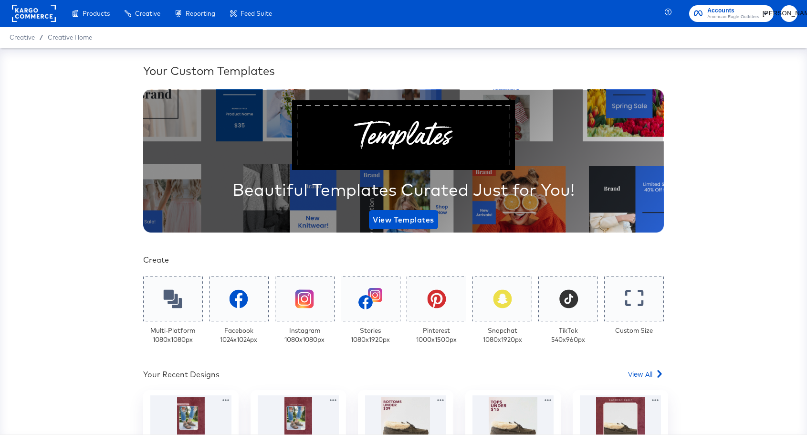
scroll to position [144, 0]
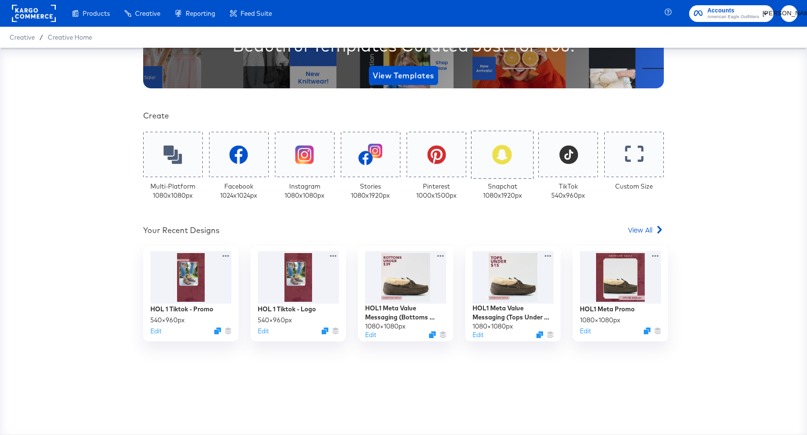
click at [504, 166] on div at bounding box center [502, 154] width 62 height 48
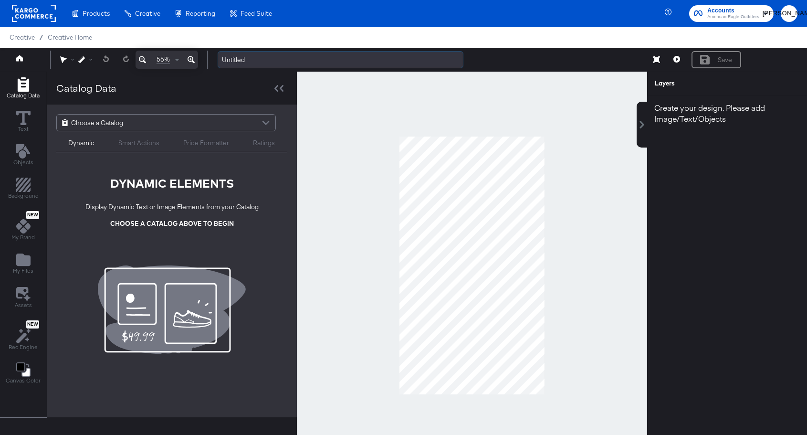
click at [240, 62] on input "Untitled" at bounding box center [341, 60] width 246 height 18
click at [268, 60] on input "Untitled" at bounding box center [341, 60] width 246 height 18
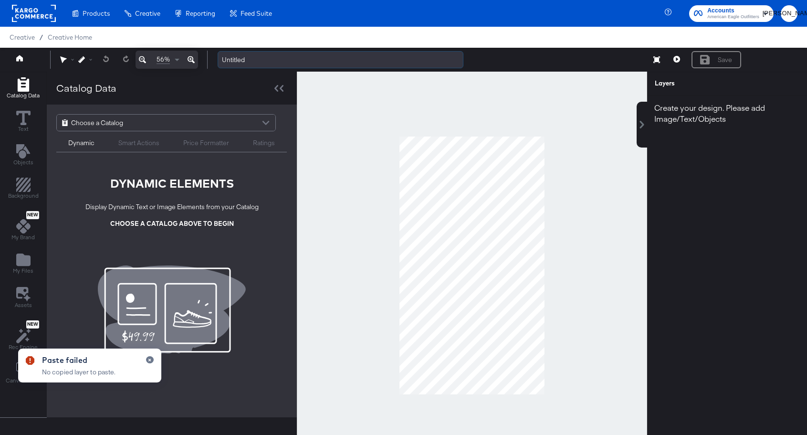
click at [265, 62] on input "Untitled" at bounding box center [341, 60] width 246 height 18
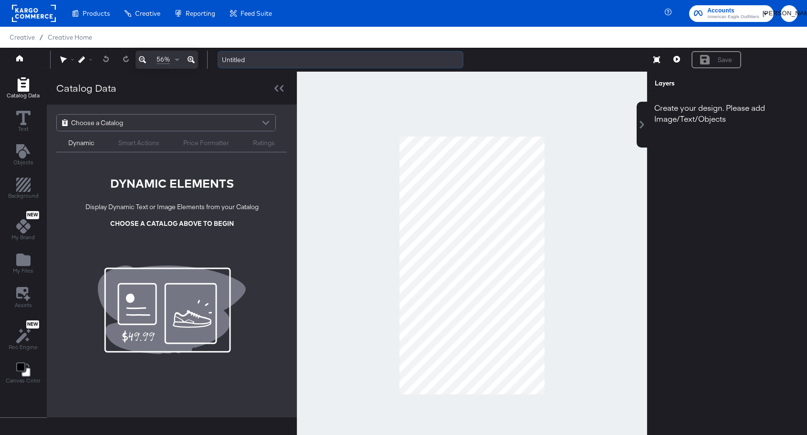
click at [250, 57] on input "Untitled" at bounding box center [341, 60] width 246 height 18
type input "AEO Hol1 - Logo Overlay - Snapchat"
click at [550, 154] on div at bounding box center [472, 265] width 350 height 387
click at [21, 87] on icon "Add Rectangle" at bounding box center [23, 84] width 14 height 14
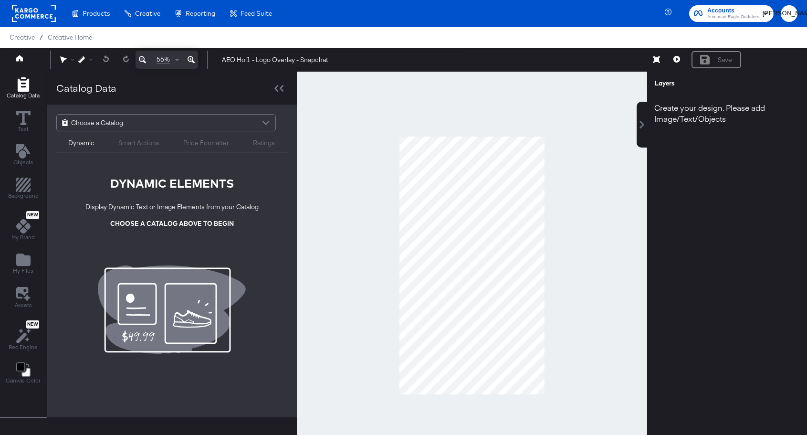
click at [134, 120] on div "Choose a Catalog" at bounding box center [166, 122] width 218 height 16
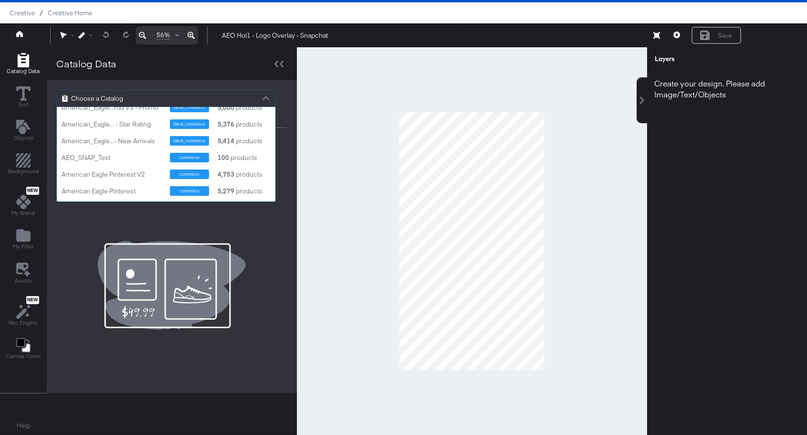
scroll to position [239, 0]
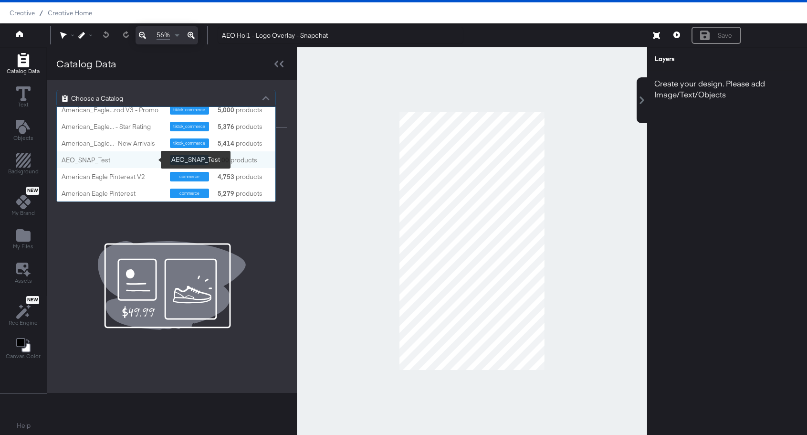
click at [106, 158] on div "AEO_SNAP_Test" at bounding box center [112, 160] width 101 height 9
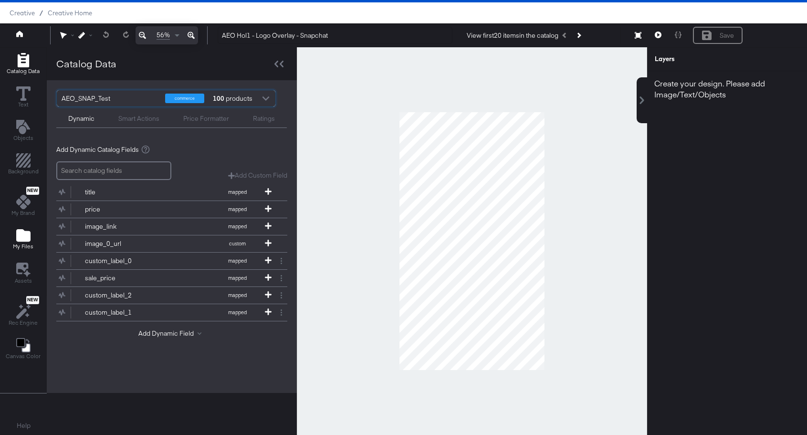
click at [24, 238] on icon "Add Files" at bounding box center [23, 235] width 14 height 12
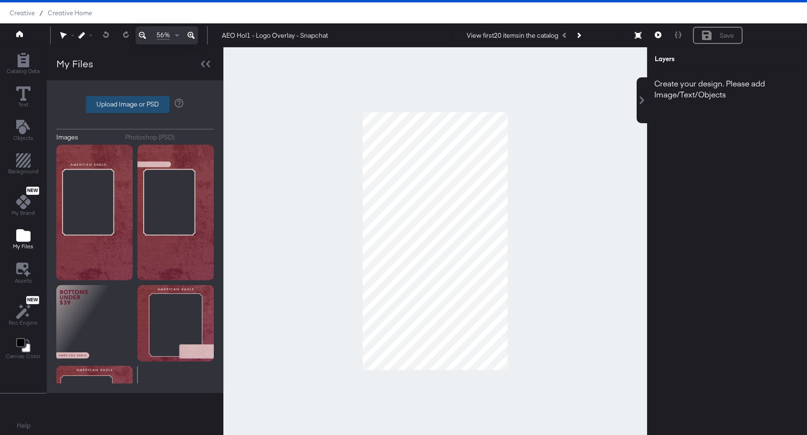
click at [119, 106] on label "Upload Image or PSD" at bounding box center [127, 104] width 83 height 16
click at [135, 104] on input "Upload Image or PSD" at bounding box center [135, 104] width 0 height 0
type input "C:\fakepath\AEO HOL 1 Overlay - Frame - Snap 9x16.png"
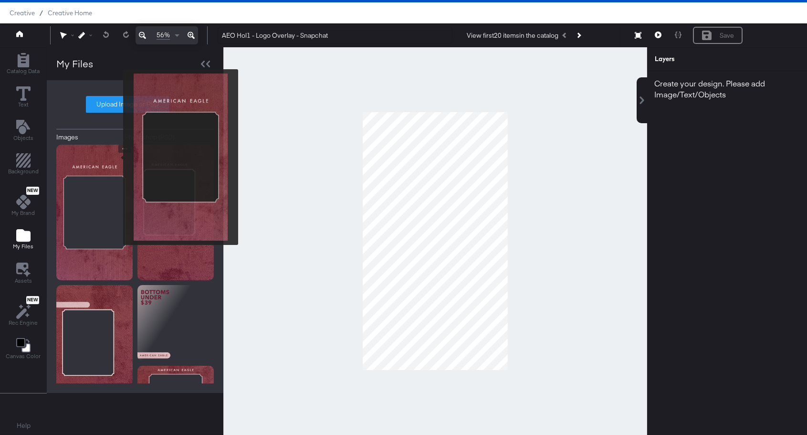
click at [114, 158] on img at bounding box center [94, 212] width 76 height 135
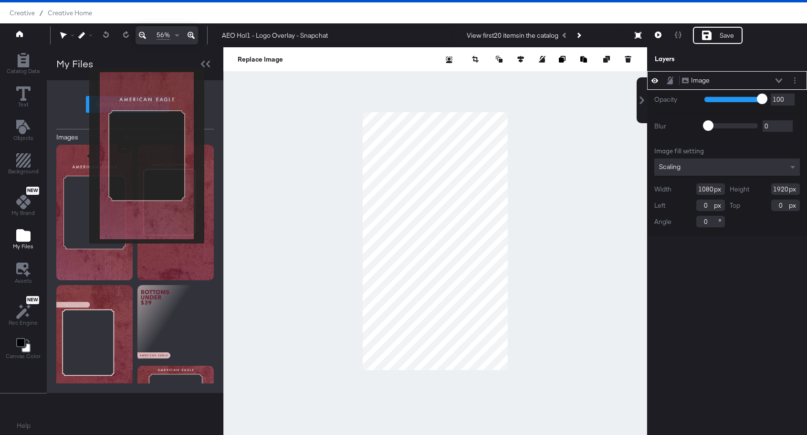
click at [83, 156] on img at bounding box center [94, 212] width 76 height 135
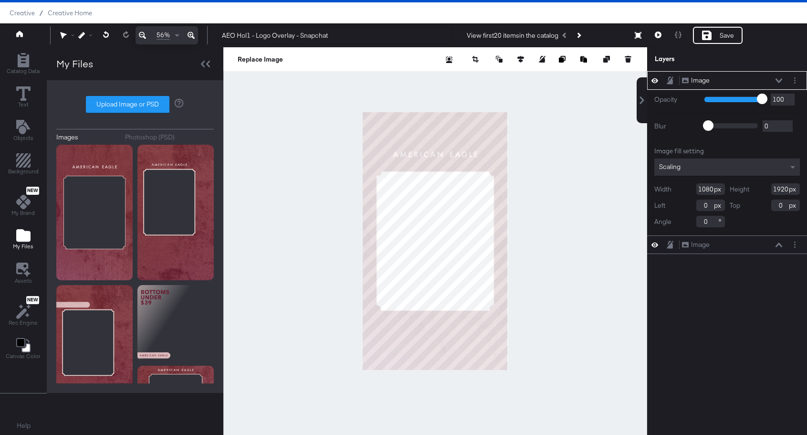
click at [779, 78] on icon at bounding box center [778, 80] width 7 height 5
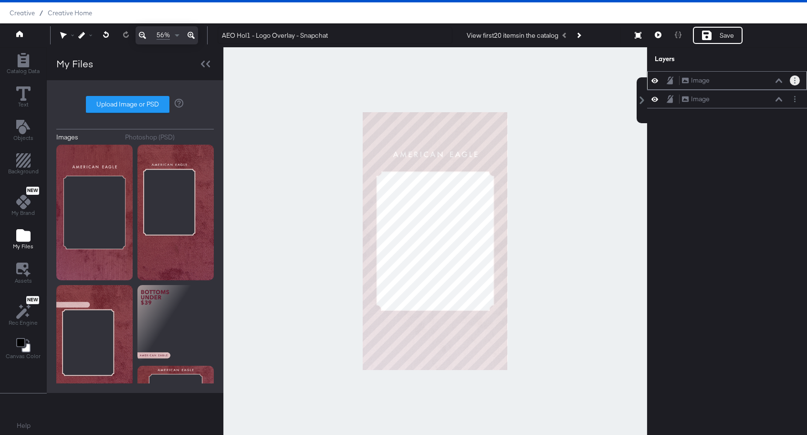
click at [796, 83] on button "Layer Options" at bounding box center [795, 80] width 10 height 10
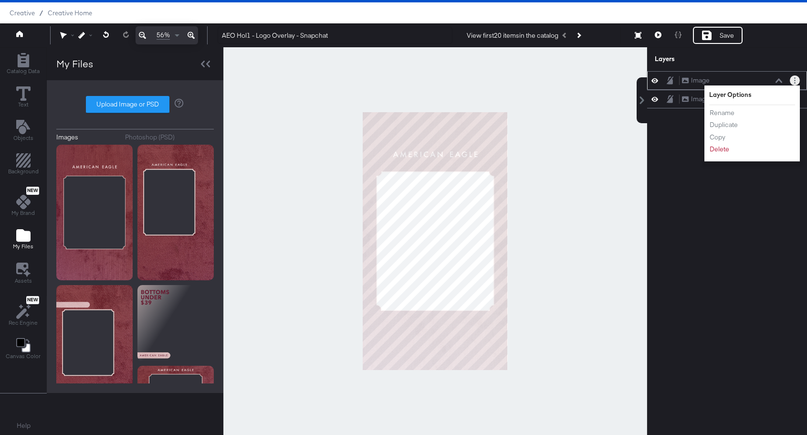
click at [732, 151] on li "Delete" at bounding box center [735, 149] width 52 height 10
click at [726, 151] on button "Delete" at bounding box center [719, 149] width 21 height 10
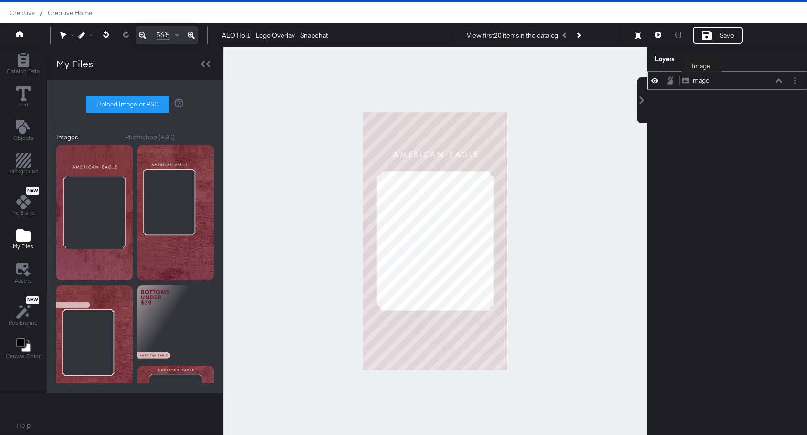
click at [701, 81] on div "Image" at bounding box center [700, 80] width 19 height 9
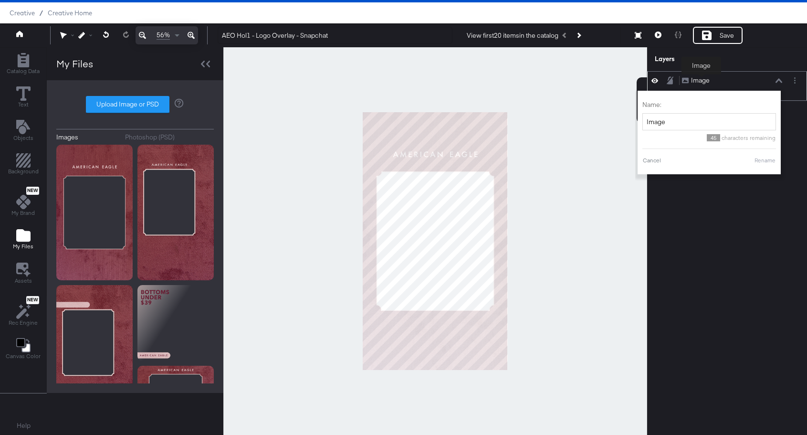
click at [701, 81] on div "Image" at bounding box center [700, 80] width 19 height 9
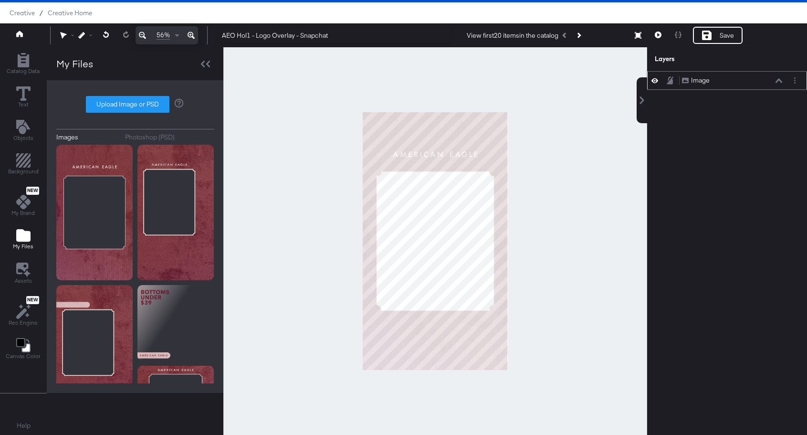
click at [706, 77] on div "Image" at bounding box center [700, 80] width 19 height 9
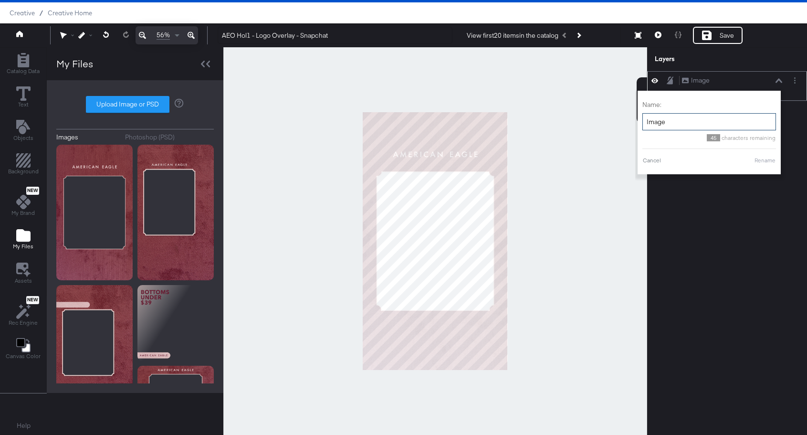
click at [678, 123] on input "Image" at bounding box center [709, 122] width 134 height 18
type input "Logo Overlay"
click at [767, 163] on button "Rename" at bounding box center [765, 160] width 22 height 9
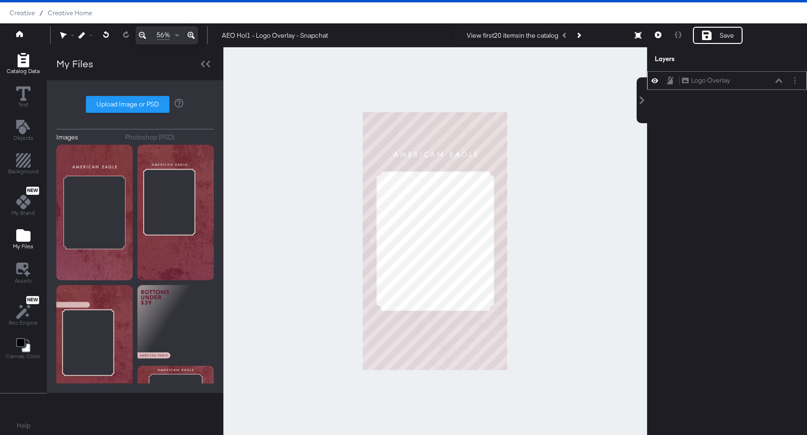
click at [26, 62] on icon "Add Rectangle" at bounding box center [22, 60] width 11 height 14
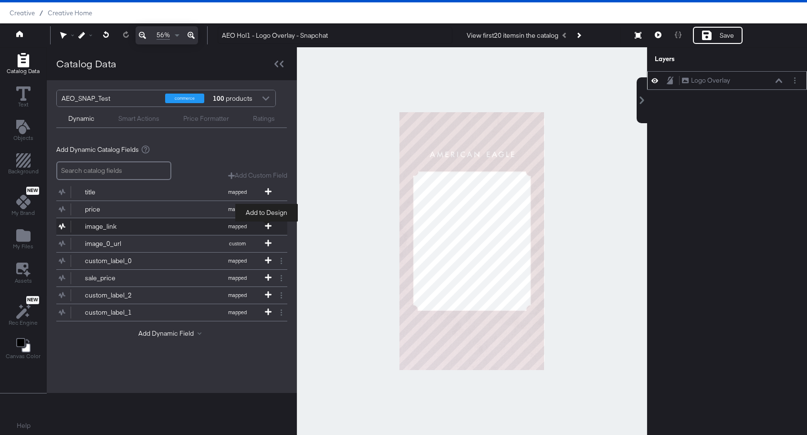
click at [266, 226] on icon at bounding box center [268, 225] width 7 height 7
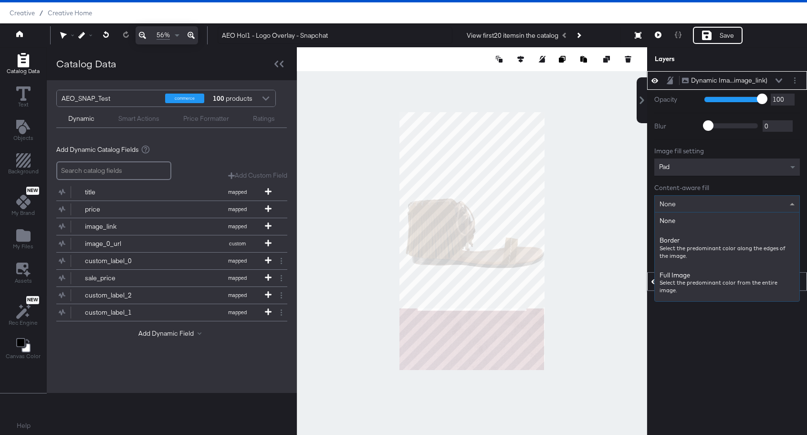
click at [740, 205] on div "None" at bounding box center [727, 204] width 145 height 16
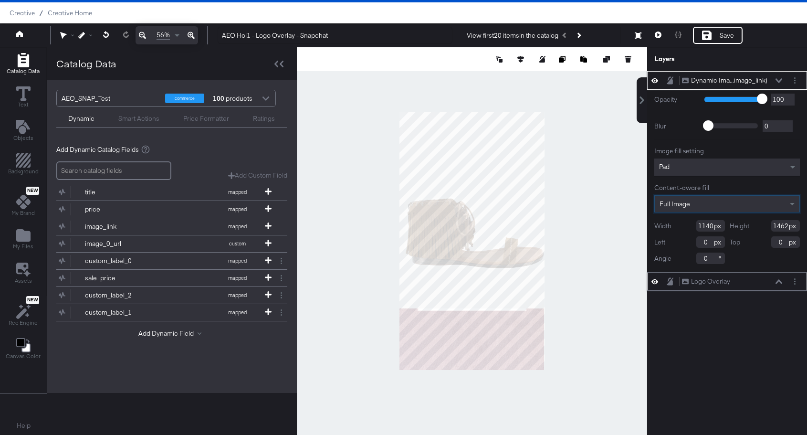
click at [734, 208] on div "Full Image" at bounding box center [727, 204] width 145 height 16
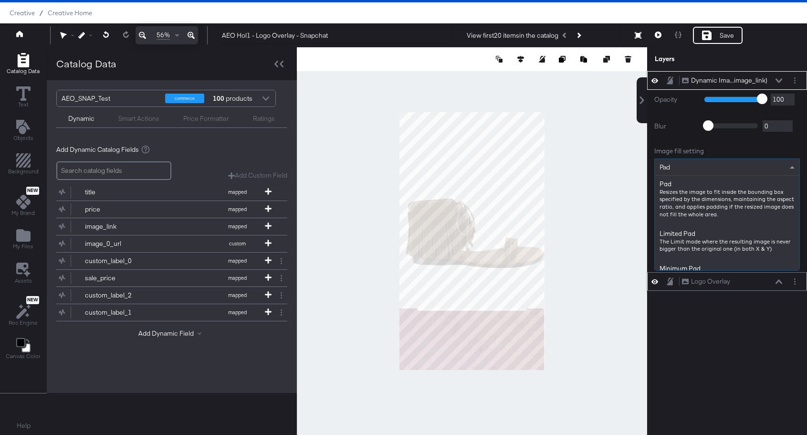
click at [750, 168] on div "Pad" at bounding box center [727, 167] width 145 height 16
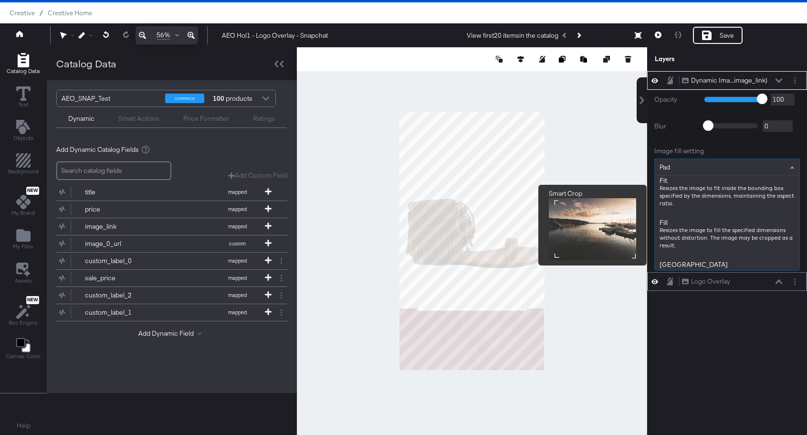
scroll to position [113, 0]
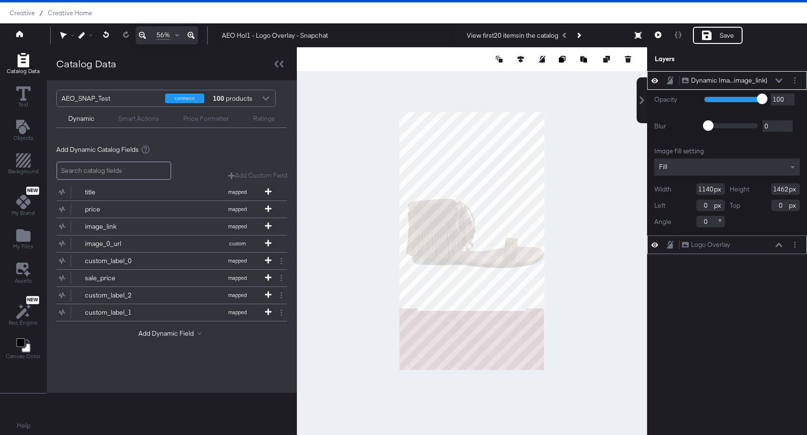
type input "813"
type input "1163"
type input "327"
type input "299"
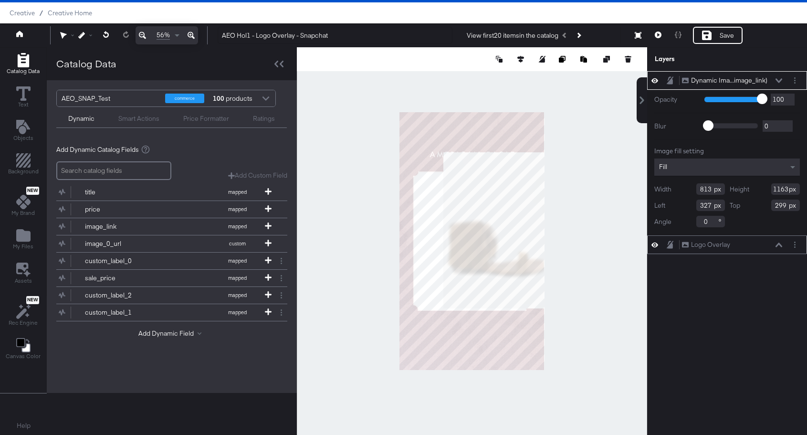
type input "164"
type input "448"
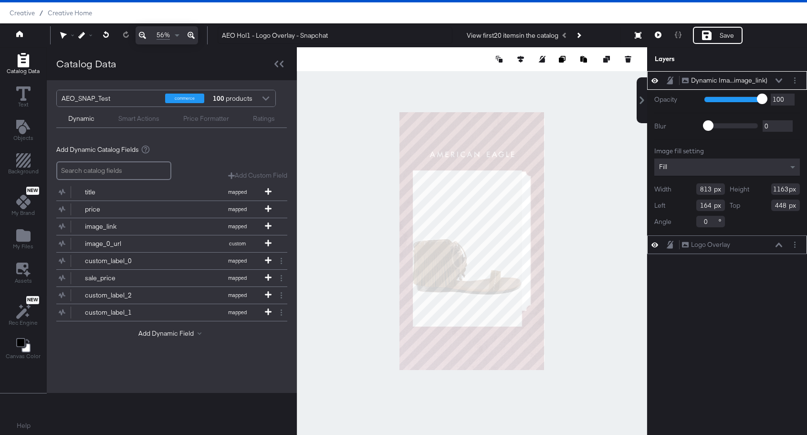
type input "100"
type input "437"
type input "93"
type input "452"
type input "897"
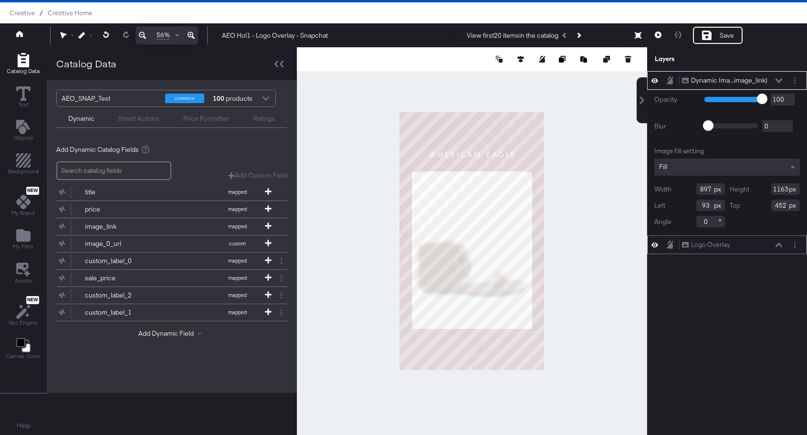
type input "1192"
type input "423"
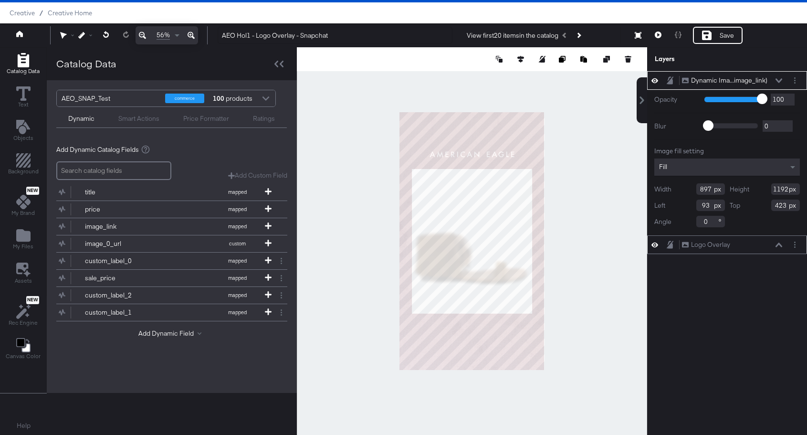
type input "1077"
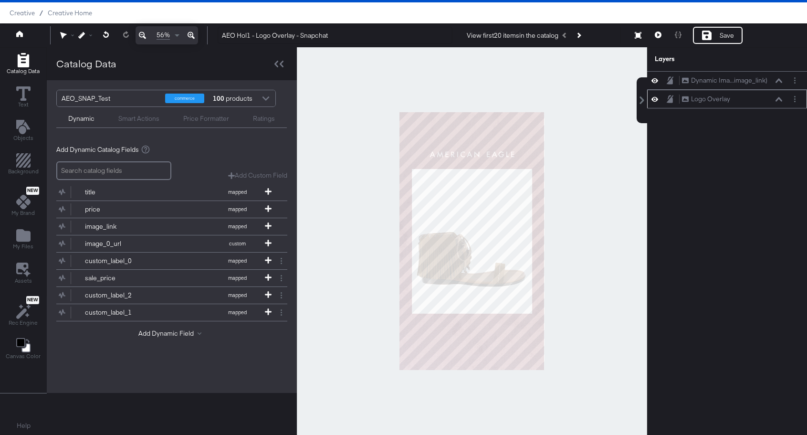
click at [582, 259] on div at bounding box center [472, 240] width 350 height 387
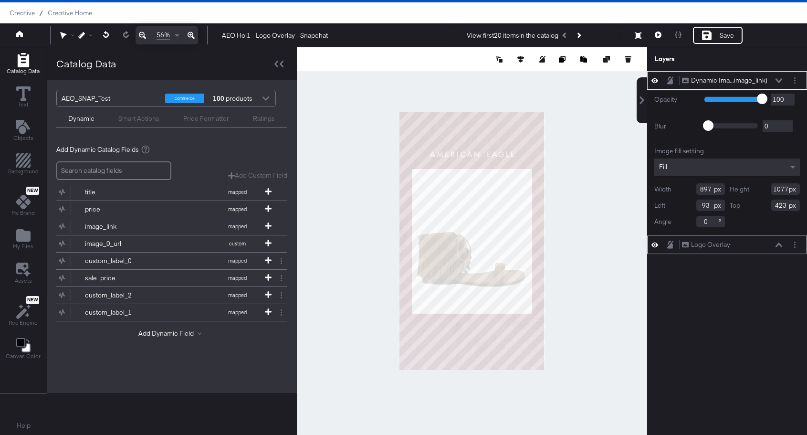
click at [752, 148] on div "Image fill setting" at bounding box center [726, 150] width 145 height 9
click at [715, 145] on div "Opacity 1 100 100 Blur 0 2000 0 Image fill setting Fill Width 897 Height 1077 L…" at bounding box center [727, 162] width 160 height 145
click at [517, 63] on button at bounding box center [521, 59] width 10 height 10
click at [450, 76] on icon at bounding box center [450, 76] width 7 height 7
type input "91"
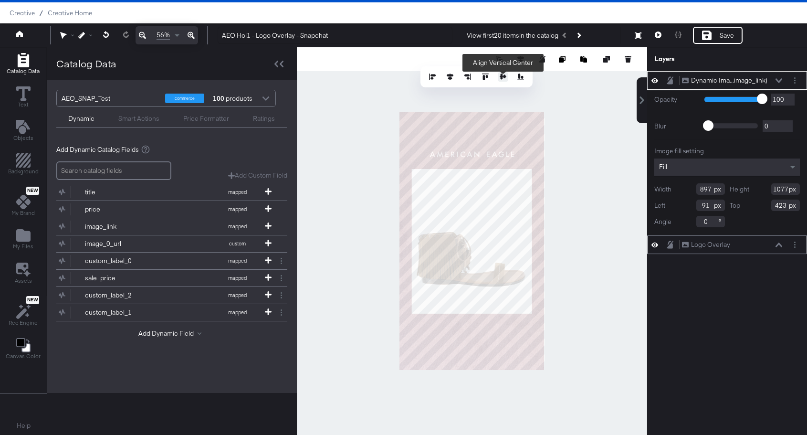
click at [503, 76] on icon at bounding box center [502, 76] width 7 height 7
type input "421"
click at [779, 81] on icon at bounding box center [778, 80] width 7 height 5
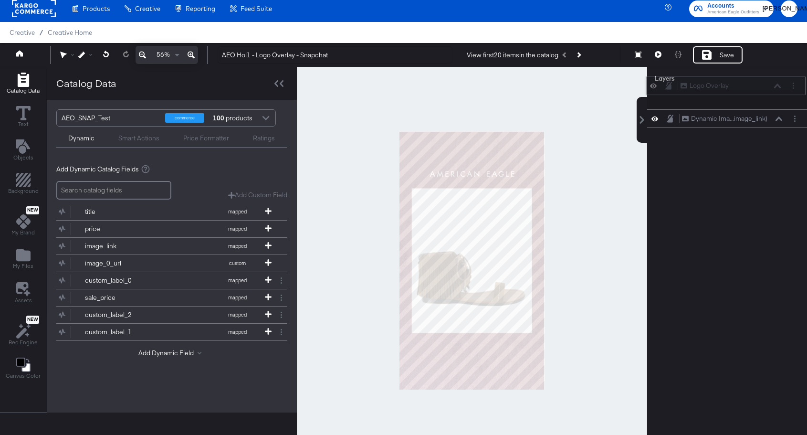
scroll to position [0, 0]
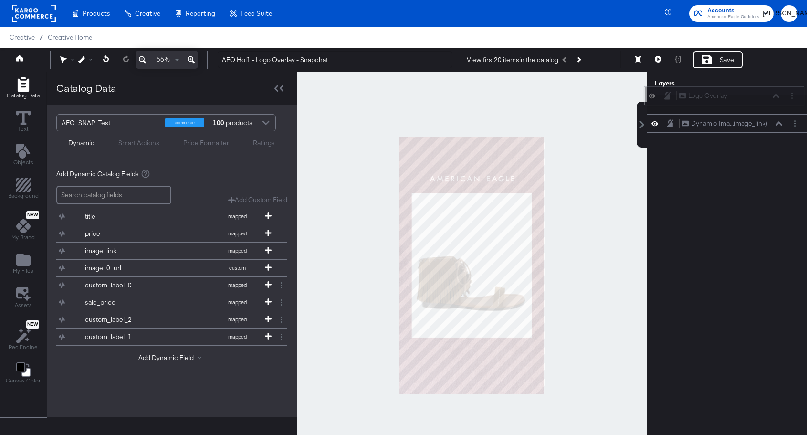
click at [752, 94] on div "Layers Dynamic Ima...image_link) Dynamic Image (image_link) Logo Overlay Logo O…" at bounding box center [727, 258] width 160 height 373
click at [659, 59] on icon at bounding box center [658, 59] width 7 height 7
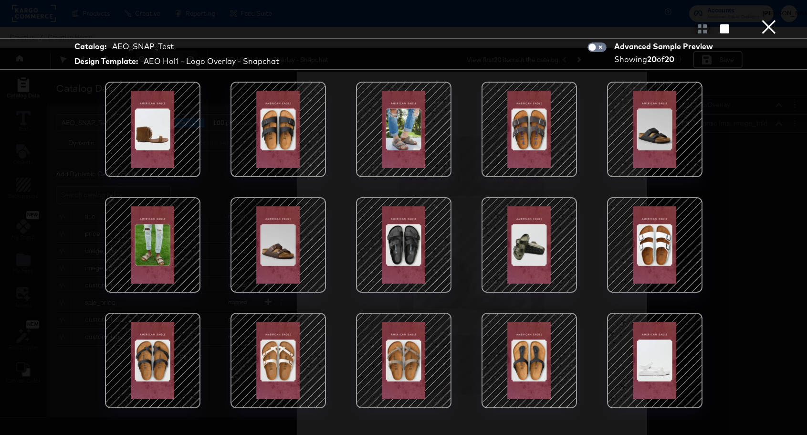
click at [764, 19] on button "×" at bounding box center [768, 9] width 19 height 19
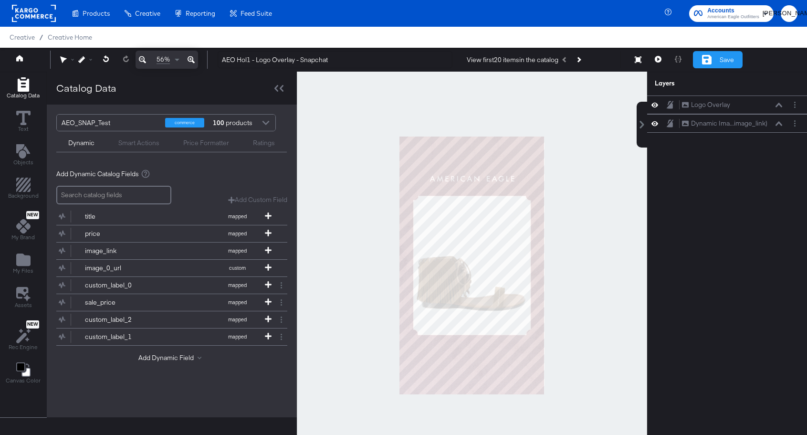
click at [717, 62] on div "Save" at bounding box center [718, 59] width 50 height 17
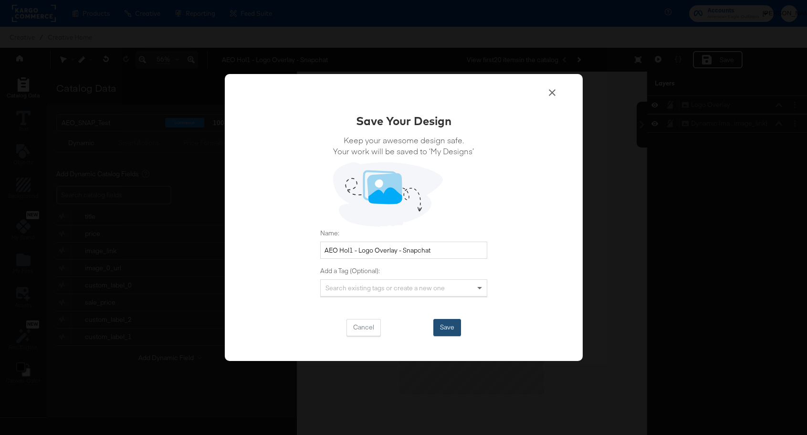
click at [445, 332] on button "Save" at bounding box center [447, 327] width 28 height 17
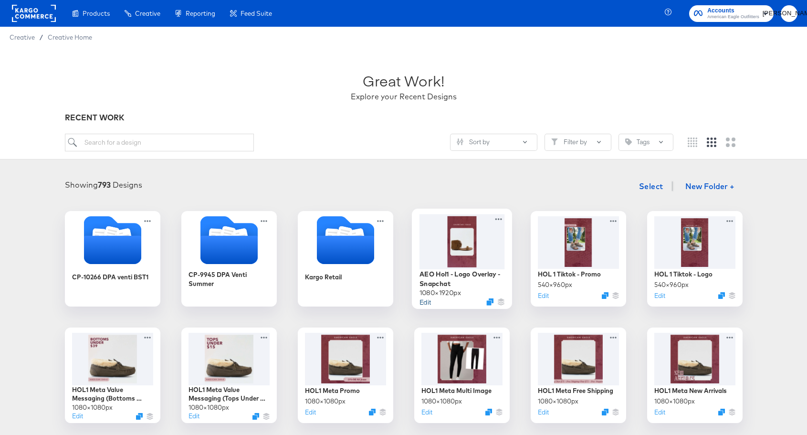
click at [422, 300] on button "Edit" at bounding box center [424, 301] width 11 height 9
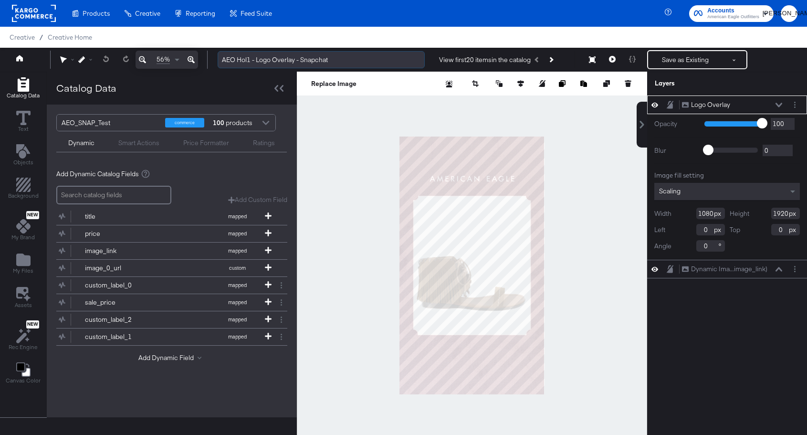
click at [286, 61] on input "AEO Hol1 - Logo Overlay - Snapchat" at bounding box center [321, 60] width 207 height 18
click at [315, 60] on input "AEO Hol1 - Logo Overlay - Snapchat" at bounding box center [321, 60] width 207 height 18
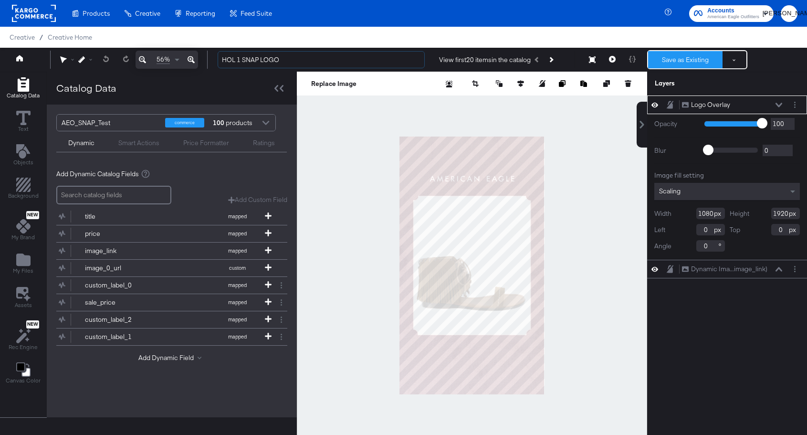
type input "HOL 1 SNAP LOGO"
click at [678, 62] on button "Save as Existing" at bounding box center [685, 59] width 74 height 17
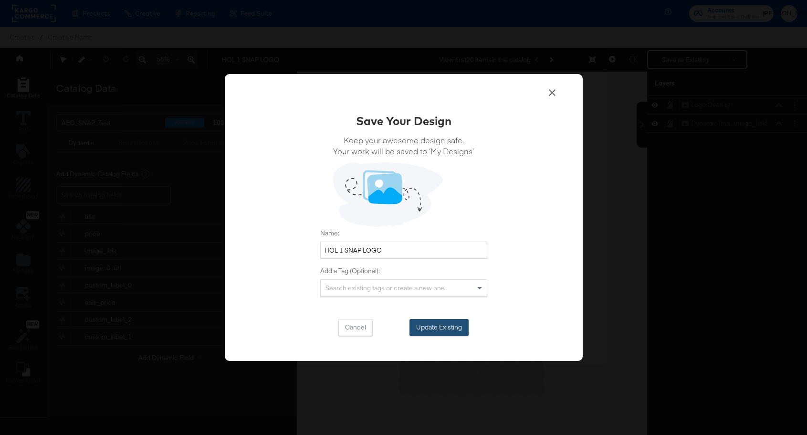
click at [436, 328] on button "Update Existing" at bounding box center [438, 327] width 59 height 17
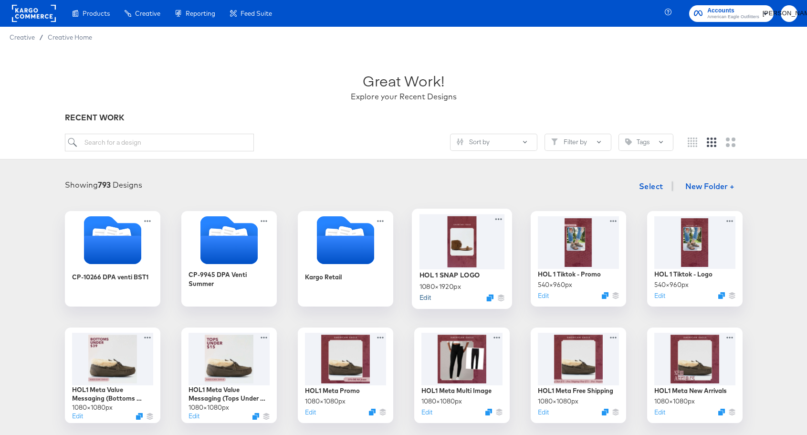
click at [426, 295] on button "Edit" at bounding box center [424, 296] width 11 height 9
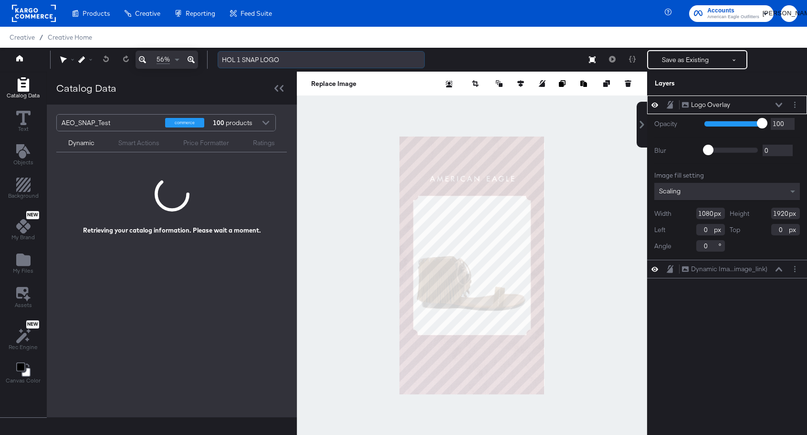
click at [244, 64] on input "HOL 1 SNAP LOGO" at bounding box center [321, 60] width 207 height 18
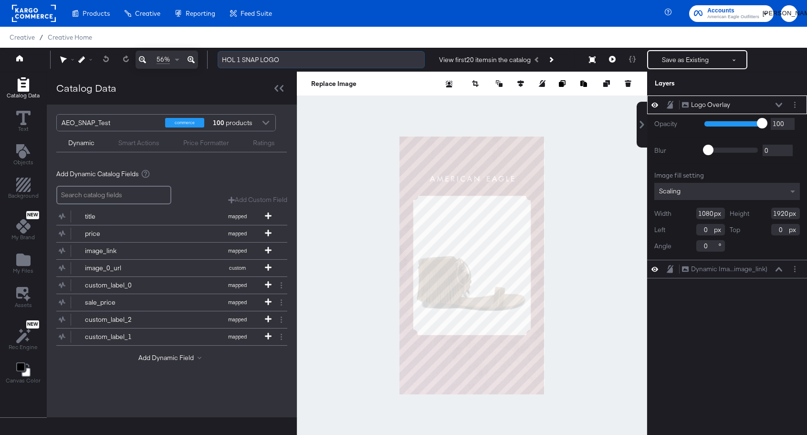
drag, startPoint x: 259, startPoint y: 60, endPoint x: 248, endPoint y: 60, distance: 11.0
click at [248, 60] on input "HOL 1 SNAP LOGO" at bounding box center [321, 60] width 207 height 18
click at [240, 61] on input "HOL 1 Snap- Logo" at bounding box center [321, 60] width 207 height 18
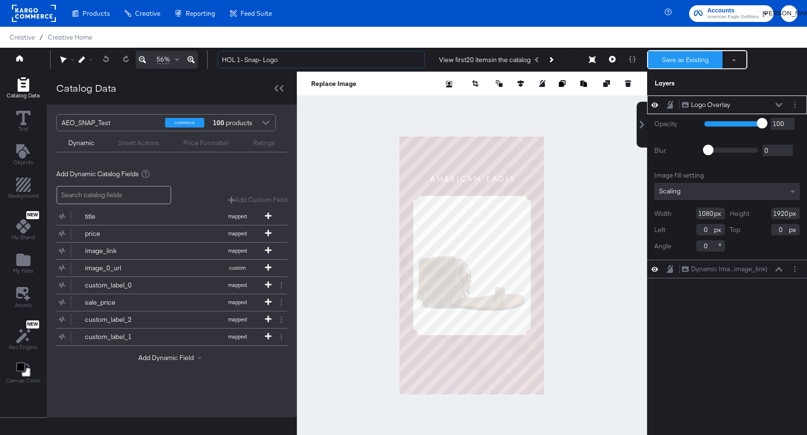
type input "HOL 1- Snap- Logo"
click at [689, 58] on button "Save as Existing" at bounding box center [685, 59] width 74 height 17
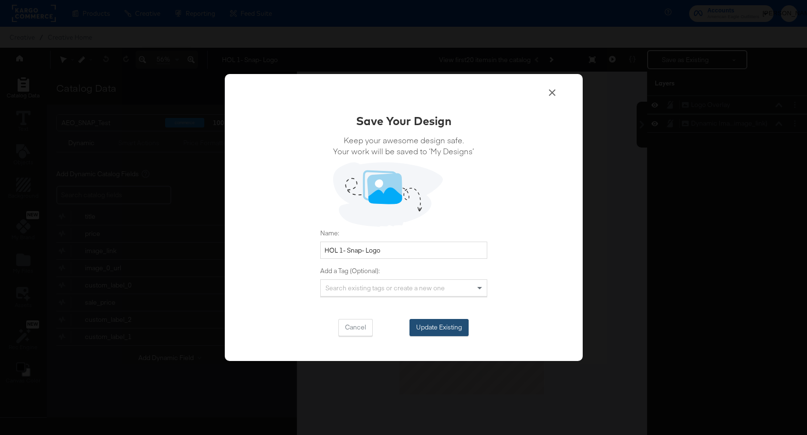
click at [451, 334] on button "Update Existing" at bounding box center [438, 327] width 59 height 17
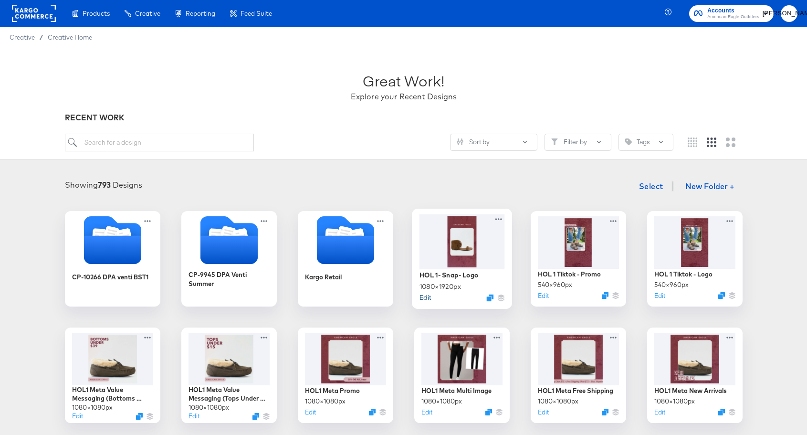
click at [429, 299] on button "Edit" at bounding box center [424, 296] width 11 height 9
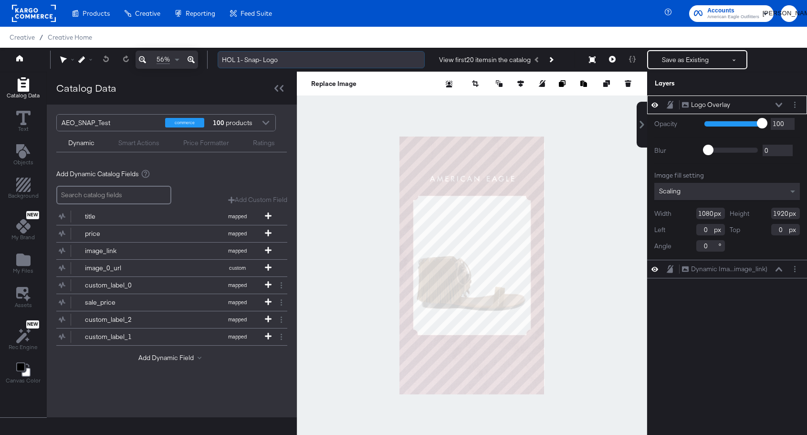
click at [235, 62] on input "HOL 1- Snap- Logo" at bounding box center [321, 60] width 207 height 18
click at [243, 62] on input "HOL 1- Snap- Logo" at bounding box center [321, 60] width 207 height 18
type input "HOL 1 Snap- Logo"
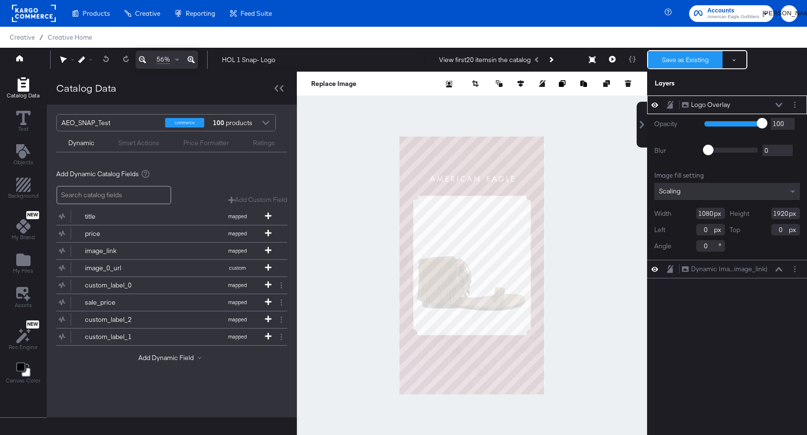
type input "HOL 1 Snap- Logo"
click at [693, 61] on button "Save as Existing" at bounding box center [685, 59] width 74 height 17
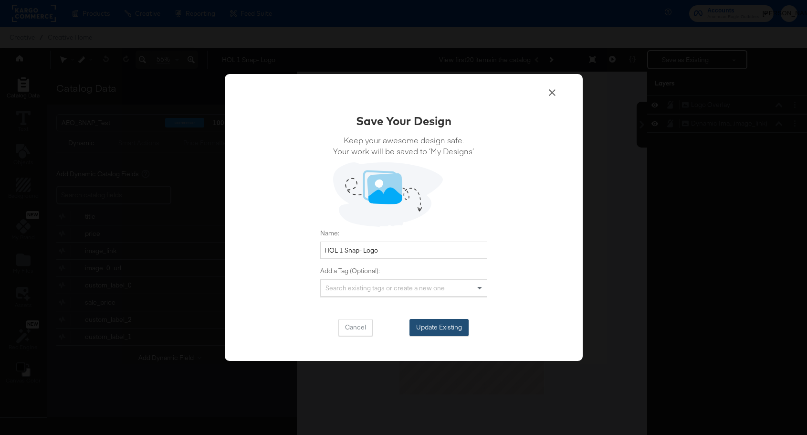
click at [447, 333] on button "Update Existing" at bounding box center [438, 327] width 59 height 17
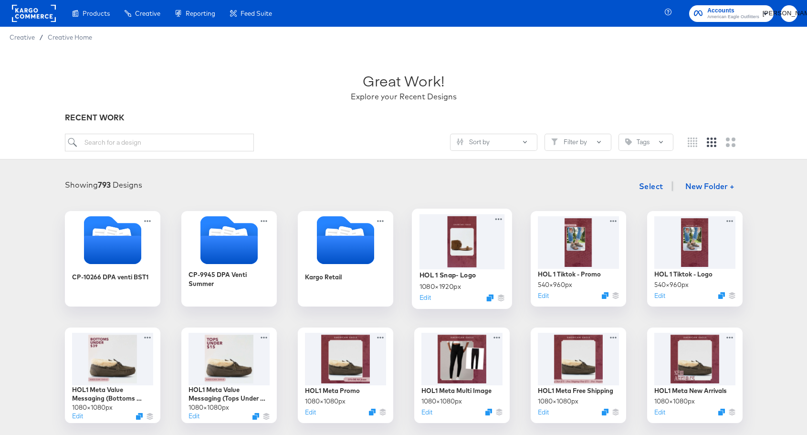
click at [449, 246] on div at bounding box center [461, 241] width 85 height 55
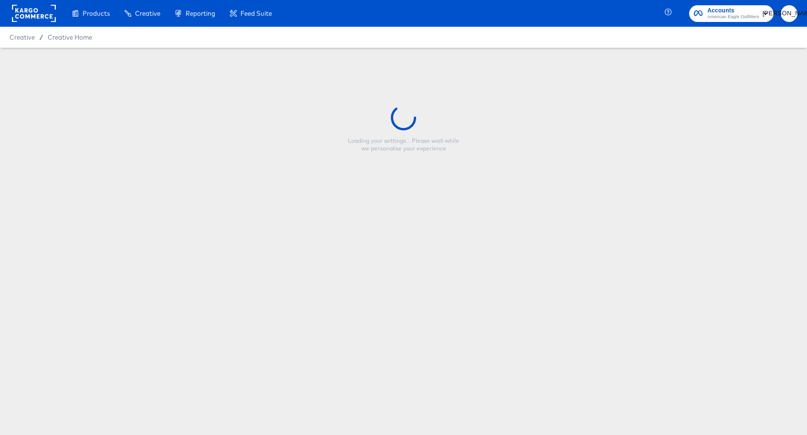
type input "HOL 1 Snap- Logo"
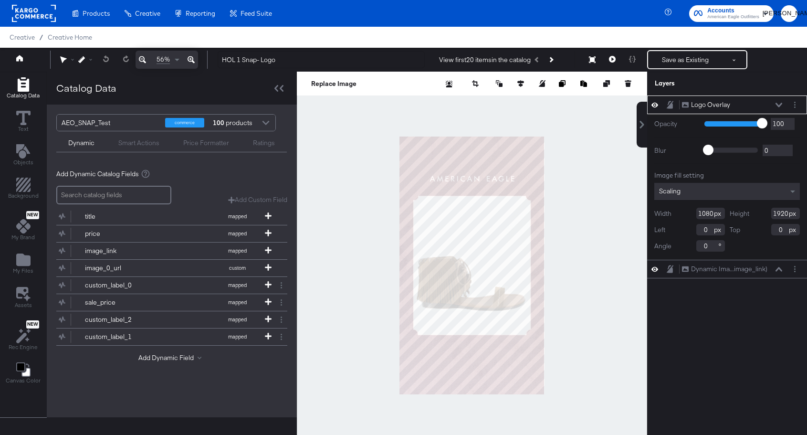
click at [578, 125] on div at bounding box center [472, 265] width 350 height 387
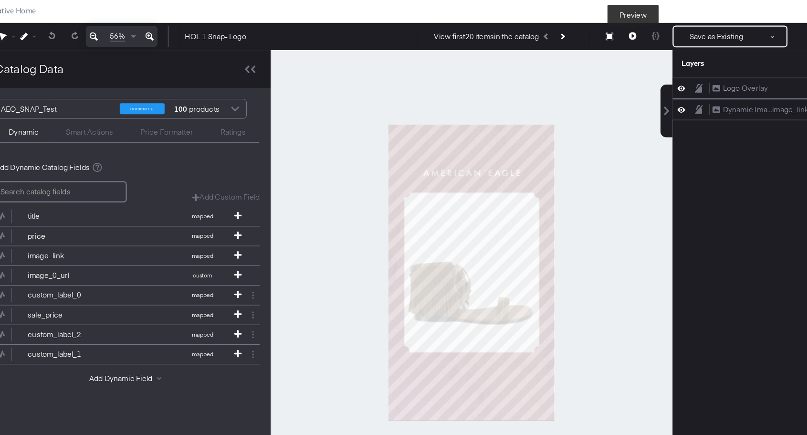
click at [610, 59] on icon at bounding box center [612, 59] width 7 height 7
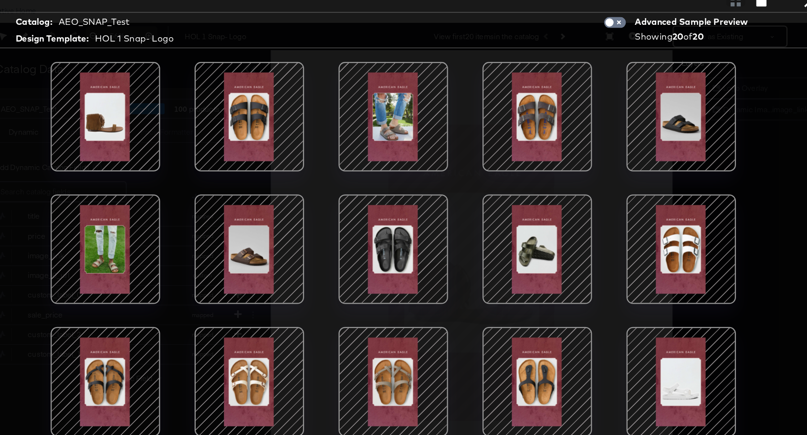
click at [753, 142] on div at bounding box center [403, 251] width 711 height 339
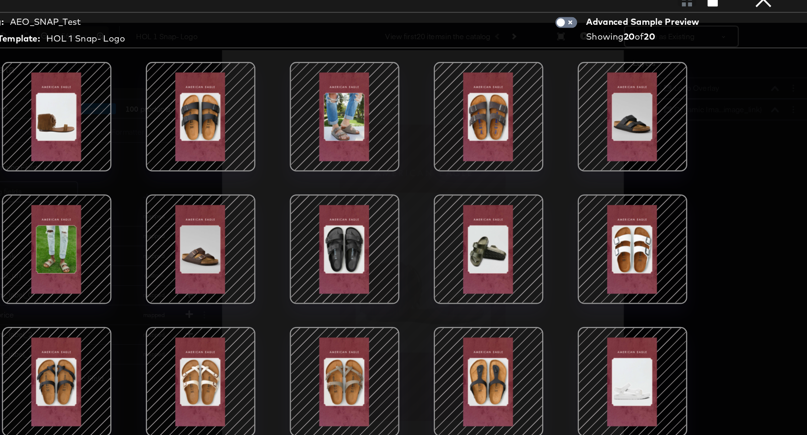
click at [766, 19] on button "×" at bounding box center [768, 9] width 19 height 19
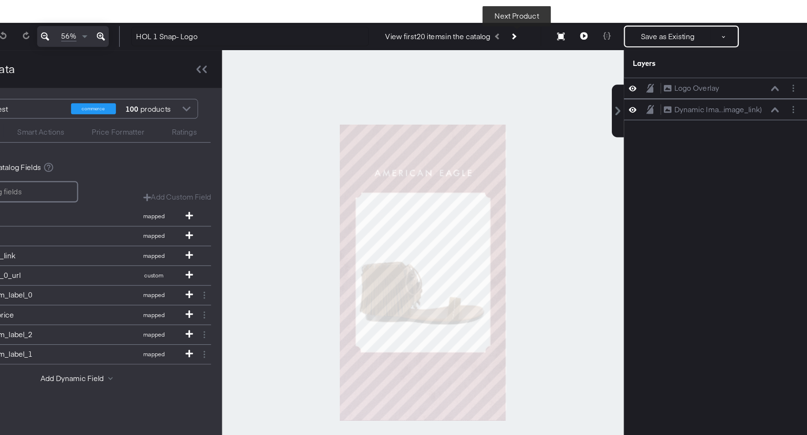
click at [557, 59] on button "Next Product" at bounding box center [550, 59] width 13 height 17
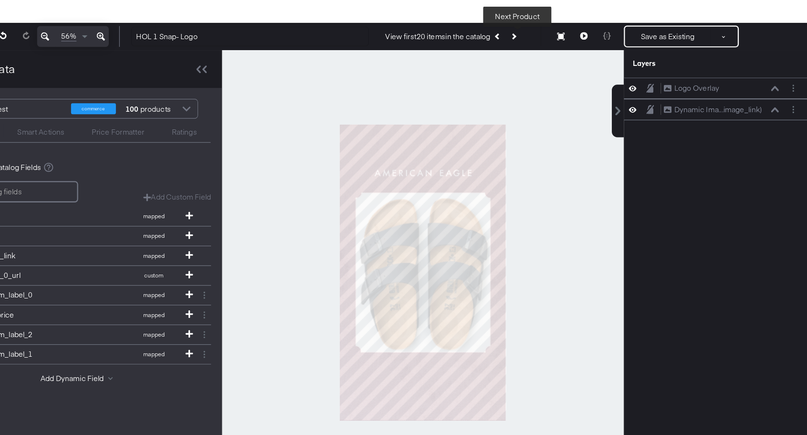
click at [557, 59] on button "Next Product" at bounding box center [550, 59] width 13 height 17
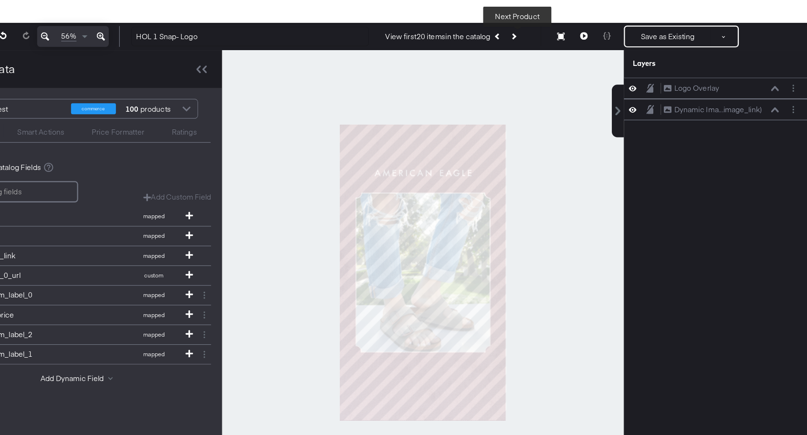
click at [557, 59] on button "Next Product" at bounding box center [550, 59] width 13 height 17
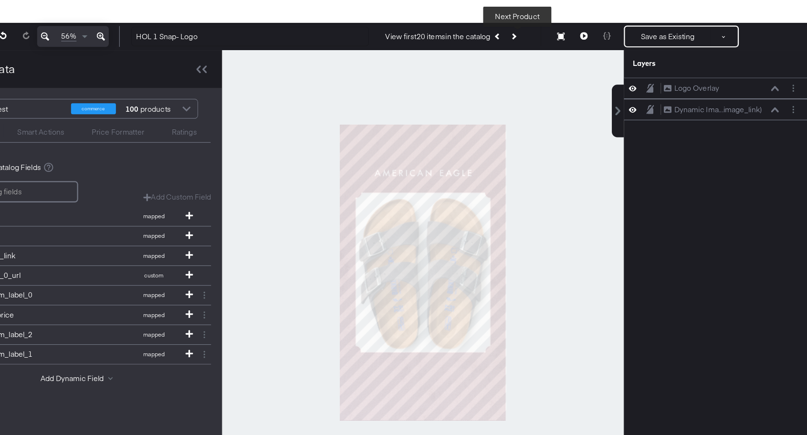
click at [557, 59] on button "Next Product" at bounding box center [550, 59] width 13 height 17
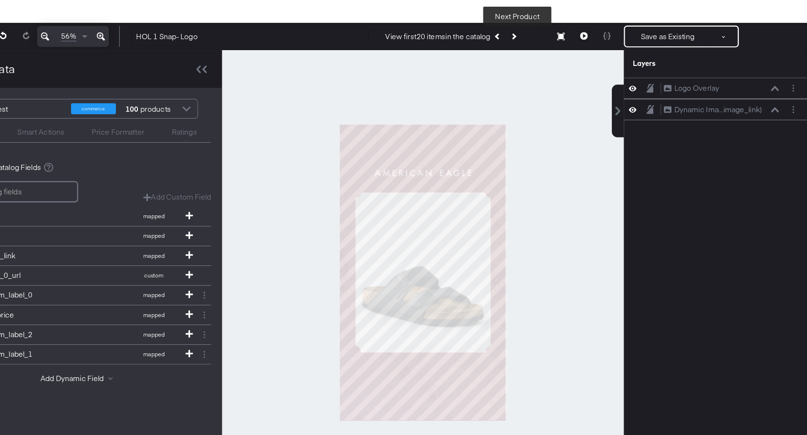
click at [557, 59] on button "Next Product" at bounding box center [550, 59] width 13 height 17
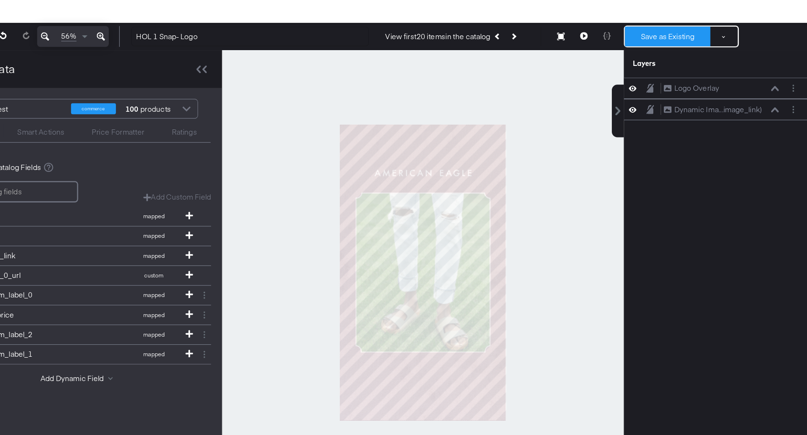
click at [691, 59] on button "Save as Existing" at bounding box center [685, 59] width 74 height 17
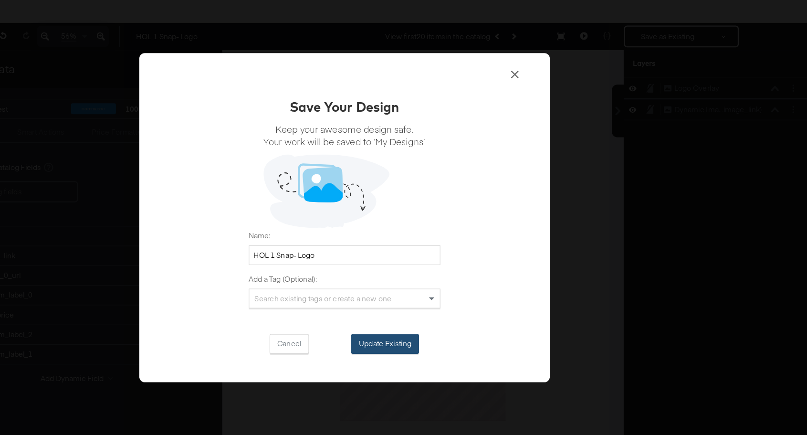
click at [436, 330] on button "Update Existing" at bounding box center [438, 327] width 59 height 17
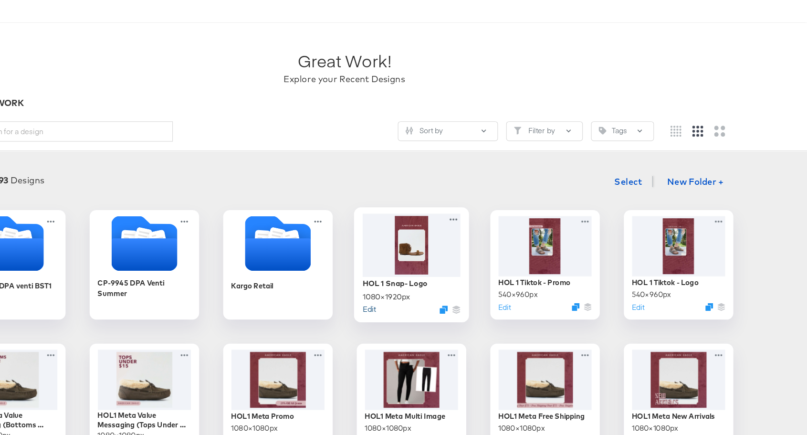
click at [426, 299] on button "Edit" at bounding box center [424, 296] width 11 height 9
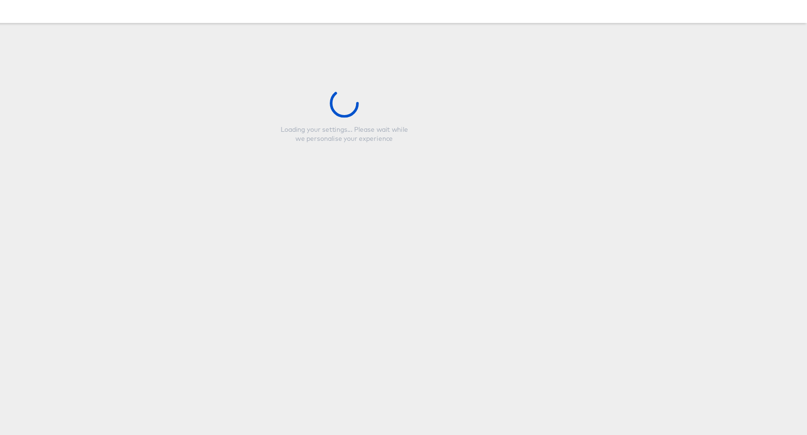
type input "HOL 1 Snap- Logo"
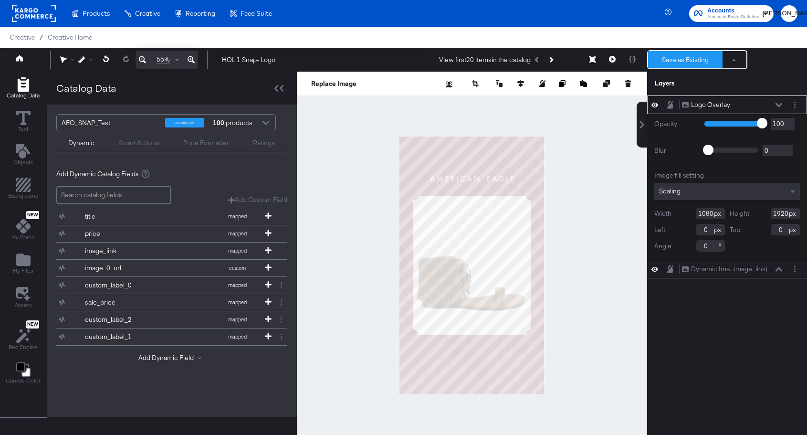
click at [680, 54] on button "Save as Existing" at bounding box center [685, 59] width 74 height 17
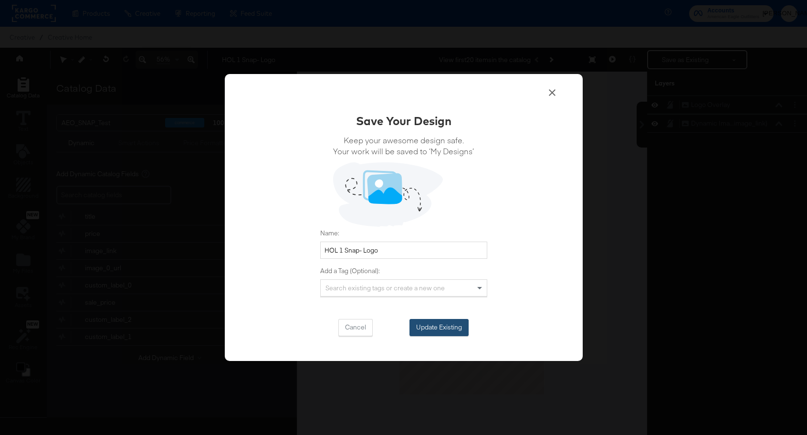
click at [451, 332] on button "Update Existing" at bounding box center [438, 327] width 59 height 17
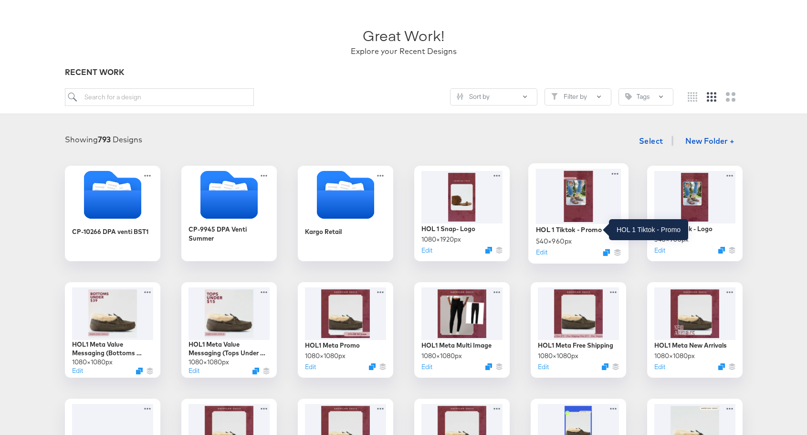
scroll to position [64, 0]
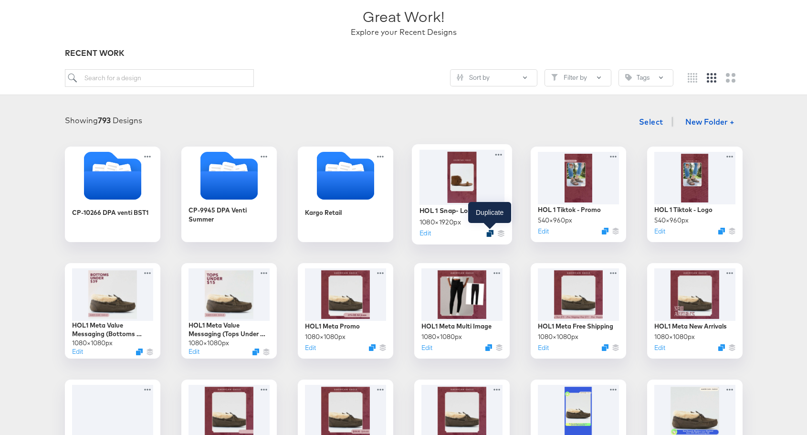
click at [486, 231] on div at bounding box center [489, 232] width 7 height 7
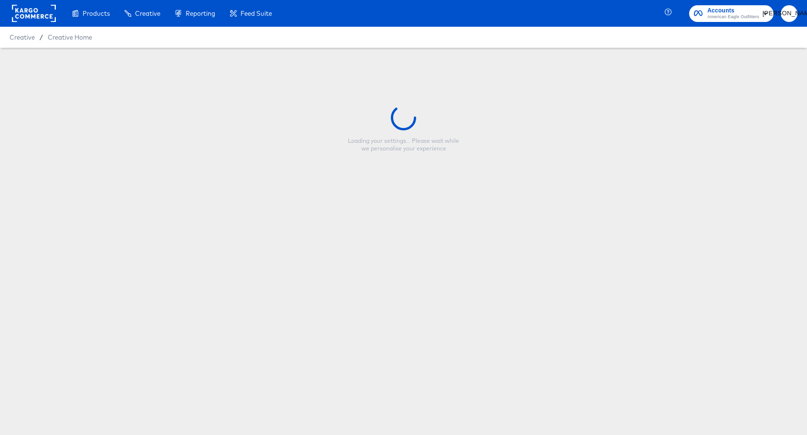
type input "HOL 1 Snap- Logo"
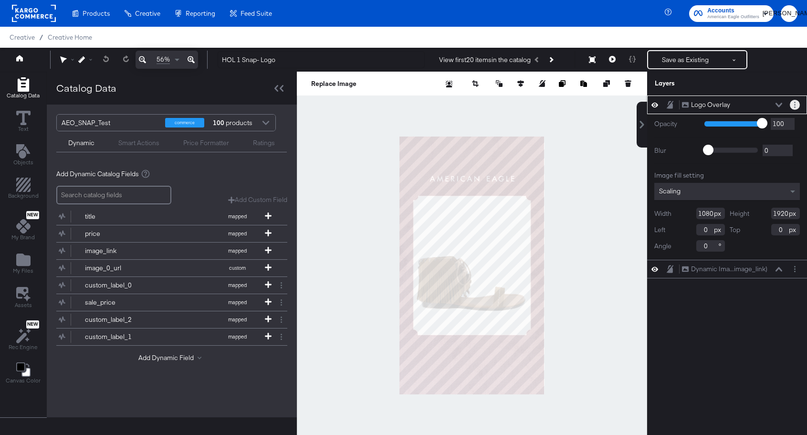
click at [794, 104] on icon "Layer Options" at bounding box center [794, 105] width 1 height 6
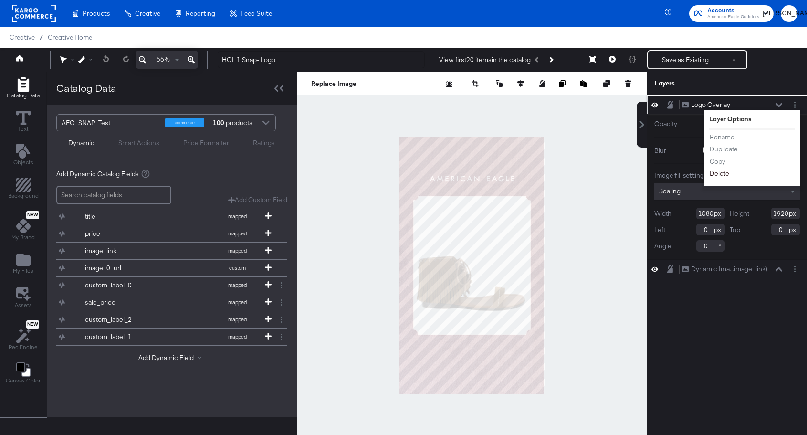
click at [727, 172] on button "Delete" at bounding box center [719, 173] width 21 height 10
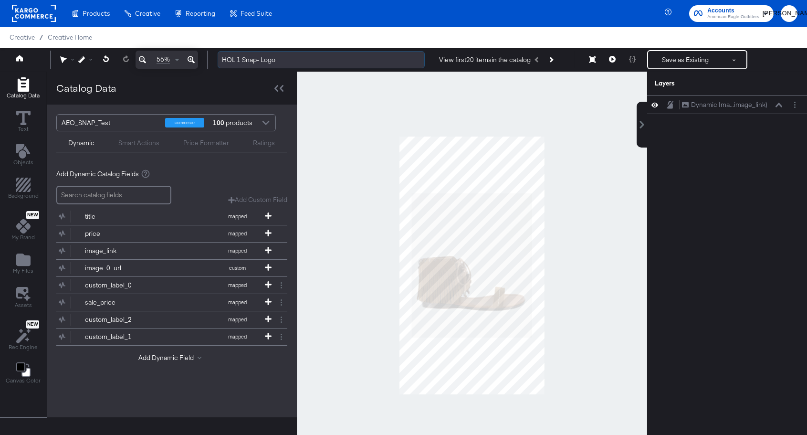
click at [263, 62] on input "HOL 1 Snap- Logo" at bounding box center [321, 60] width 207 height 18
click at [222, 62] on input "HOL 1 Snap- Logo" at bounding box center [321, 60] width 207 height 18
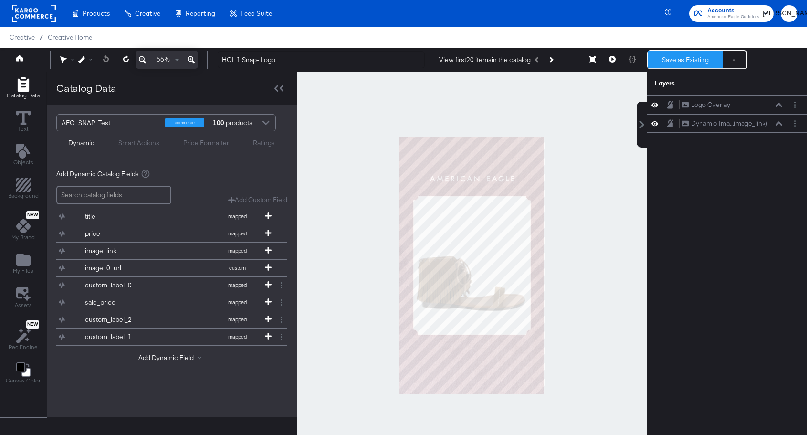
click at [690, 59] on button "Save as Existing" at bounding box center [685, 59] width 74 height 17
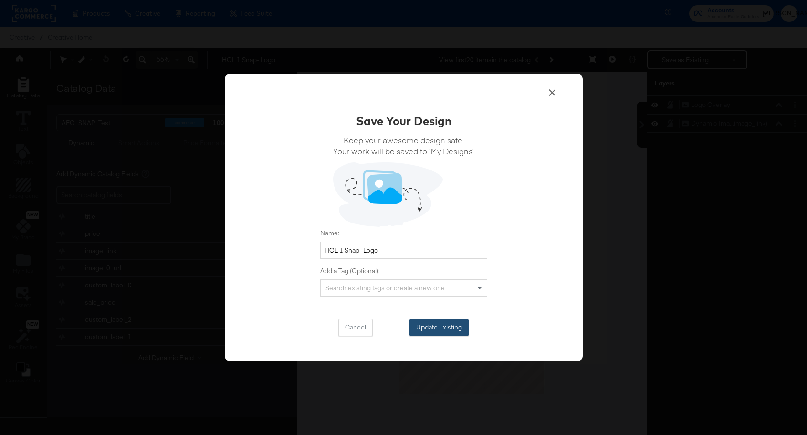
click at [442, 329] on button "Update Existing" at bounding box center [438, 327] width 59 height 17
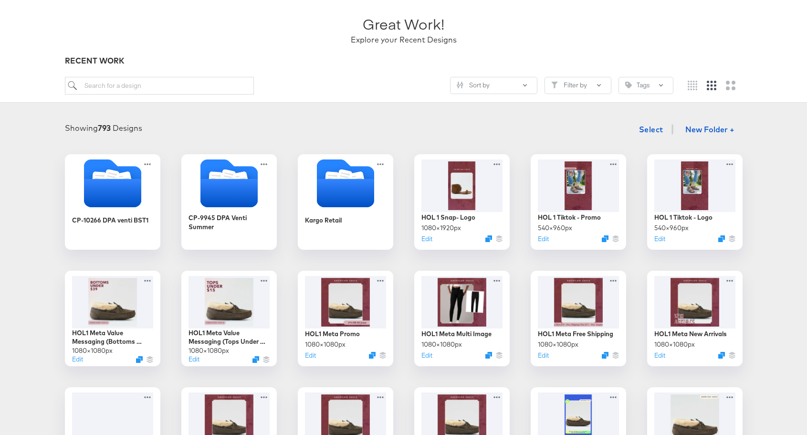
scroll to position [59, 0]
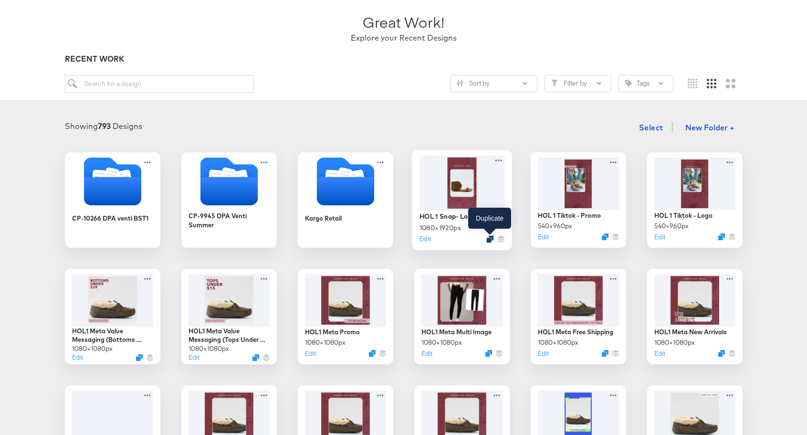
click at [489, 238] on icon "Duplicate" at bounding box center [489, 238] width 7 height 7
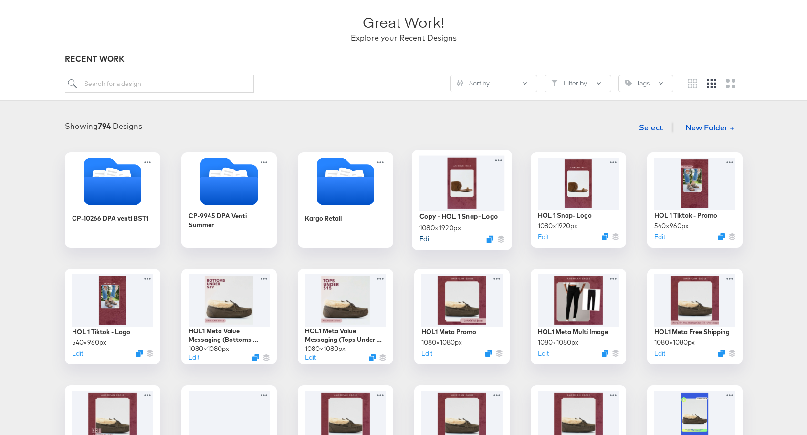
click at [426, 239] on button "Edit" at bounding box center [424, 238] width 11 height 9
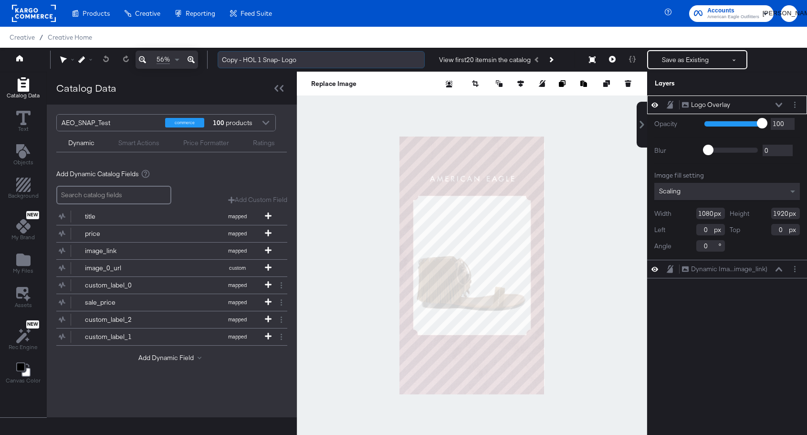
click at [240, 59] on input "Copy - HOL 1 Snap- Logo" at bounding box center [321, 60] width 207 height 18
drag, startPoint x: 243, startPoint y: 60, endPoint x: 224, endPoint y: 59, distance: 19.1
click at [224, 60] on input "Copy - HOL 1 Snap- Logo" at bounding box center [321, 60] width 207 height 18
drag, startPoint x: 262, startPoint y: 61, endPoint x: 281, endPoint y: 61, distance: 18.6
click at [281, 61] on input "HOL 1 Snap- Logo" at bounding box center [321, 60] width 207 height 18
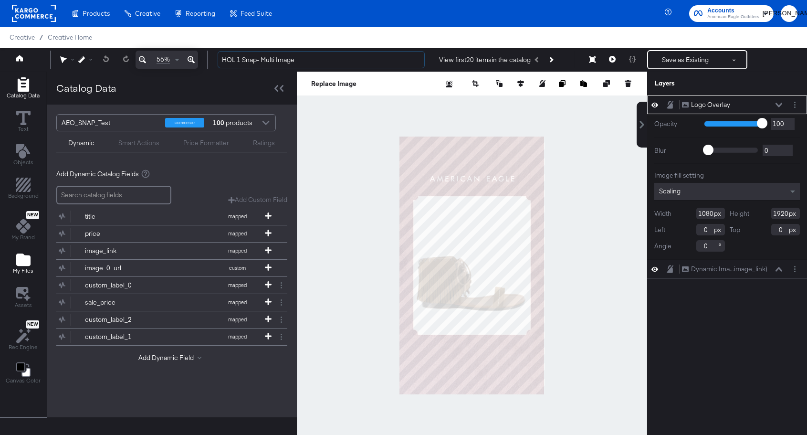
type input "HOL 1 Snap- Multi Image"
click at [25, 261] on icon "Add Files" at bounding box center [23, 259] width 14 height 12
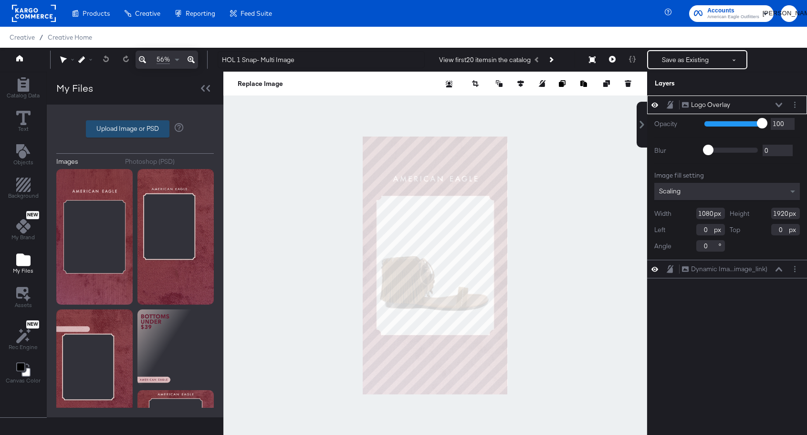
click at [121, 130] on label "Upload Image or PSD" at bounding box center [127, 129] width 83 height 16
click at [135, 129] on input "Upload Image or PSD" at bounding box center [135, 129] width 0 height 0
click at [777, 106] on icon at bounding box center [778, 105] width 7 height 5
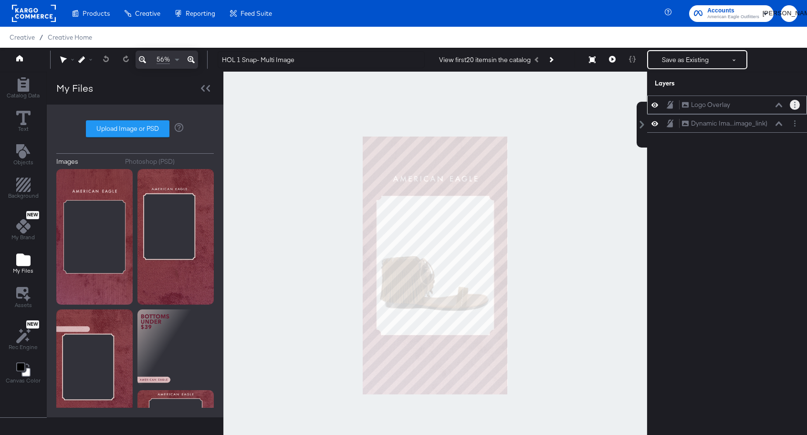
click at [792, 106] on button "Layer Options" at bounding box center [795, 105] width 10 height 10
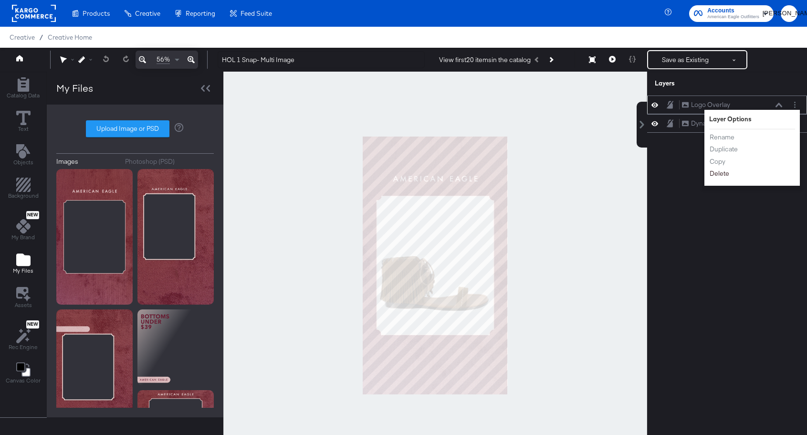
click at [723, 174] on button "Delete" at bounding box center [719, 173] width 21 height 10
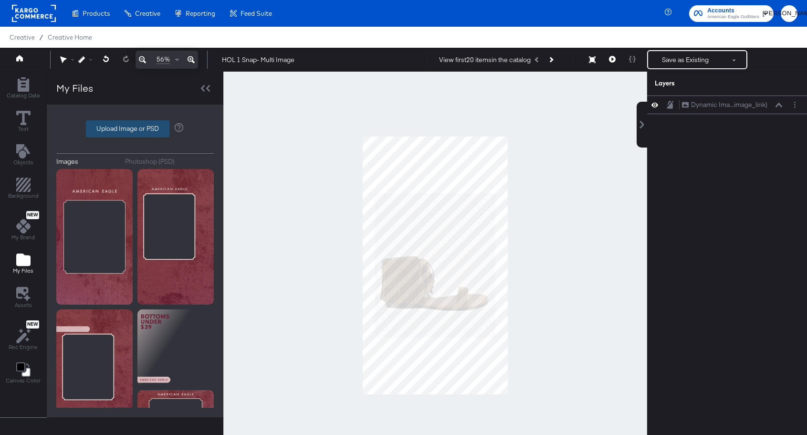
click at [112, 131] on label "Upload Image or PSD" at bounding box center [127, 129] width 83 height 16
click at [135, 129] on input "Upload Image or PSD" at bounding box center [135, 129] width 0 height 0
click at [127, 120] on div "Upload Image or PSD" at bounding box center [134, 128] width 157 height 17
click at [124, 130] on label "Upload Image or PSD" at bounding box center [127, 129] width 83 height 16
click at [135, 129] on input "Upload Image or PSD" at bounding box center [135, 129] width 0 height 0
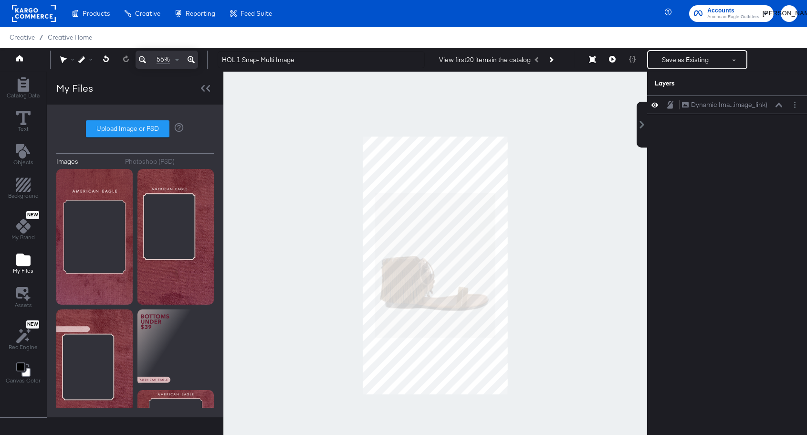
type input "C:\fakepath\AEO HOL 1 Multi Image Overlay.png"
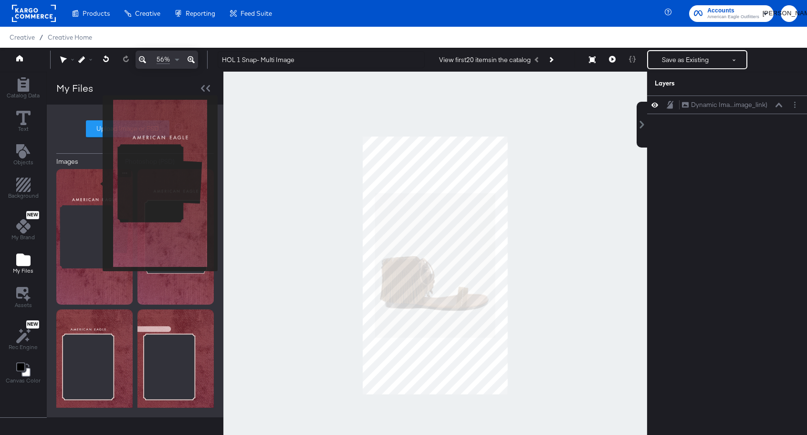
click at [96, 183] on img at bounding box center [94, 236] width 76 height 135
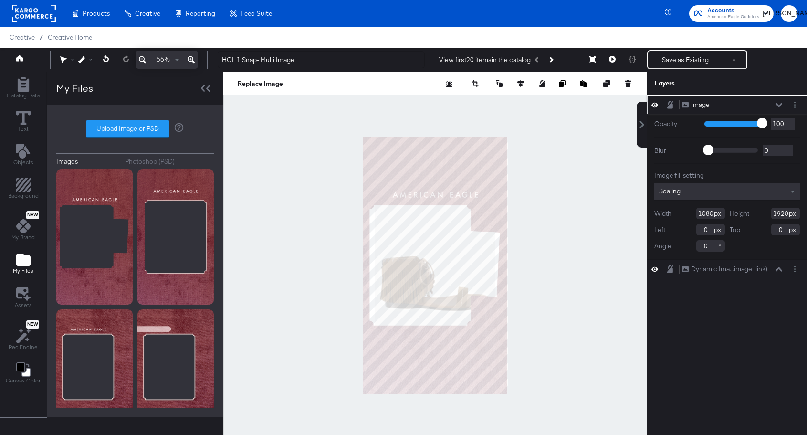
click at [776, 104] on icon at bounding box center [778, 105] width 7 height 5
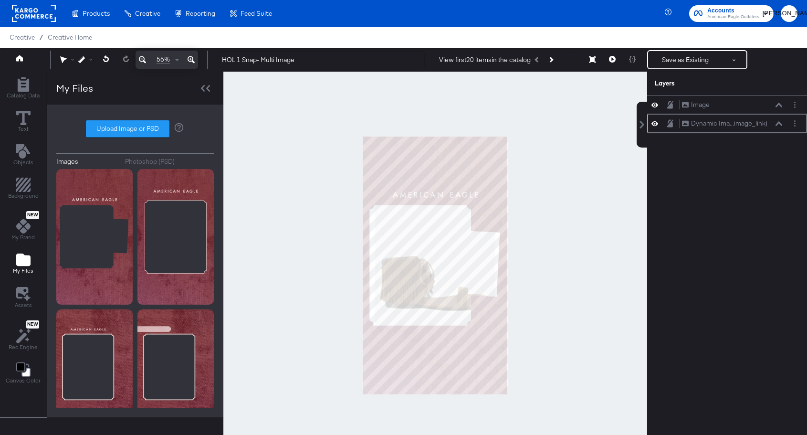
click at [779, 123] on icon at bounding box center [778, 123] width 7 height 5
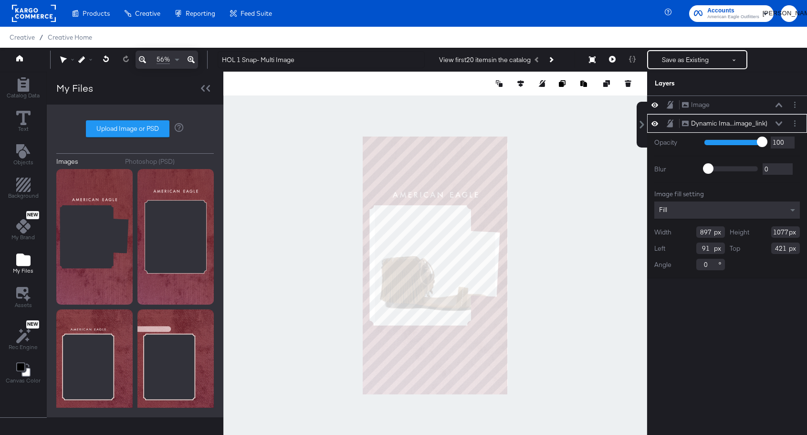
type input "647"
type input "834"
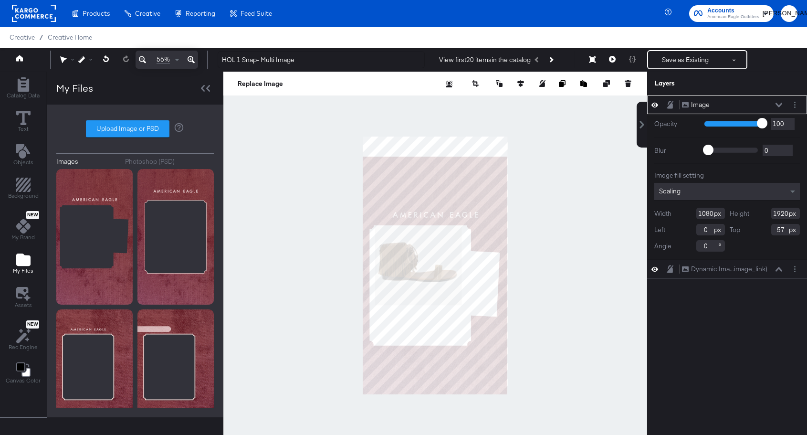
type input "149"
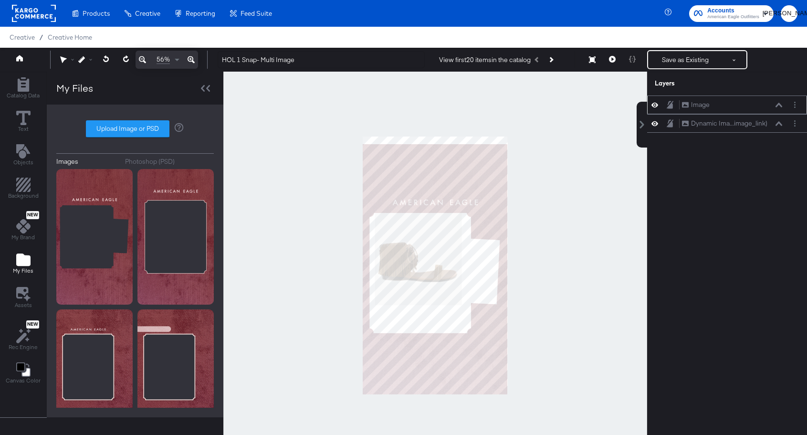
click at [778, 107] on button at bounding box center [779, 105] width 8 height 6
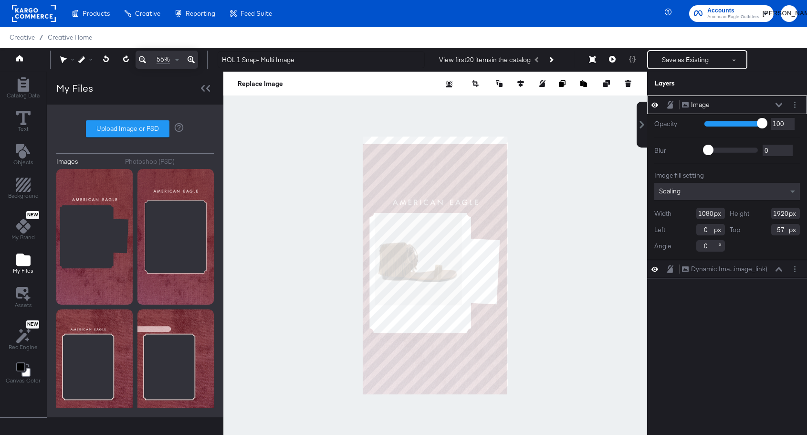
click at [561, 207] on div at bounding box center [435, 265] width 424 height 387
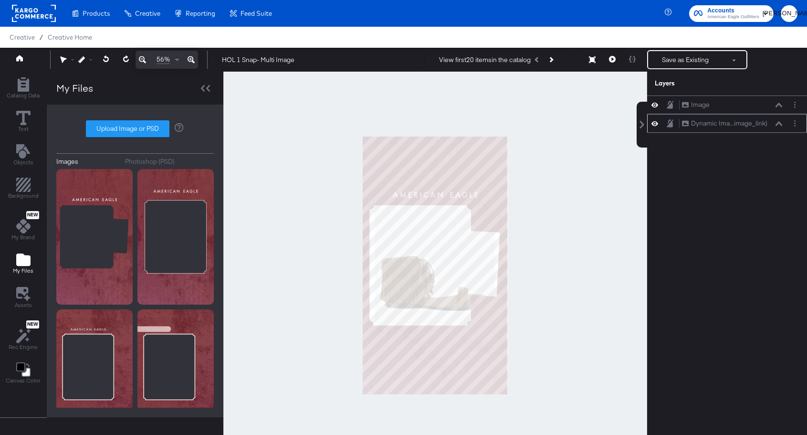
click at [777, 127] on div "Dynamic Ima...image_link) Dynamic Image (image_link)" at bounding box center [731, 123] width 101 height 10
click at [782, 125] on div "Dynamic Ima...image_link) Dynamic Image (image_link)" at bounding box center [734, 123] width 106 height 10
click at [779, 123] on icon at bounding box center [778, 123] width 7 height 4
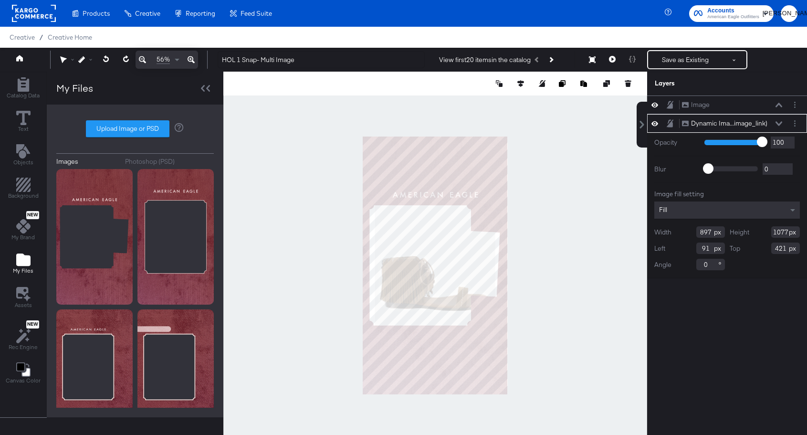
type input "725"
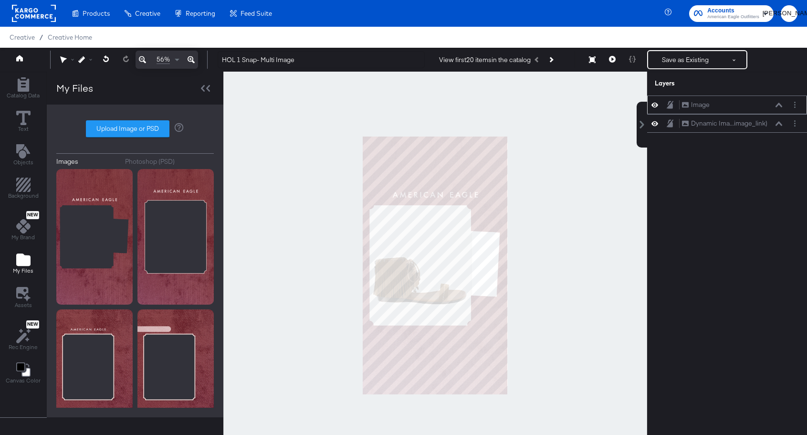
click at [759, 106] on div "Image Image" at bounding box center [731, 105] width 101 height 10
click at [774, 104] on div "Image Image" at bounding box center [731, 105] width 101 height 10
click at [795, 105] on circle "Layer Options" at bounding box center [794, 104] width 1 height 1
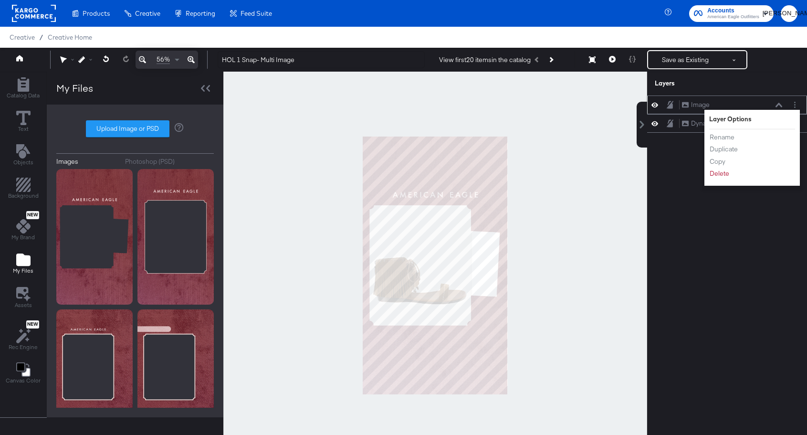
click at [736, 141] on li "Rename" at bounding box center [735, 137] width 52 height 10
click at [720, 135] on button "Rename" at bounding box center [722, 137] width 26 height 10
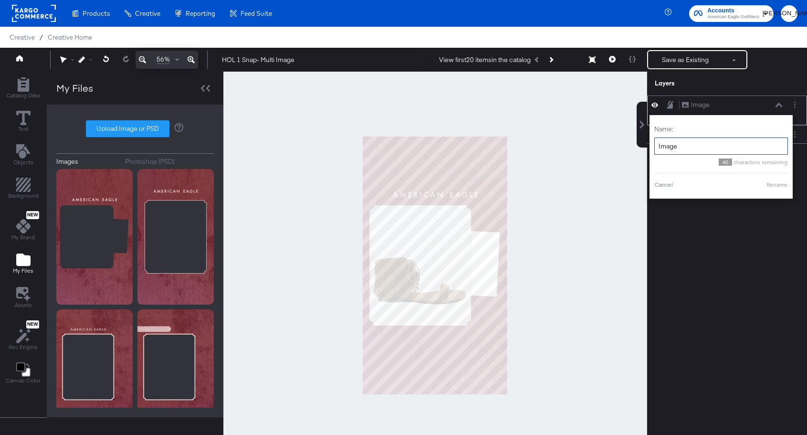
click at [694, 146] on input "Image" at bounding box center [721, 146] width 134 height 18
type input "Image 1"
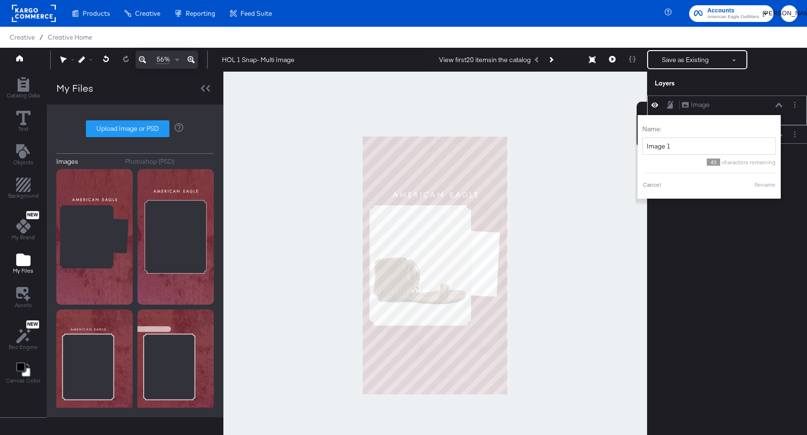
click at [766, 186] on button "Rename" at bounding box center [765, 184] width 22 height 9
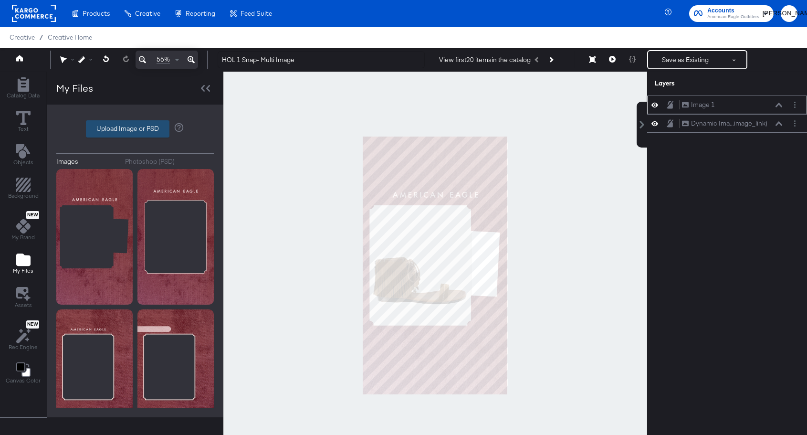
click at [134, 131] on label "Upload Image or PSD" at bounding box center [127, 129] width 83 height 16
click at [135, 129] on input "Upload Image or PSD" at bounding box center [135, 129] width 0 height 0
type input "C:\fakepath\AEO HOL 1 Multi Image Overlay Big Frame.png"
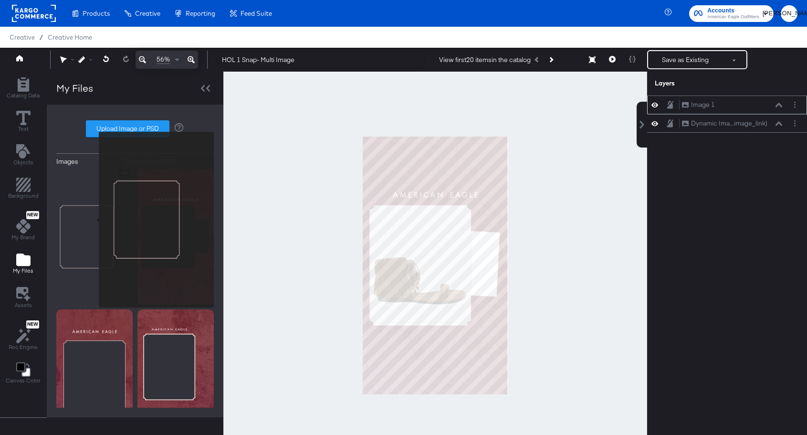
click at [93, 219] on img at bounding box center [94, 236] width 76 height 135
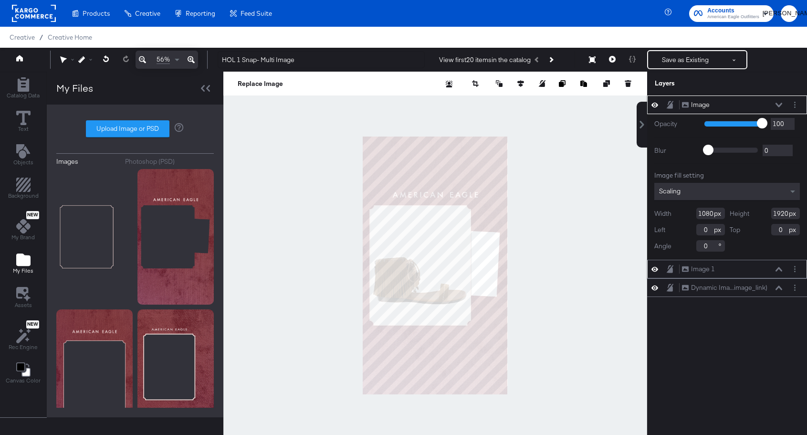
click at [779, 104] on icon at bounding box center [778, 105] width 7 height 5
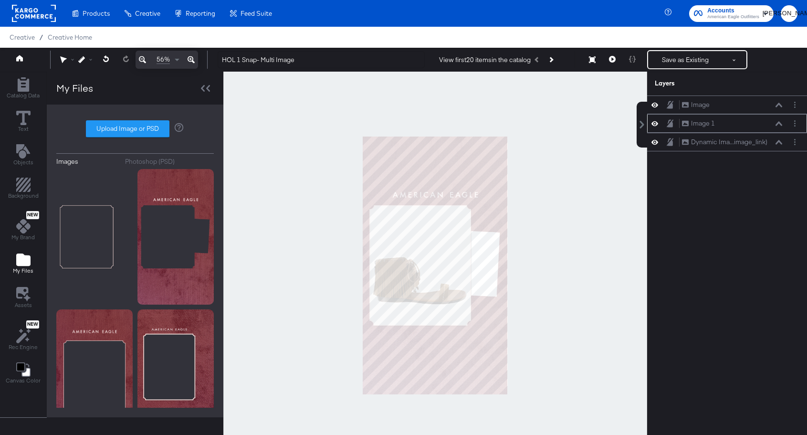
click at [655, 126] on icon at bounding box center [654, 123] width 7 height 8
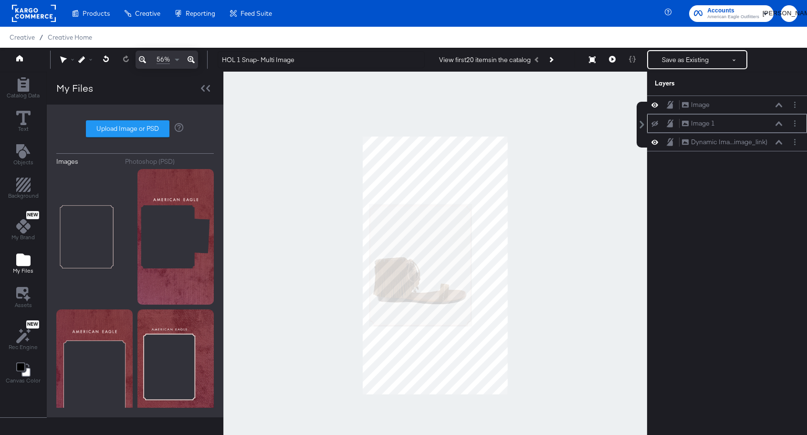
click at [655, 126] on icon at bounding box center [654, 124] width 7 height 6
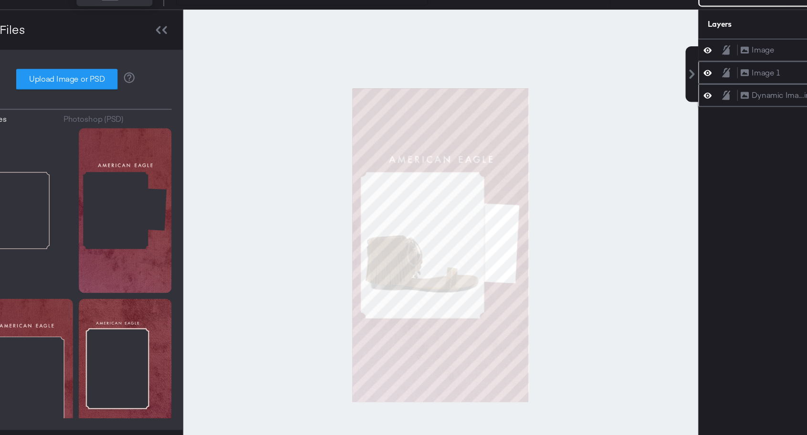
click at [654, 145] on icon at bounding box center [654, 142] width 7 height 8
click at [654, 145] on icon at bounding box center [654, 142] width 7 height 6
click at [654, 145] on icon at bounding box center [654, 142] width 7 height 8
click at [654, 145] on icon at bounding box center [654, 142] width 7 height 6
click at [706, 202] on div "Image Image Image 1 Image 1 Dynamic Ima...image_link) Dynamic Image (image_link)" at bounding box center [727, 269] width 160 height 349
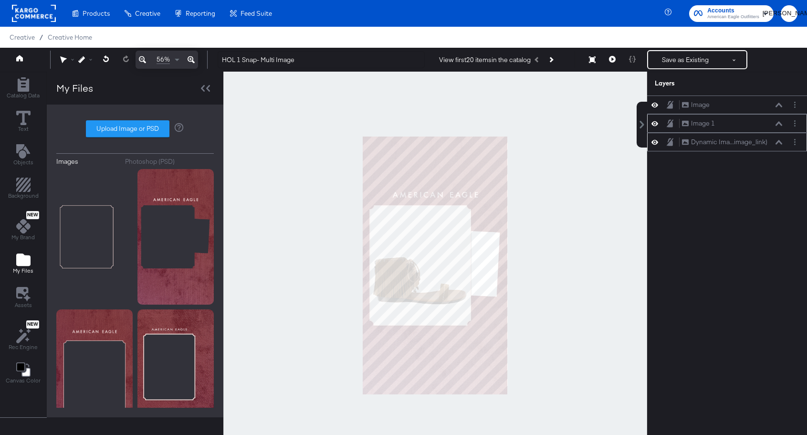
click at [654, 127] on icon at bounding box center [654, 123] width 7 height 8
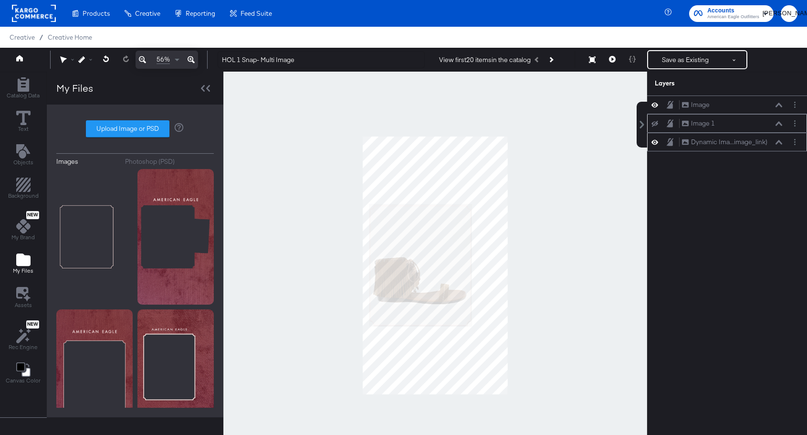
click at [654, 127] on div "Image 1 Image 1" at bounding box center [727, 123] width 152 height 10
click at [654, 125] on icon at bounding box center [654, 123] width 7 height 6
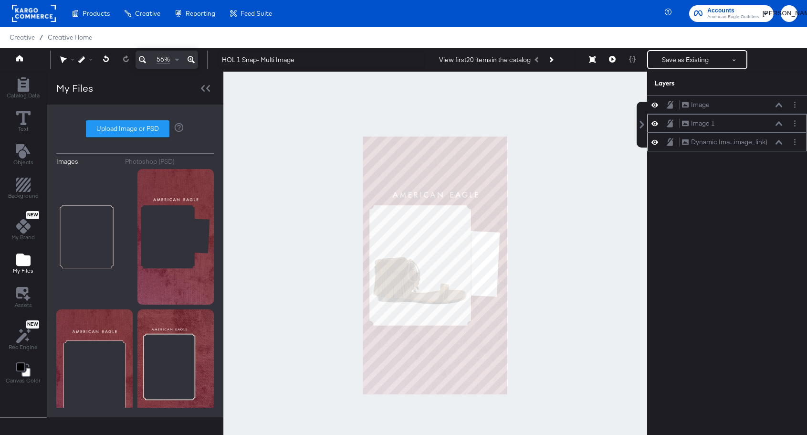
click at [724, 127] on div "Image 1 Image 1" at bounding box center [731, 123] width 101 height 10
click at [712, 125] on div "Image 1" at bounding box center [703, 123] width 24 height 9
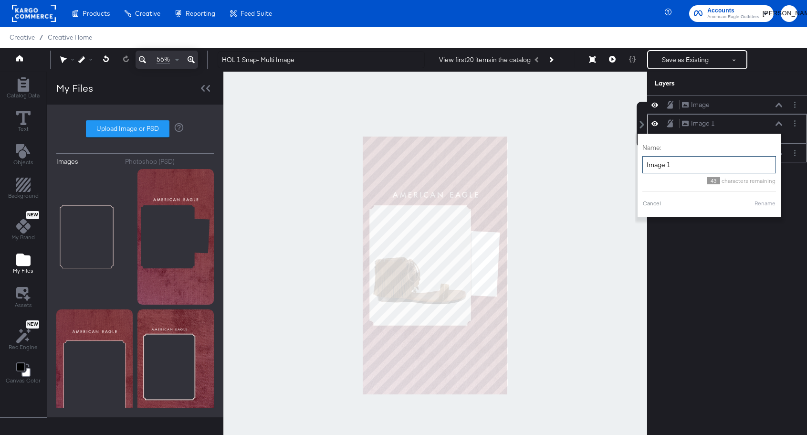
click at [677, 166] on input "Image 1" at bounding box center [709, 165] width 134 height 18
type input "Overlay"
click at [767, 204] on button "Rename" at bounding box center [765, 203] width 22 height 9
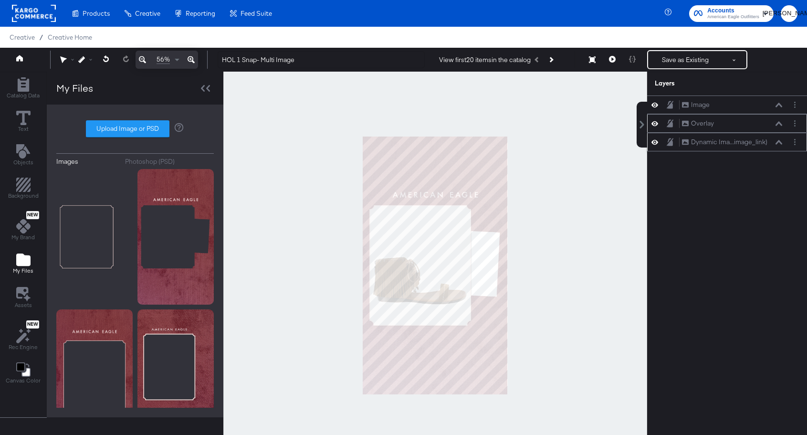
click at [656, 129] on div "Overlay Overlay" at bounding box center [727, 123] width 160 height 19
click at [655, 127] on icon at bounding box center [654, 123] width 7 height 8
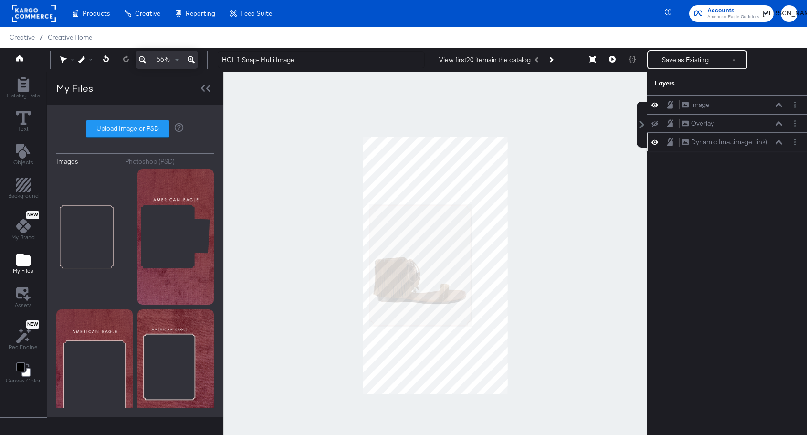
click at [654, 126] on button at bounding box center [655, 124] width 8 height 8
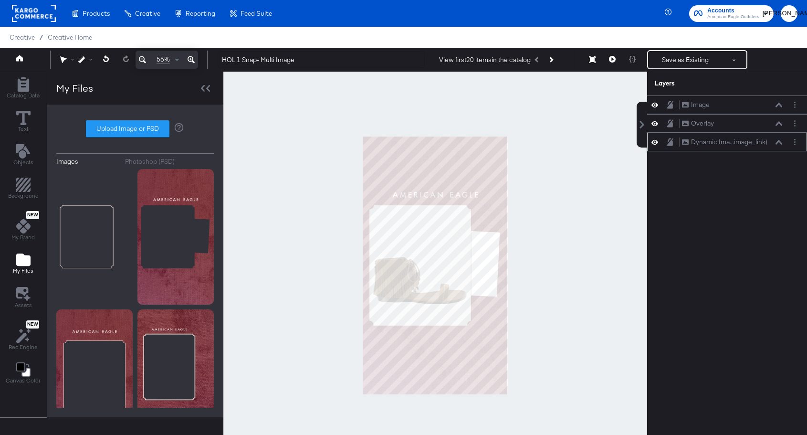
click at [654, 126] on icon at bounding box center [654, 123] width 7 height 8
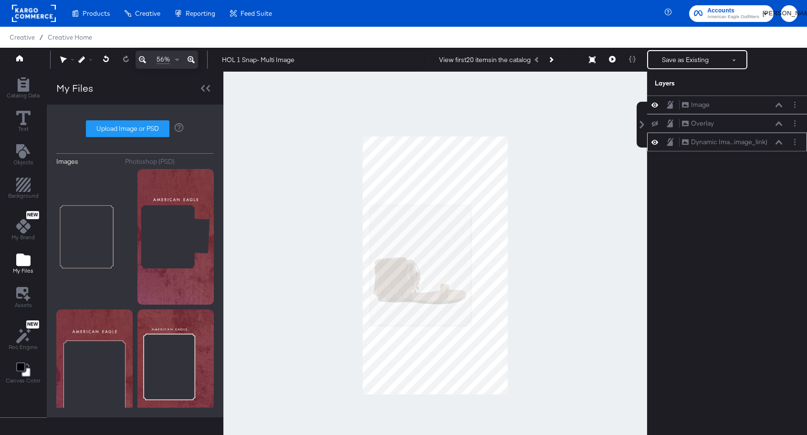
click at [654, 126] on button at bounding box center [655, 124] width 8 height 8
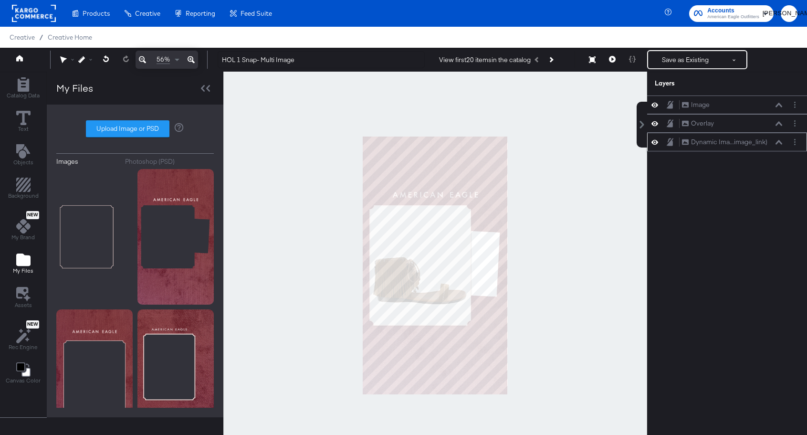
click at [654, 126] on icon at bounding box center [654, 123] width 7 height 8
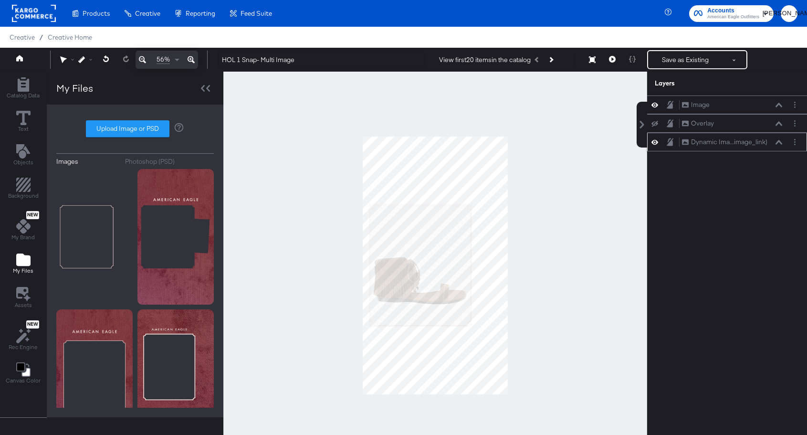
click at [654, 126] on button at bounding box center [655, 124] width 8 height 8
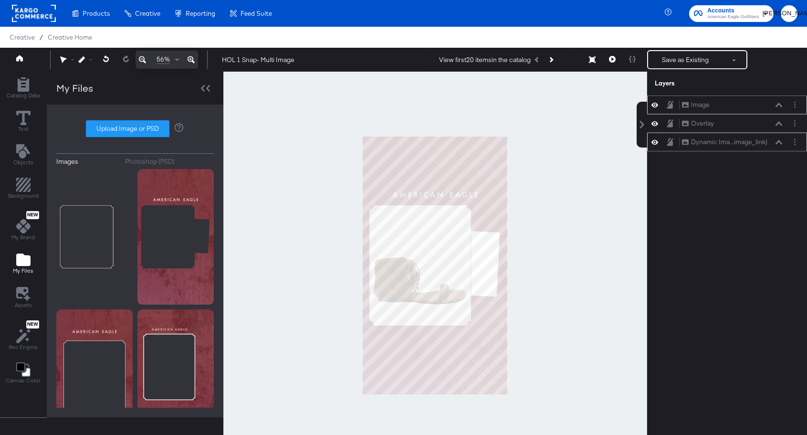
click at [654, 104] on icon at bounding box center [654, 105] width 7 height 8
click at [654, 104] on icon at bounding box center [654, 105] width 7 height 6
click at [701, 104] on div "Image" at bounding box center [700, 104] width 19 height 9
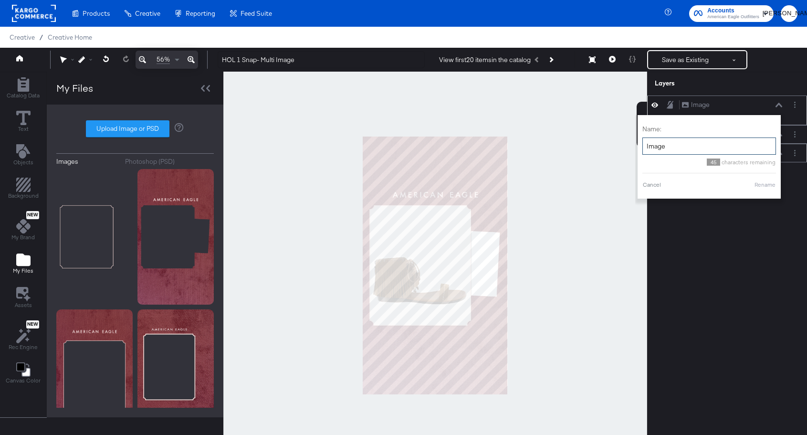
click at [670, 154] on input "Image" at bounding box center [709, 146] width 134 height 18
click at [768, 189] on div "Name: Big image frame 35 characters remaining Cancel Rename" at bounding box center [709, 157] width 134 height 74
type input "Big image frame"
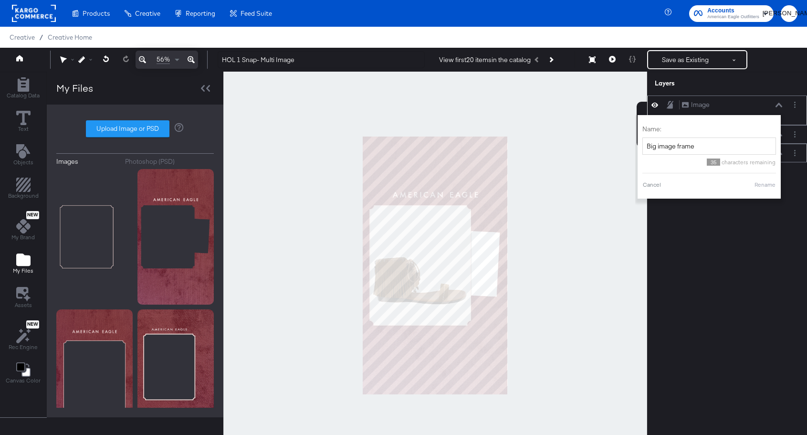
click at [761, 182] on button "Rename" at bounding box center [765, 184] width 22 height 9
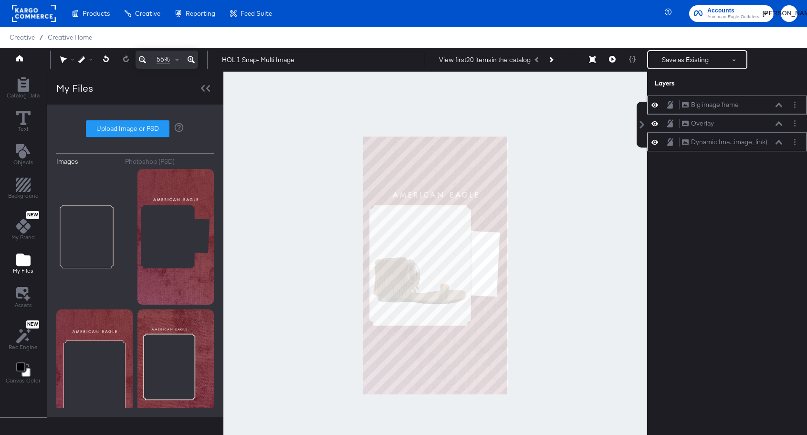
click at [655, 106] on icon at bounding box center [654, 105] width 7 height 8
click at [655, 106] on icon at bounding box center [654, 105] width 7 height 6
click at [21, 90] on icon "Add Rectangle" at bounding box center [22, 84] width 11 height 14
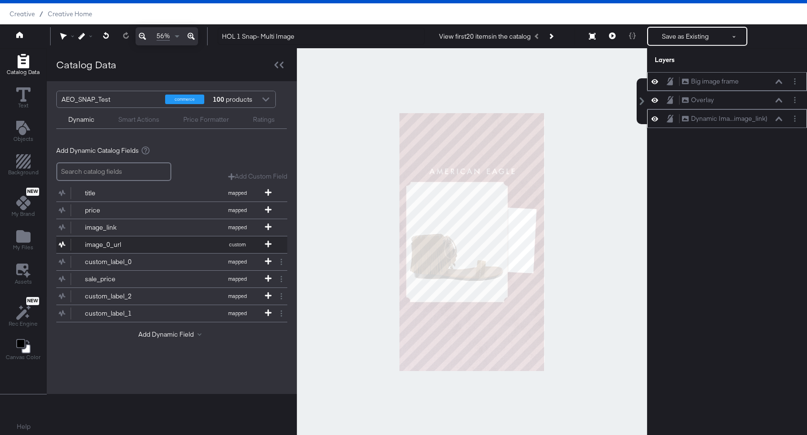
scroll to position [24, 0]
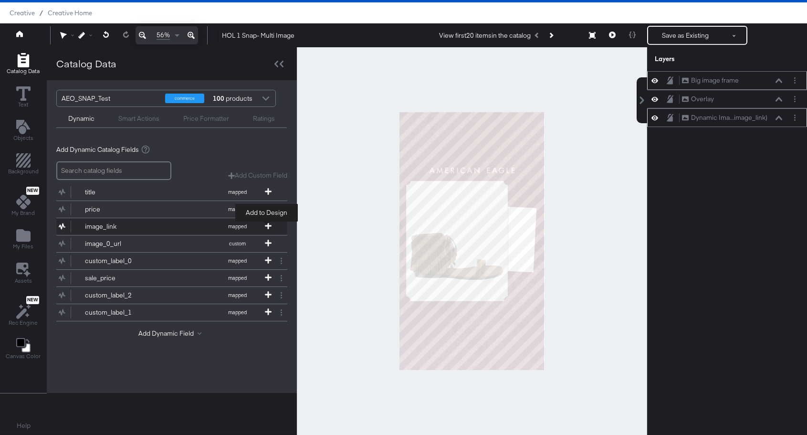
click at [267, 224] on icon at bounding box center [268, 225] width 7 height 7
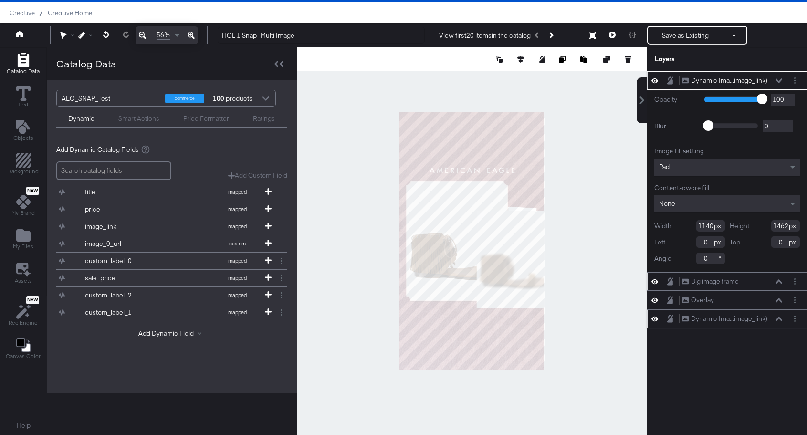
type input "432"
type input "554"
type input "708"
type input "908"
type input "513"
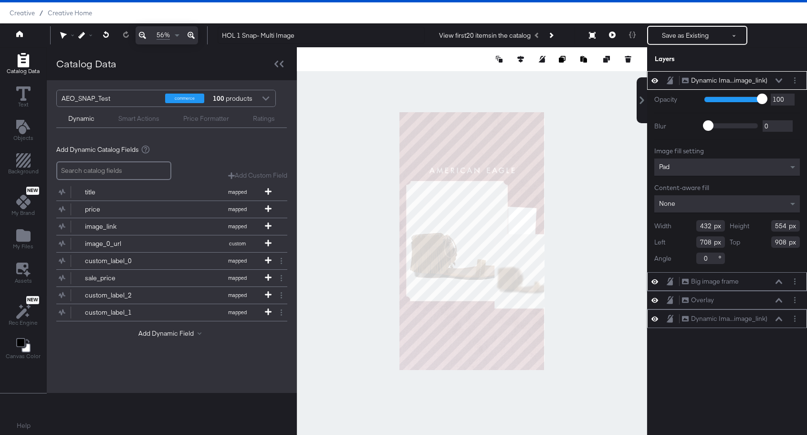
type input "834"
click at [779, 81] on icon at bounding box center [778, 80] width 7 height 4
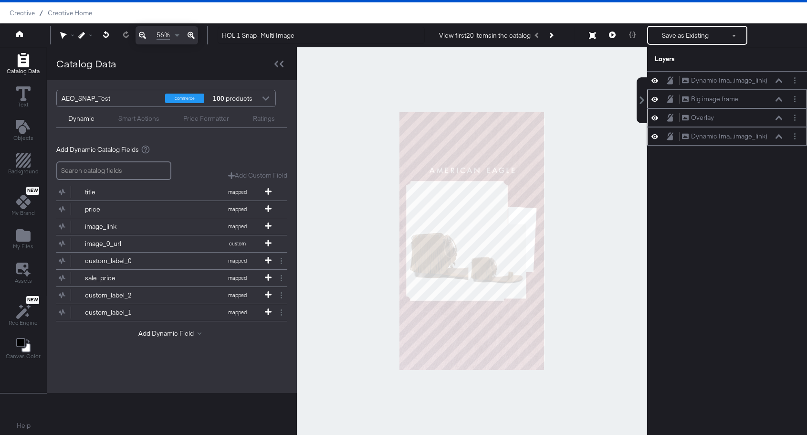
click at [654, 119] on icon at bounding box center [654, 118] width 7 height 8
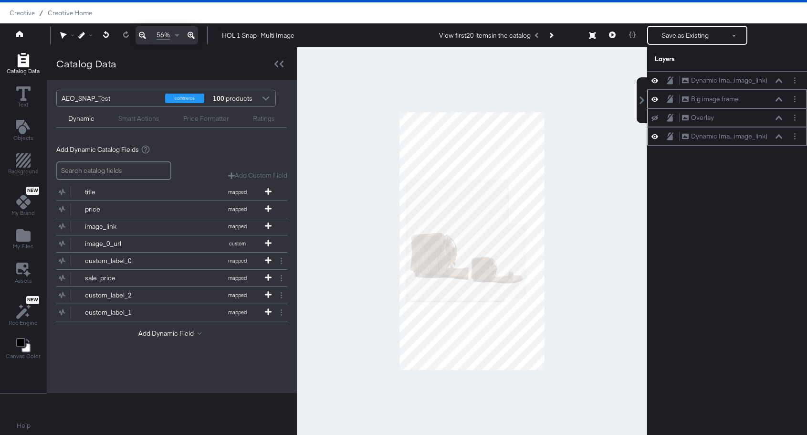
click at [654, 119] on icon at bounding box center [654, 117] width 7 height 6
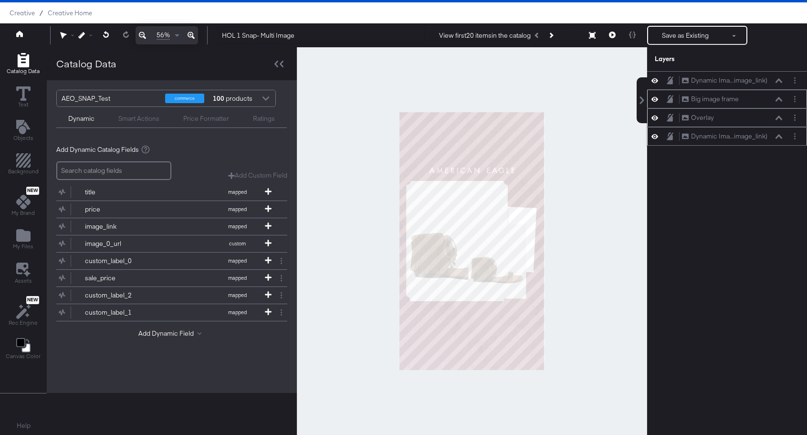
click at [656, 138] on icon at bounding box center [654, 136] width 7 height 8
click at [656, 123] on div "Overlay Overlay" at bounding box center [727, 117] width 160 height 19
click at [656, 121] on icon at bounding box center [654, 118] width 7 height 8
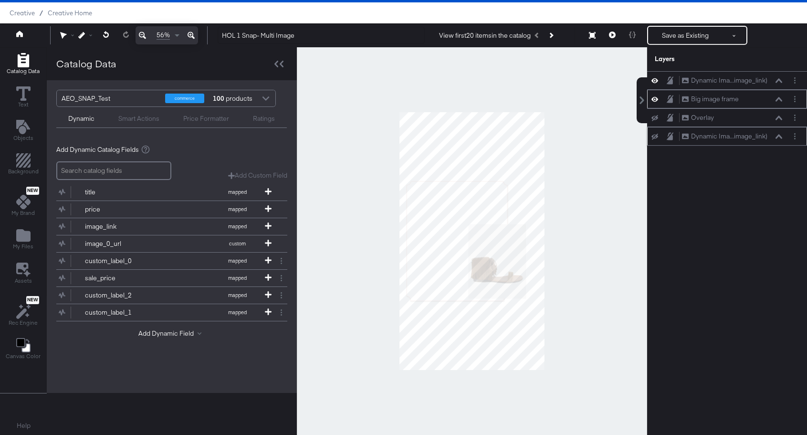
click at [656, 121] on div "Overlay Overlay" at bounding box center [727, 118] width 152 height 10
click at [655, 118] on icon at bounding box center [654, 118] width 7 height 6
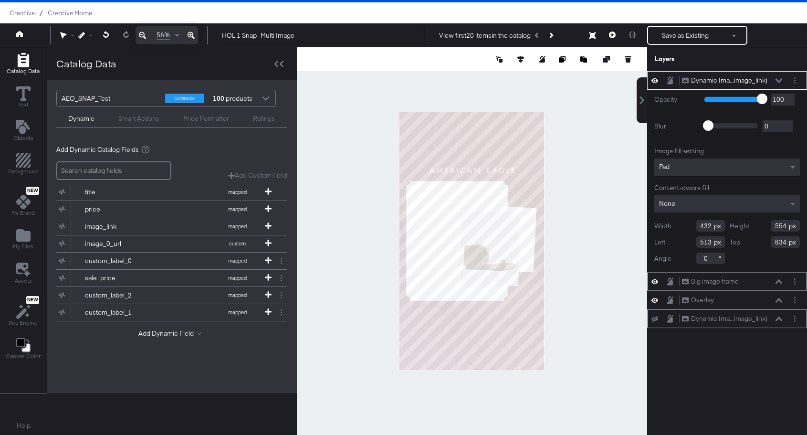
type input "542"
type input "930"
click at [779, 78] on button at bounding box center [779, 81] width 8 height 6
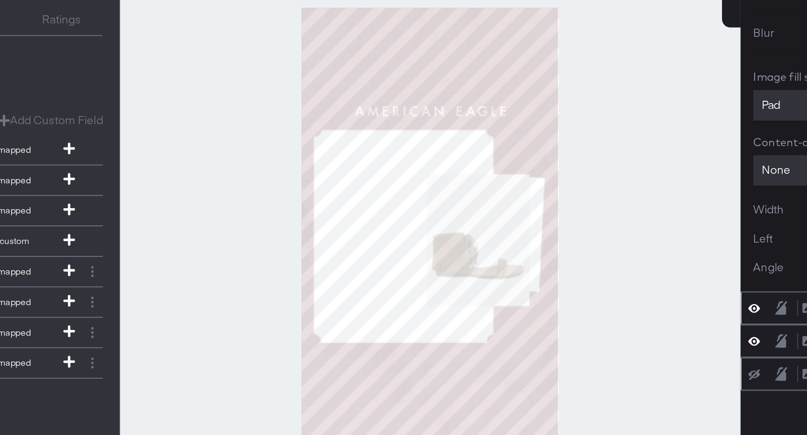
type input "527"
type input "699"
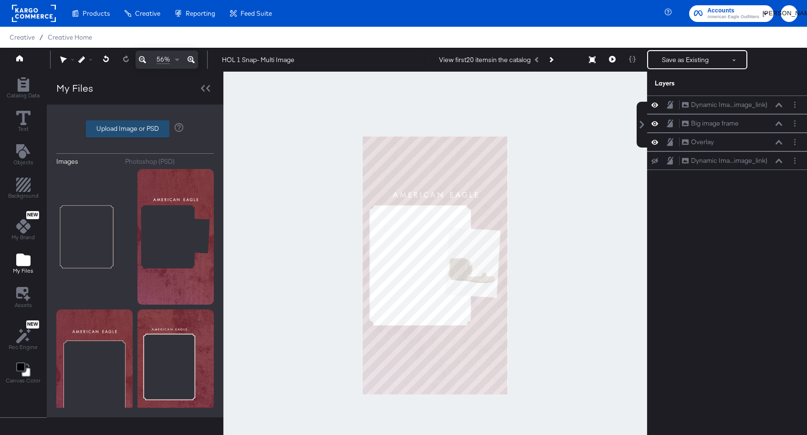
scroll to position [24, 0]
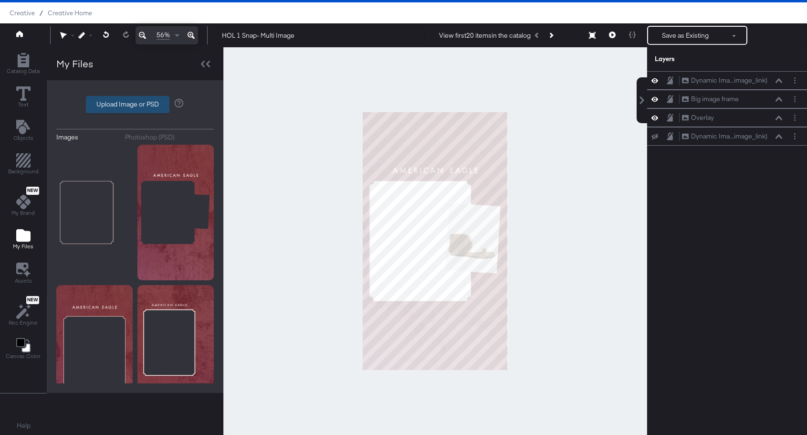
click at [111, 107] on label "Upload Image or PSD" at bounding box center [127, 104] width 83 height 16
click at [135, 104] on input "Upload Image or PSD" at bounding box center [135, 104] width 0 height 0
type input "C:\fakepath\AEO HOL 1 Multi Image Overlay Small Frame.png"
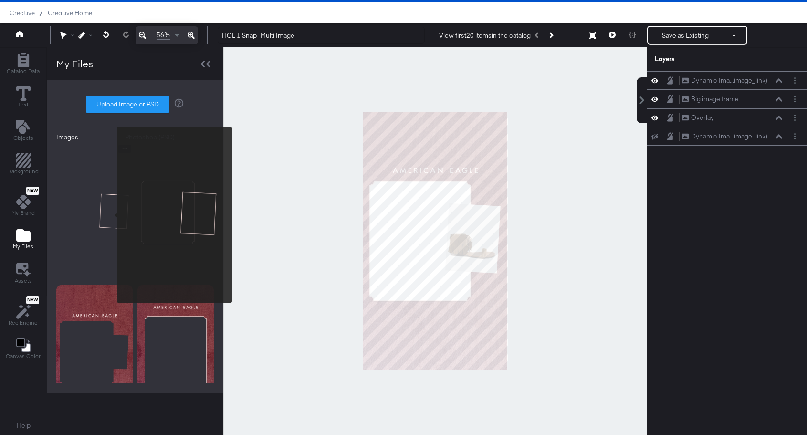
click at [111, 215] on img at bounding box center [94, 212] width 76 height 135
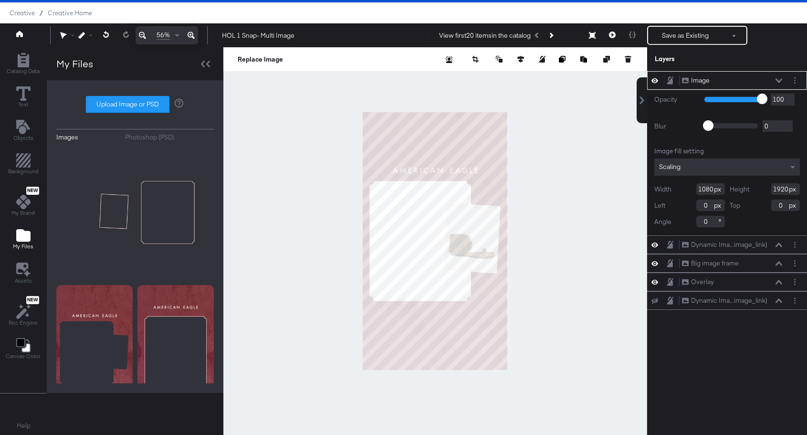
click at [550, 202] on div at bounding box center [435, 240] width 424 height 387
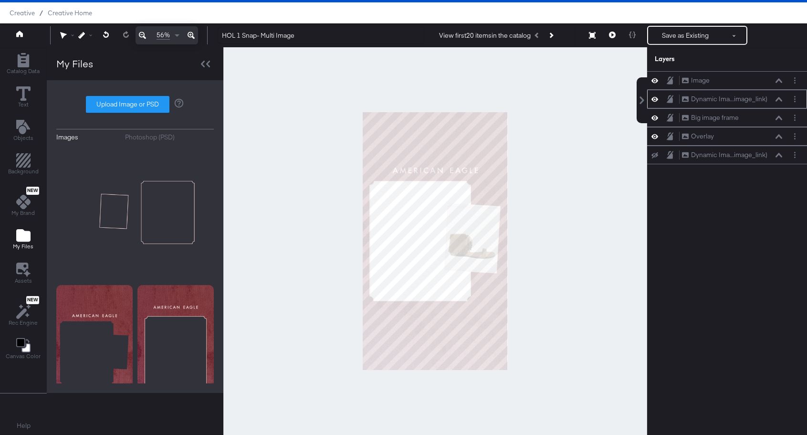
click at [655, 101] on icon at bounding box center [654, 99] width 7 height 8
click at [655, 101] on icon at bounding box center [654, 99] width 7 height 6
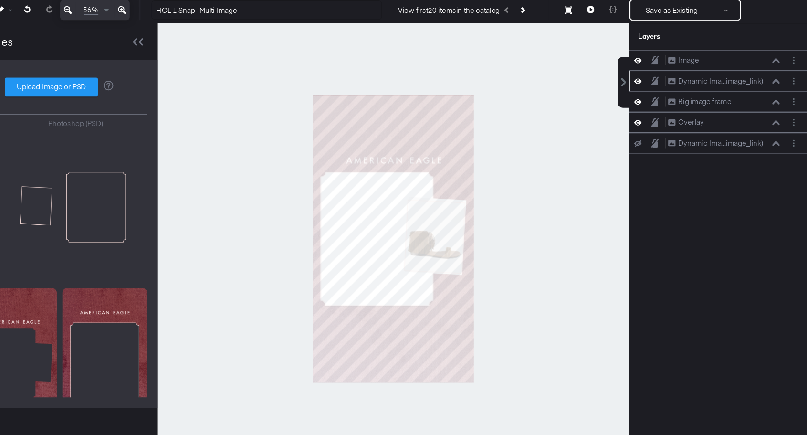
click at [778, 100] on icon at bounding box center [778, 99] width 7 height 5
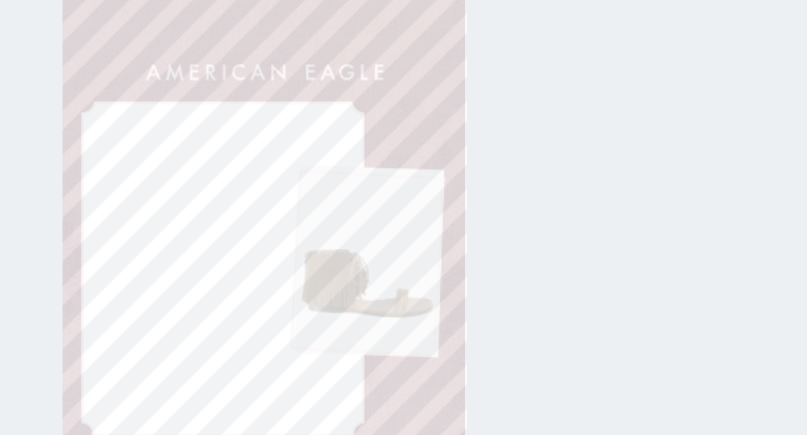
type input "639"
type input "681"
type input "2"
type input "400"
type input "624"
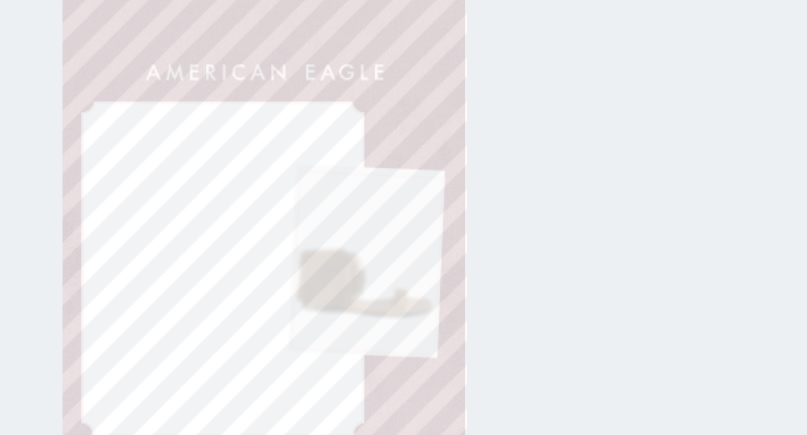
type input "680"
type input "629"
type input "677"
type input "3"
type input "406"
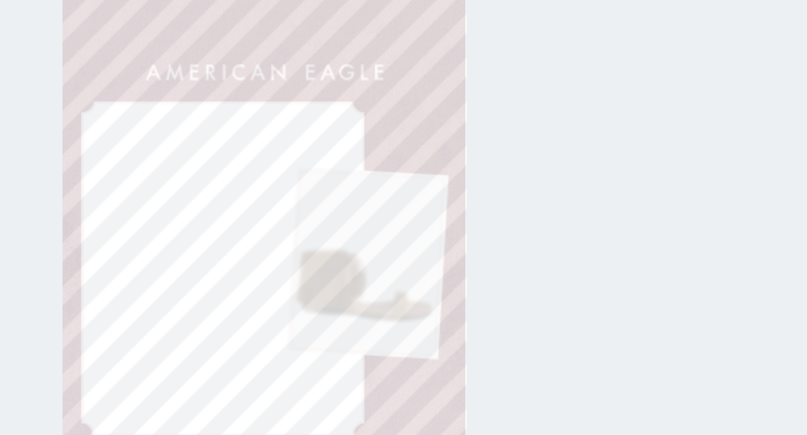
type input "492"
type input "628"
type input "686"
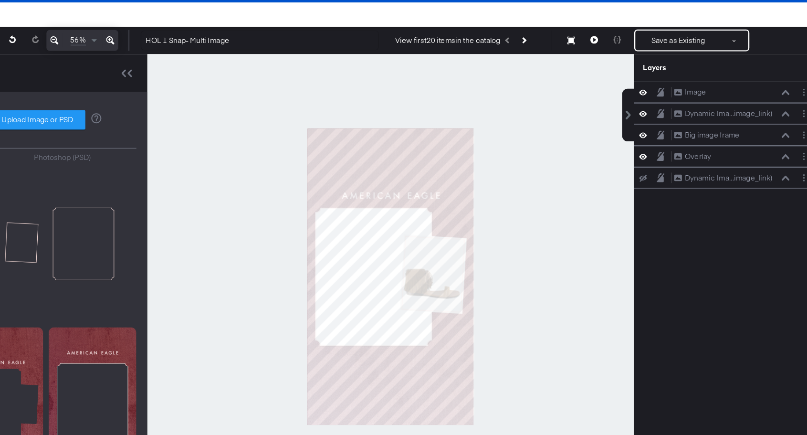
click at [554, 293] on div at bounding box center [435, 240] width 424 height 387
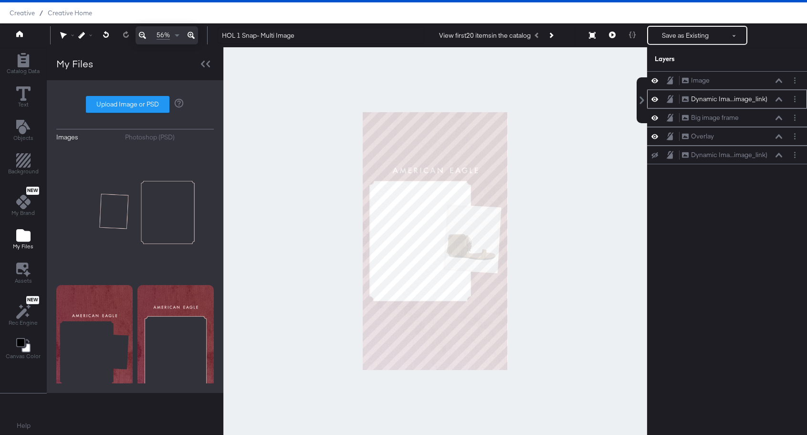
click at [743, 98] on div "Dynamic Ima...image_link)" at bounding box center [729, 98] width 76 height 9
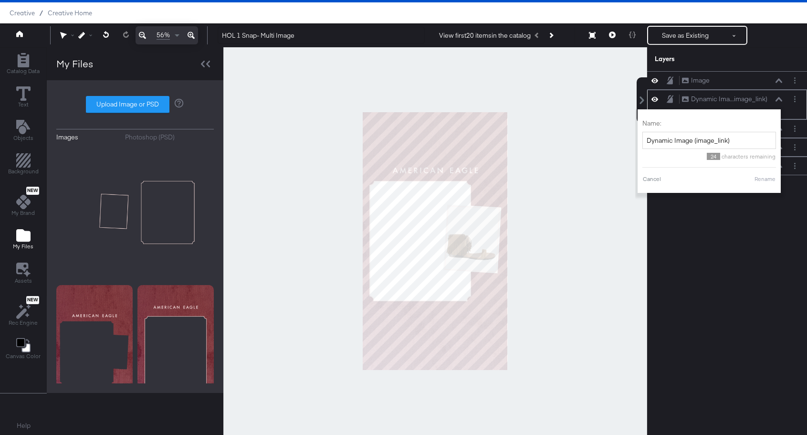
click at [776, 96] on div "Dynamic Ima...image_link) Dynamic Image (image_link)" at bounding box center [731, 99] width 101 height 10
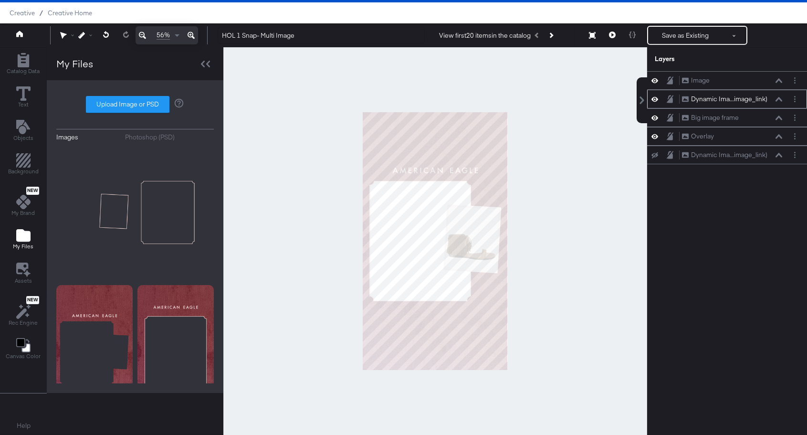
scroll to position [21, 0]
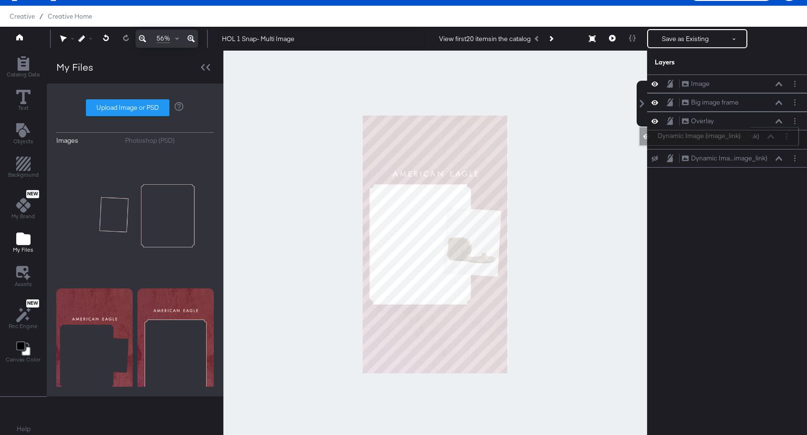
drag, startPoint x: 767, startPoint y: 92, endPoint x: 758, endPoint y: 135, distance: 43.2
click at [758, 135] on div "Dynamic Ima...image_link) Dynamic Image (image_link)" at bounding box center [719, 136] width 160 height 19
drag, startPoint x: 736, startPoint y: 103, endPoint x: 734, endPoint y: 127, distance: 24.4
click at [734, 127] on div "Image Image Big image frame Big image frame Overlay Overlay Dynamic Ima...image…" at bounding box center [727, 120] width 160 height 93
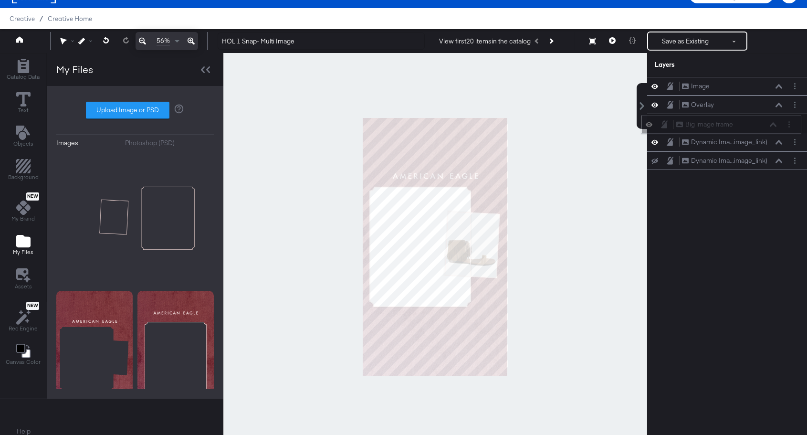
drag, startPoint x: 748, startPoint y: 104, endPoint x: 742, endPoint y: 129, distance: 25.6
click at [742, 129] on div "Big image frame Big image frame" at bounding box center [725, 124] width 101 height 10
click at [654, 124] on icon at bounding box center [654, 123] width 7 height 5
click at [654, 124] on icon at bounding box center [654, 123] width 7 height 6
drag, startPoint x: 726, startPoint y: 123, endPoint x: 724, endPoint y: 153, distance: 30.1
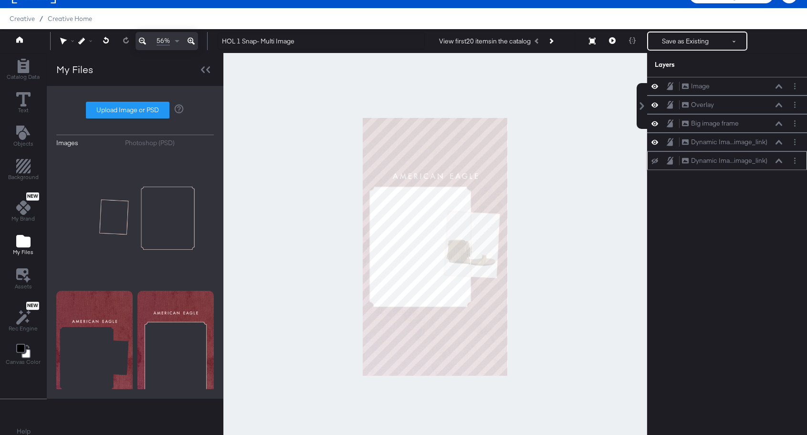
click at [724, 153] on div "Image Image Overlay Overlay Big image frame Big image frame Dynamic Ima...image…" at bounding box center [727, 123] width 160 height 93
drag, startPoint x: 767, startPoint y: 128, endPoint x: 763, endPoint y: 146, distance: 18.9
click at [763, 146] on div "Image Image Overlay Overlay Big image frame Big image frame Dynamic Ima...image…" at bounding box center [727, 123] width 160 height 93
click at [655, 160] on icon at bounding box center [654, 161] width 7 height 6
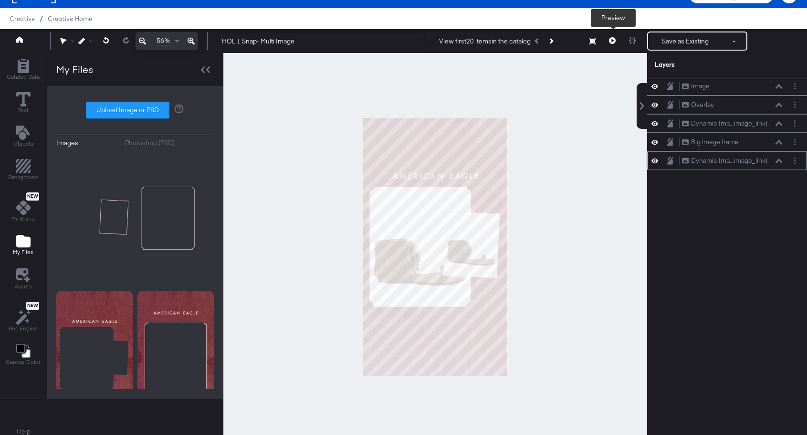
click at [606, 41] on button at bounding box center [612, 40] width 20 height 19
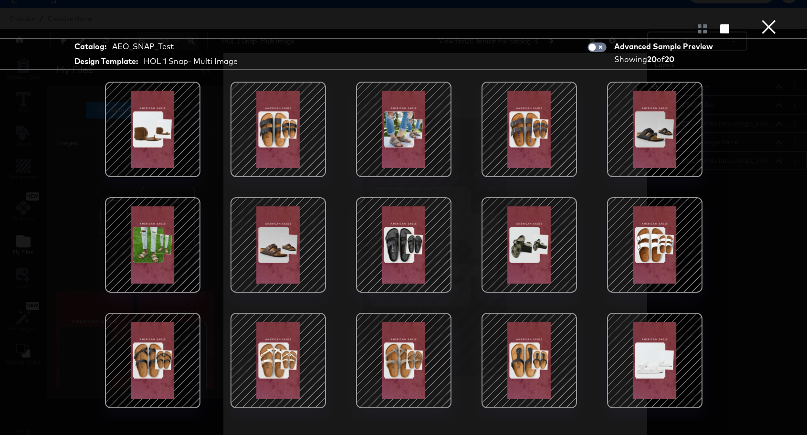
click at [763, 19] on button "×" at bounding box center [768, 9] width 19 height 19
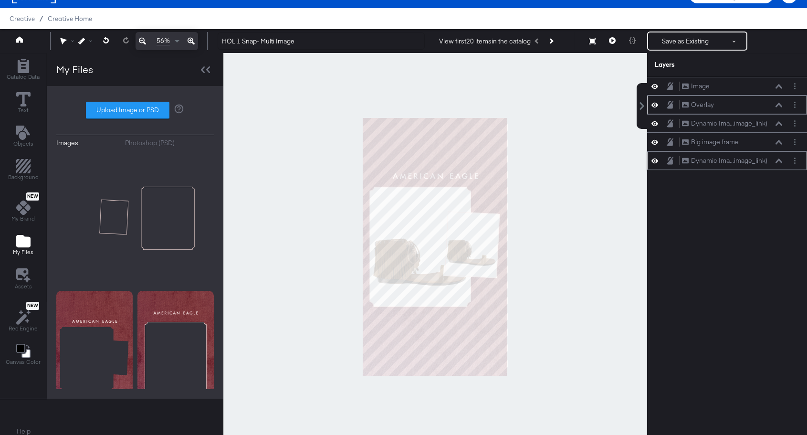
click at [655, 106] on icon at bounding box center [654, 105] width 7 height 8
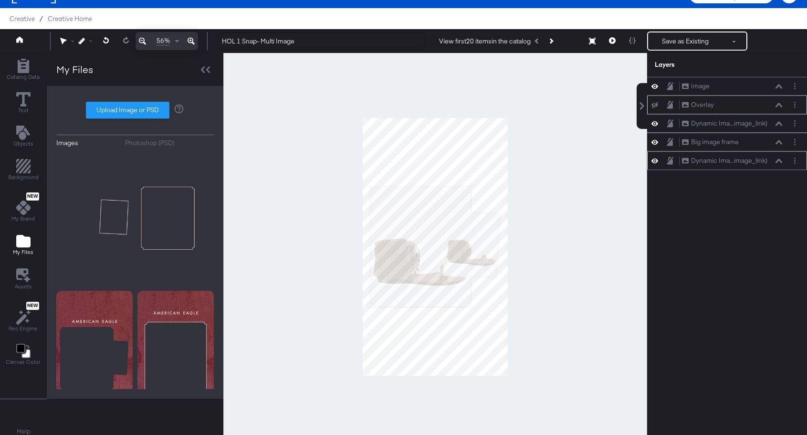
click at [655, 106] on icon at bounding box center [654, 105] width 7 height 6
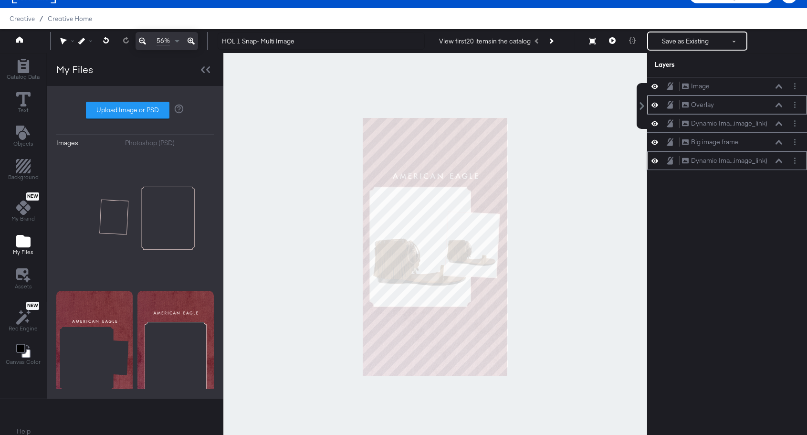
click at [655, 106] on icon at bounding box center [654, 105] width 7 height 8
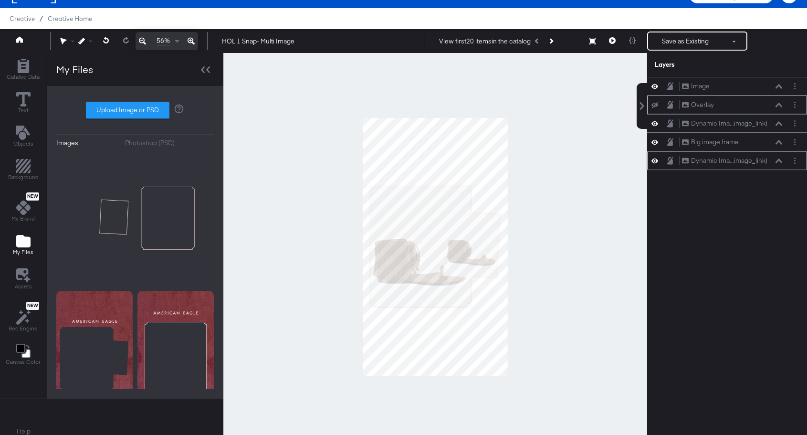
click at [655, 106] on icon at bounding box center [654, 105] width 7 height 6
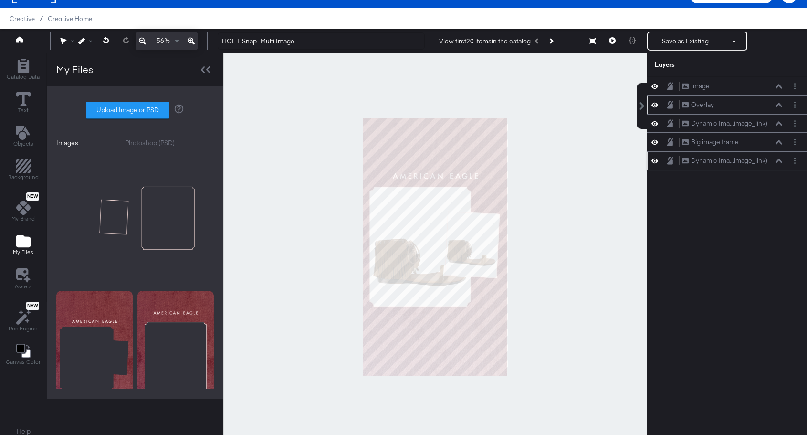
click at [655, 106] on icon at bounding box center [654, 105] width 7 height 8
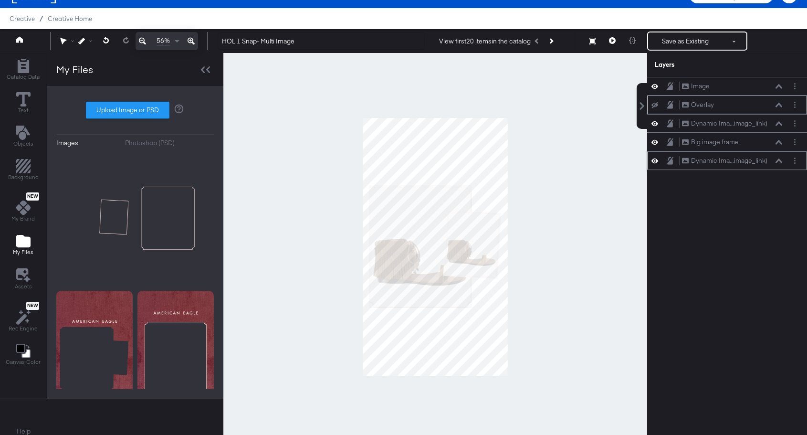
click at [655, 106] on icon at bounding box center [654, 105] width 7 height 6
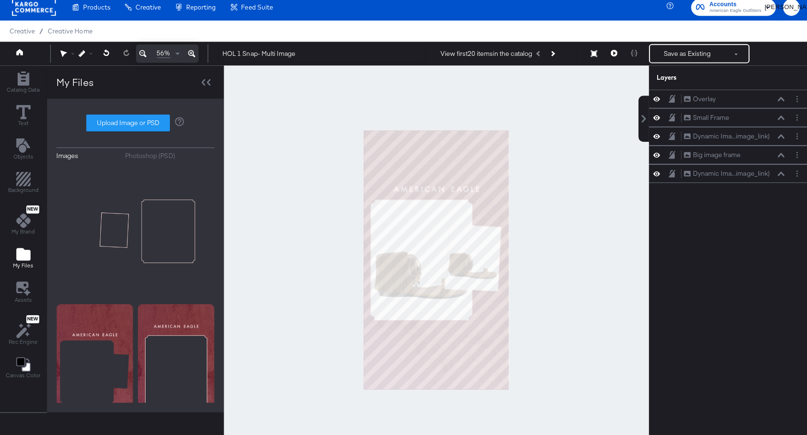
scroll to position [6, 0]
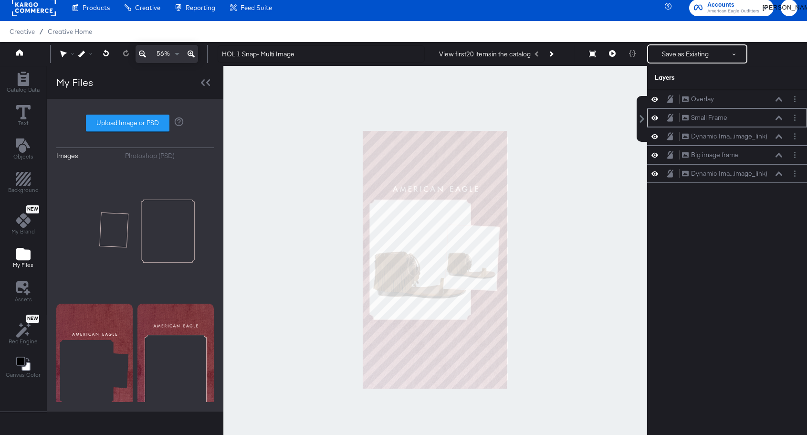
click at [655, 119] on icon at bounding box center [654, 118] width 7 height 8
click at [655, 119] on icon at bounding box center [654, 118] width 7 height 6
click at [655, 119] on icon at bounding box center [654, 118] width 7 height 8
click at [653, 99] on icon at bounding box center [654, 99] width 7 height 5
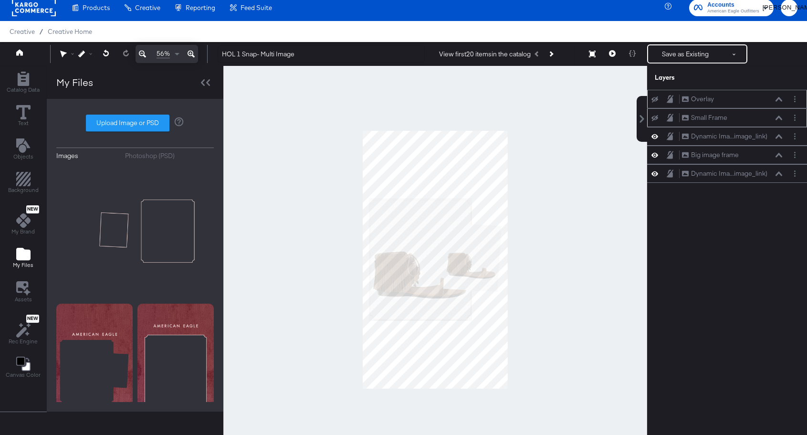
click at [653, 99] on icon at bounding box center [654, 99] width 7 height 6
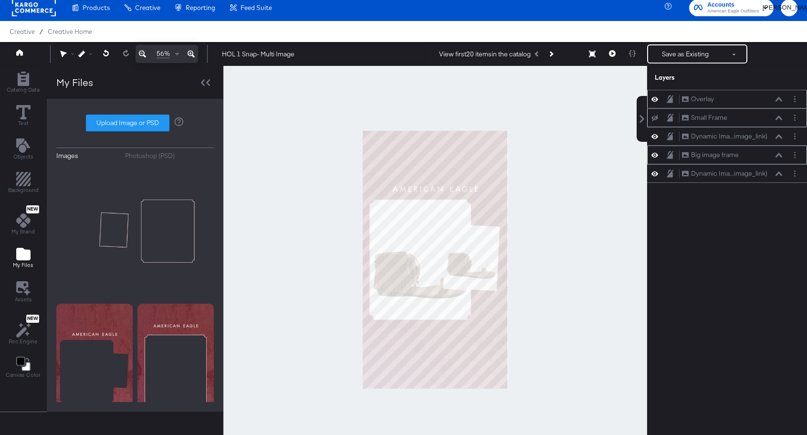
click at [653, 156] on icon at bounding box center [654, 155] width 7 height 5
click at [792, 156] on button "Layer Options" at bounding box center [795, 155] width 10 height 10
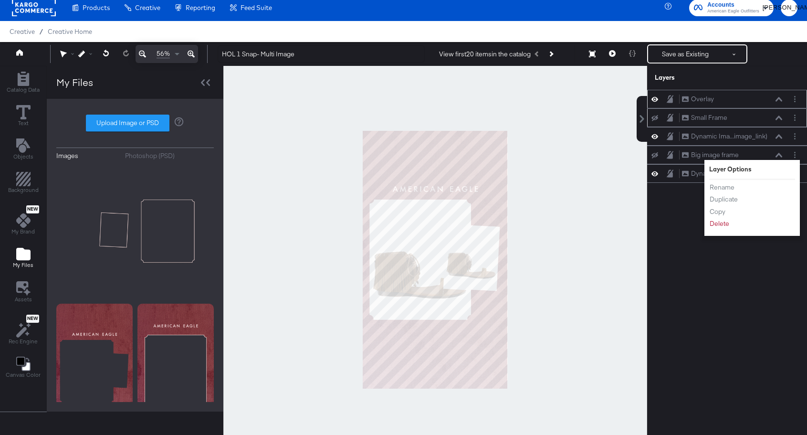
click at [675, 229] on div "Overlay Overlay Small Frame Small Frame Dynamic Ima...image_link) Dynamic Image…" at bounding box center [727, 264] width 160 height 349
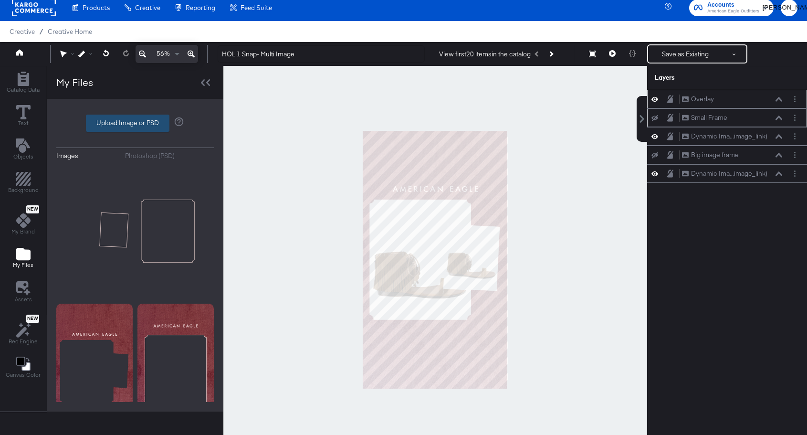
click at [112, 128] on label "Upload Image or PSD" at bounding box center [127, 123] width 83 height 16
click at [135, 123] on input "Upload Image or PSD" at bounding box center [135, 123] width 0 height 0
type input "C:\fakepath\Both Frames Overlay.png"
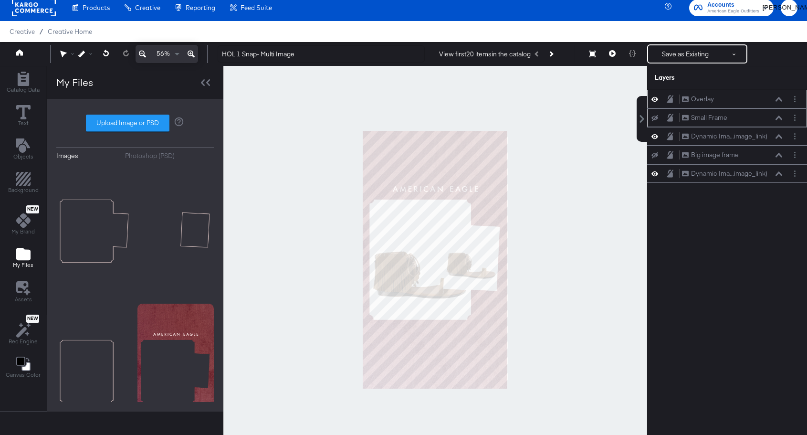
click at [655, 98] on icon at bounding box center [654, 99] width 7 height 8
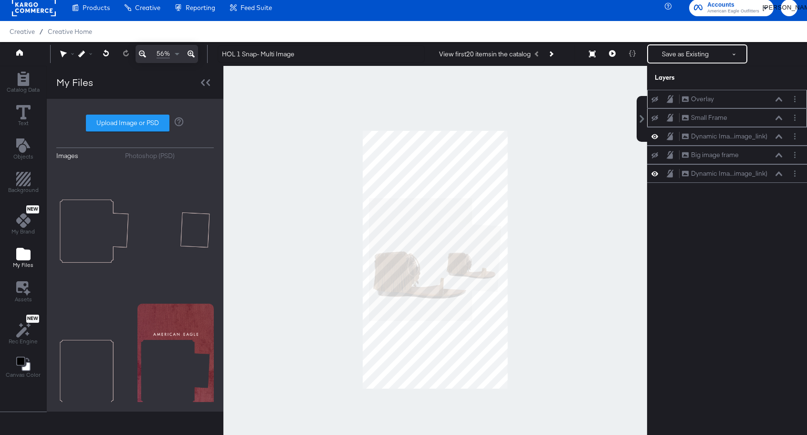
click at [655, 98] on icon at bounding box center [654, 99] width 7 height 6
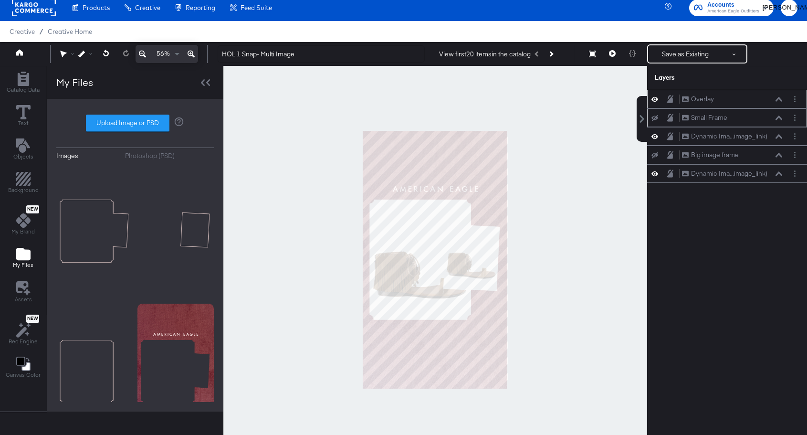
click at [655, 98] on icon at bounding box center [654, 99] width 7 height 8
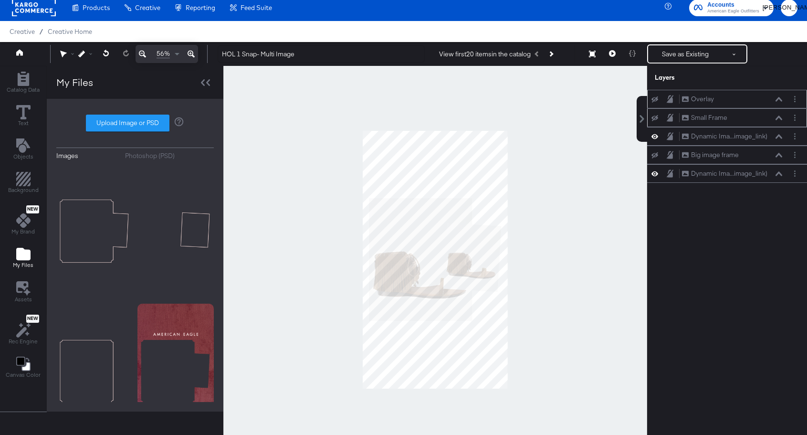
click at [655, 98] on icon at bounding box center [654, 99] width 7 height 6
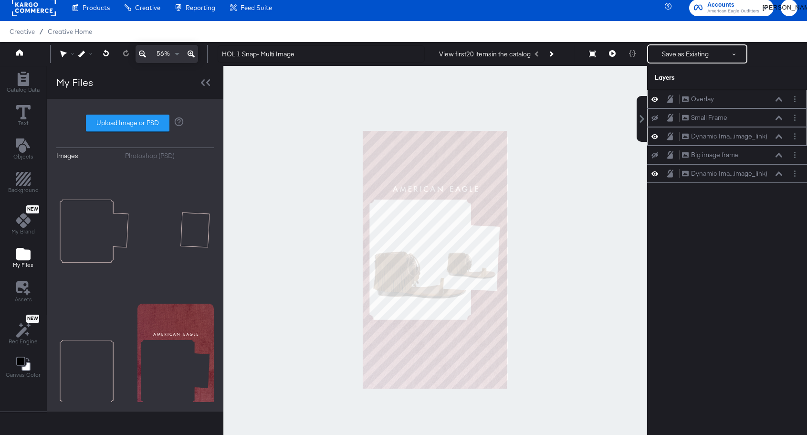
click at [657, 133] on icon at bounding box center [654, 136] width 7 height 8
click at [657, 133] on button at bounding box center [655, 137] width 8 height 8
click at [657, 133] on icon at bounding box center [654, 136] width 7 height 8
click at [657, 133] on button at bounding box center [655, 137] width 8 height 8
click at [657, 133] on icon at bounding box center [654, 136] width 7 height 8
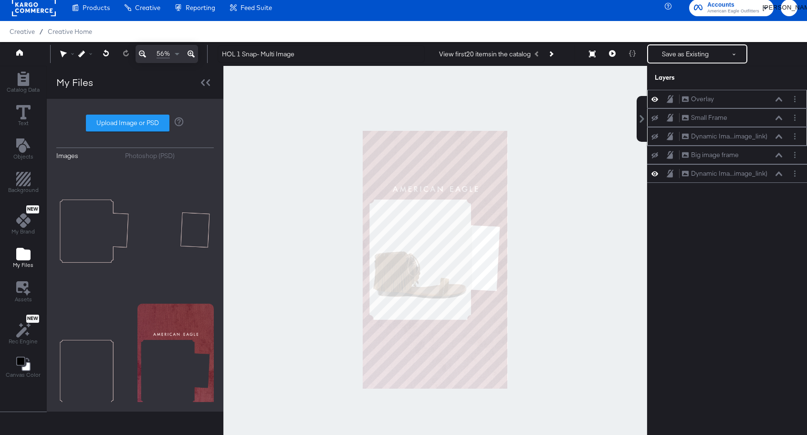
click at [657, 133] on button at bounding box center [655, 137] width 8 height 8
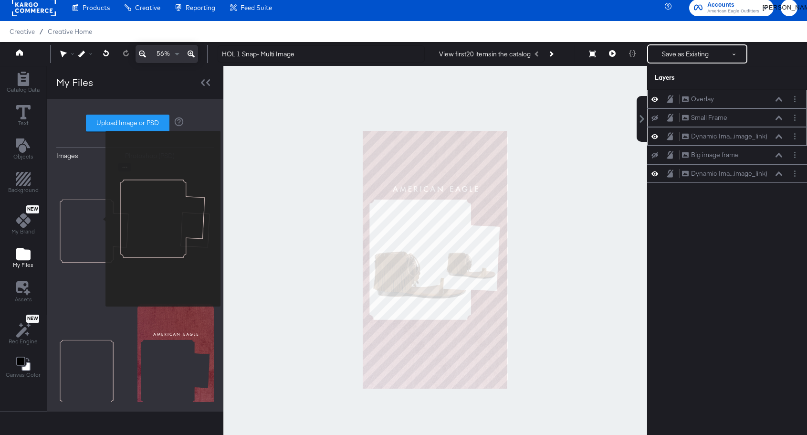
click at [99, 218] on img at bounding box center [94, 230] width 76 height 135
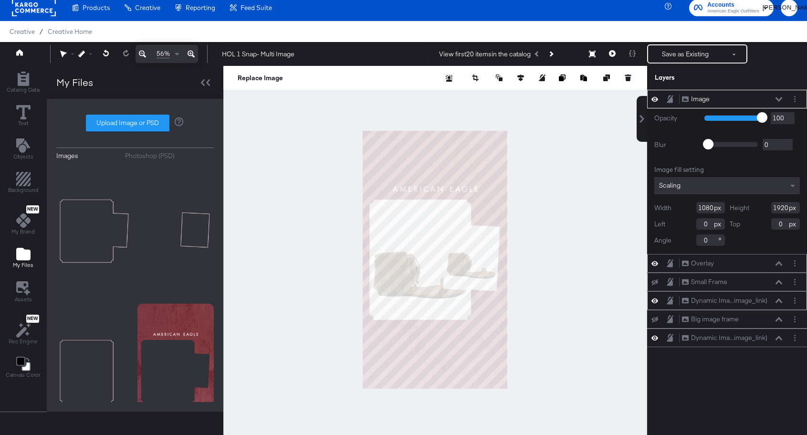
click at [779, 95] on div "Image Image" at bounding box center [731, 99] width 101 height 10
click at [778, 98] on icon at bounding box center [778, 99] width 7 height 5
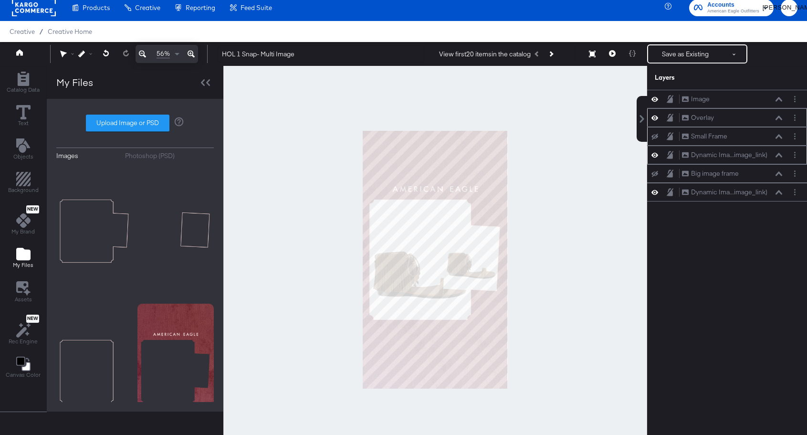
click at [533, 236] on div at bounding box center [435, 259] width 424 height 387
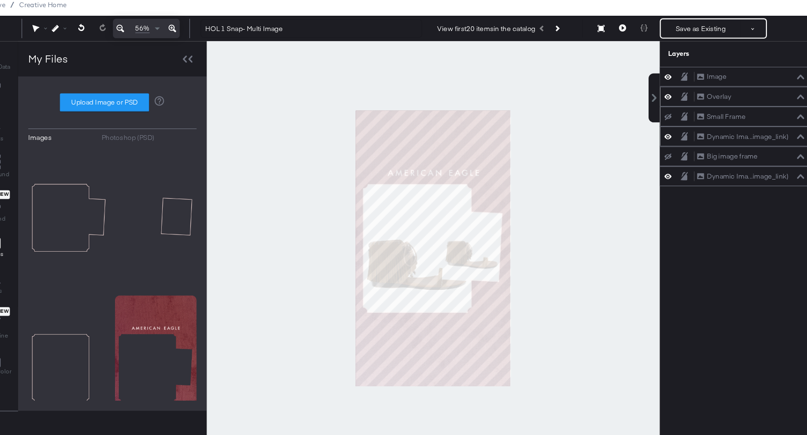
scroll to position [5, 0]
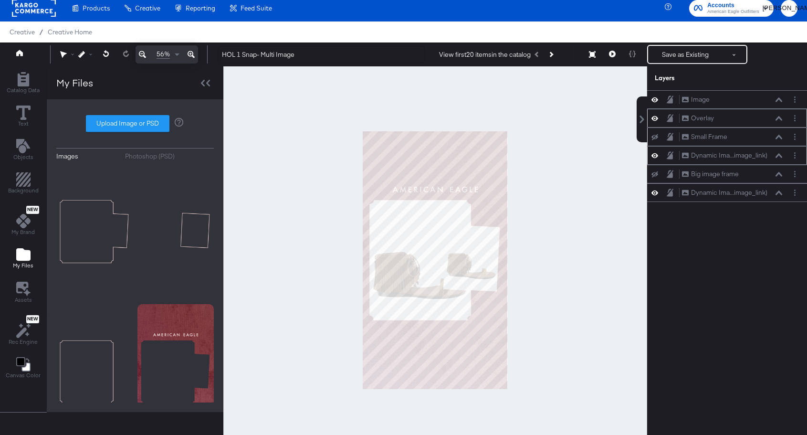
click at [655, 138] on icon at bounding box center [654, 137] width 7 height 6
click at [566, 274] on div at bounding box center [435, 259] width 424 height 387
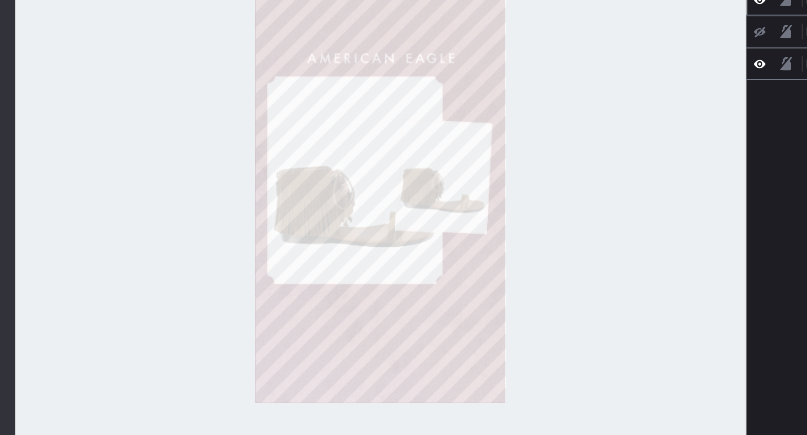
scroll to position [4, 0]
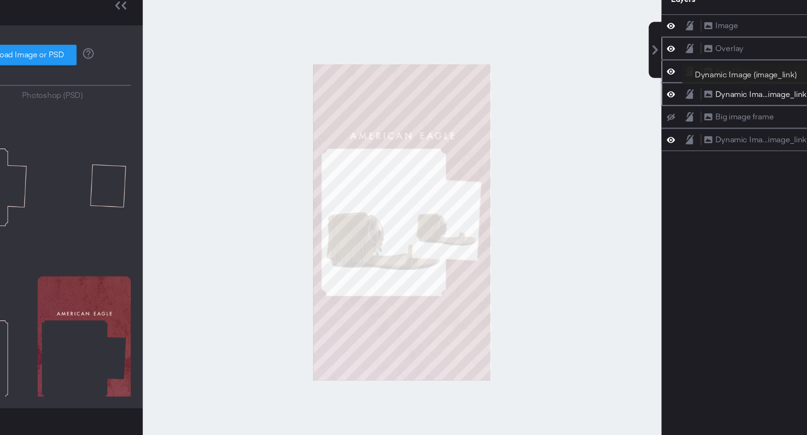
click at [716, 156] on div "Dynamic Ima...image_link)" at bounding box center [729, 156] width 76 height 9
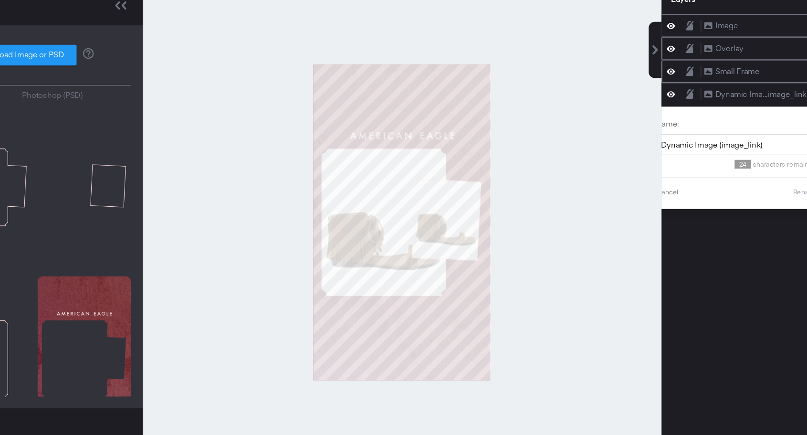
click at [695, 283] on div "Image Image Overlay Overlay Small Frame Small Frame Dynamic Ima...image_link) D…" at bounding box center [727, 265] width 160 height 349
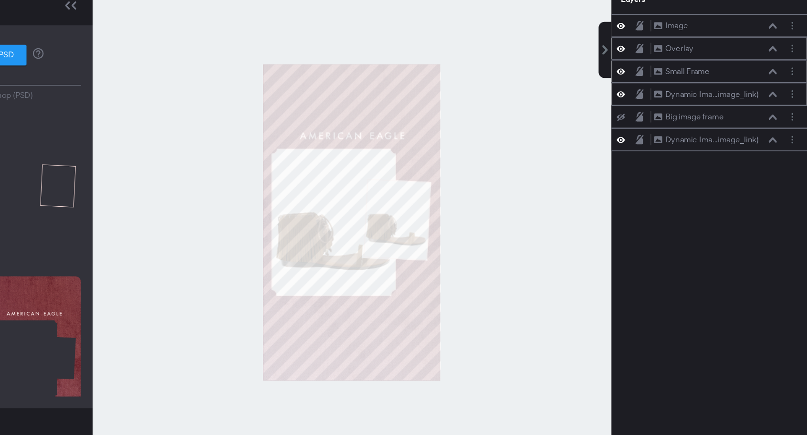
click at [780, 156] on icon at bounding box center [778, 156] width 7 height 4
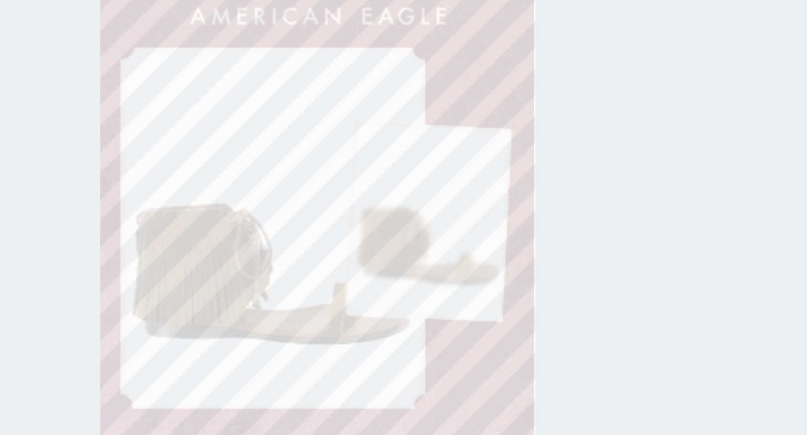
type input "392"
type input "642"
type input "687"
type input "484"
type input "641"
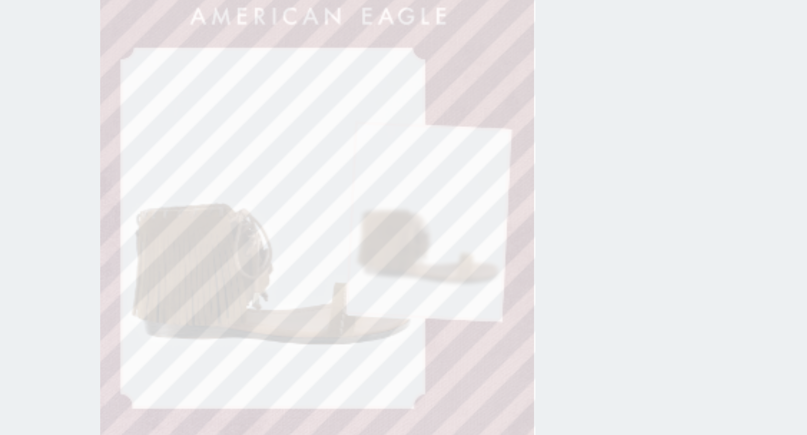
type input "695"
type input "385"
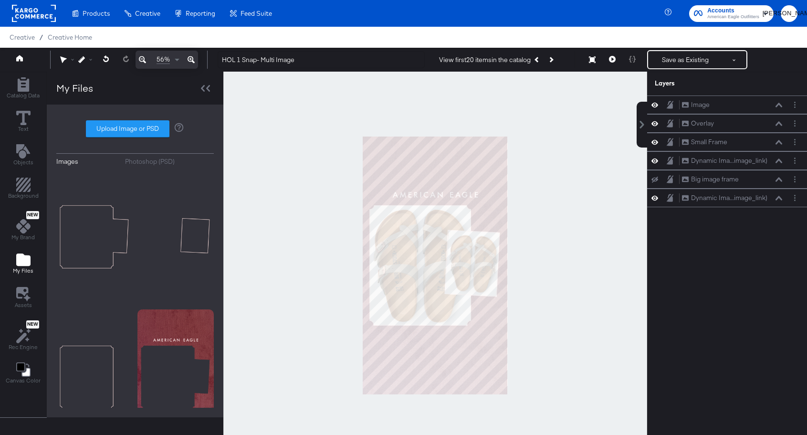
scroll to position [4, 0]
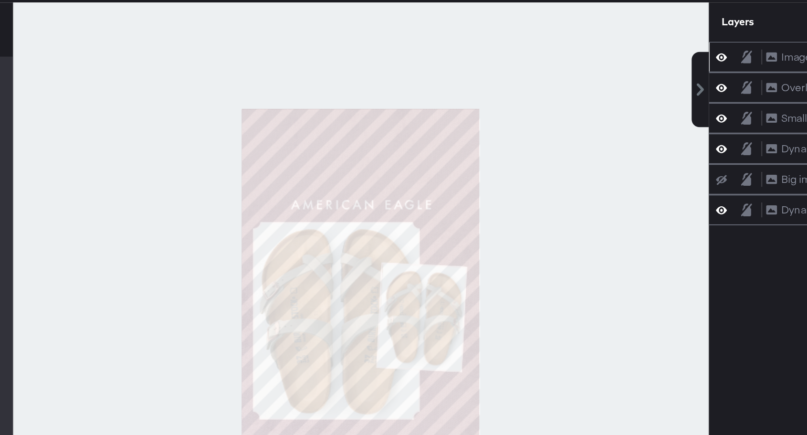
click at [655, 102] on icon at bounding box center [654, 101] width 7 height 8
click at [655, 102] on icon at bounding box center [654, 101] width 7 height 6
click at [655, 102] on icon at bounding box center [654, 101] width 7 height 8
click at [655, 102] on icon at bounding box center [654, 101] width 7 height 6
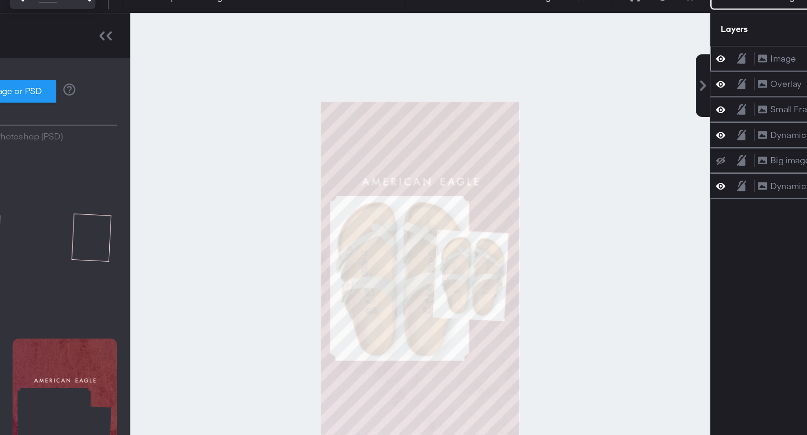
scroll to position [3, 0]
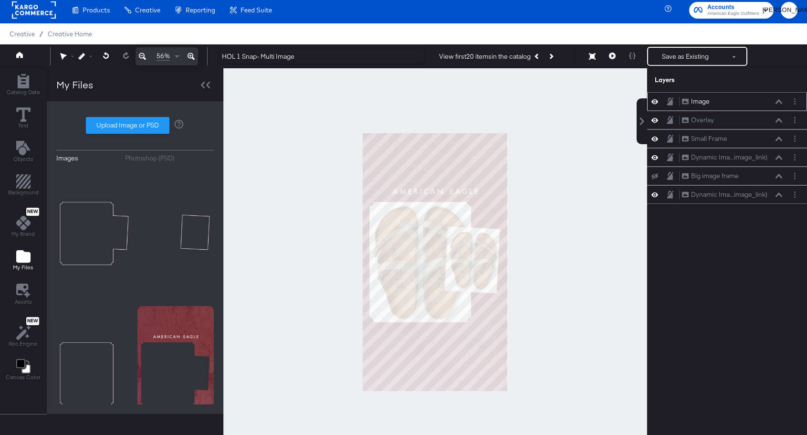
click at [698, 100] on div "Image" at bounding box center [700, 101] width 19 height 9
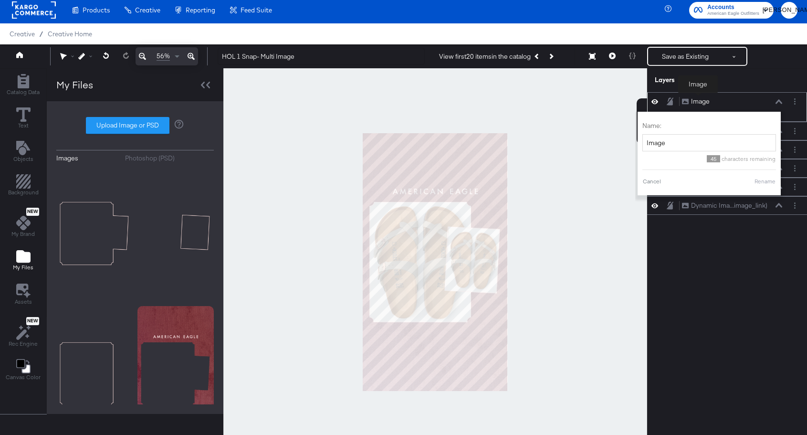
click at [698, 100] on div "Image" at bounding box center [700, 101] width 19 height 9
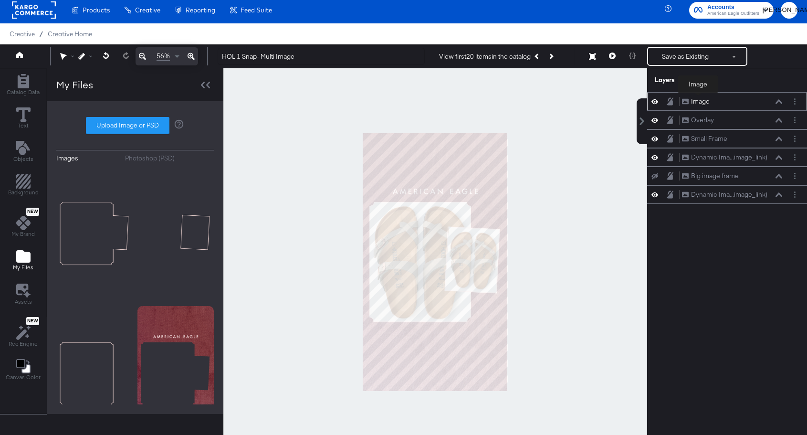
click at [698, 100] on div "Image" at bounding box center [700, 101] width 19 height 9
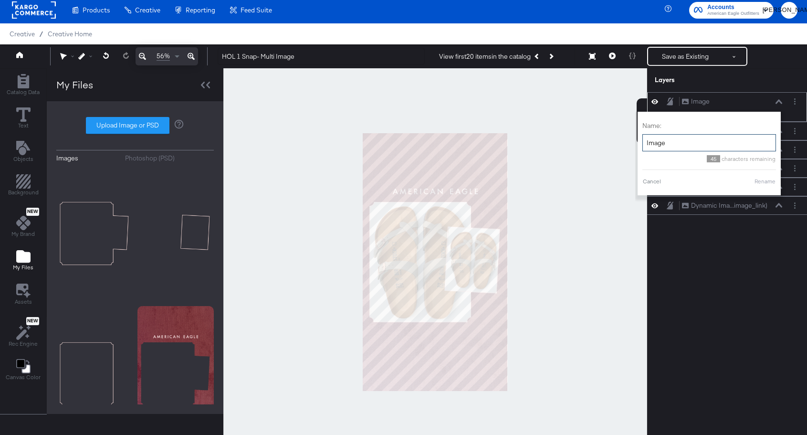
click at [684, 142] on input "Image" at bounding box center [709, 143] width 134 height 18
type input "Frame Stroke"
click at [762, 181] on button "Rename" at bounding box center [765, 181] width 22 height 9
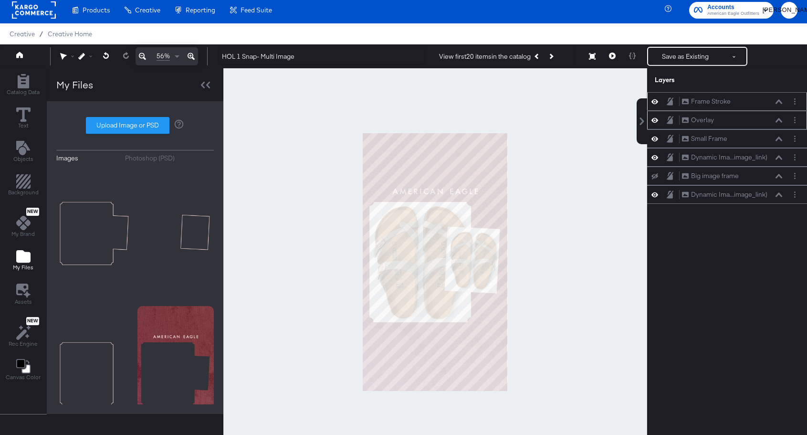
click at [652, 122] on icon at bounding box center [654, 120] width 7 height 8
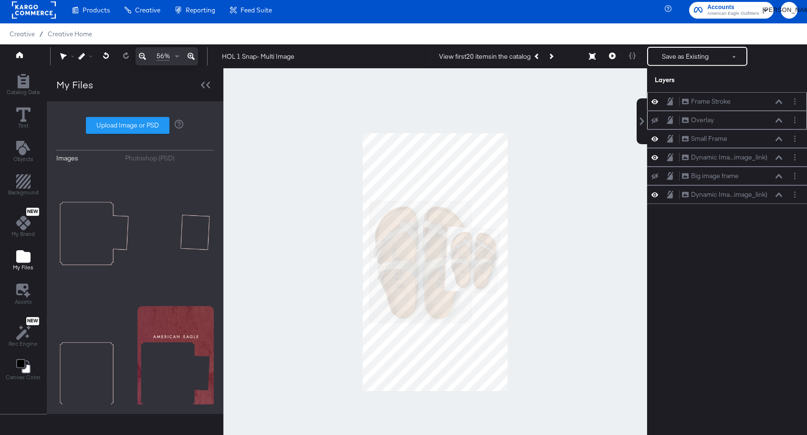
click at [652, 122] on icon at bounding box center [654, 120] width 7 height 6
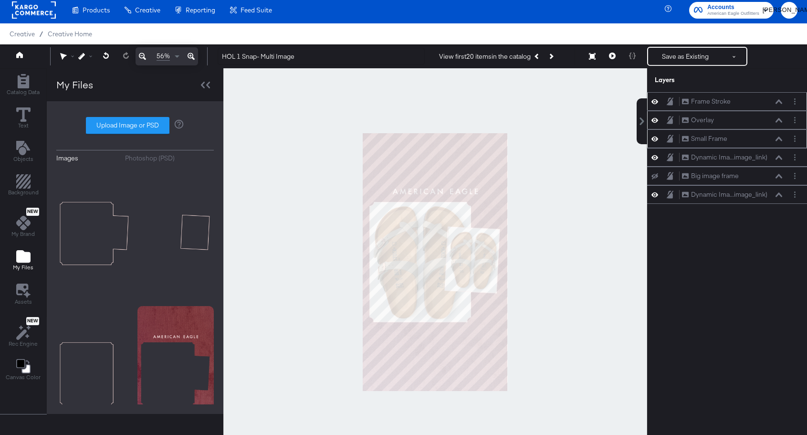
click at [658, 140] on div at bounding box center [657, 138] width 13 height 9
click at [655, 139] on icon at bounding box center [654, 139] width 7 height 8
click at [655, 139] on icon at bounding box center [654, 139] width 7 height 6
click at [654, 157] on icon at bounding box center [654, 157] width 7 height 8
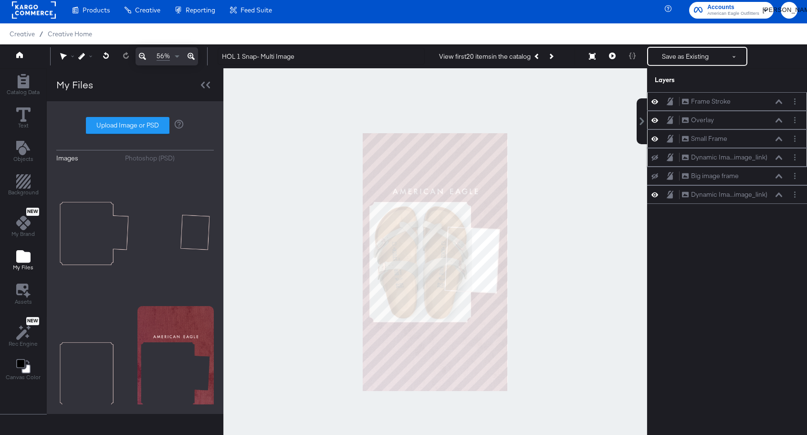
click at [654, 157] on icon at bounding box center [654, 158] width 7 height 6
click at [723, 156] on div "Dynamic Ima...image_link)" at bounding box center [729, 157] width 76 height 9
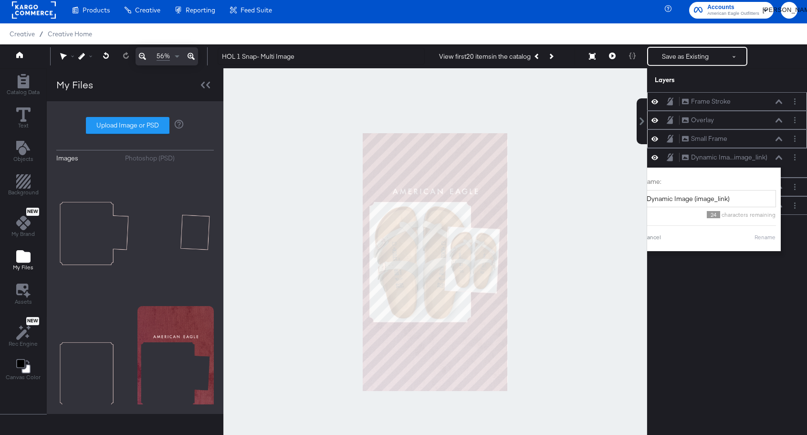
click at [725, 278] on div "Frame Stroke Frame Stroke Overlay Overlay Small Frame Small Frame Dynamic Ima..…" at bounding box center [727, 266] width 160 height 349
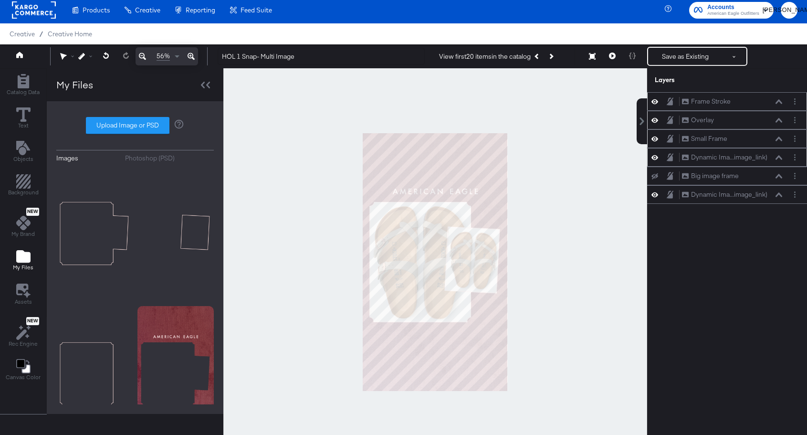
click at [778, 159] on icon at bounding box center [778, 157] width 7 height 5
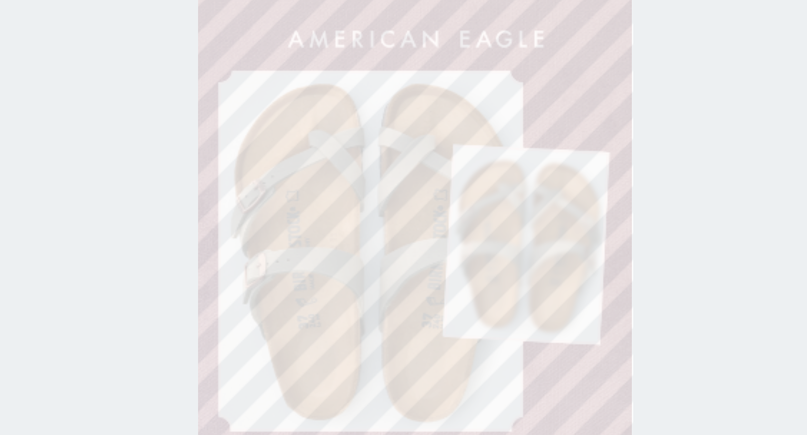
type input "392"
type input "634"
click at [517, 241] on div at bounding box center [435, 261] width 424 height 387
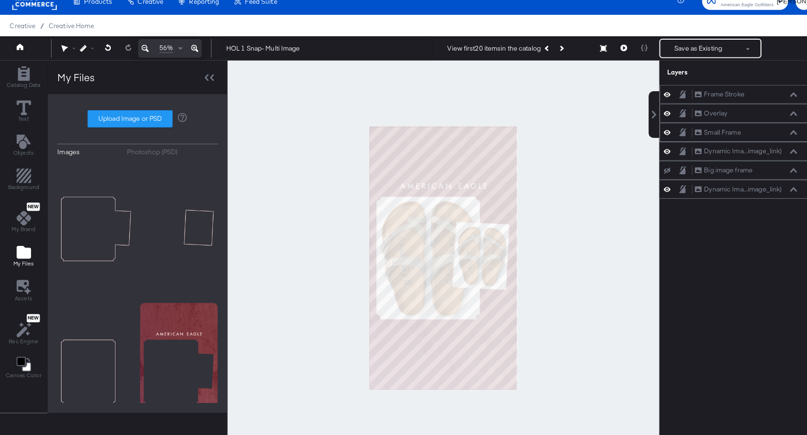
scroll to position [8, 0]
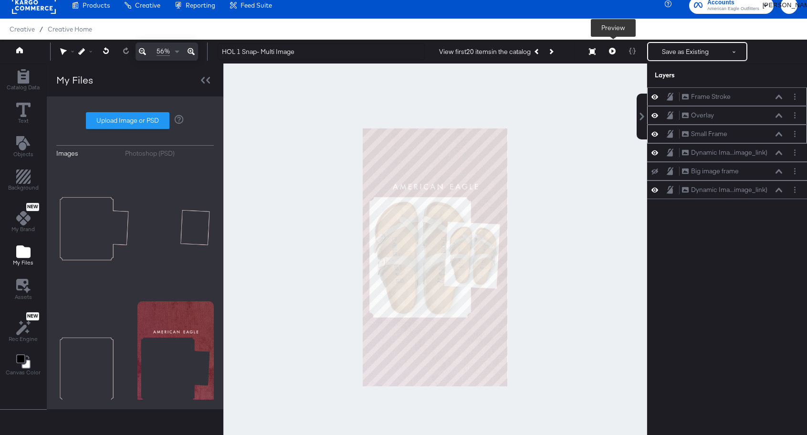
click at [609, 49] on icon at bounding box center [612, 51] width 7 height 7
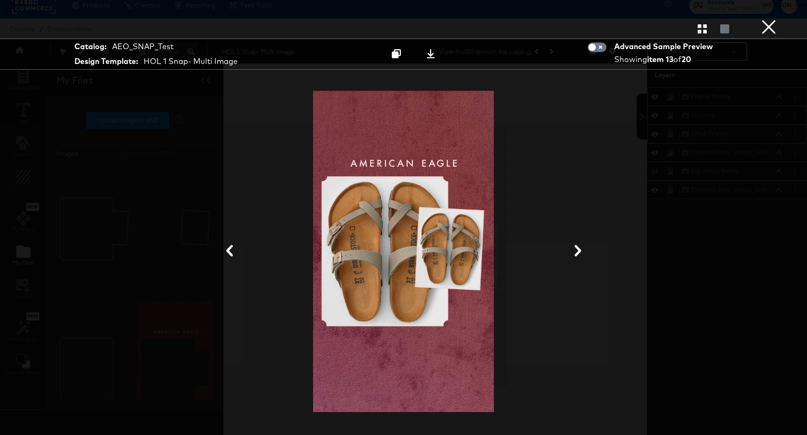
click at [774, 19] on button "×" at bounding box center [768, 9] width 19 height 19
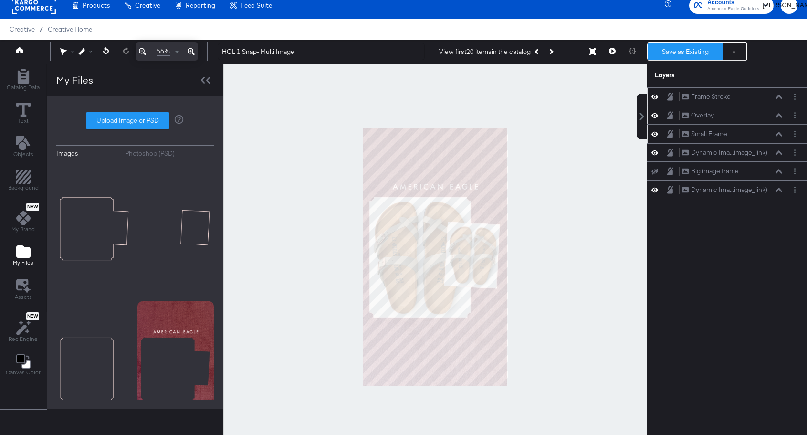
click at [692, 46] on button "Save as Existing" at bounding box center [685, 51] width 74 height 17
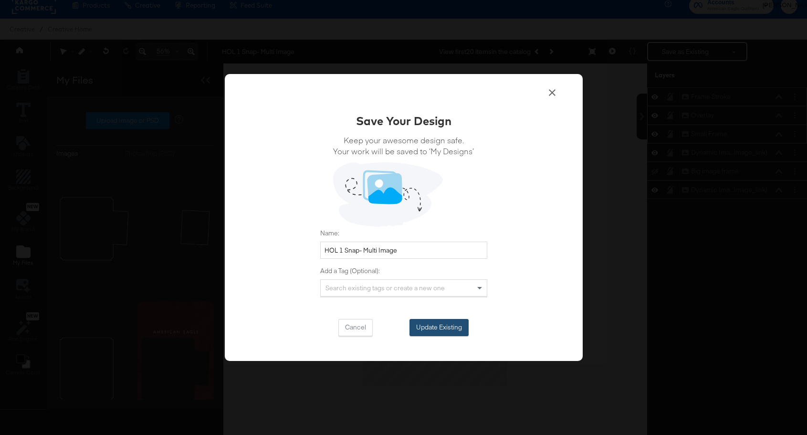
click at [444, 325] on button "Update Existing" at bounding box center [438, 327] width 59 height 17
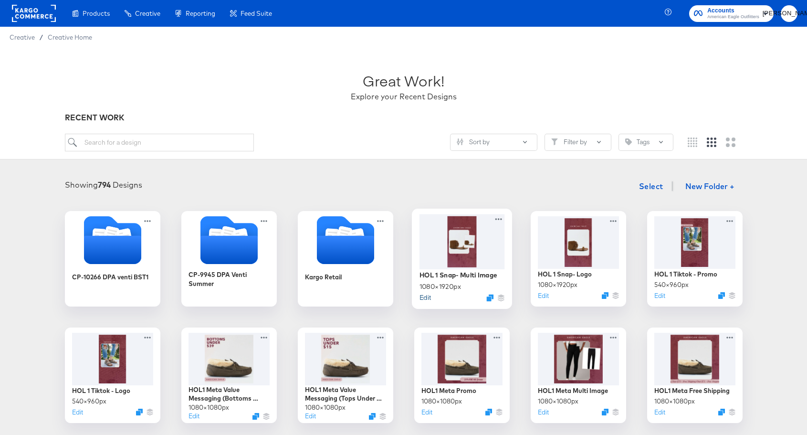
click at [423, 296] on button "Edit" at bounding box center [424, 296] width 11 height 9
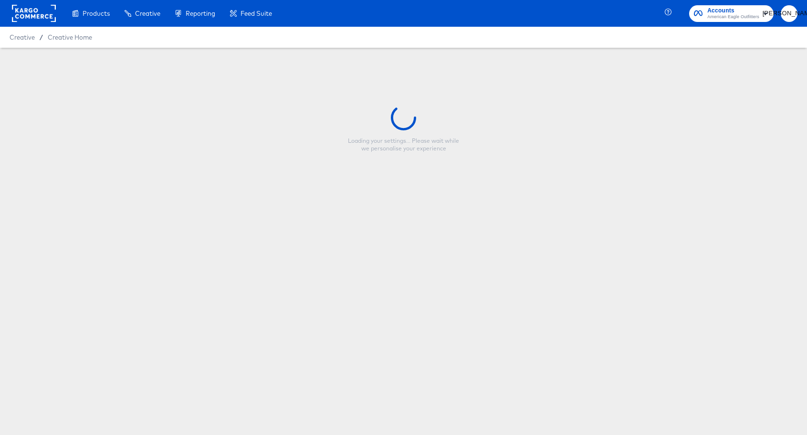
type input "HOL 1 Snap- Multi Image"
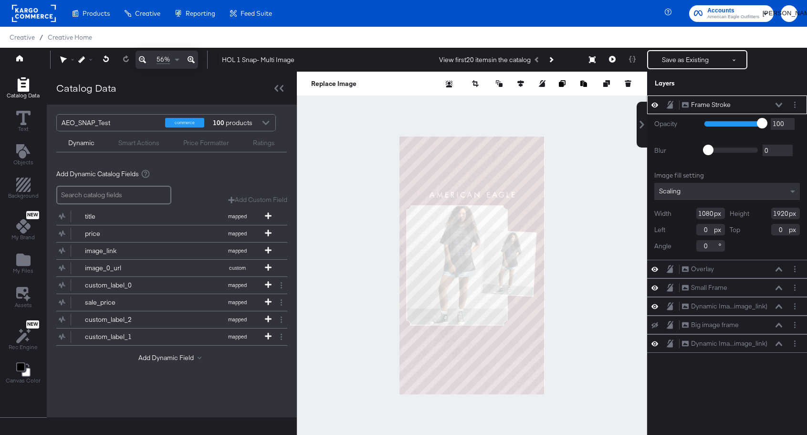
click at [779, 103] on icon at bounding box center [778, 105] width 7 height 5
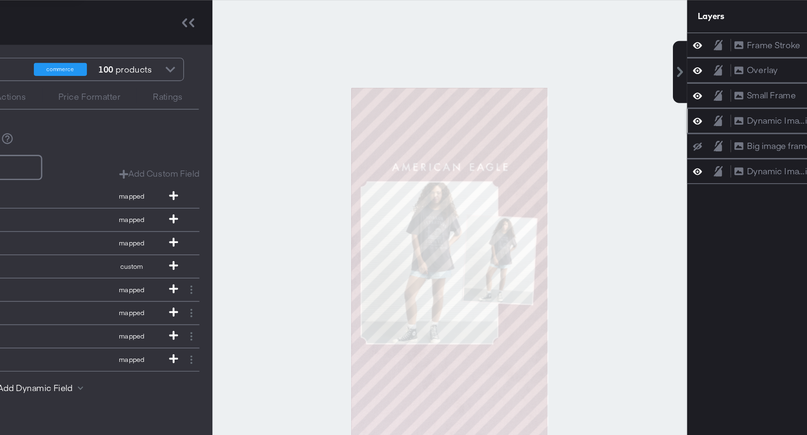
click at [703, 166] on div "Dynamic Ima...image_link) Dynamic Image (image_link)" at bounding box center [727, 160] width 160 height 19
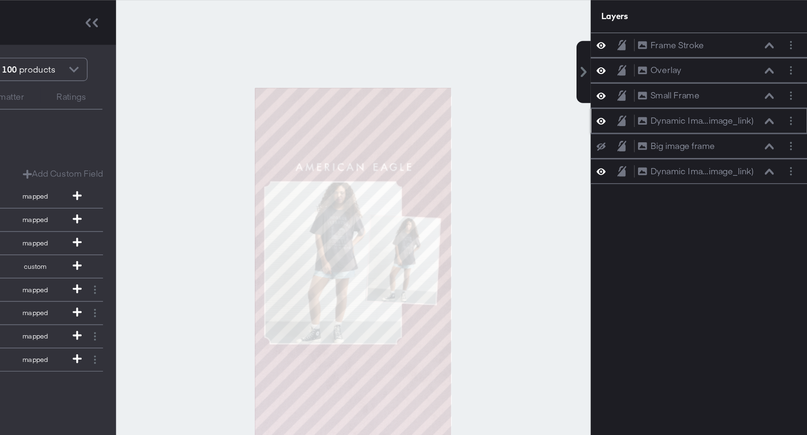
click at [779, 162] on icon at bounding box center [778, 160] width 7 height 5
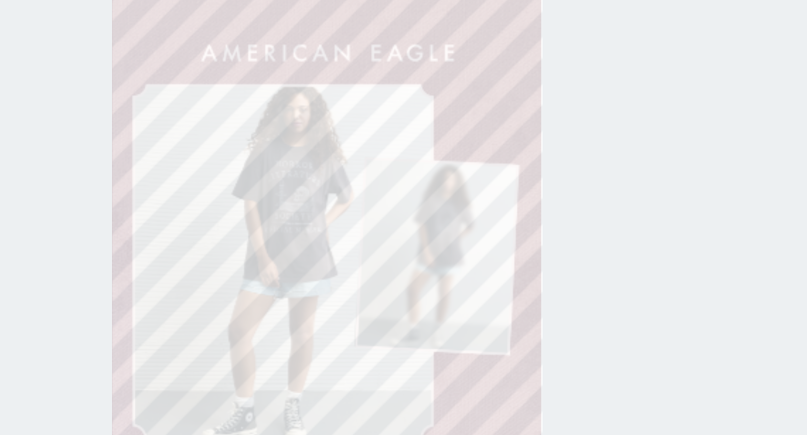
type input "387"
type input "639"
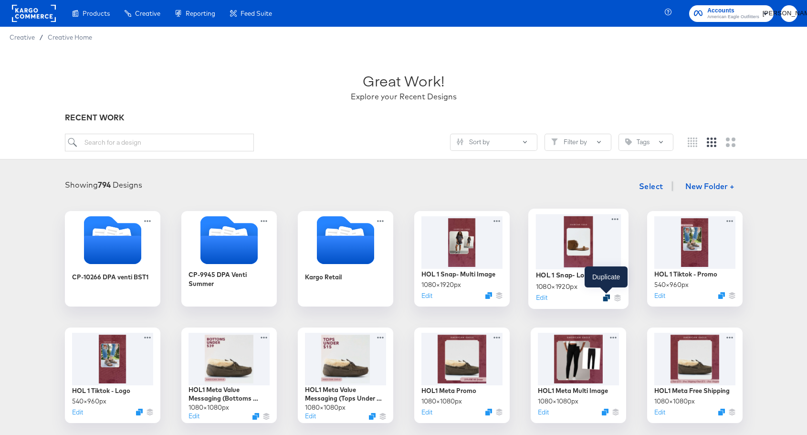
click at [604, 297] on icon "Duplicate" at bounding box center [606, 297] width 7 height 7
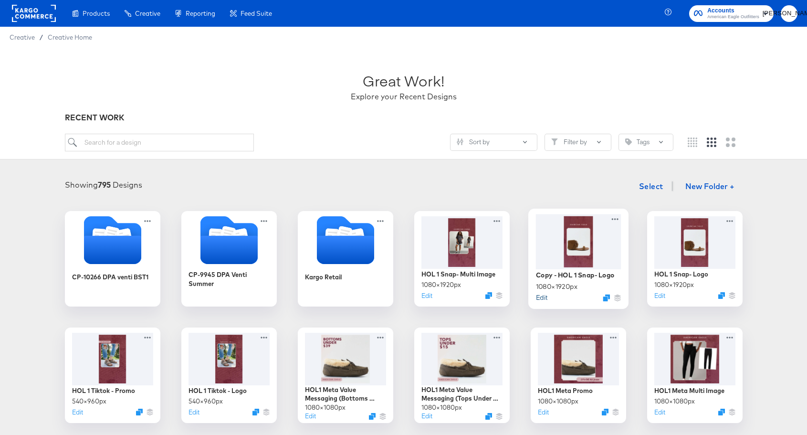
click at [541, 295] on button "Edit" at bounding box center [540, 296] width 11 height 9
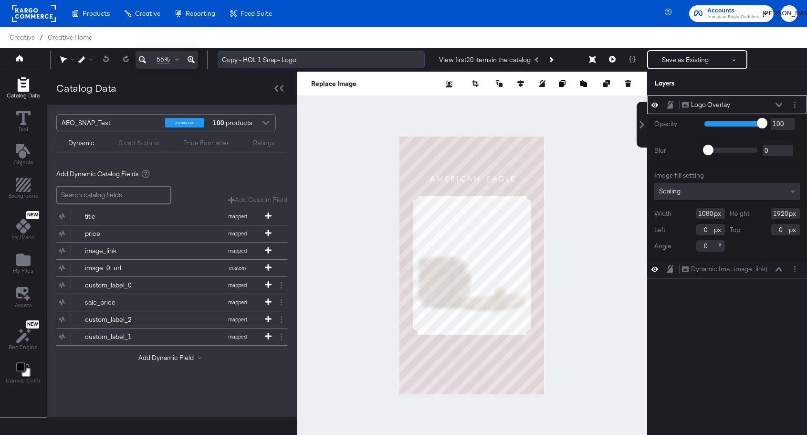
click at [258, 61] on input "Copy - HOL 1 Snap- Logo" at bounding box center [321, 60] width 207 height 18
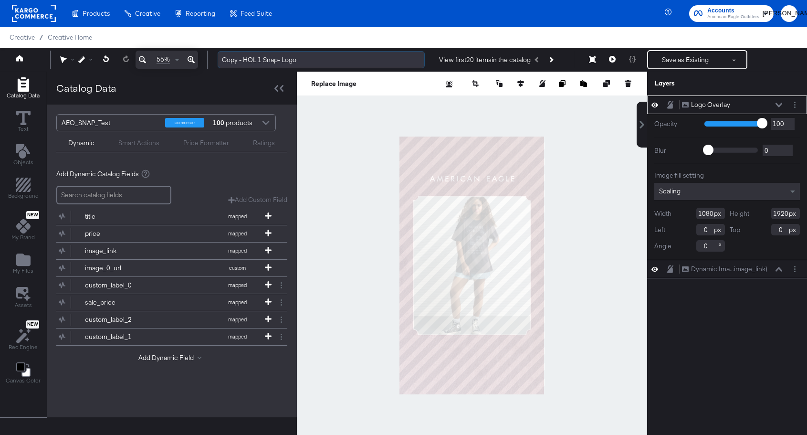
drag, startPoint x: 244, startPoint y: 62, endPoint x: 223, endPoint y: 61, distance: 21.5
click at [223, 61] on input "Copy - HOL 1 Snap- Logo" at bounding box center [321, 60] width 207 height 18
drag, startPoint x: 262, startPoint y: 60, endPoint x: 279, endPoint y: 60, distance: 17.2
click at [279, 60] on input "HOL 1 Snap- Logo" at bounding box center [321, 60] width 207 height 18
type input "HOL 1 Snap- Standard Promo"
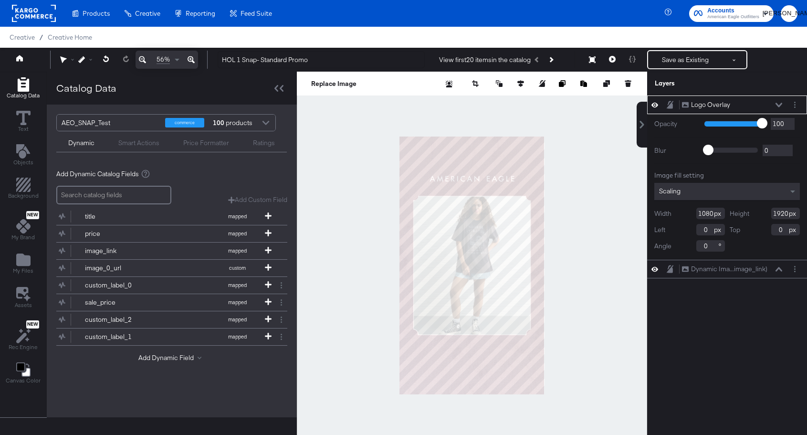
click at [405, 102] on div at bounding box center [472, 265] width 350 height 387
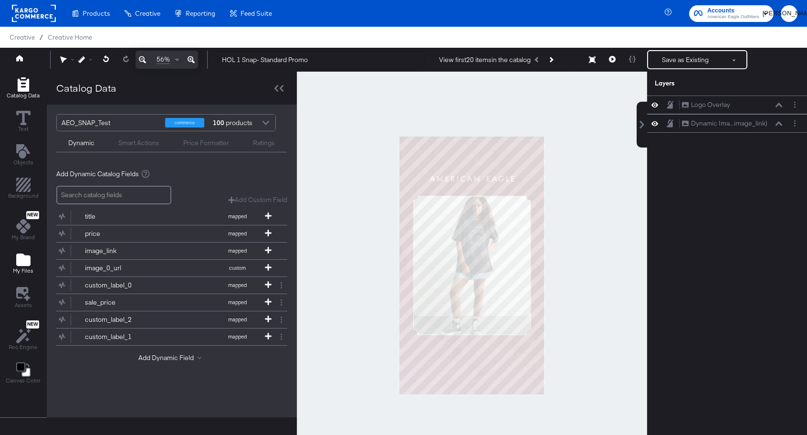
click at [22, 257] on icon "Add Files" at bounding box center [23, 259] width 14 height 12
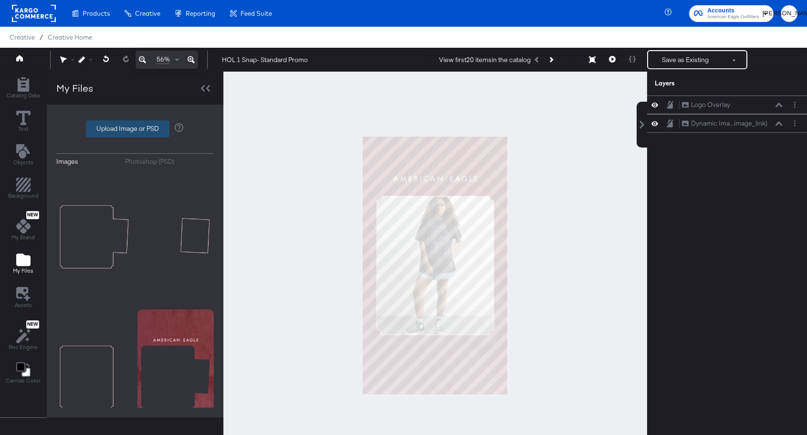
click at [111, 129] on label "Upload Image or PSD" at bounding box center [127, 129] width 83 height 16
click at [135, 129] on input "Upload Image or PSD" at bounding box center [135, 129] width 0 height 0
type input "C:\fakepath\AEO HOL 1 Overlay - Promo Bubble.png"
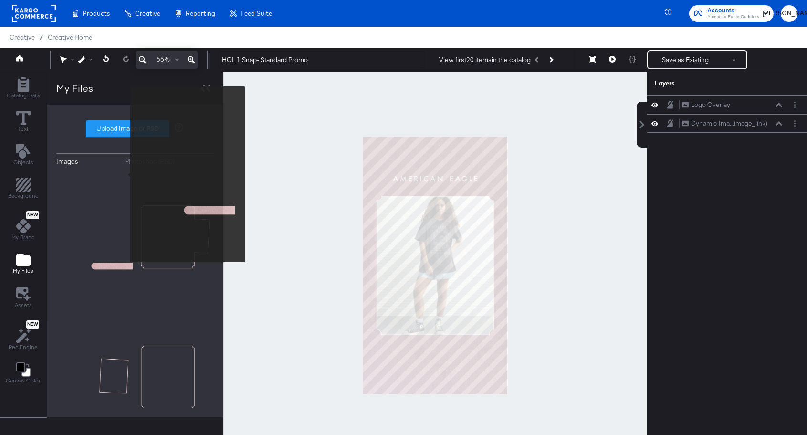
click at [121, 167] on div "Images Photoshop (PSD) Upload Image or PSD" at bounding box center [134, 260] width 157 height 293
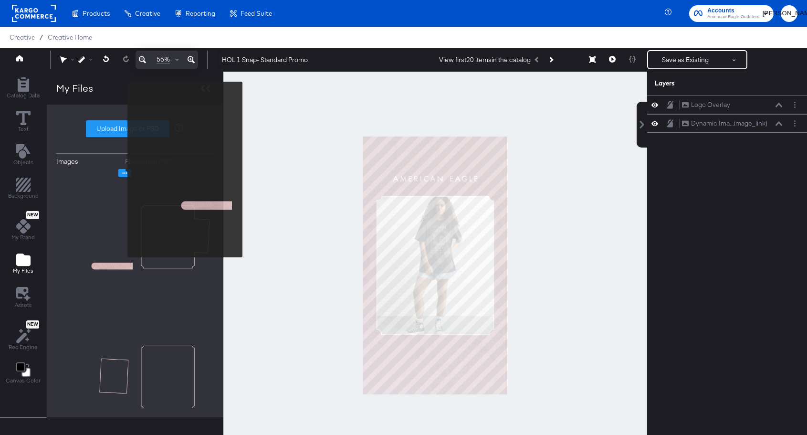
click at [122, 172] on icon "Image Options" at bounding box center [124, 172] width 7 height 7
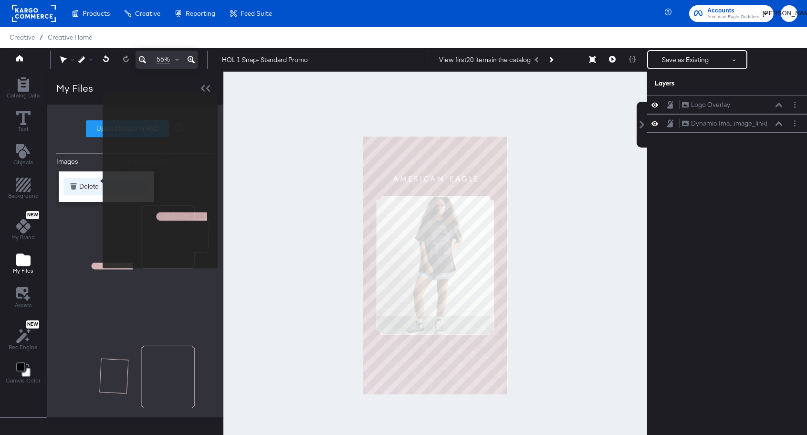
click at [97, 182] on button "Delete" at bounding box center [106, 186] width 86 height 17
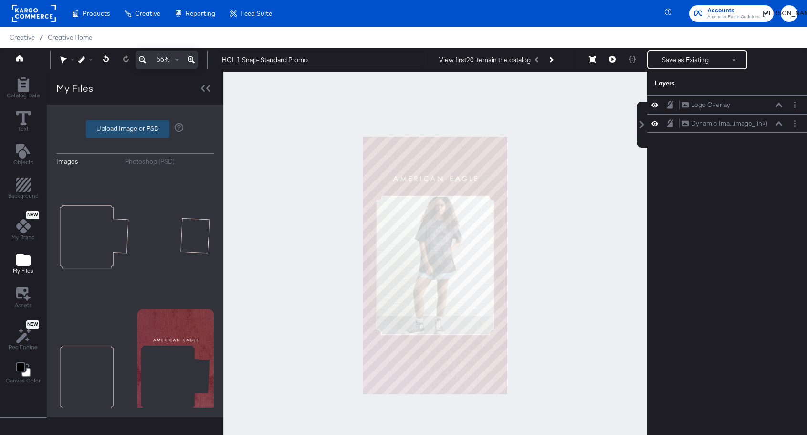
click at [141, 133] on label "Upload Image or PSD" at bounding box center [127, 129] width 83 height 16
click at [135, 129] on input "Upload Image or PSD" at bounding box center [135, 129] width 0 height 0
type input "C:\fakepath\AEO HOL 1 Overlay - Standard Promo.png"
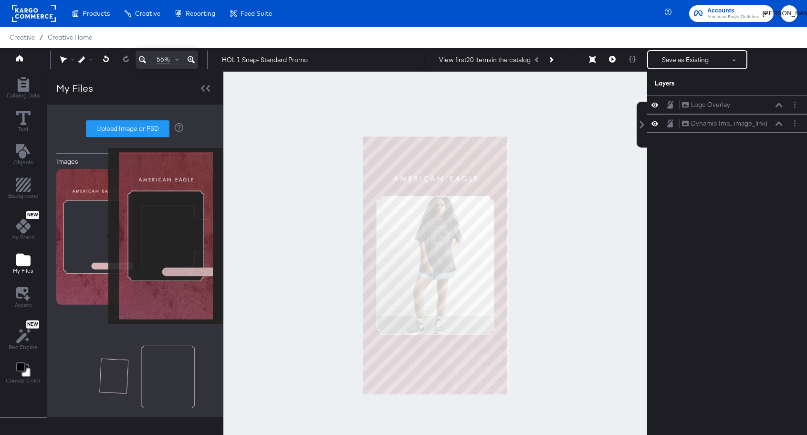
click at [102, 236] on img at bounding box center [94, 236] width 76 height 135
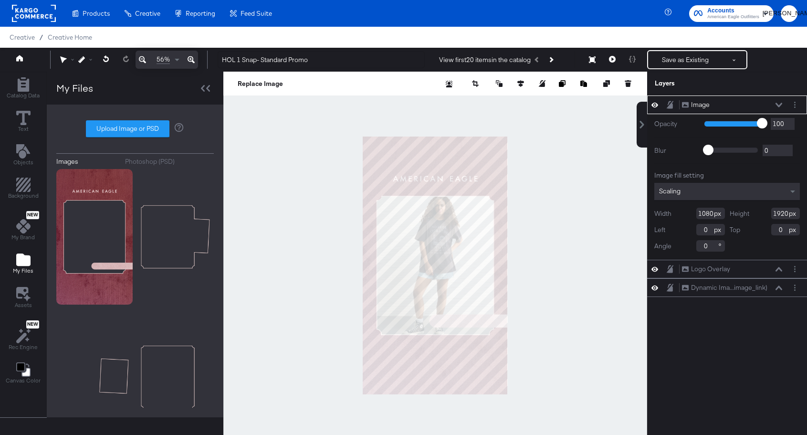
click at [720, 101] on div "Image Image" at bounding box center [731, 105] width 101 height 10
click at [706, 101] on div "Image" at bounding box center [700, 104] width 19 height 9
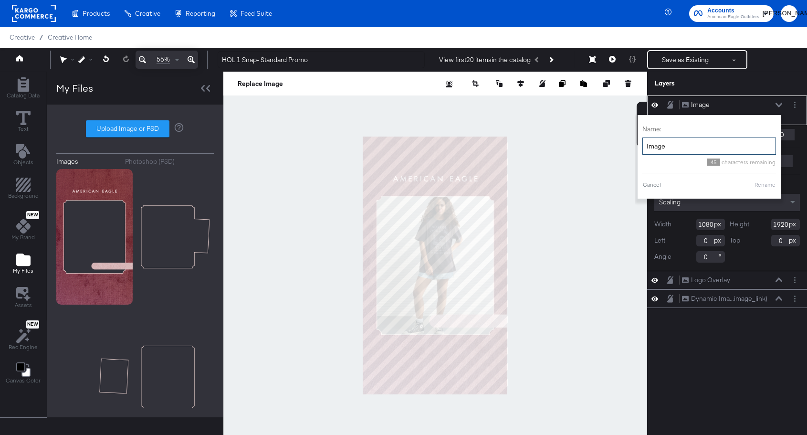
click at [676, 144] on input "Image" at bounding box center [709, 146] width 134 height 18
type input "Promo Overlay"
click at [769, 184] on button "Rename" at bounding box center [765, 184] width 22 height 9
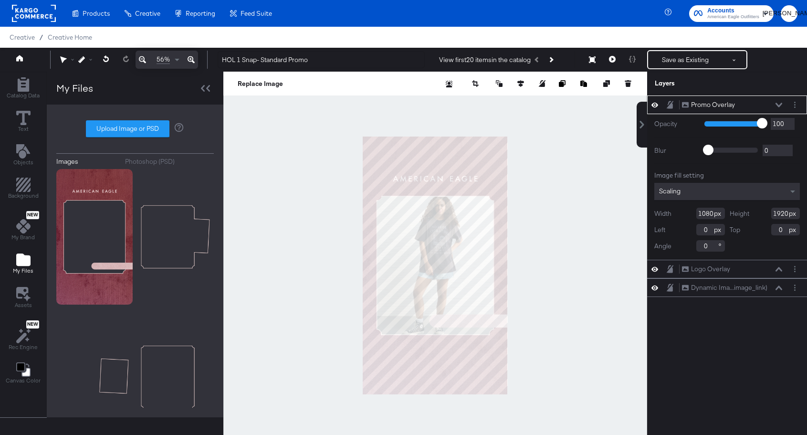
click at [781, 104] on icon at bounding box center [778, 105] width 7 height 4
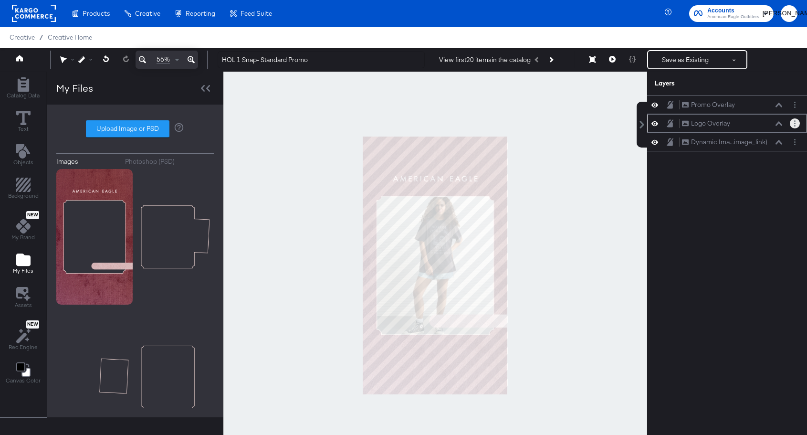
click at [798, 120] on button "Layer Options" at bounding box center [795, 123] width 10 height 10
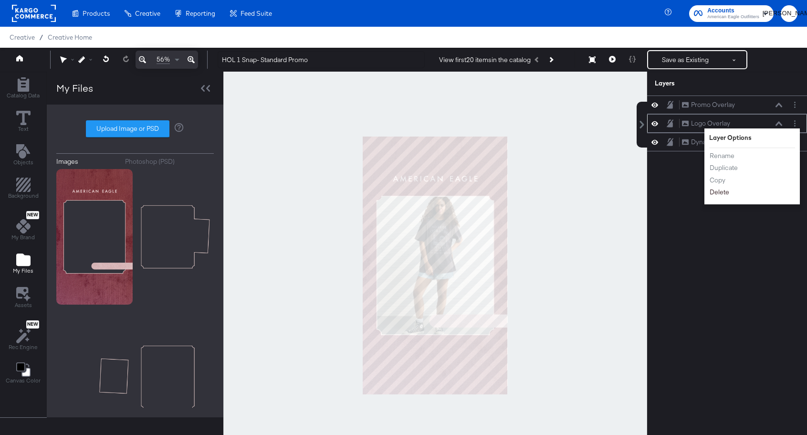
click at [726, 195] on button "Delete" at bounding box center [719, 192] width 21 height 10
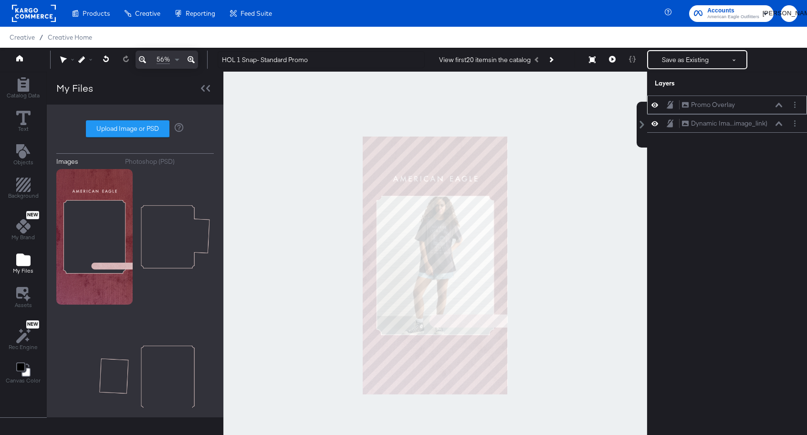
click at [655, 109] on div "Promo Overlay Promo Overlay" at bounding box center [727, 105] width 152 height 10
click at [655, 104] on icon at bounding box center [654, 105] width 7 height 8
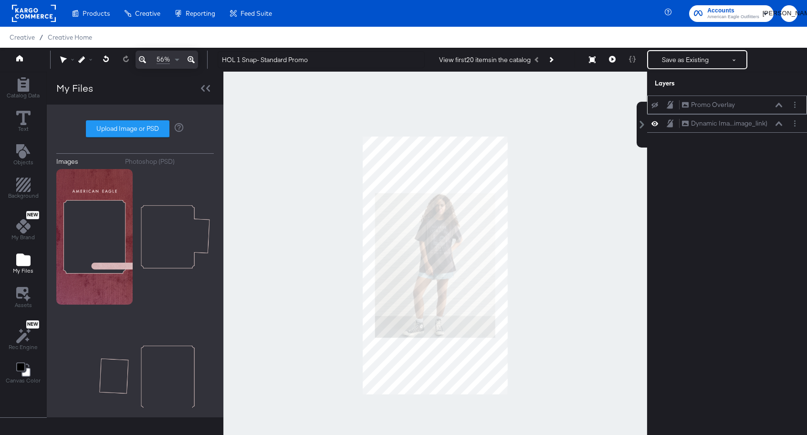
click at [655, 104] on icon at bounding box center [654, 105] width 7 height 6
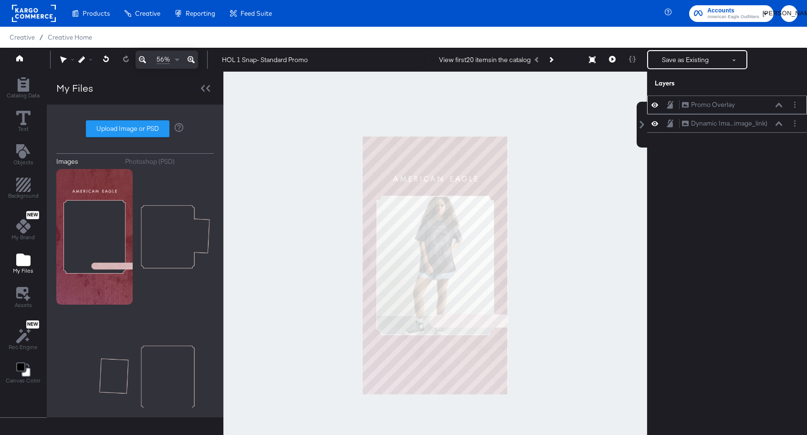
click at [655, 104] on icon at bounding box center [654, 105] width 7 height 8
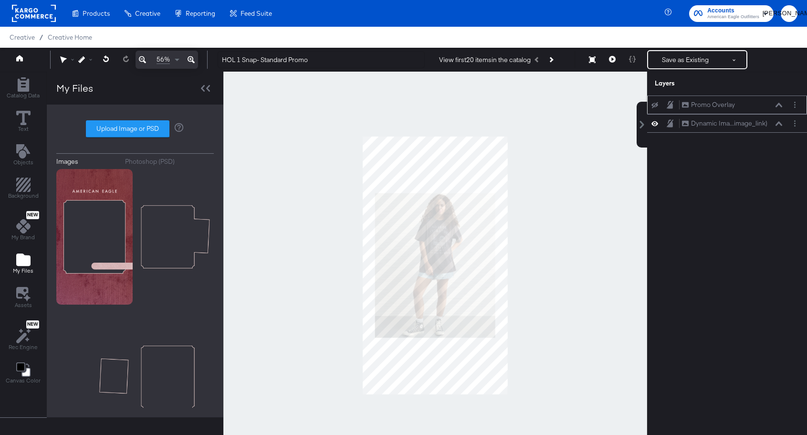
click at [655, 104] on icon at bounding box center [654, 105] width 7 height 6
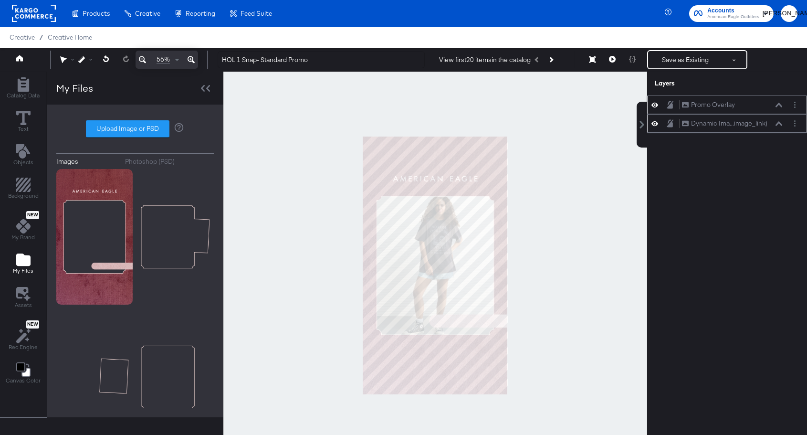
click at [778, 123] on icon at bounding box center [778, 123] width 7 height 4
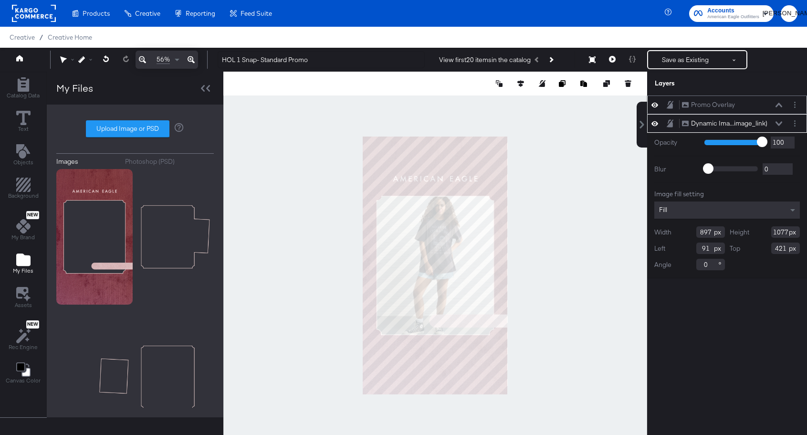
click at [723, 313] on div "Promo Overlay Promo Overlay Dynamic Ima...image_link) Dynamic Image (image_link…" at bounding box center [721, 269] width 172 height 349
click at [608, 59] on button at bounding box center [612, 59] width 20 height 19
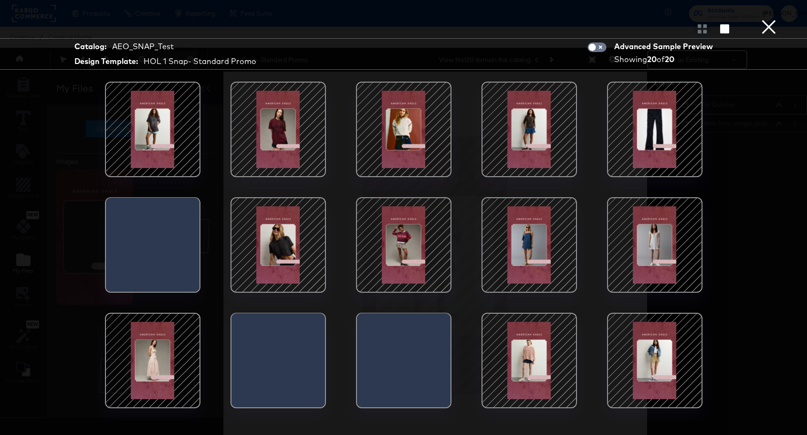
click at [384, 115] on div at bounding box center [403, 129] width 81 height 81
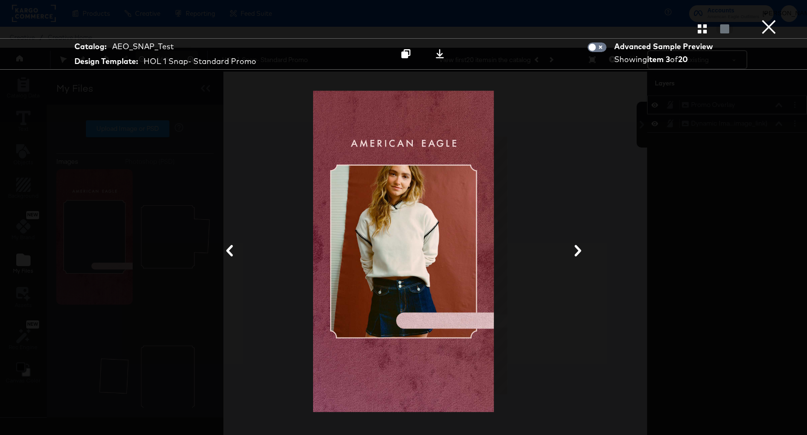
click at [767, 19] on button "×" at bounding box center [768, 9] width 19 height 19
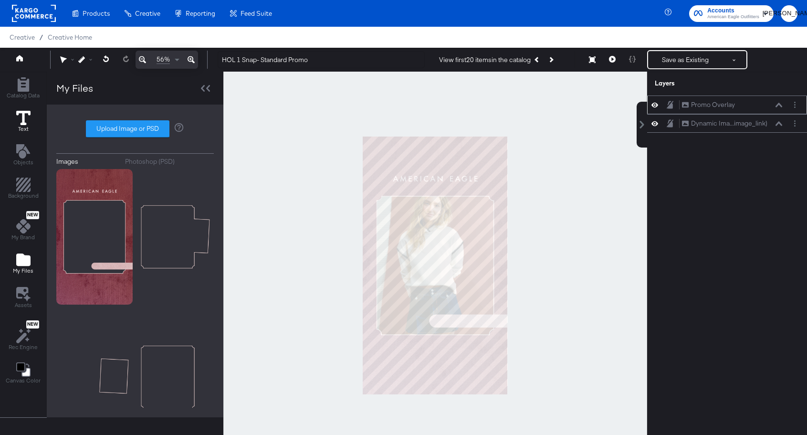
click at [20, 121] on icon at bounding box center [23, 118] width 14 height 14
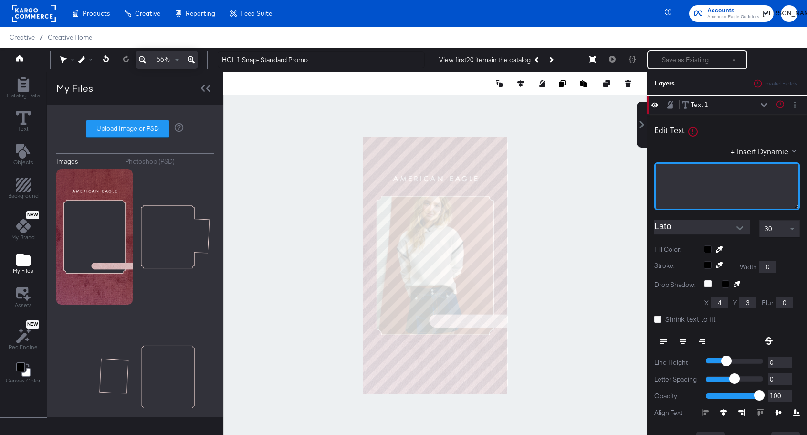
click at [695, 187] on div "﻿" at bounding box center [726, 186] width 145 height 48
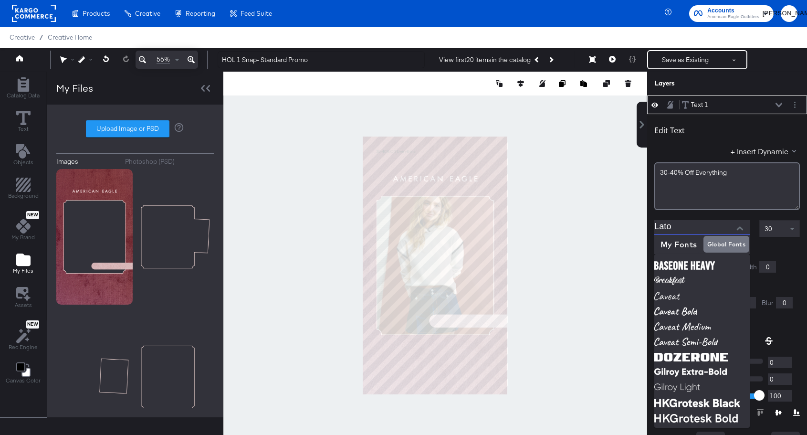
click at [684, 232] on input "Lato" at bounding box center [694, 227] width 81 height 14
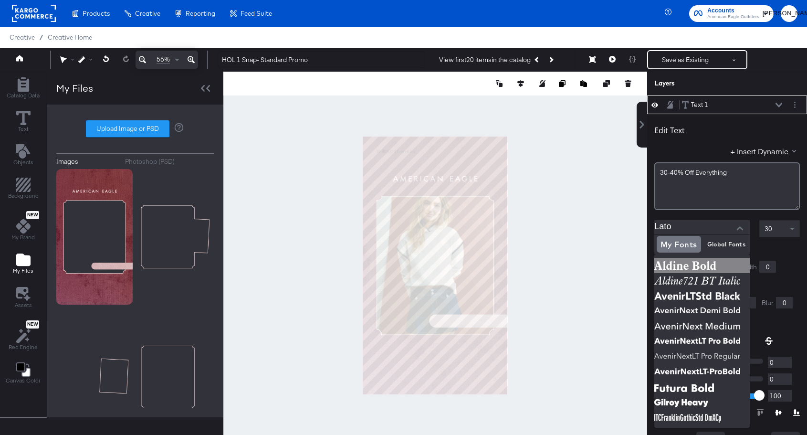
click at [679, 262] on img at bounding box center [701, 265] width 95 height 15
type input "Aldine Bold"
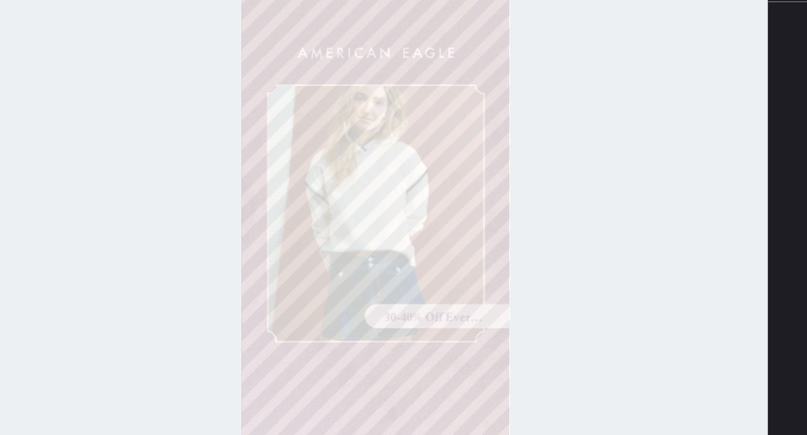
click at [615, 322] on div at bounding box center [435, 265] width 424 height 387
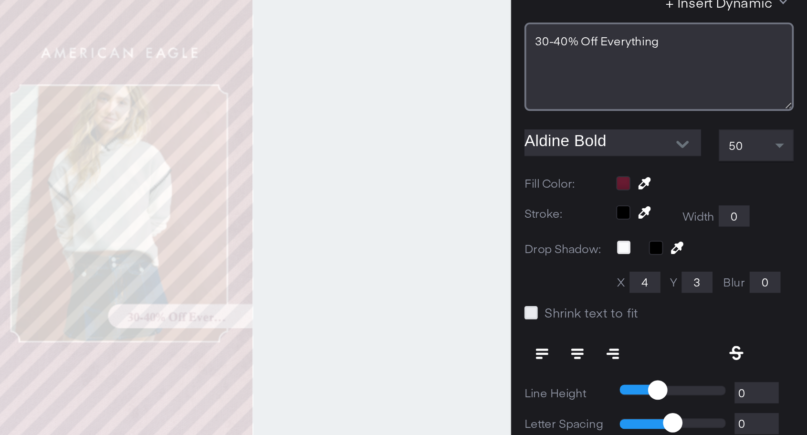
click at [658, 320] on icon at bounding box center [657, 318] width 7 height 7
click at [0, 0] on input "Shrink text to fit" at bounding box center [0, 0] width 0 height 0
type input "472"
type input "49"
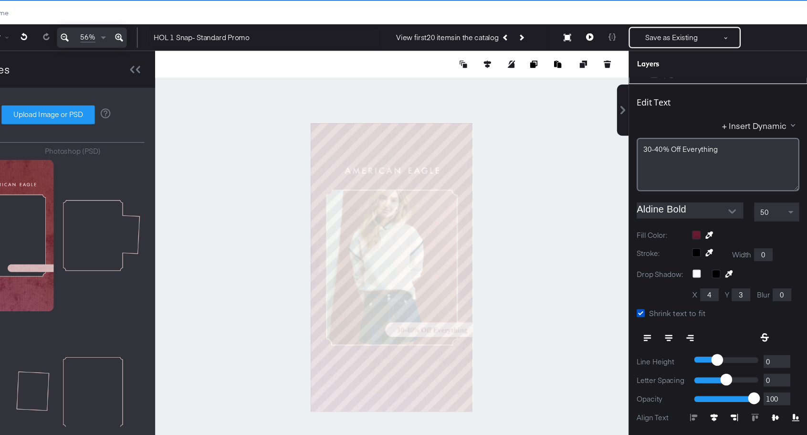
scroll to position [44, 0]
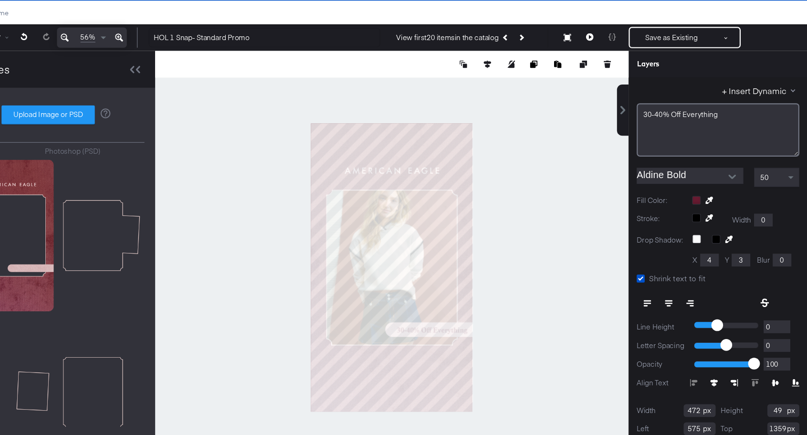
click at [778, 367] on icon at bounding box center [778, 368] width 7 height 6
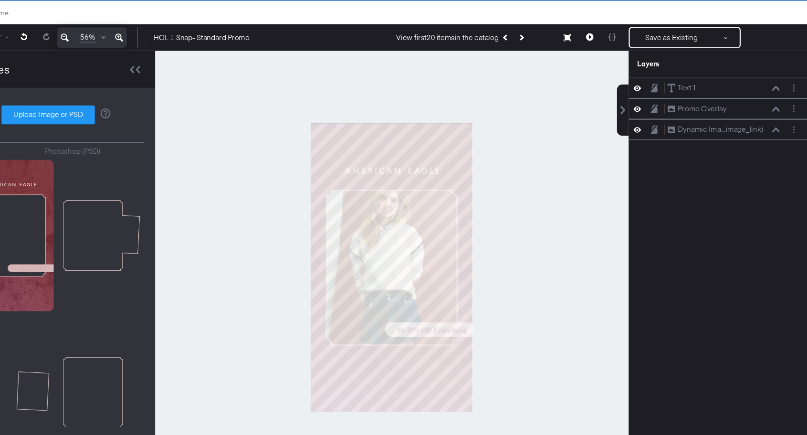
scroll to position [0, 0]
click at [529, 353] on div at bounding box center [435, 265] width 424 height 387
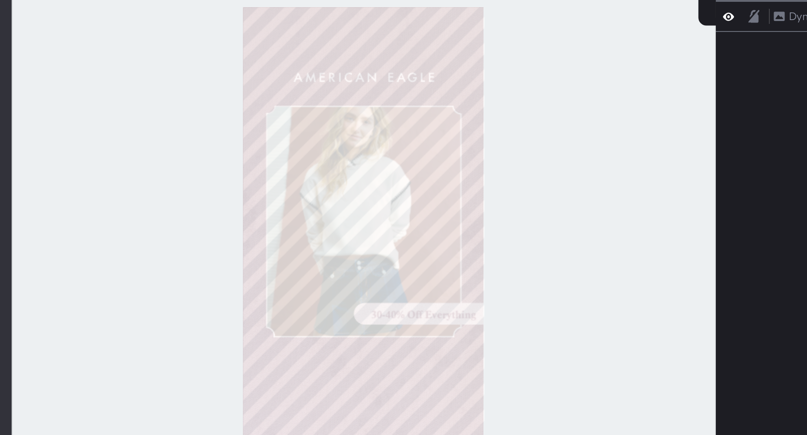
click at [598, 322] on div at bounding box center [435, 265] width 424 height 387
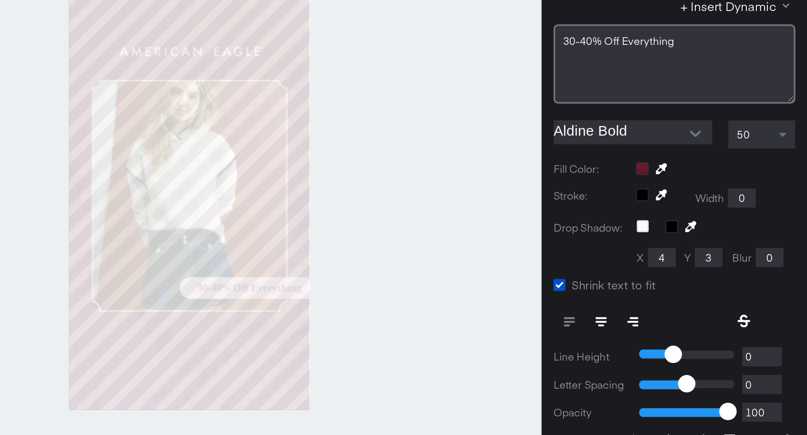
type input "1352"
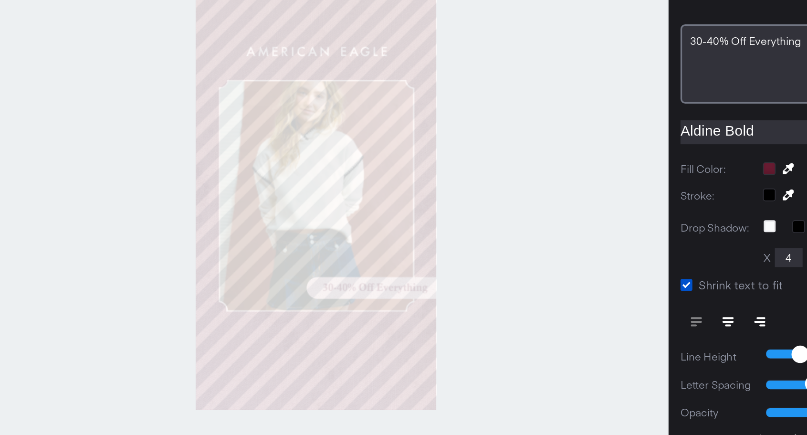
type input "567"
click at [518, 335] on div at bounding box center [435, 265] width 424 height 387
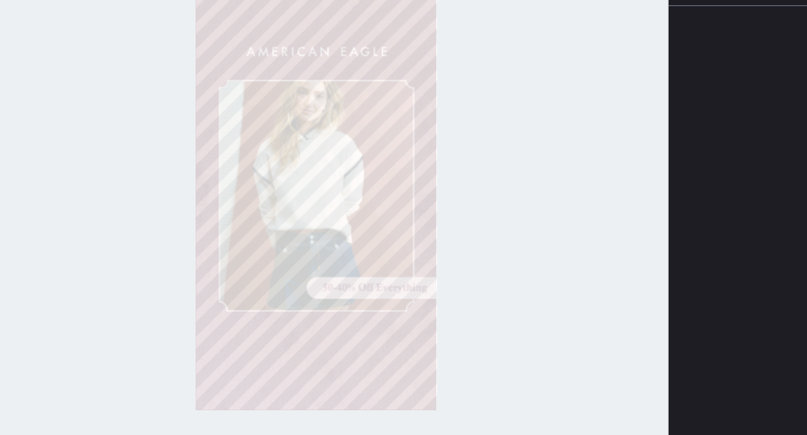
click at [537, 319] on div at bounding box center [435, 265] width 424 height 387
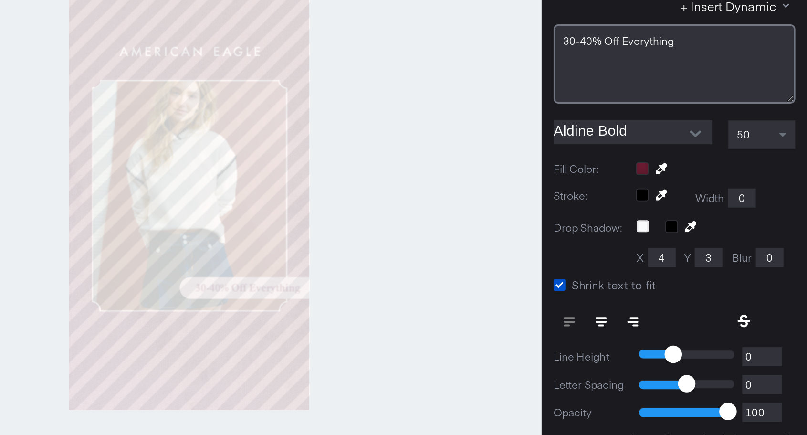
type input "1355"
type input "571"
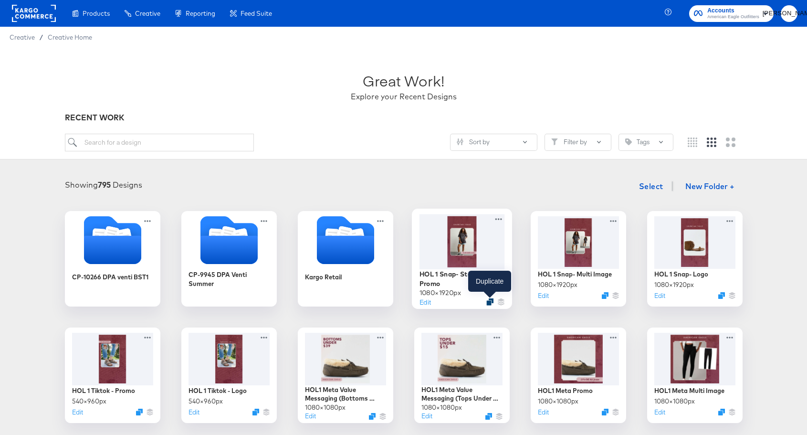
click at [488, 299] on icon "Duplicate" at bounding box center [489, 301] width 7 height 7
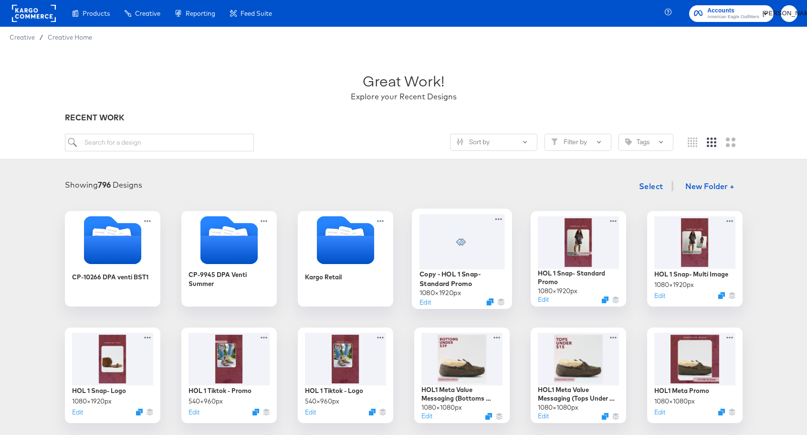
click at [457, 243] on icon at bounding box center [462, 242] width 18 height 8
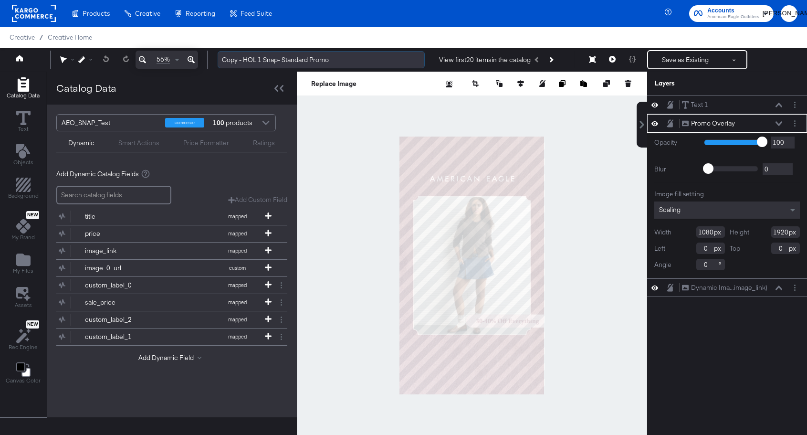
click at [311, 60] on input "Copy - HOL 1 Snap- Standard Promo" at bounding box center [321, 60] width 207 height 18
drag, startPoint x: 282, startPoint y: 59, endPoint x: 308, endPoint y: 60, distance: 25.3
click at [308, 60] on input "Copy - HOL 1 Snap- Standard Promo" at bounding box center [321, 60] width 207 height 18
click at [243, 62] on input "Copy - HOL 1 Snap- Tiered Promo" at bounding box center [321, 60] width 207 height 18
type input "HOL 1 Snap- Tiered Promo"
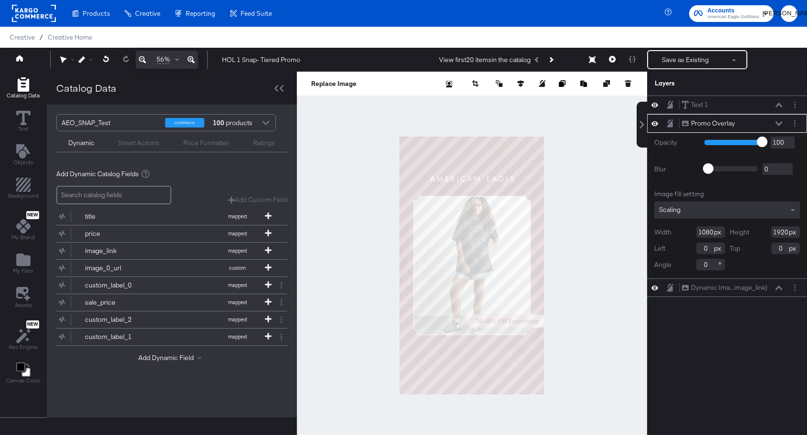
click at [344, 176] on div at bounding box center [472, 265] width 350 height 387
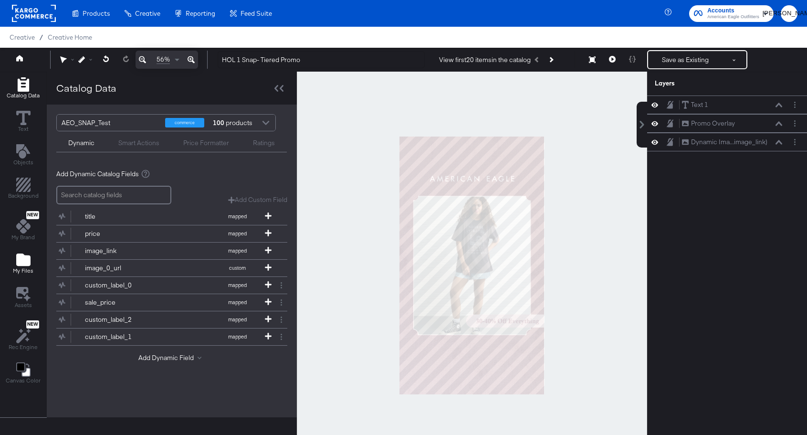
click at [17, 253] on icon "Add Files" at bounding box center [23, 259] width 14 height 14
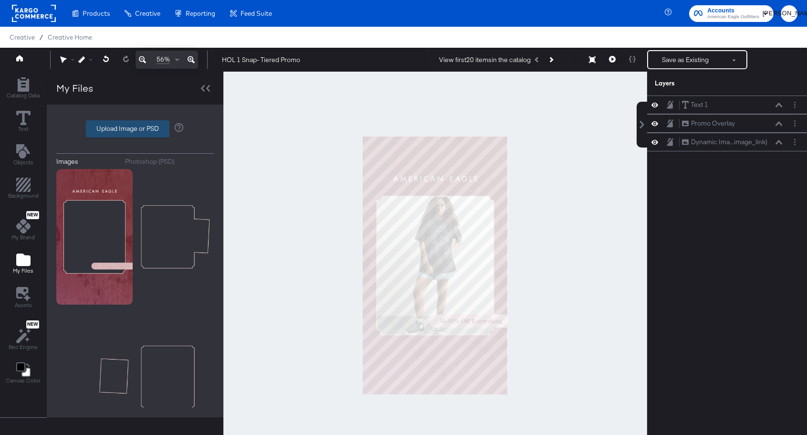
click at [115, 128] on label "Upload Image or PSD" at bounding box center [127, 129] width 83 height 16
click at [135, 129] on input "Upload Image or PSD" at bounding box center [135, 129] width 0 height 0
type input "C:\fakepath\AEO HOL 1 Overlay - Tiered Promo Overlay.png"
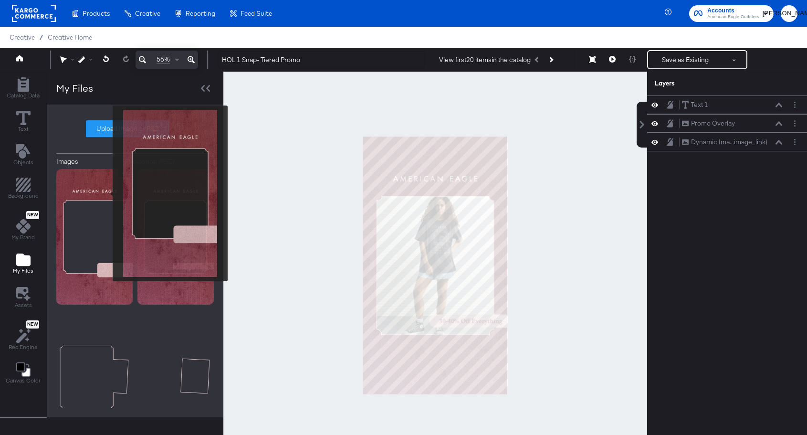
click at [106, 193] on img at bounding box center [94, 236] width 76 height 135
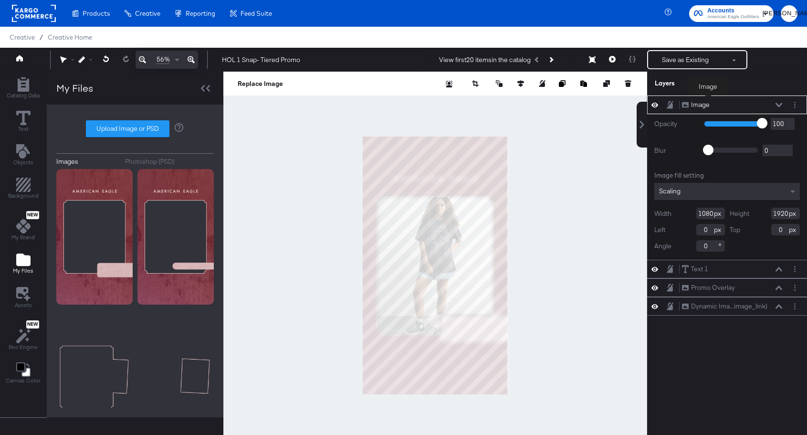
click at [704, 103] on div "Image" at bounding box center [700, 104] width 19 height 9
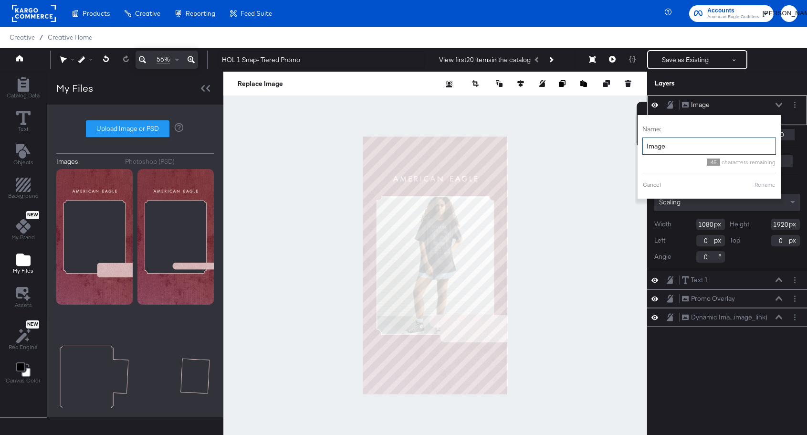
click at [685, 145] on input "Image" at bounding box center [709, 146] width 134 height 18
type input "Tiered Promo Overlay"
click at [765, 185] on button "Rename" at bounding box center [765, 184] width 22 height 9
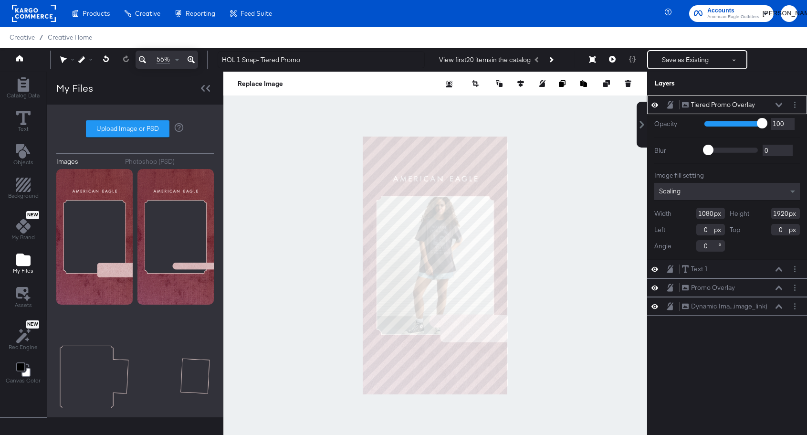
click at [778, 103] on icon at bounding box center [778, 105] width 7 height 5
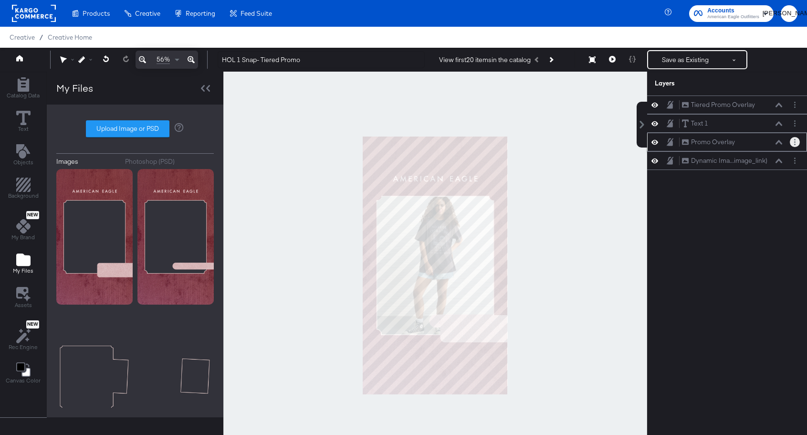
click at [796, 145] on button "Layer Options" at bounding box center [795, 142] width 10 height 10
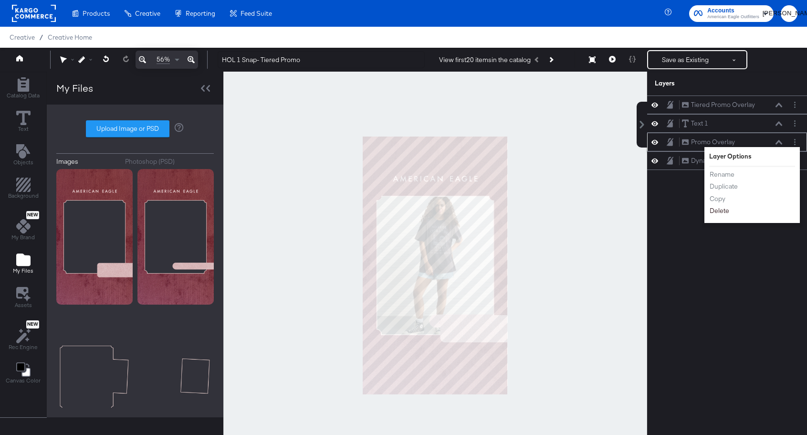
click at [727, 213] on button "Delete" at bounding box center [719, 211] width 21 height 10
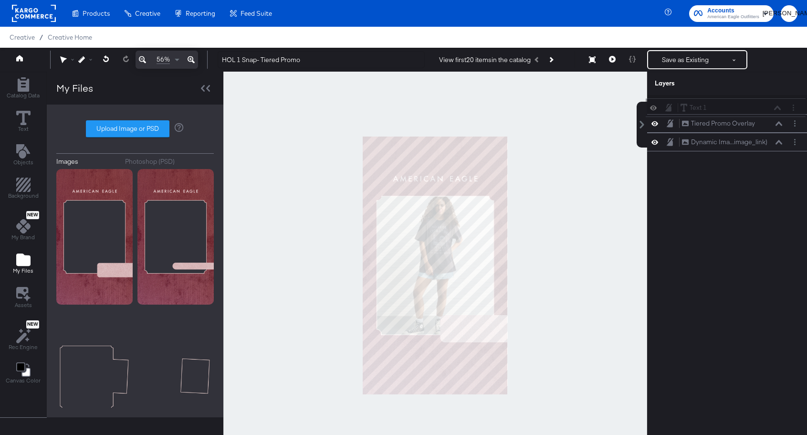
drag, startPoint x: 722, startPoint y: 119, endPoint x: 720, endPoint y: 101, distance: 18.2
click at [720, 101] on div "Tiered Promo Overlay Tiered Promo Overlay Text 1 Text 1 Dynamic Ima...image_lin…" at bounding box center [727, 123] width 160 height 56
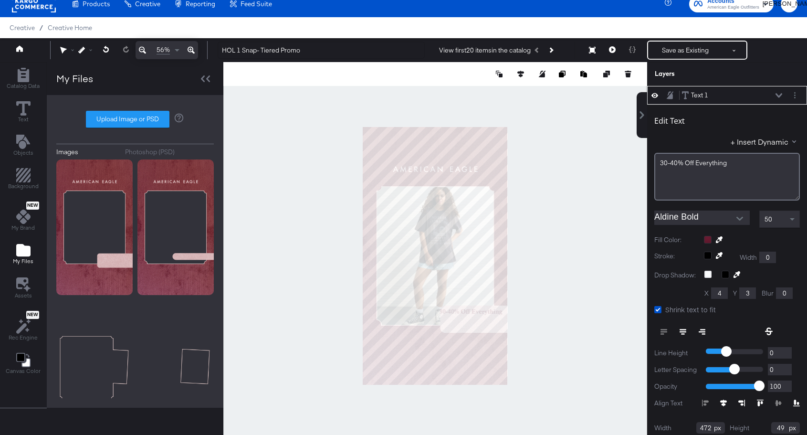
click at [777, 94] on icon at bounding box center [778, 95] width 7 height 4
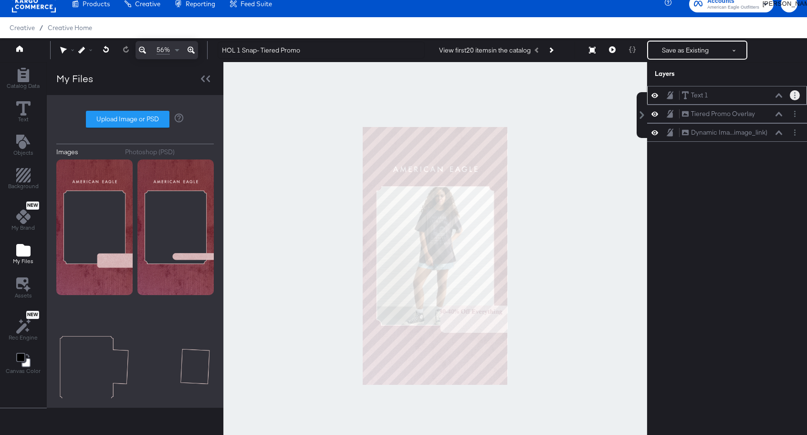
click at [792, 96] on button "Layer Options" at bounding box center [795, 95] width 10 height 10
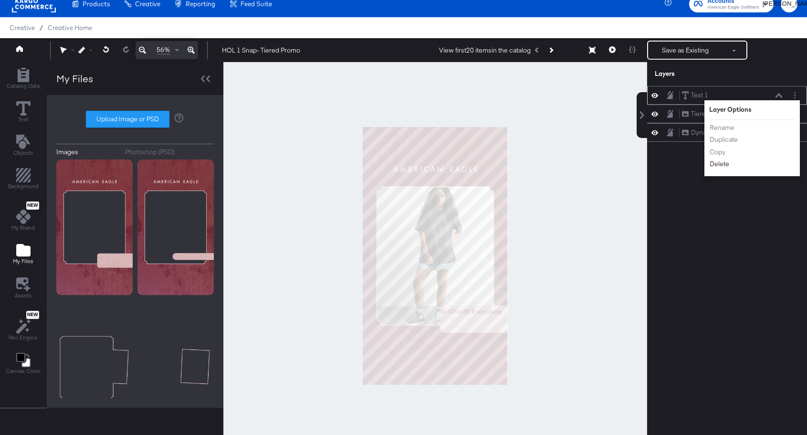
click at [718, 164] on button "Delete" at bounding box center [719, 164] width 21 height 10
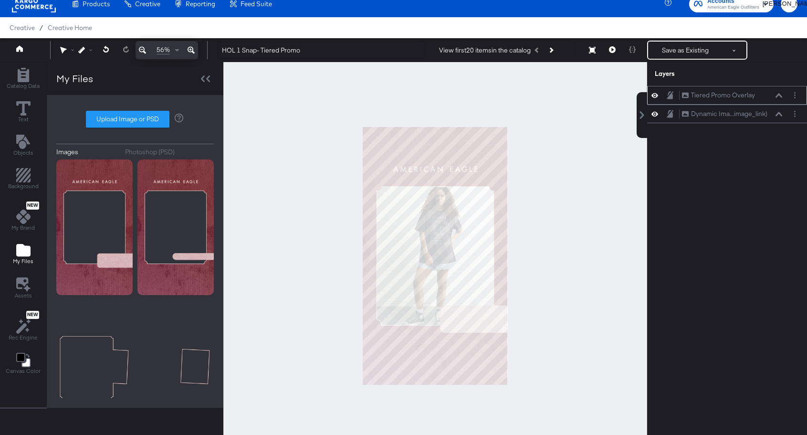
click at [652, 96] on icon at bounding box center [654, 95] width 7 height 5
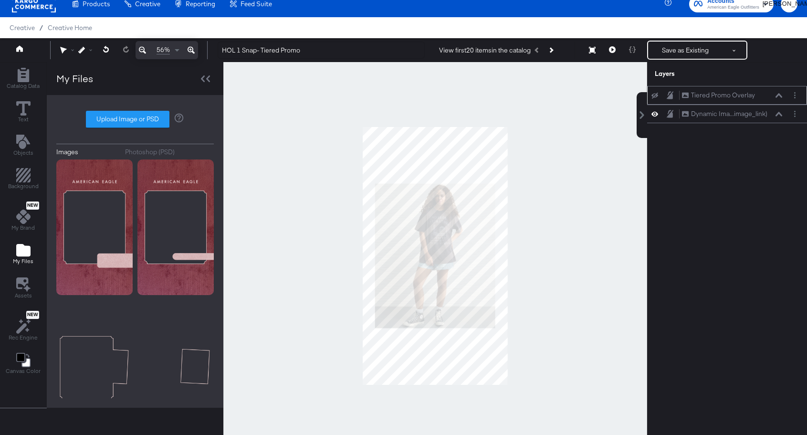
click at [652, 96] on icon at bounding box center [654, 96] width 7 height 6
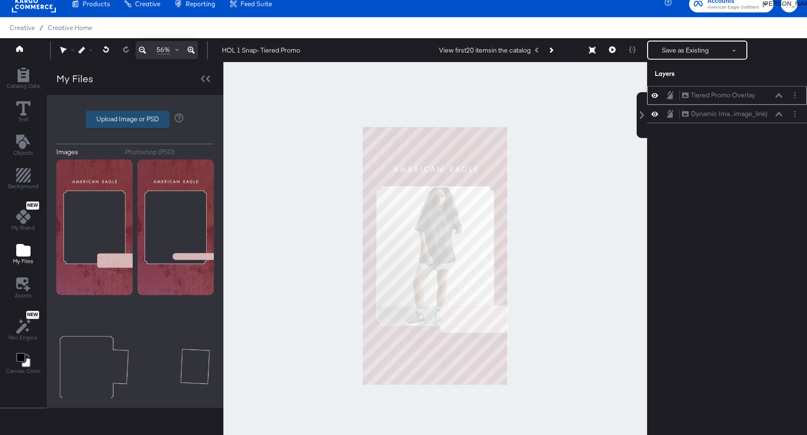
click at [128, 126] on label "Upload Image or PSD" at bounding box center [127, 119] width 83 height 16
click at [135, 119] on input "Upload Image or PSD" at bounding box center [135, 119] width 0 height 0
type input "C:\fakepath\AEO HOL 1 Overlay - Tiered Promo Overlay.png"
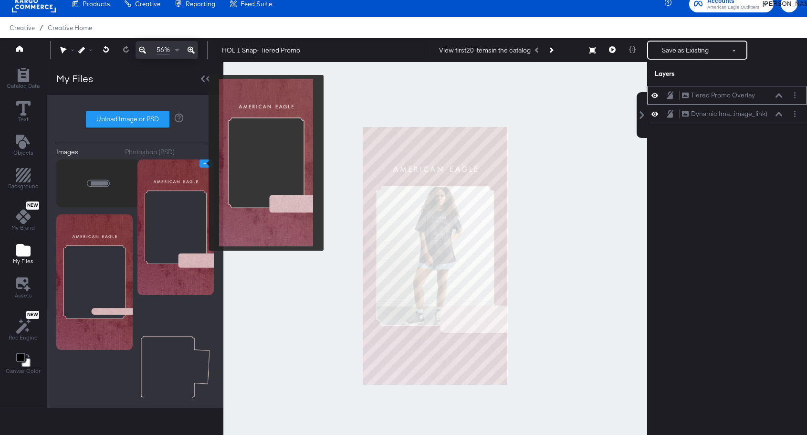
click at [203, 162] on icon "Image Options" at bounding box center [205, 163] width 7 height 7
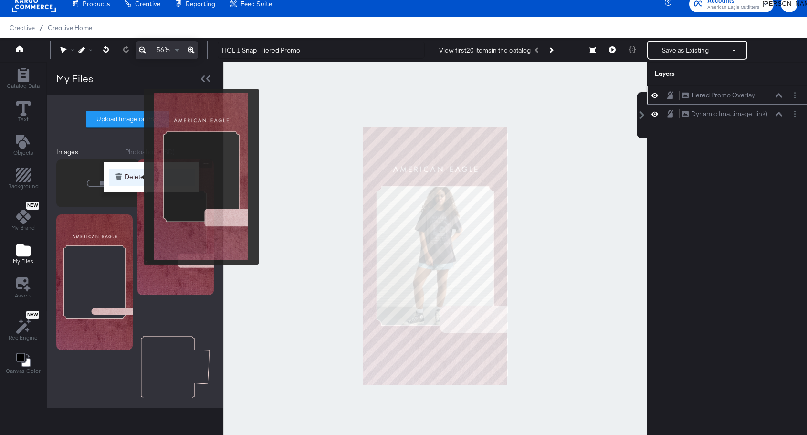
click at [137, 177] on button "Delete" at bounding box center [152, 176] width 86 height 17
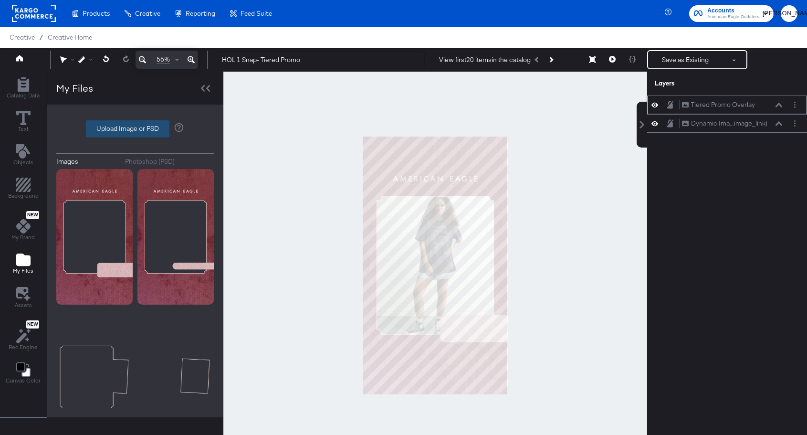
click at [99, 129] on label "Upload Image or PSD" at bounding box center [127, 129] width 83 height 16
click at [135, 129] on input "Upload Image or PSD" at bounding box center [135, 129] width 0 height 0
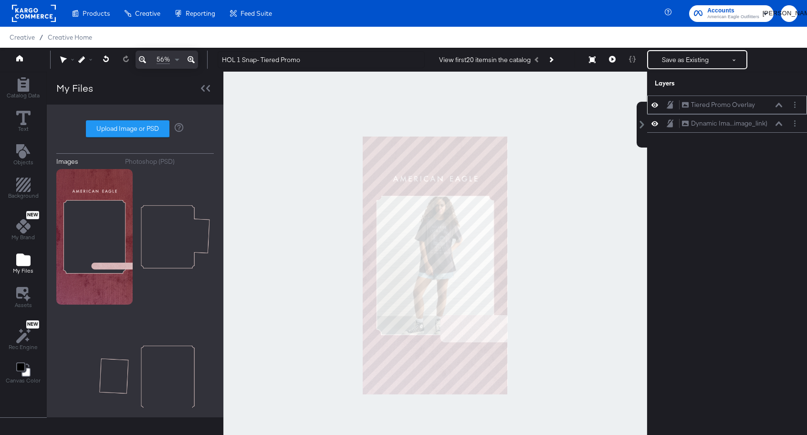
type input "C:\fakepath\AEO HOL 1 Overlay - Tiered Promo Overlay.png"
click at [740, 207] on div "Tiered Promo Overlay Tiered Promo Overlay Dynamic Ima...image_link) Dynamic Ima…" at bounding box center [721, 269] width 172 height 349
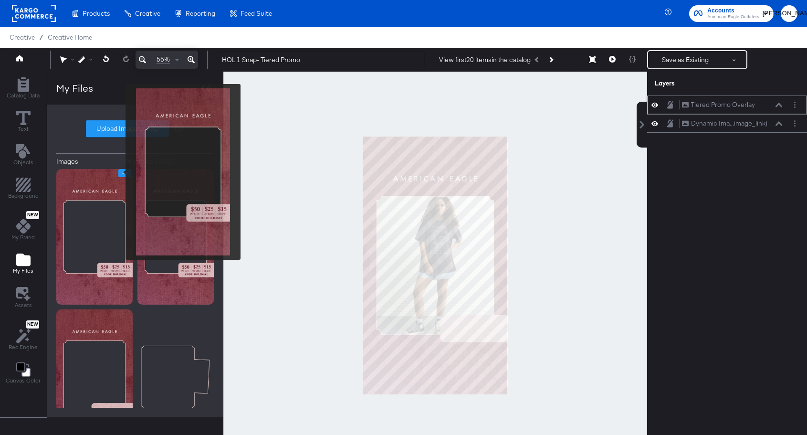
click at [121, 172] on icon "Image Options" at bounding box center [124, 172] width 7 height 7
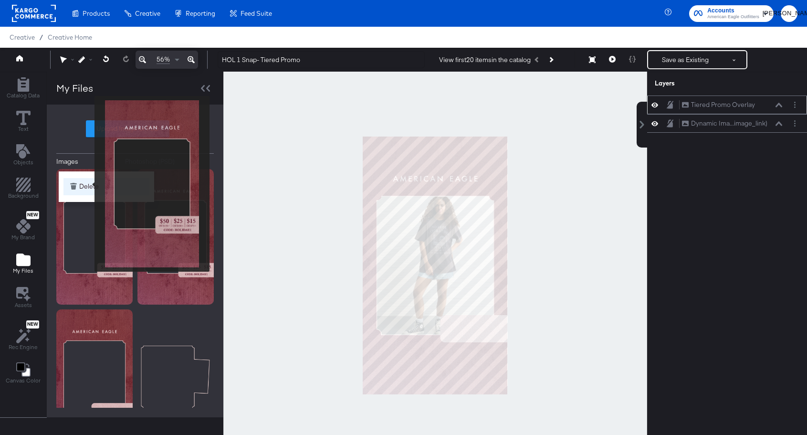
click at [88, 180] on button "Delete" at bounding box center [106, 186] width 86 height 17
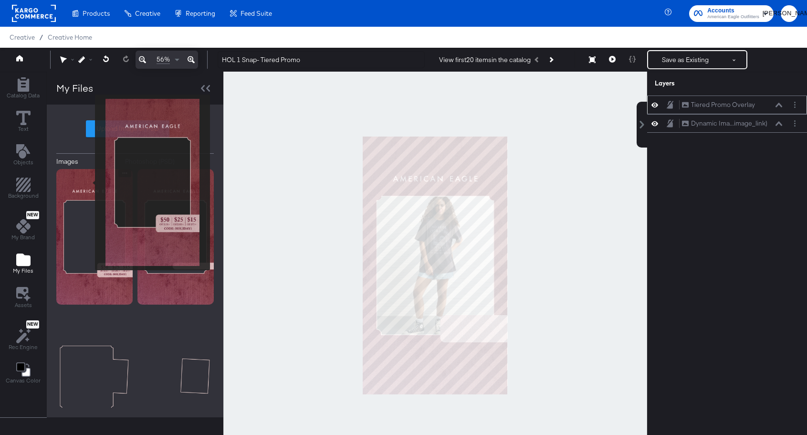
click at [89, 182] on img at bounding box center [94, 236] width 76 height 135
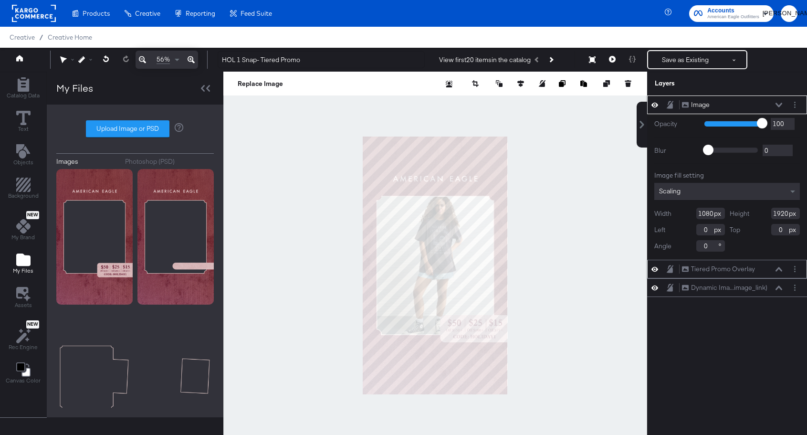
click at [775, 106] on button at bounding box center [779, 105] width 8 height 6
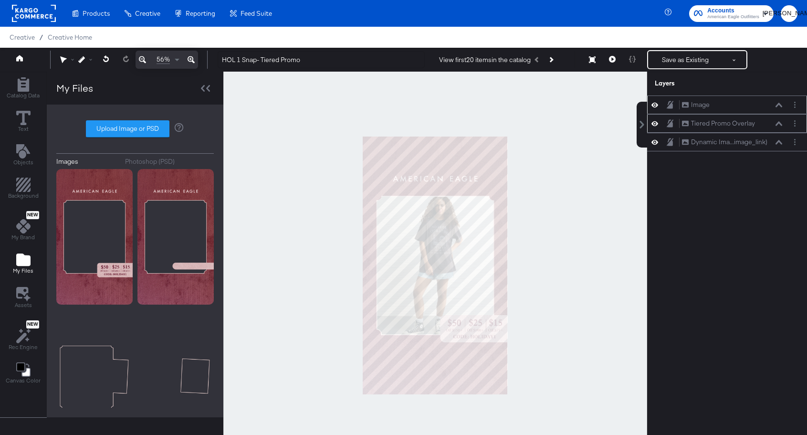
click at [649, 106] on div "Image Image" at bounding box center [727, 104] width 160 height 19
click at [656, 107] on icon at bounding box center [654, 105] width 7 height 8
click at [656, 107] on icon at bounding box center [654, 105] width 7 height 6
click at [796, 126] on button "Layer Options" at bounding box center [795, 123] width 10 height 10
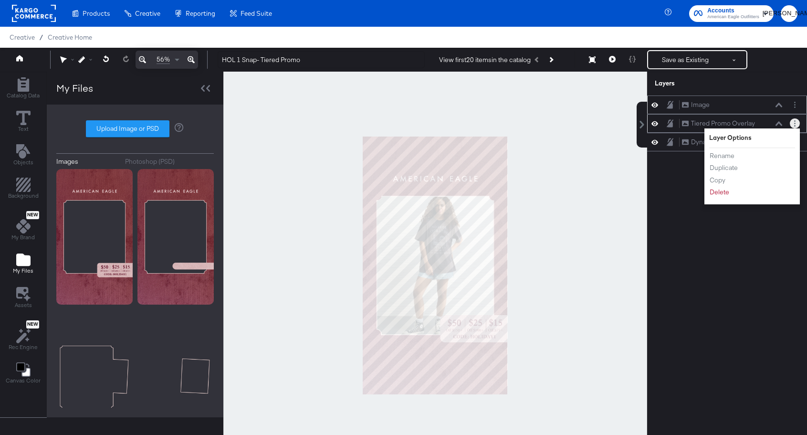
click at [744, 155] on li "Rename" at bounding box center [735, 156] width 52 height 10
click at [733, 158] on button "Rename" at bounding box center [722, 156] width 26 height 10
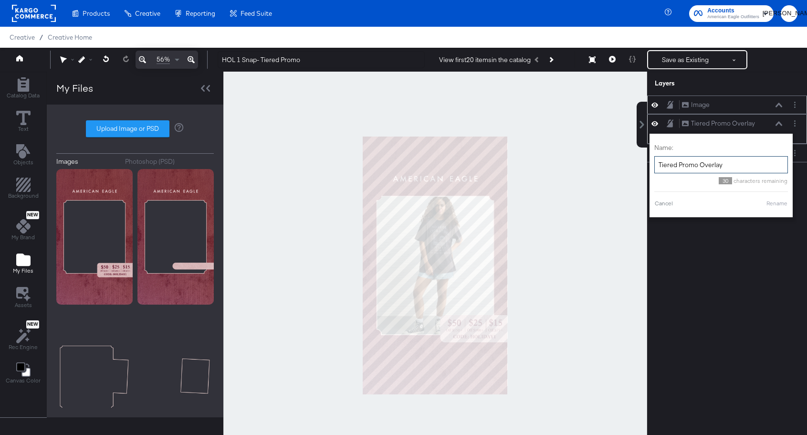
click at [717, 161] on input "Tiered Promo Overlay" at bounding box center [721, 165] width 134 height 18
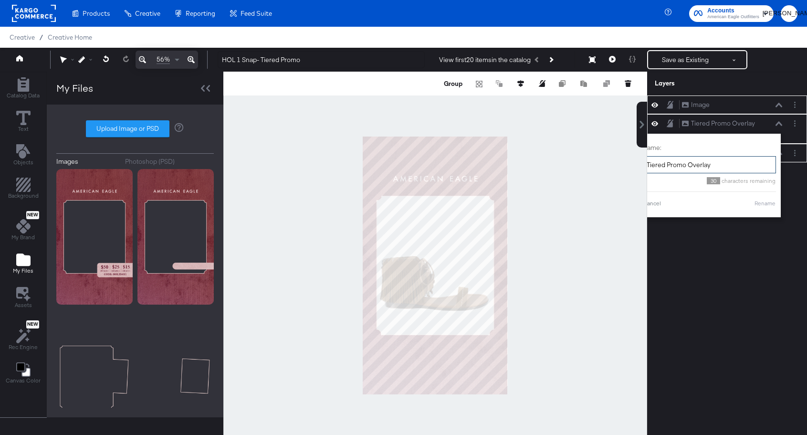
click at [717, 161] on input "Tiered Promo Overlay" at bounding box center [709, 165] width 134 height 18
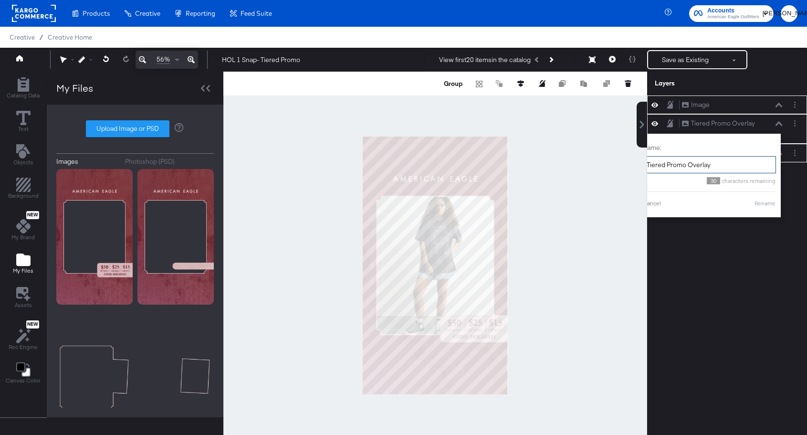
click at [717, 161] on input "Tiered Promo Overlay" at bounding box center [709, 165] width 134 height 18
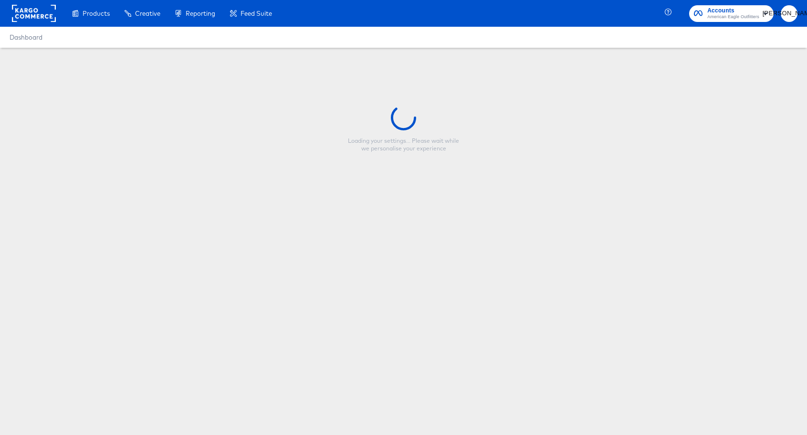
type input "Copy - HOL 1 Snap- Standard Promo"
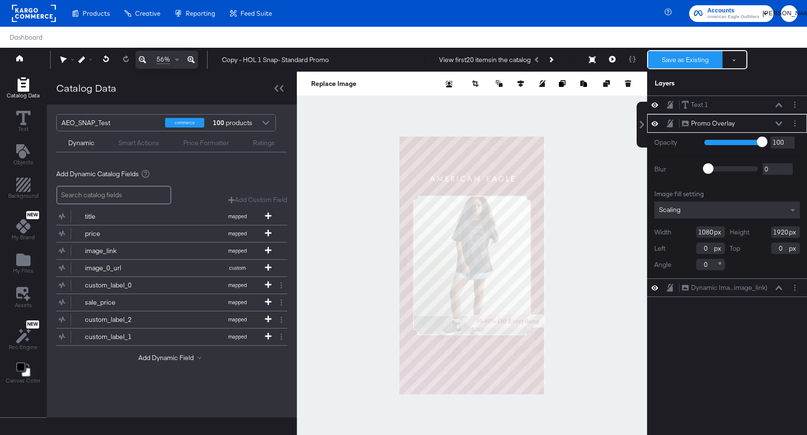
click at [670, 61] on button "Save as Existing" at bounding box center [685, 59] width 74 height 17
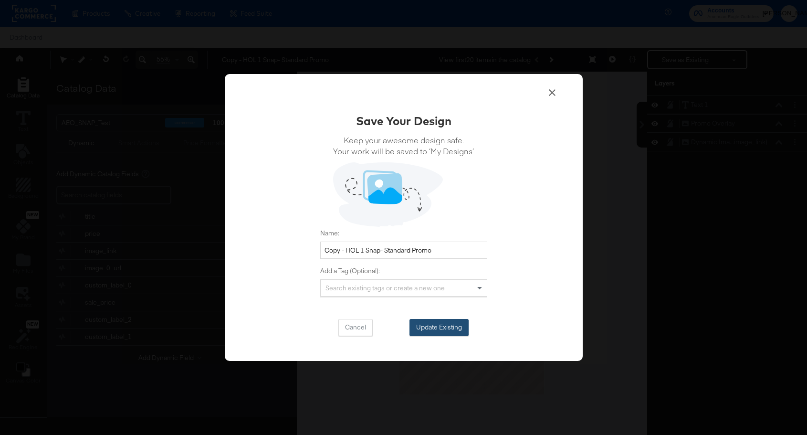
click at [454, 320] on button "Update Existing" at bounding box center [438, 327] width 59 height 17
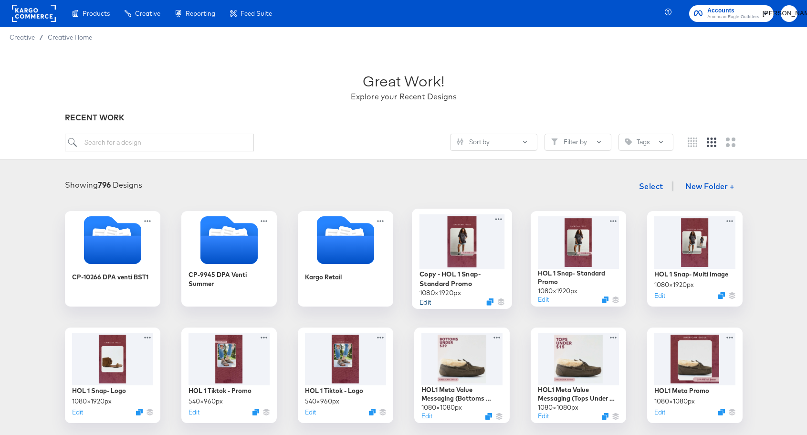
click at [427, 301] on button "Edit" at bounding box center [424, 301] width 11 height 9
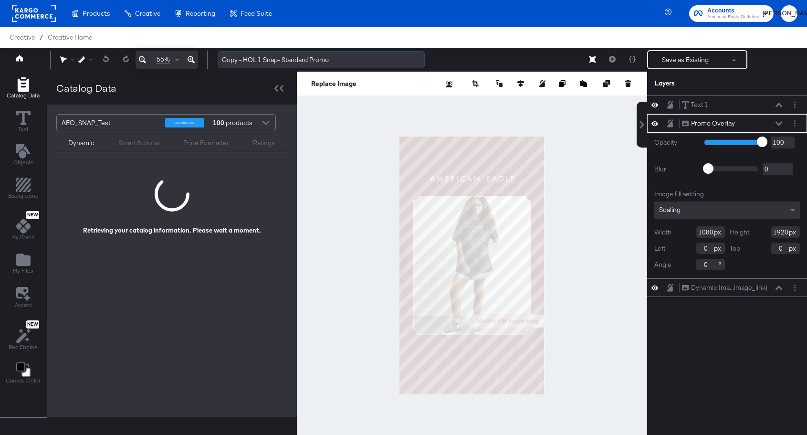
click at [254, 62] on input "Copy - HOL 1 Snap- Standard Promo" at bounding box center [321, 60] width 207 height 18
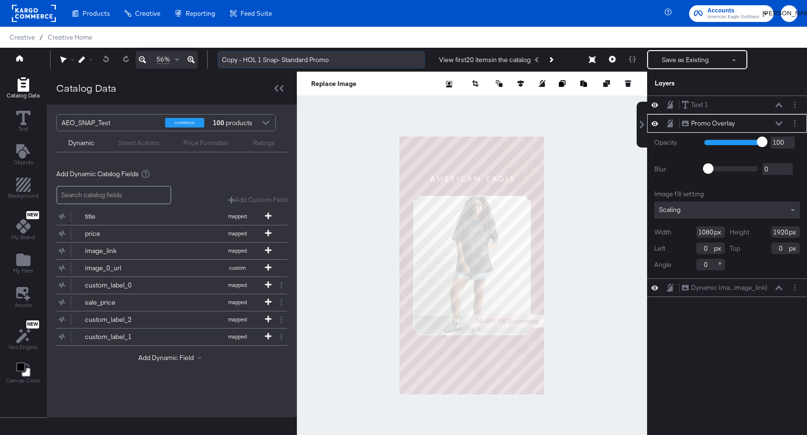
drag, startPoint x: 243, startPoint y: 61, endPoint x: 219, endPoint y: 61, distance: 24.3
click at [219, 61] on input "Copy - HOL 1 Snap- Standard Promo" at bounding box center [321, 60] width 207 height 18
drag, startPoint x: 262, startPoint y: 61, endPoint x: 287, endPoint y: 60, distance: 24.8
click at [287, 60] on input "HOL 1 Snap- Standard Promo" at bounding box center [321, 60] width 207 height 18
type input "HOL 1 Snap- Tiered Promo"
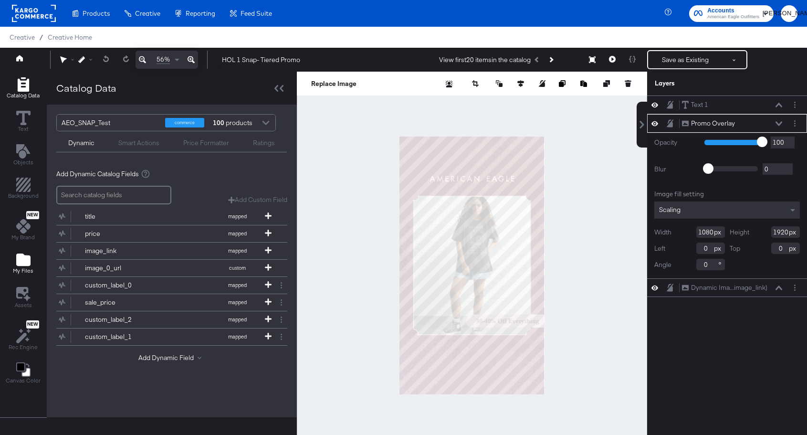
click at [22, 254] on icon "Add Files" at bounding box center [23, 259] width 14 height 12
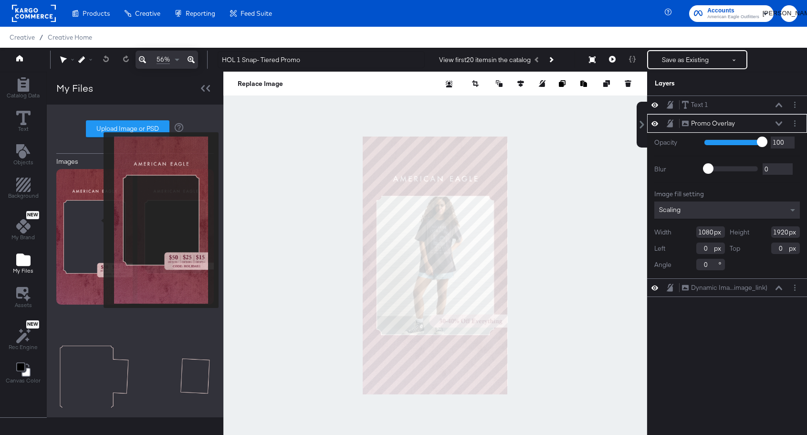
click at [97, 220] on img at bounding box center [94, 236] width 76 height 135
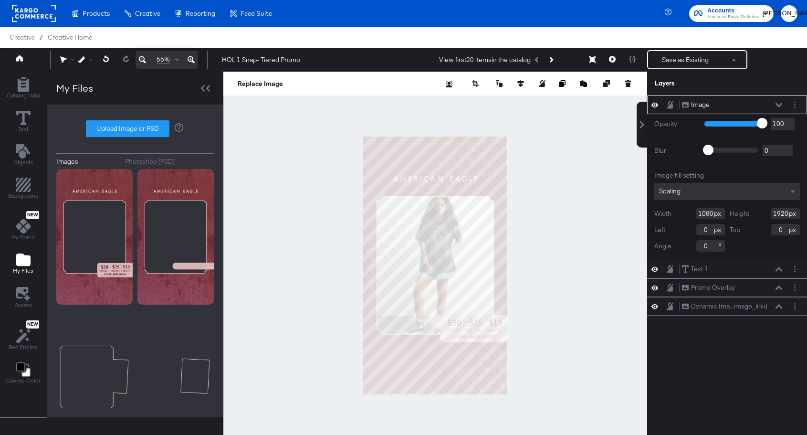
click at [778, 106] on icon at bounding box center [778, 105] width 7 height 4
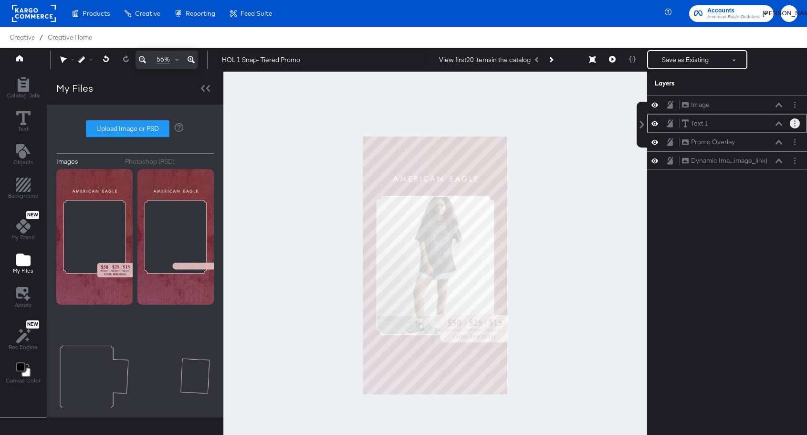
click at [796, 126] on button "Layer Options" at bounding box center [795, 123] width 10 height 10
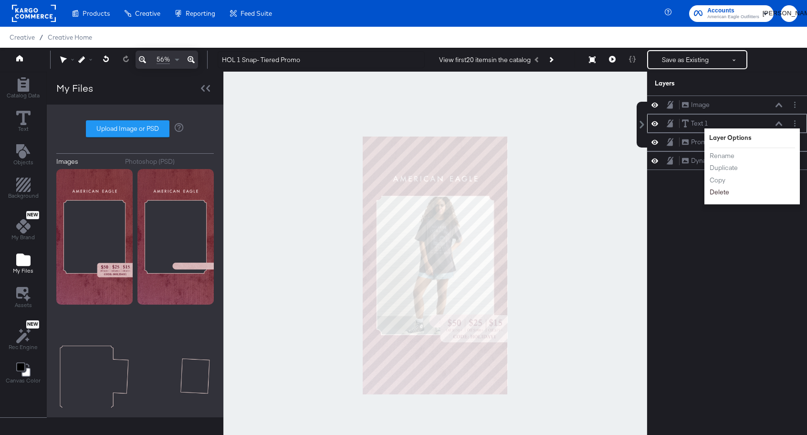
click at [720, 195] on button "Delete" at bounding box center [719, 192] width 21 height 10
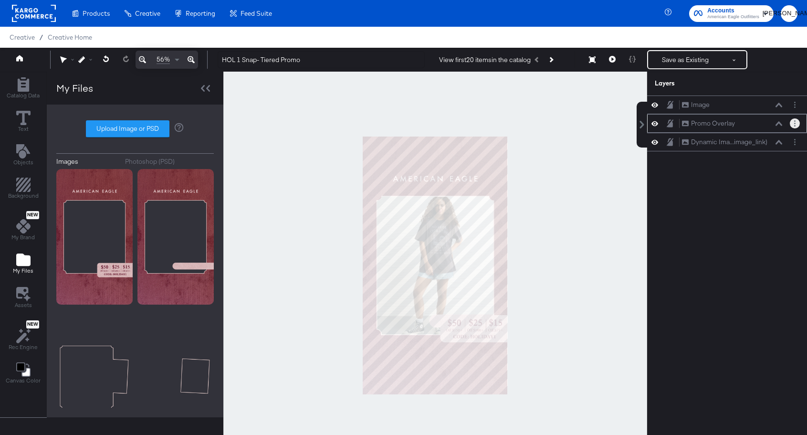
click at [795, 126] on button "Layer Options" at bounding box center [795, 123] width 10 height 10
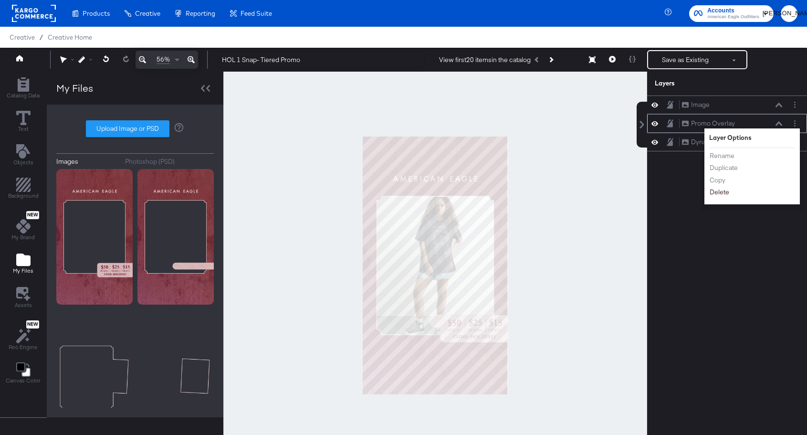
click at [725, 194] on button "Delete" at bounding box center [719, 192] width 21 height 10
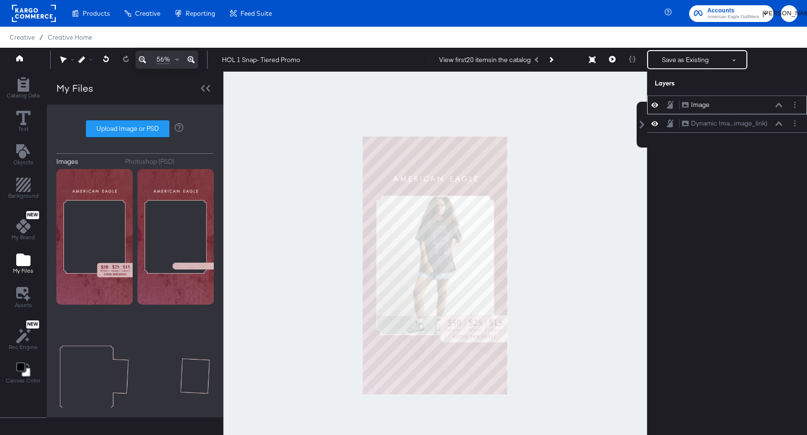
click at [702, 105] on div "Image" at bounding box center [700, 104] width 19 height 9
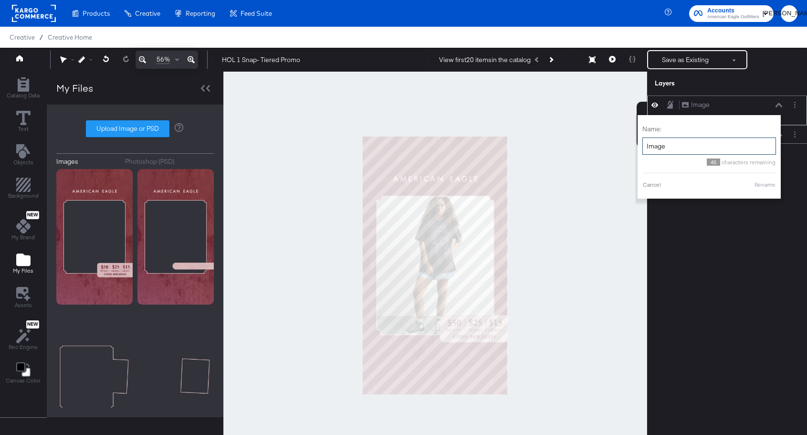
click at [680, 143] on input "Image" at bounding box center [709, 146] width 134 height 18
type input "Tiered Promo Overlay"
click at [763, 184] on button "Rename" at bounding box center [765, 184] width 22 height 9
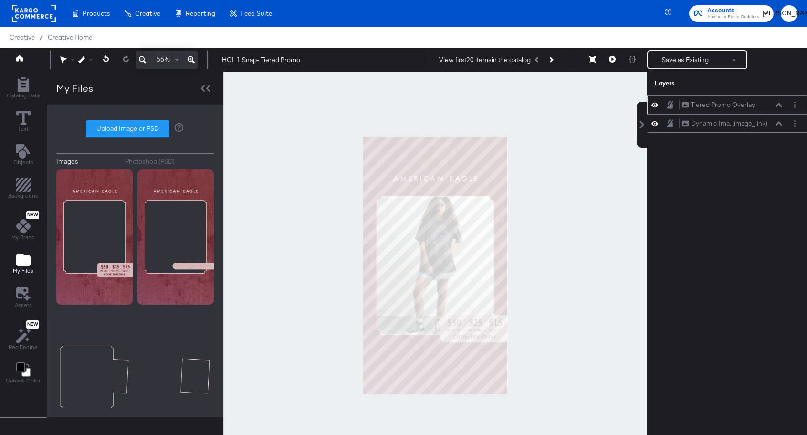
click at [654, 105] on icon at bounding box center [654, 105] width 7 height 8
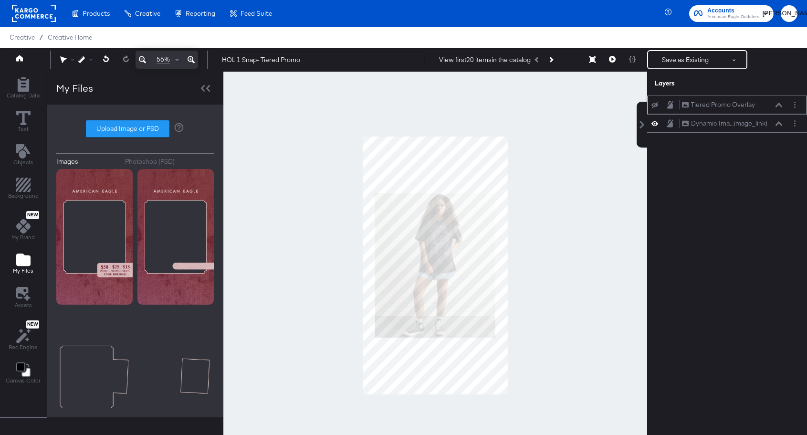
click at [654, 105] on icon at bounding box center [654, 105] width 7 height 6
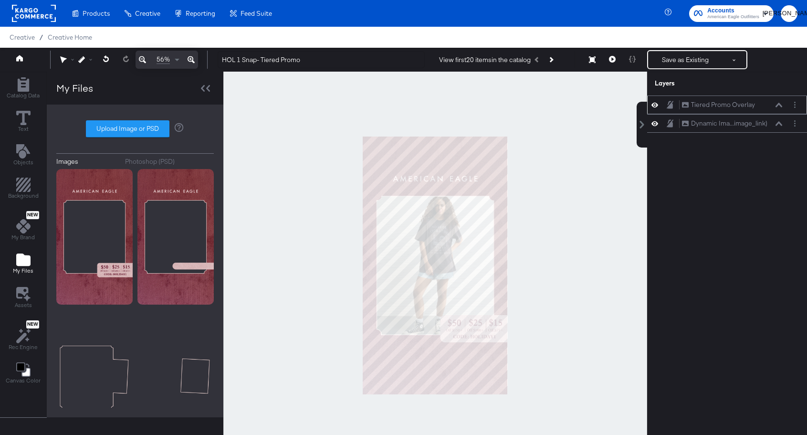
click at [654, 105] on icon at bounding box center [654, 105] width 7 height 8
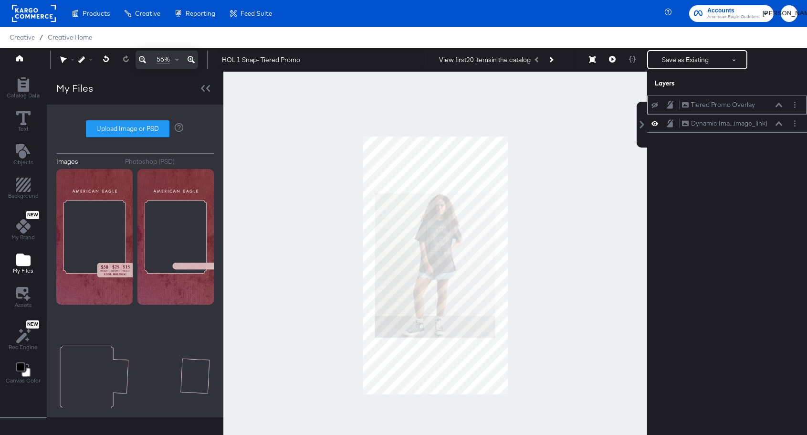
click at [654, 105] on icon at bounding box center [654, 105] width 7 height 6
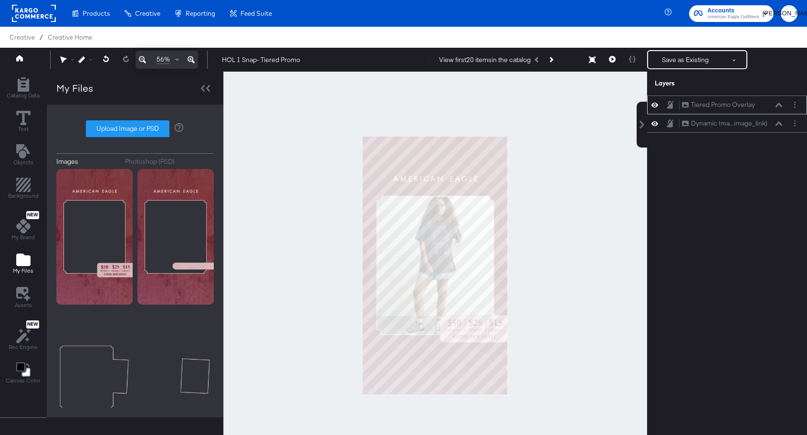
click at [654, 105] on icon at bounding box center [654, 105] width 7 height 8
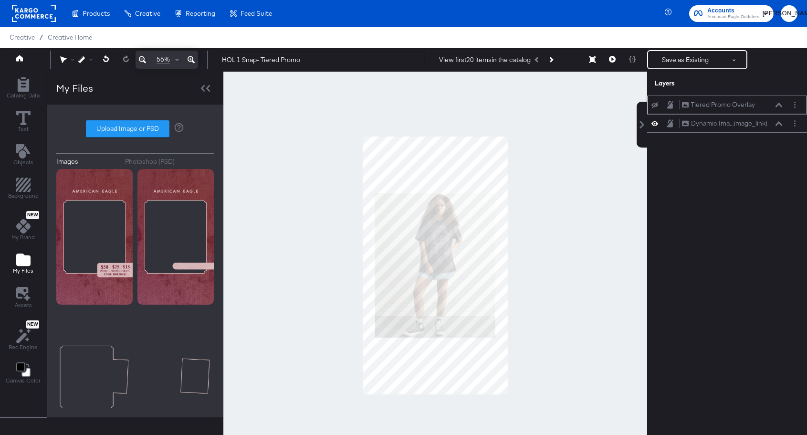
click at [654, 105] on icon at bounding box center [654, 105] width 7 height 6
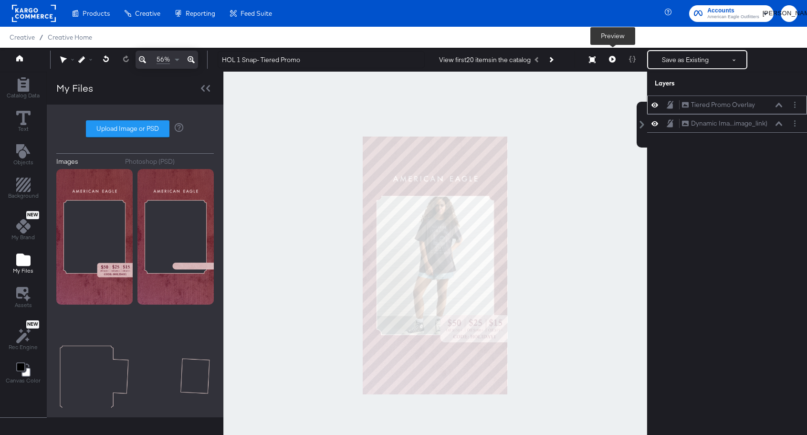
click at [611, 60] on icon at bounding box center [612, 59] width 7 height 7
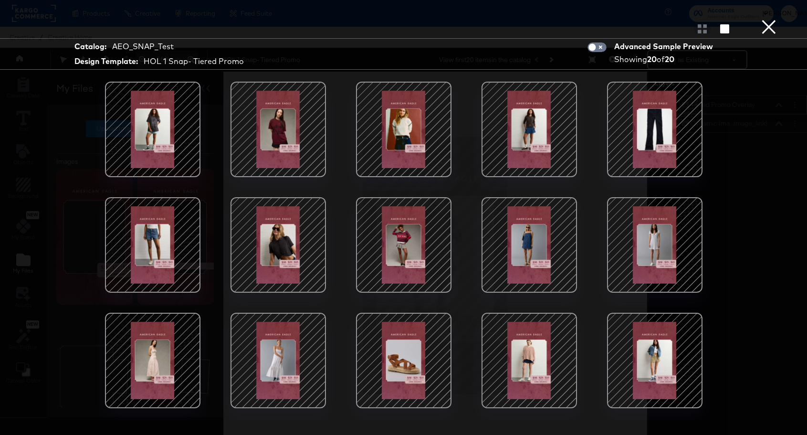
click at [295, 128] on div at bounding box center [278, 129] width 81 height 81
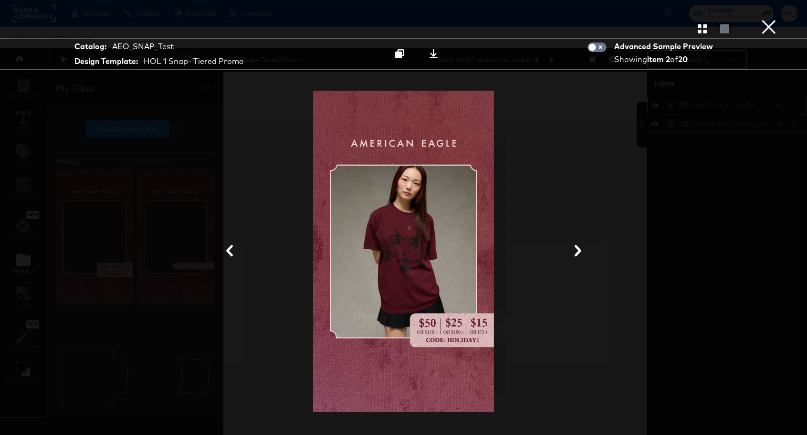
click at [576, 250] on icon at bounding box center [577, 250] width 11 height 11
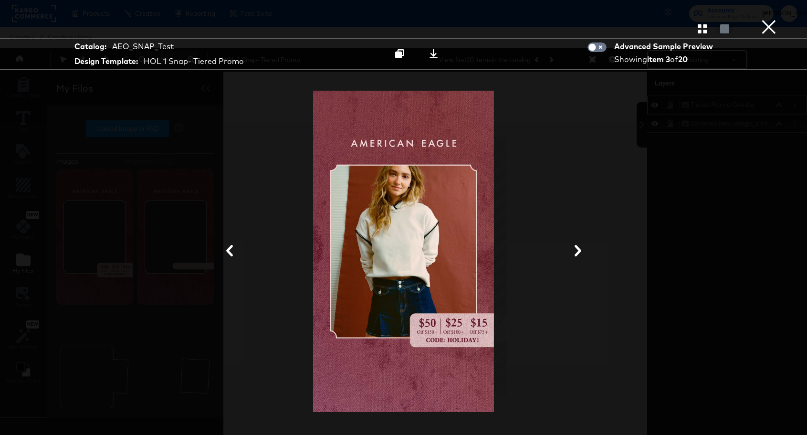
click at [576, 250] on icon at bounding box center [577, 250] width 11 height 11
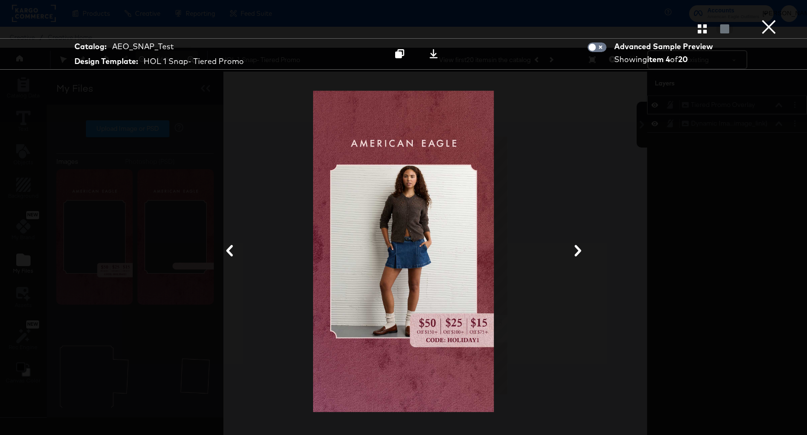
click at [764, 19] on button "×" at bounding box center [768, 9] width 19 height 19
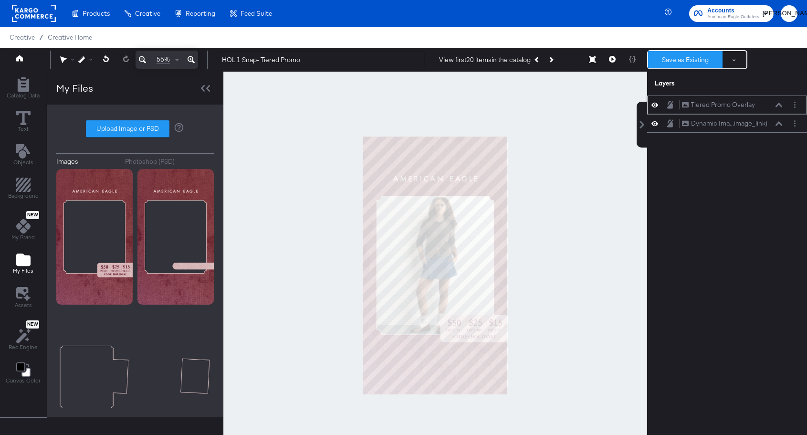
click at [682, 58] on button "Save as Existing" at bounding box center [685, 59] width 74 height 17
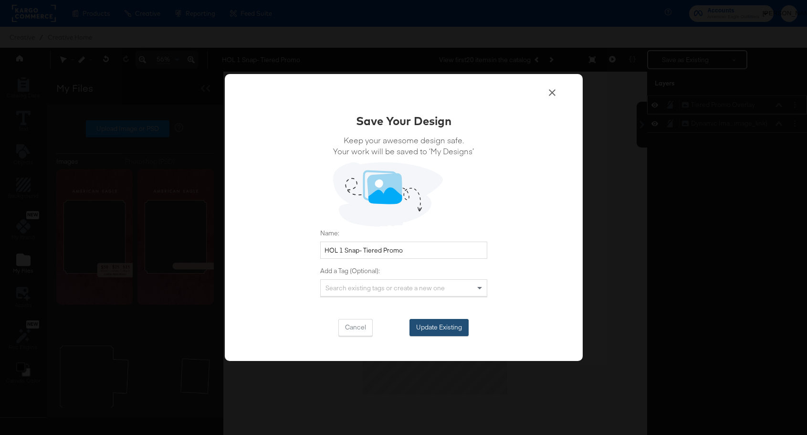
click at [433, 331] on button "Update Existing" at bounding box center [438, 327] width 59 height 17
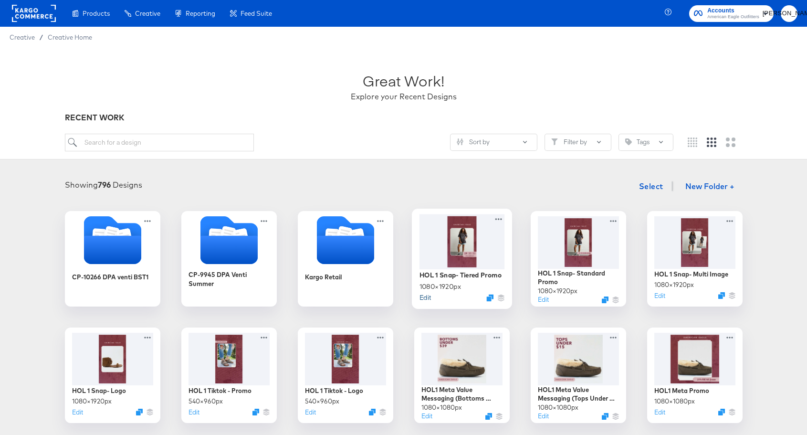
click at [427, 295] on button "Edit" at bounding box center [424, 296] width 11 height 9
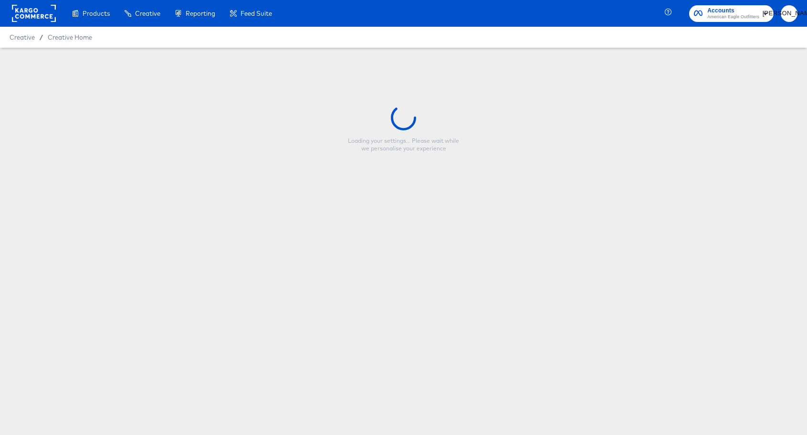
type input "HOL 1 Snap- Tiered Promo"
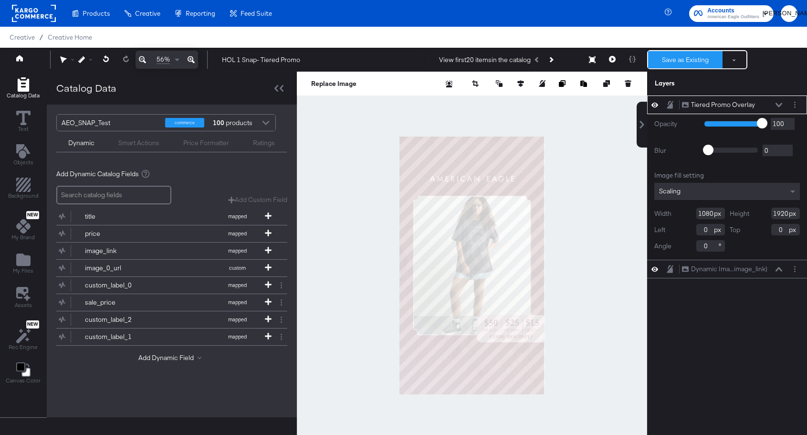
click at [694, 56] on button "Save as Existing" at bounding box center [685, 59] width 74 height 17
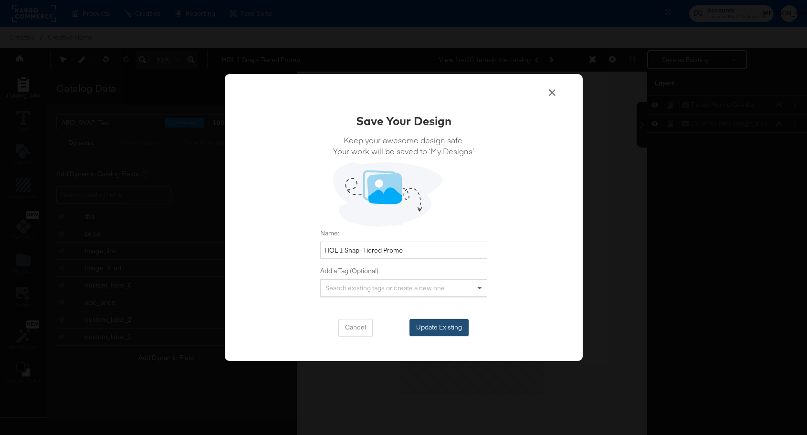
click at [428, 331] on button "Update Existing" at bounding box center [438, 327] width 59 height 17
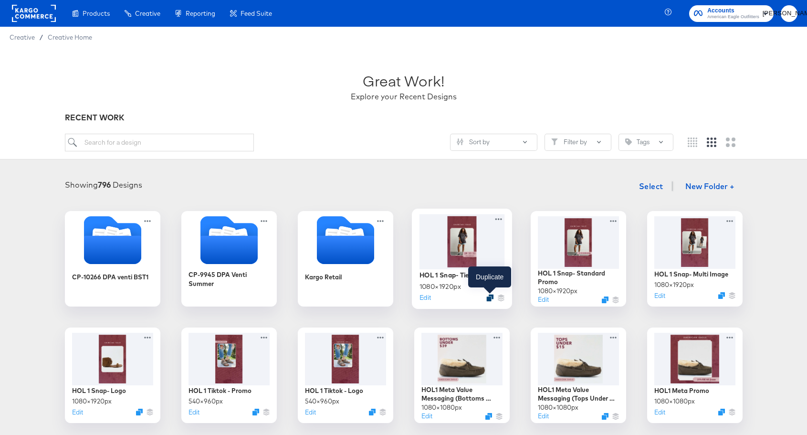
click at [488, 297] on icon "Duplicate" at bounding box center [489, 297] width 7 height 7
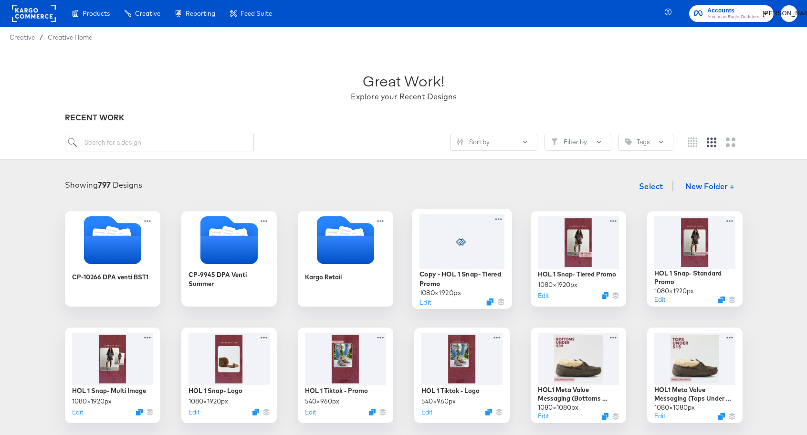
click at [474, 254] on div at bounding box center [461, 241] width 85 height 55
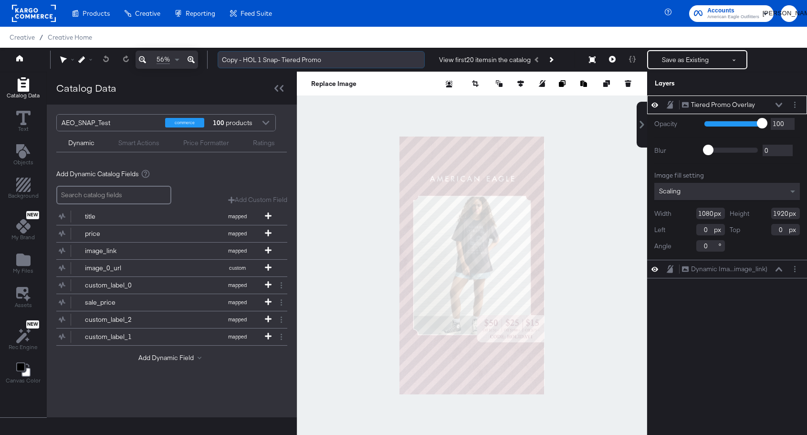
click at [242, 61] on input "Copy - HOL 1 Snap- Tiered Promo" at bounding box center [321, 60] width 207 height 18
drag, startPoint x: 262, startPoint y: 59, endPoint x: 300, endPoint y: 63, distance: 37.9
click at [300, 63] on input "HOL 1 Snap- Tiered Promo" at bounding box center [321, 60] width 207 height 18
type input "HOL 1 Snap- New Arrivals"
click at [308, 189] on div at bounding box center [472, 265] width 350 height 387
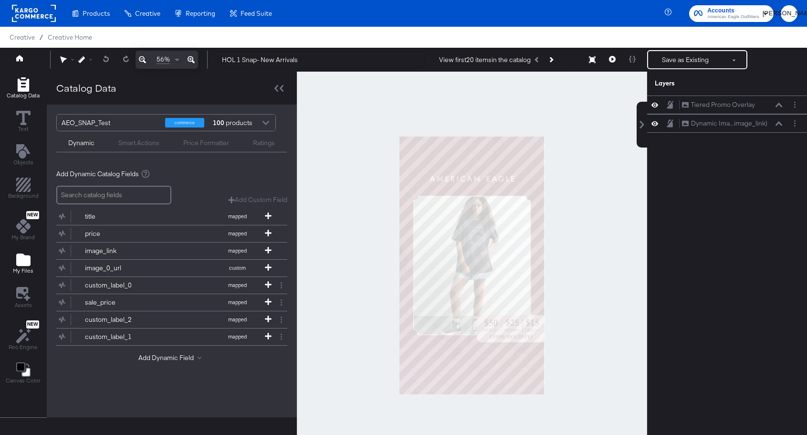
click at [22, 258] on icon "Add Files" at bounding box center [23, 259] width 14 height 12
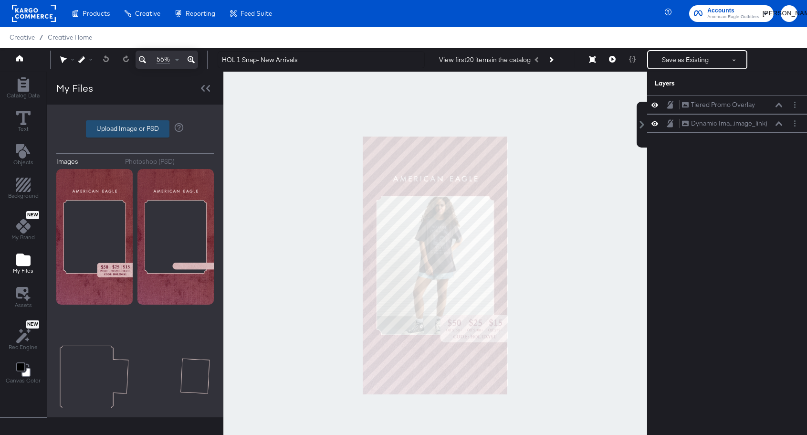
click at [113, 133] on label "Upload Image or PSD" at bounding box center [127, 129] width 83 height 16
click at [135, 129] on input "Upload Image or PSD" at bounding box center [135, 129] width 0 height 0
type input "C:\fakepath\AEO HOL 1 Overlay - New Arrivals Overlay.png"
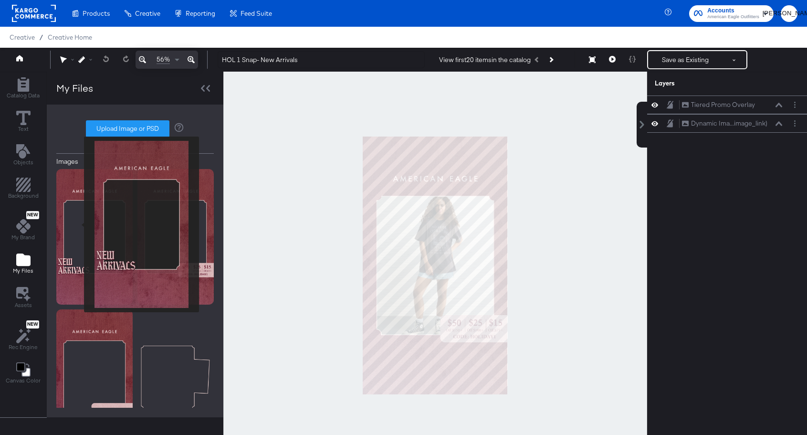
click at [78, 224] on img at bounding box center [94, 236] width 76 height 135
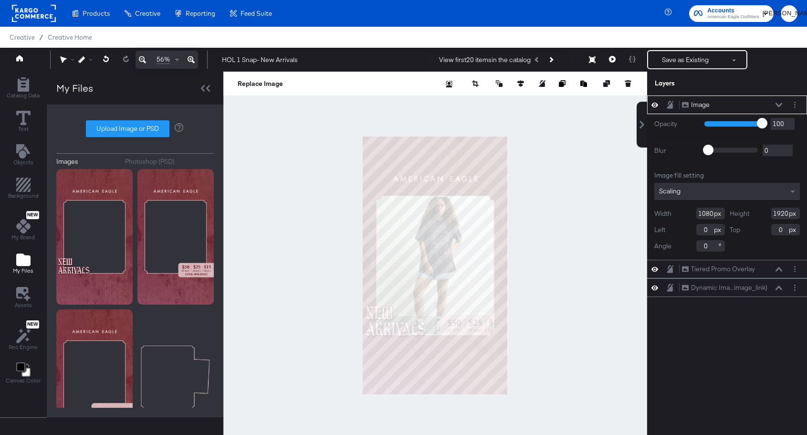
click at [777, 106] on icon at bounding box center [778, 105] width 7 height 5
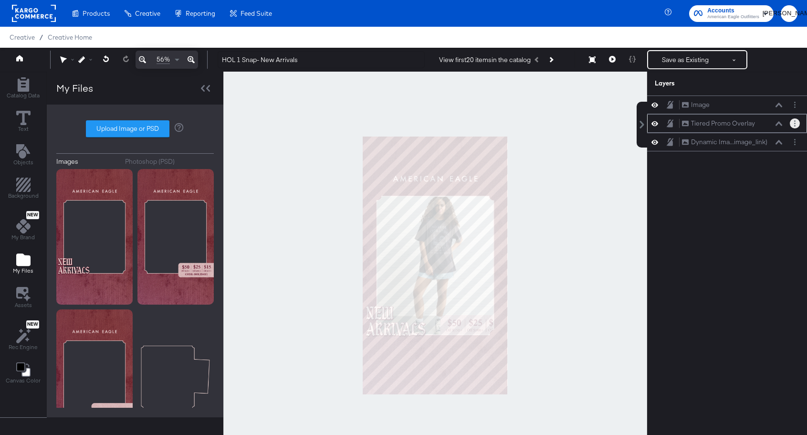
click at [794, 126] on circle "Layer Options" at bounding box center [794, 125] width 1 height 1
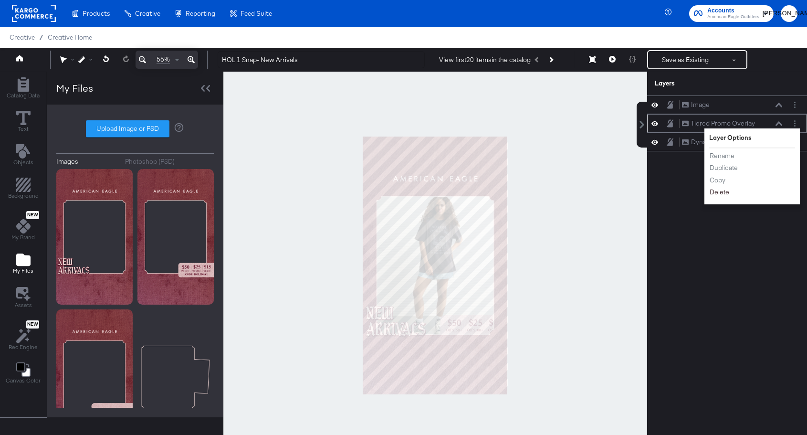
click at [722, 192] on button "Delete" at bounding box center [719, 192] width 21 height 10
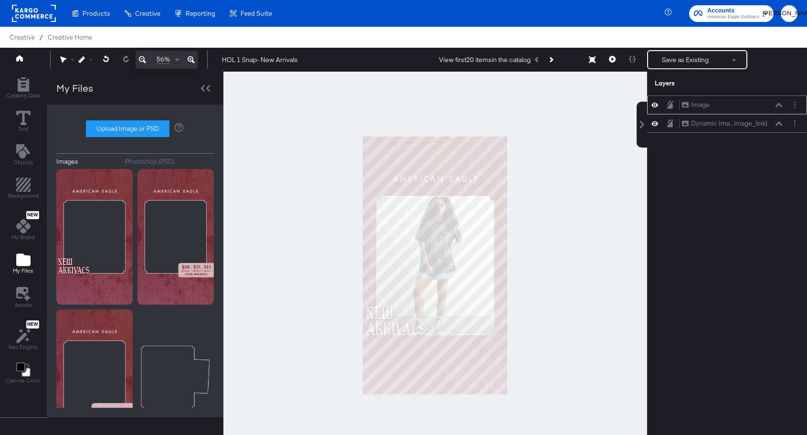
click at [722, 103] on div "Image Image" at bounding box center [731, 105] width 101 height 10
click at [776, 106] on icon at bounding box center [778, 105] width 7 height 4
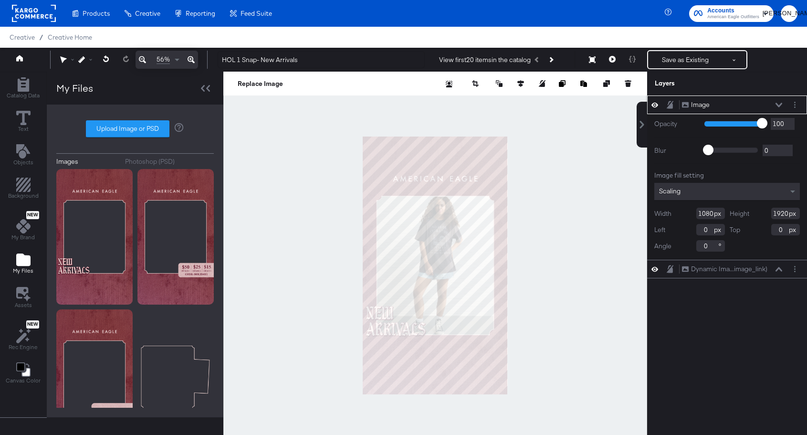
click at [779, 102] on div "Image Image" at bounding box center [731, 105] width 101 height 10
click at [795, 105] on icon "Layer Options" at bounding box center [794, 105] width 1 height 6
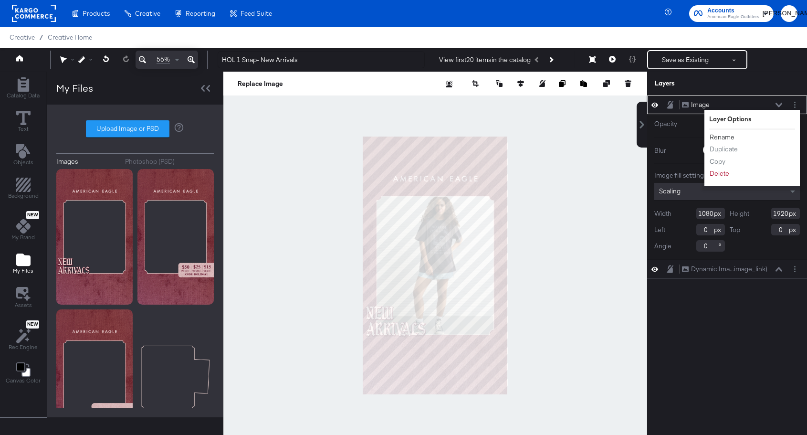
click at [733, 137] on button "Rename" at bounding box center [722, 137] width 26 height 10
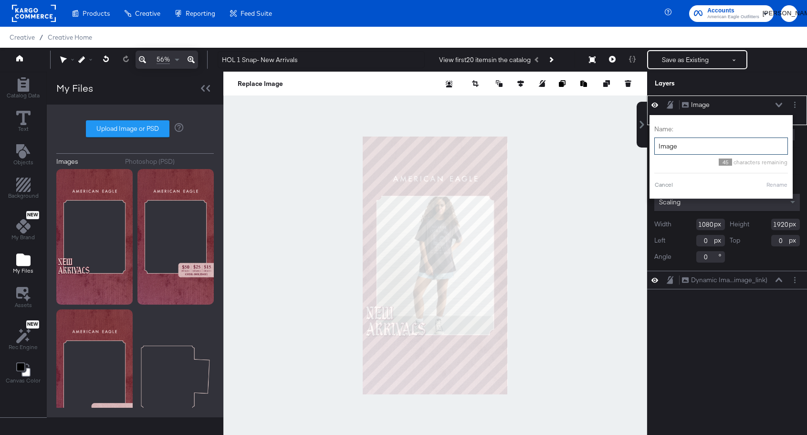
click at [703, 145] on input "Image" at bounding box center [721, 146] width 134 height 18
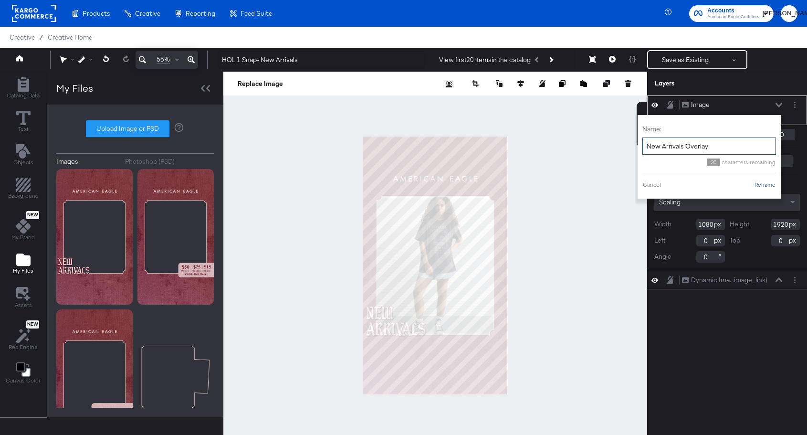
type input "New Arrivals Overlay"
click at [763, 182] on button "Rename" at bounding box center [765, 184] width 22 height 9
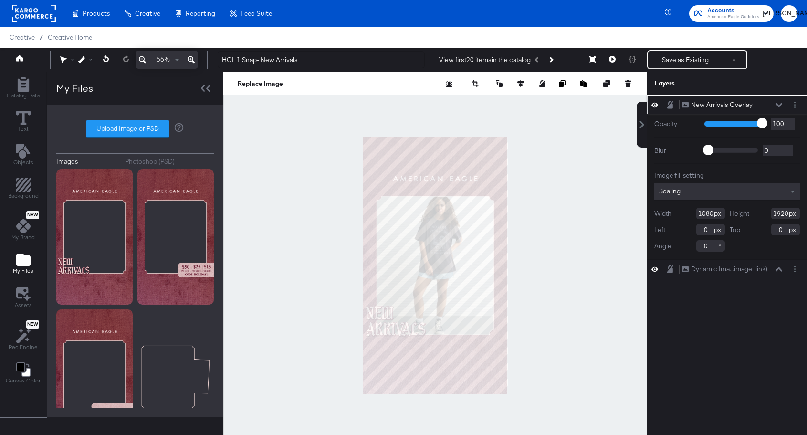
click at [776, 104] on icon at bounding box center [778, 105] width 7 height 5
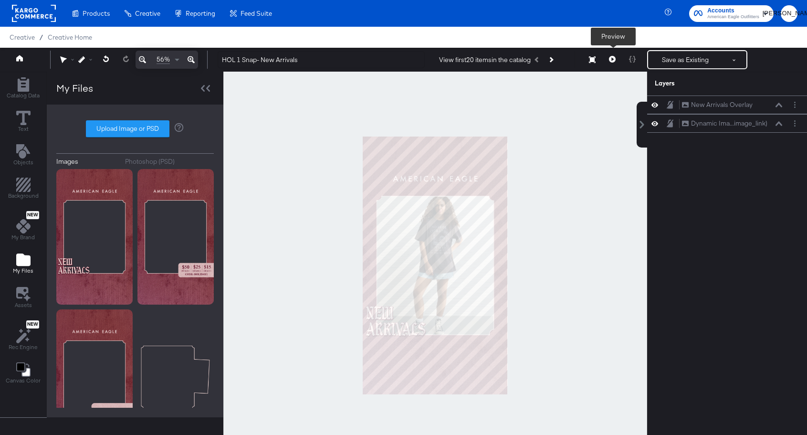
click at [611, 62] on icon at bounding box center [612, 59] width 7 height 7
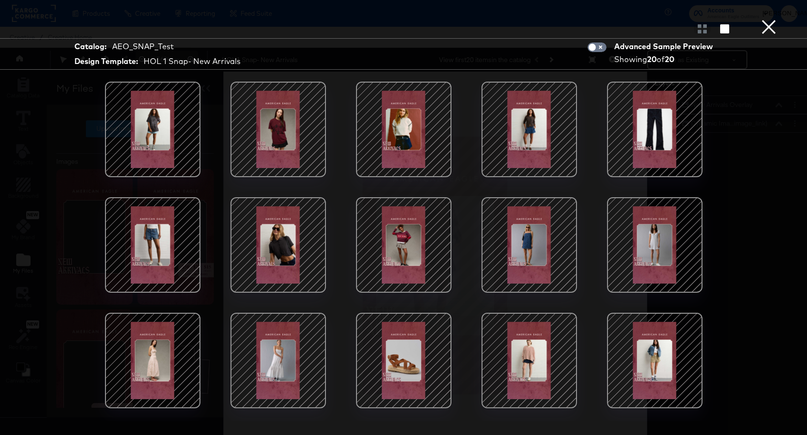
click at [301, 135] on div at bounding box center [278, 129] width 81 height 81
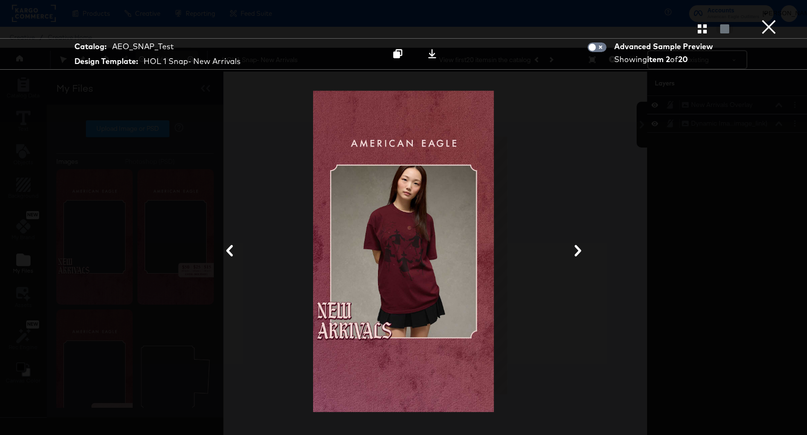
click at [575, 250] on icon at bounding box center [577, 250] width 11 height 11
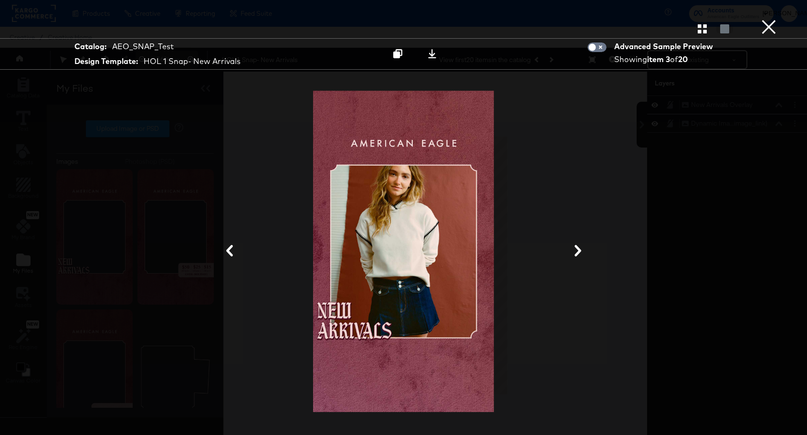
click at [769, 19] on button "×" at bounding box center [768, 9] width 19 height 19
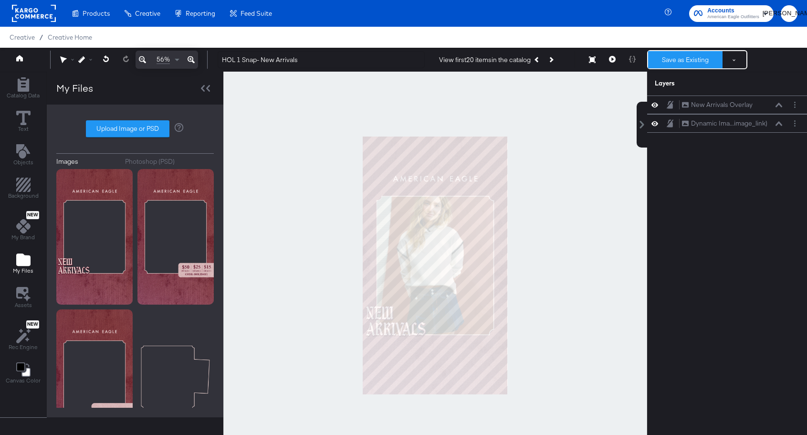
click at [684, 61] on button "Save as Existing" at bounding box center [685, 59] width 74 height 17
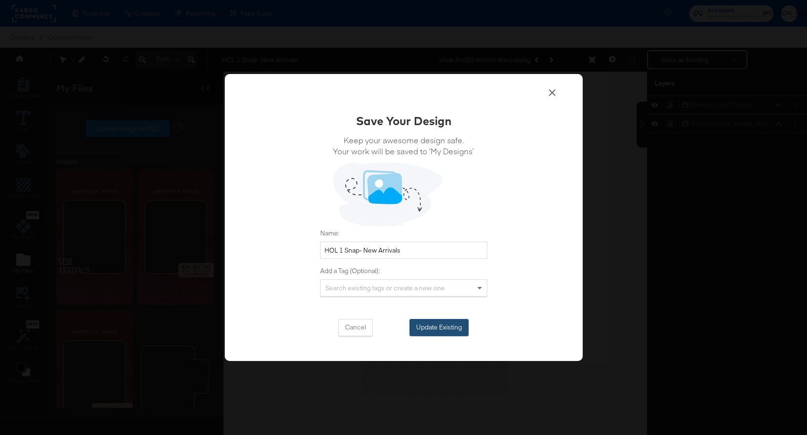
click at [439, 327] on button "Update Existing" at bounding box center [438, 327] width 59 height 17
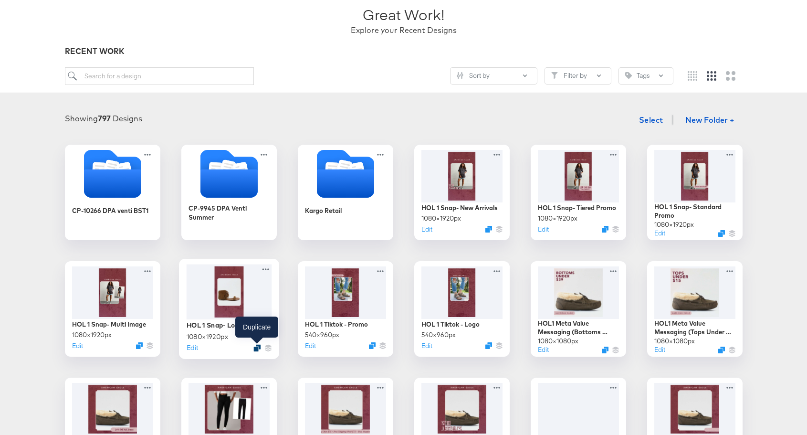
scroll to position [96, 0]
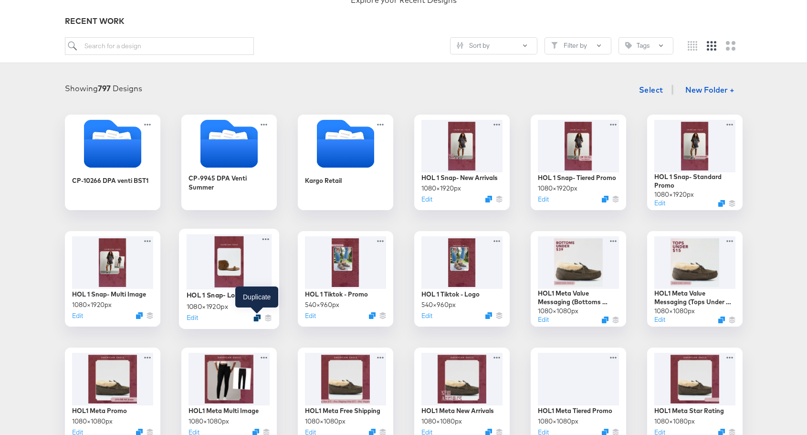
click at [256, 320] on icon "Duplicate" at bounding box center [256, 317] width 7 height 7
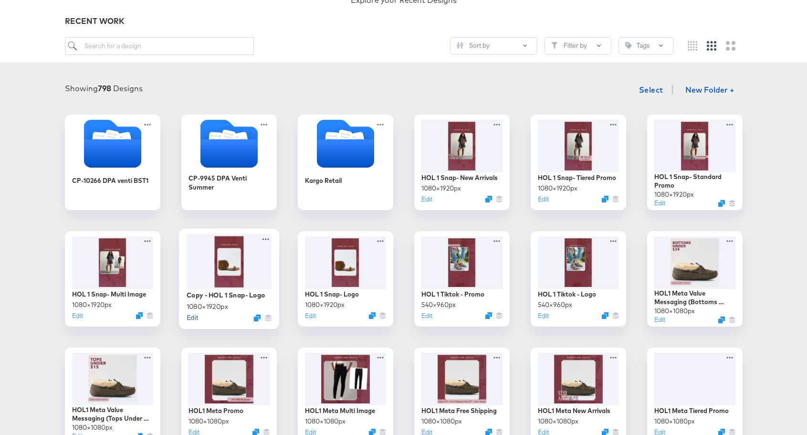
click at [191, 320] on button "Edit" at bounding box center [191, 316] width 11 height 9
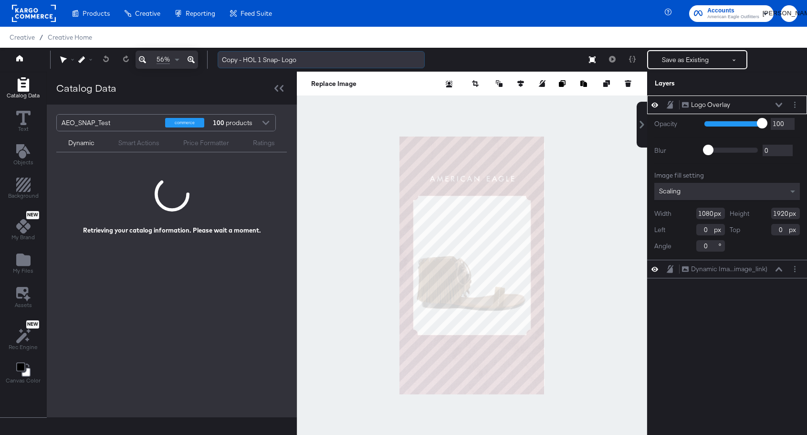
click at [242, 63] on input "Copy - HOL 1 Snap- Logo" at bounding box center [321, 60] width 207 height 18
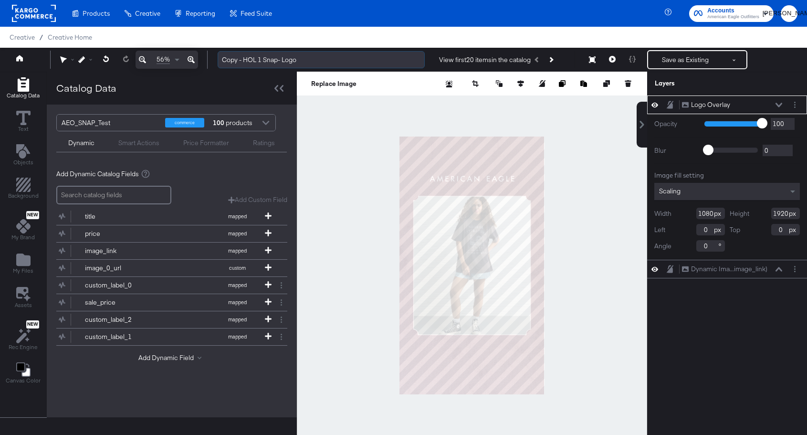
drag, startPoint x: 242, startPoint y: 61, endPoint x: 222, endPoint y: 58, distance: 19.7
click at [222, 58] on input "Copy - HOL 1 Snap- Logo" at bounding box center [321, 60] width 207 height 18
drag, startPoint x: 243, startPoint y: 60, endPoint x: 258, endPoint y: 60, distance: 14.8
click at [258, 60] on input "HOL 1 Snap- Logo" at bounding box center [321, 60] width 207 height 18
type input "HOL 1 Meta- Logo"
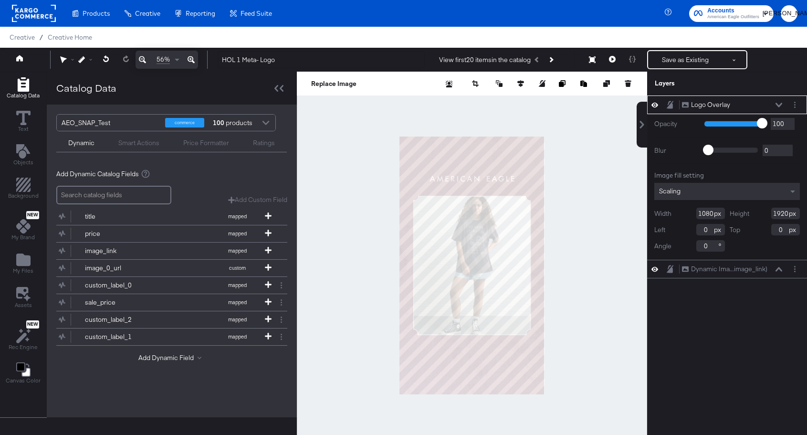
click at [748, 329] on div "Logo Overlay Logo Overlay Opacity 1 100 100 Blur 0 2000 0 Image fill setting Sc…" at bounding box center [727, 269] width 160 height 349
click at [780, 103] on icon at bounding box center [778, 105] width 7 height 5
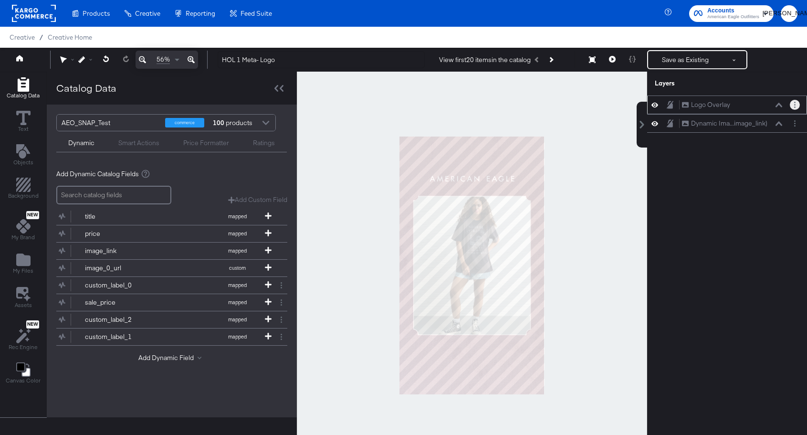
click at [797, 104] on button "Layer Options" at bounding box center [795, 105] width 10 height 10
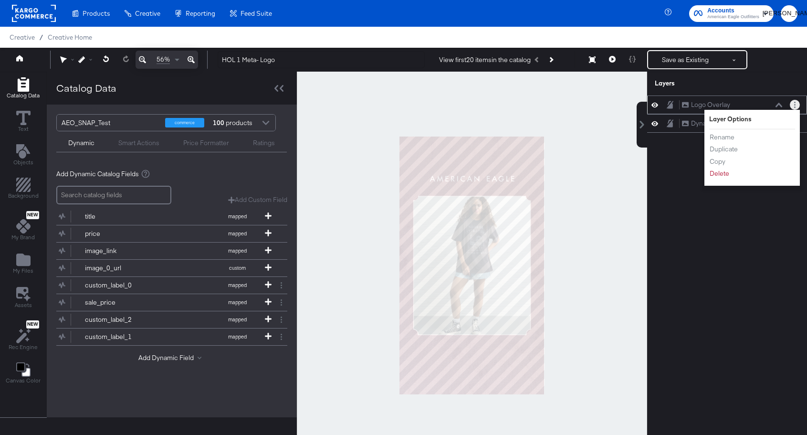
click at [725, 178] on div "Rename Duplicate Copy Delete" at bounding box center [735, 155] width 52 height 51
click at [725, 176] on button "Delete" at bounding box center [719, 173] width 21 height 10
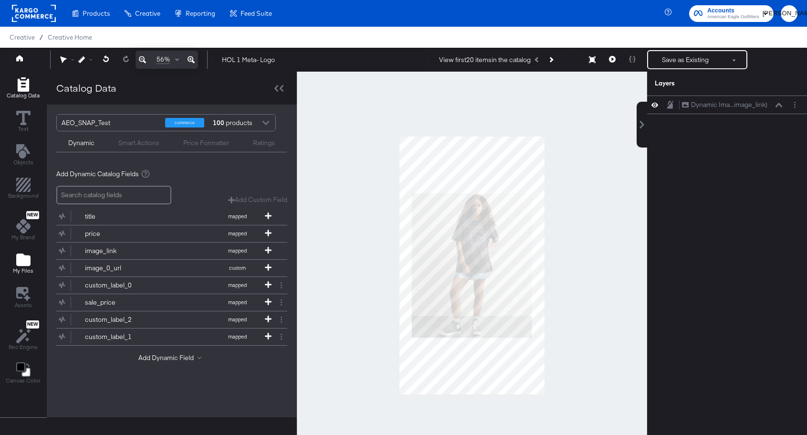
click at [20, 263] on icon "Add Files" at bounding box center [23, 259] width 14 height 12
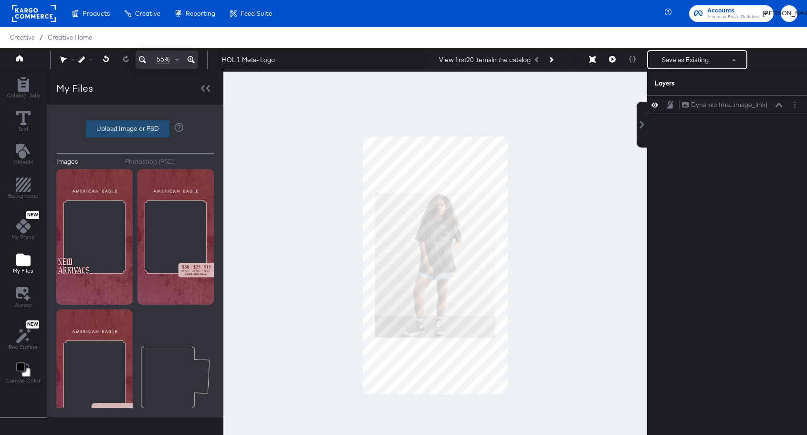
click at [112, 126] on label "Upload Image or PSD" at bounding box center [127, 129] width 83 height 16
click at [135, 129] on input "Upload Image or PSD" at bounding box center [135, 129] width 0 height 0
type input "C:\fakepath\AEO HOL 1 Overlay - Meta 9x16 Logo Overlay.png"
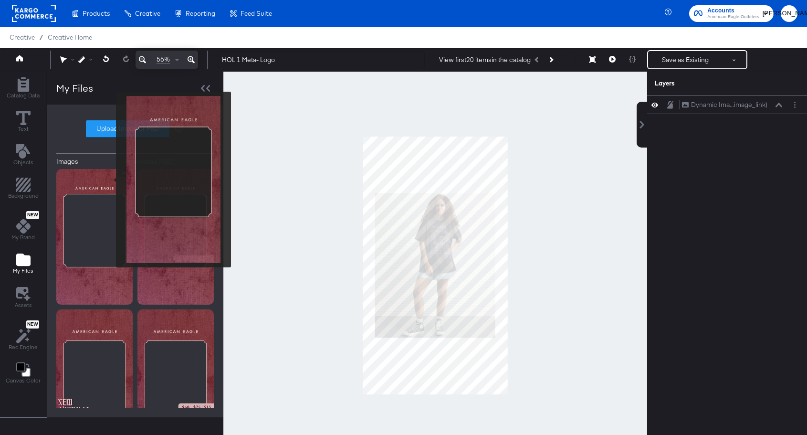
click at [110, 179] on img at bounding box center [94, 236] width 76 height 135
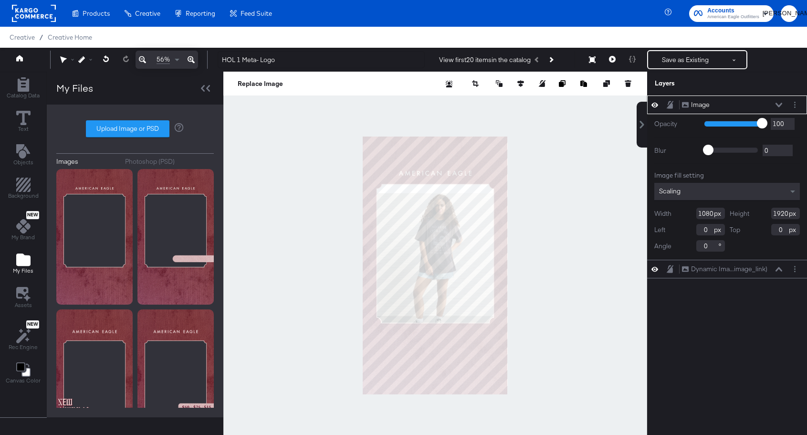
click at [779, 103] on icon at bounding box center [778, 105] width 7 height 5
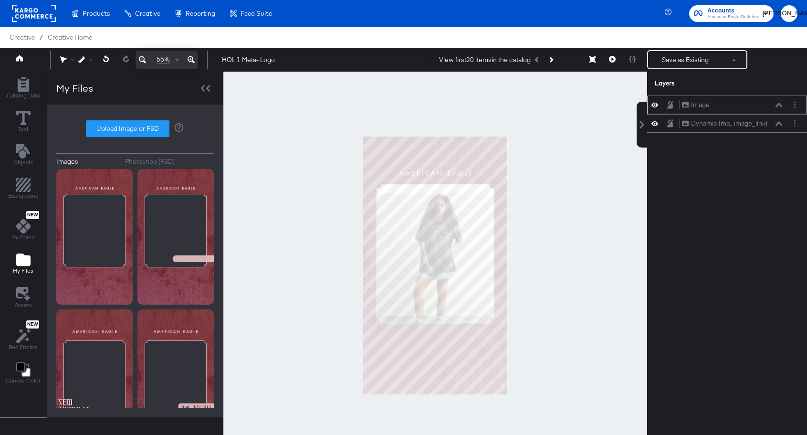
click at [708, 109] on div "Image Image" at bounding box center [727, 105] width 152 height 10
click at [707, 108] on div "Image" at bounding box center [700, 104] width 19 height 9
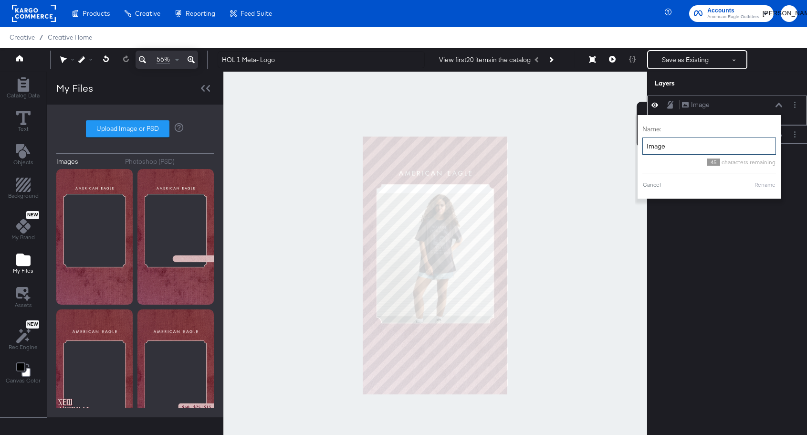
click at [683, 148] on input "Image" at bounding box center [709, 146] width 134 height 18
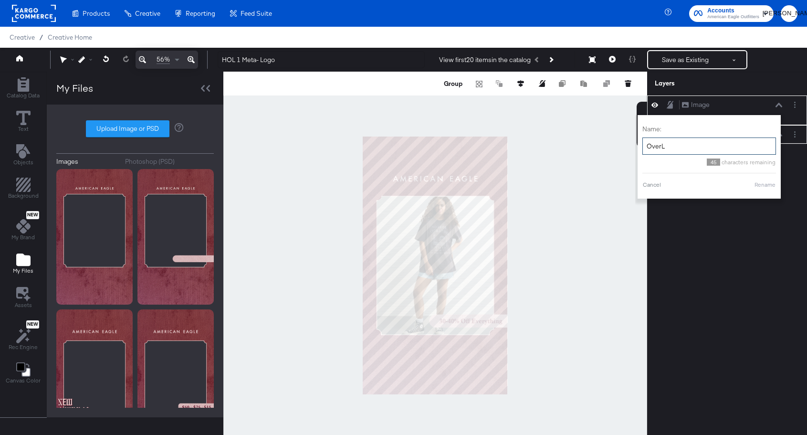
click at [683, 148] on input "OverL" at bounding box center [709, 146] width 134 height 18
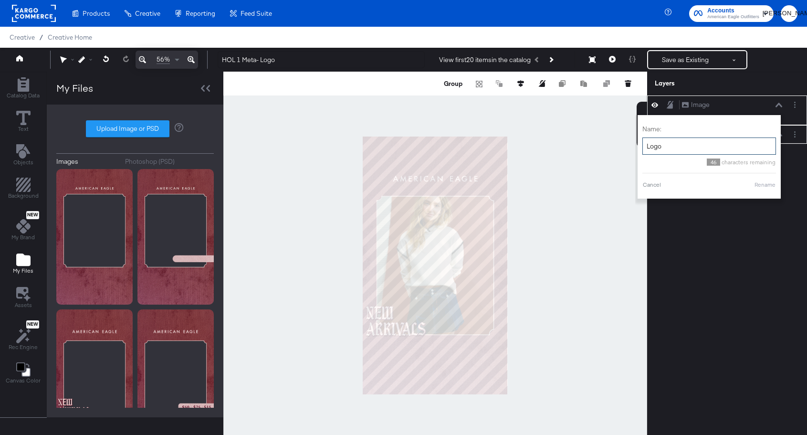
type input "Logo O"
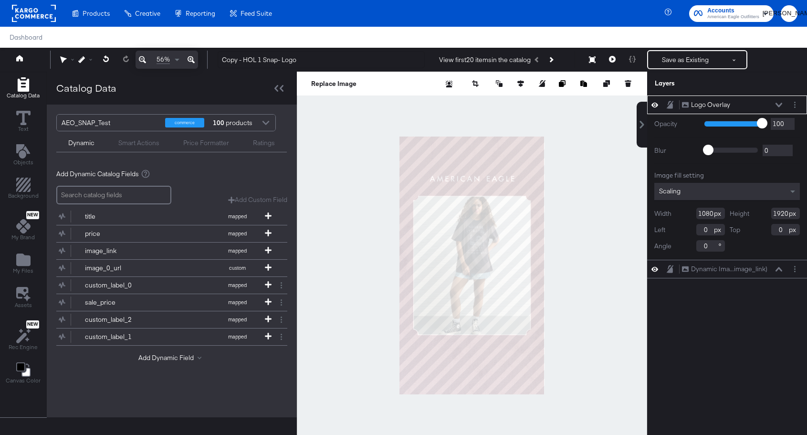
click at [733, 73] on div "Layers" at bounding box center [727, 84] width 160 height 24
click at [246, 66] on input "Copy - HOL 1 Snap- Logo" at bounding box center [321, 60] width 207 height 18
drag, startPoint x: 243, startPoint y: 62, endPoint x: 222, endPoint y: 62, distance: 20.5
click at [222, 62] on input "Copy - HOL 1 Snap- Logo" at bounding box center [321, 60] width 207 height 18
drag, startPoint x: 242, startPoint y: 62, endPoint x: 255, endPoint y: 62, distance: 12.4
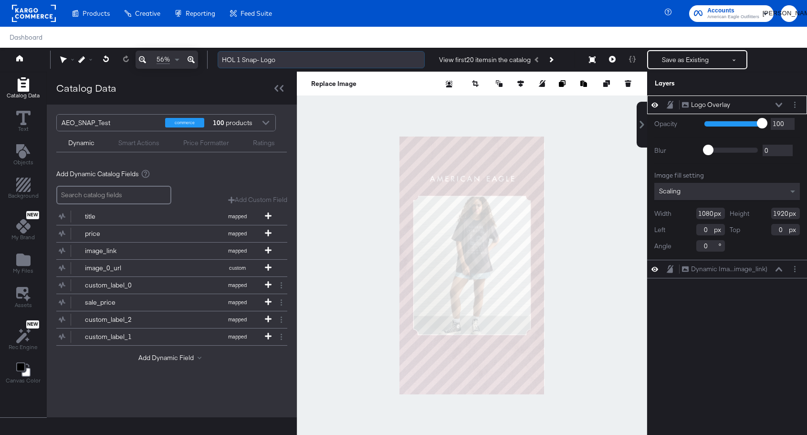
click at [255, 62] on input "HOL 1 Snap- Logo" at bounding box center [321, 60] width 207 height 18
click at [276, 62] on input "HOL 1 Meta- Logo" at bounding box center [321, 60] width 207 height 18
type input "HOL 1 Meta- Logo"
click at [744, 283] on div "Logo Overlay Logo Overlay Opacity 1 100 100 Blur 0 2000 0 Image fill setting Sc…" at bounding box center [727, 269] width 160 height 349
click at [653, 107] on icon at bounding box center [654, 105] width 7 height 5
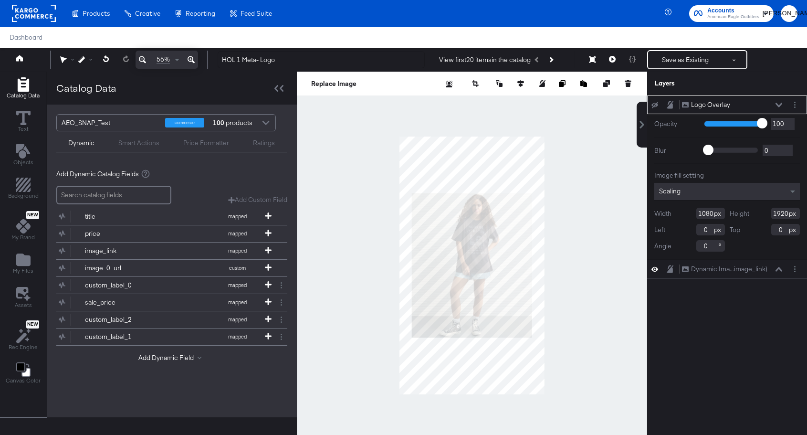
click at [653, 106] on icon at bounding box center [654, 105] width 7 height 6
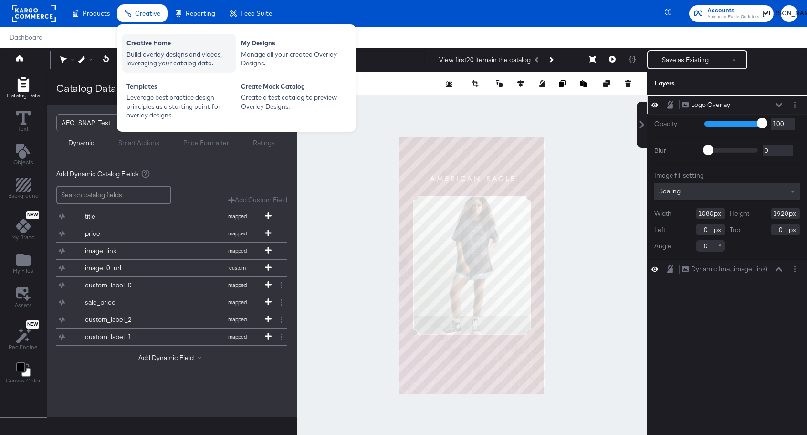
click at [165, 51] on div "Build overlay designs and videos, leveraging your catalog data." at bounding box center [178, 59] width 105 height 18
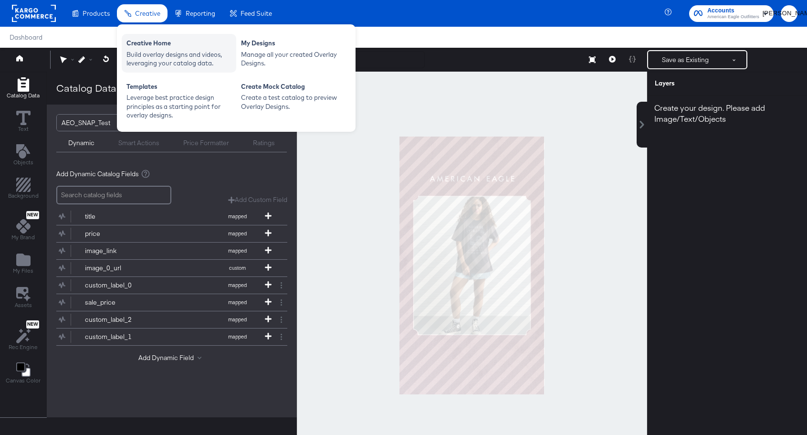
click at [175, 52] on div "Build overlay designs and videos, leveraging your catalog data." at bounding box center [178, 59] width 105 height 18
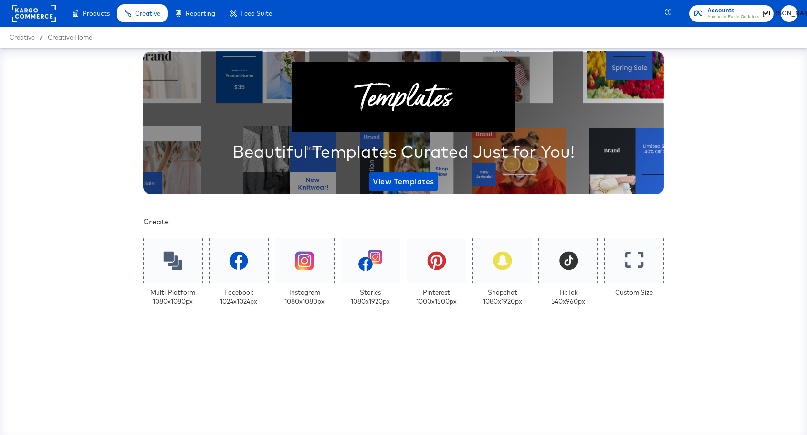
scroll to position [155, 0]
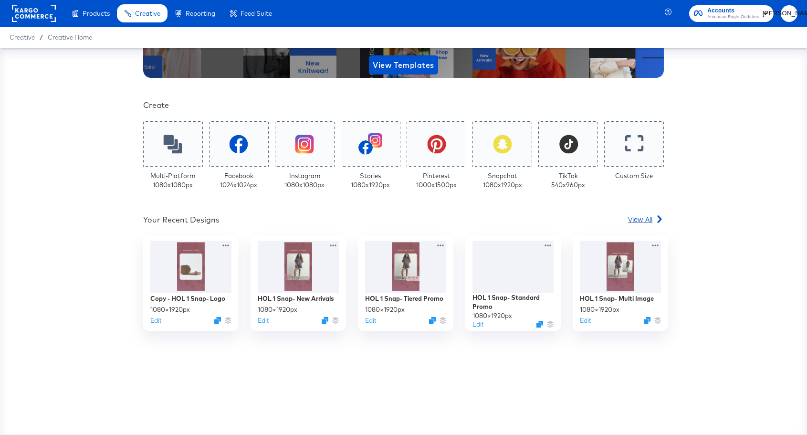
click at [634, 219] on span "View All" at bounding box center [640, 219] width 24 height 10
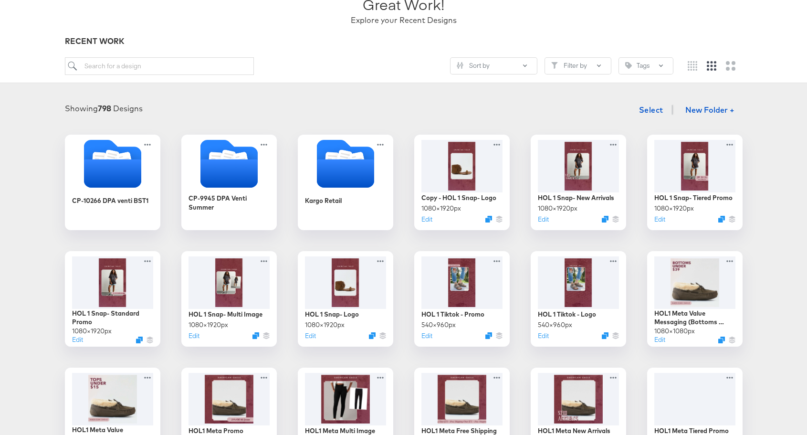
scroll to position [80, 0]
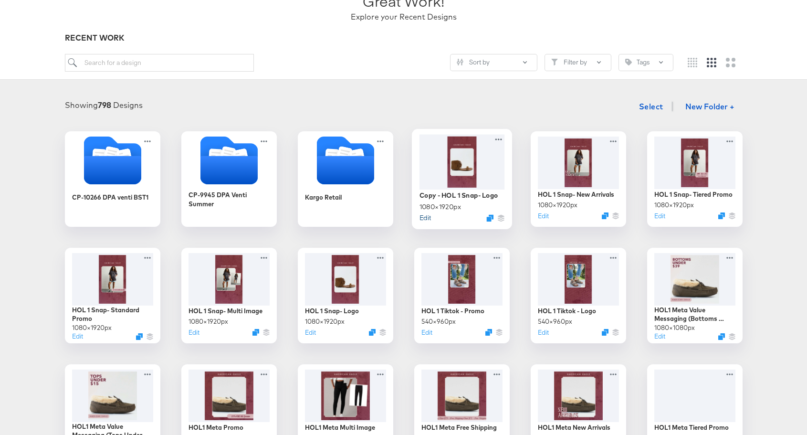
click at [427, 219] on button "Edit" at bounding box center [424, 217] width 11 height 9
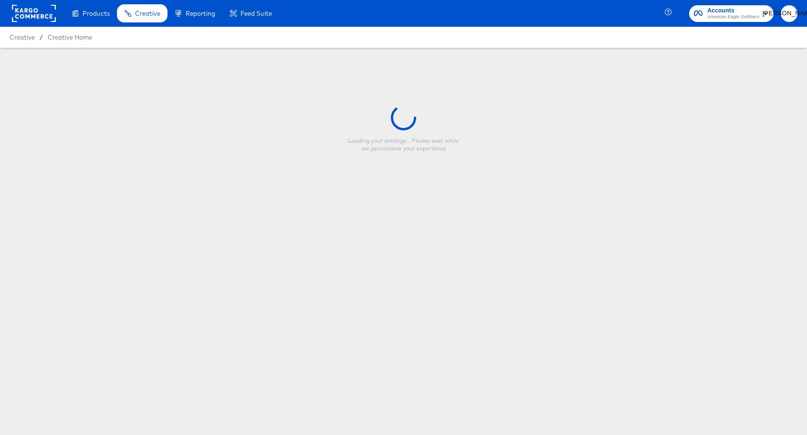
type input "Copy - HOL 1 Snap- Logo"
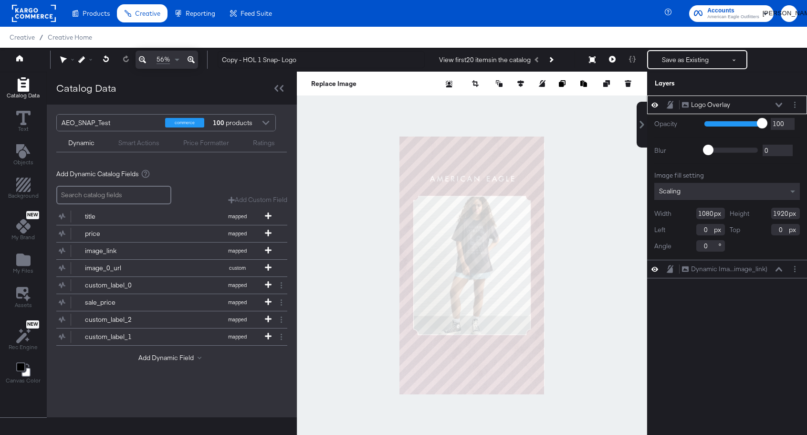
click at [778, 104] on icon at bounding box center [778, 105] width 7 height 5
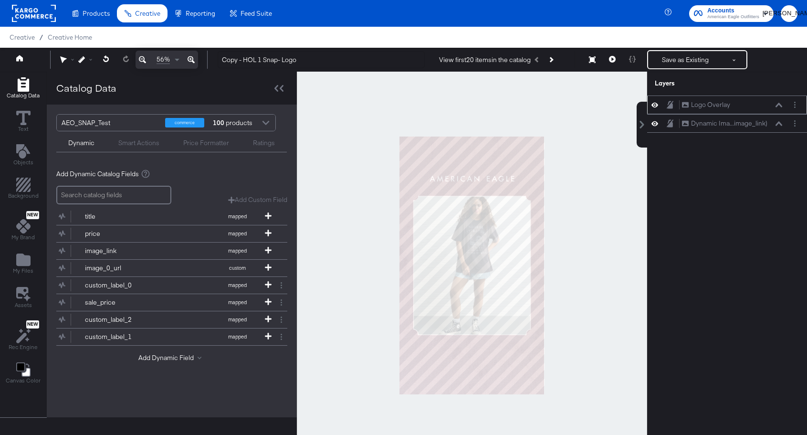
click at [656, 107] on icon at bounding box center [654, 105] width 7 height 8
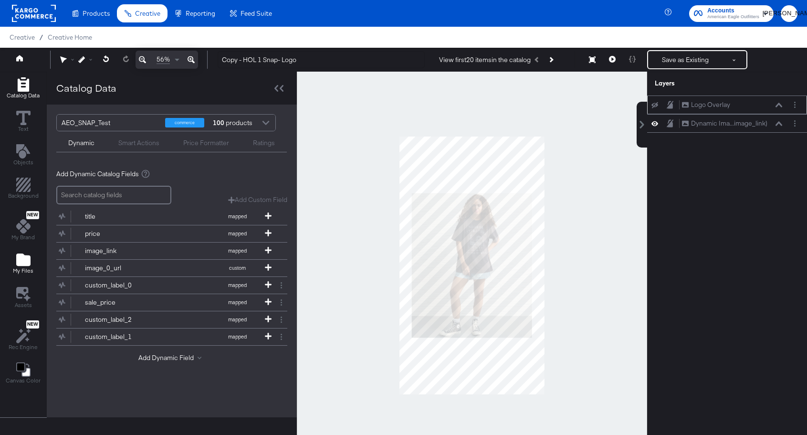
click at [23, 260] on icon "Add Files" at bounding box center [23, 259] width 14 height 12
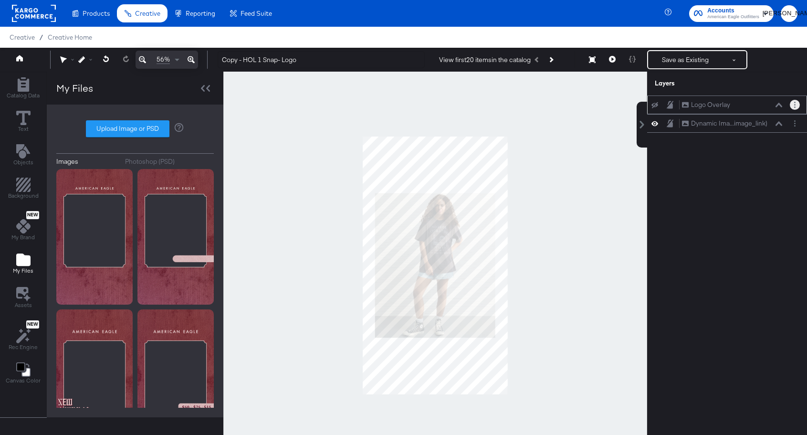
click at [797, 105] on button "Layer Options" at bounding box center [795, 105] width 10 height 10
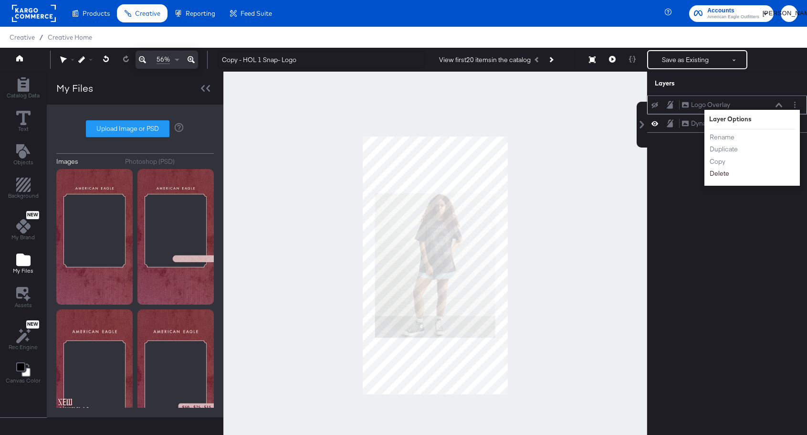
click at [724, 176] on button "Delete" at bounding box center [719, 173] width 21 height 10
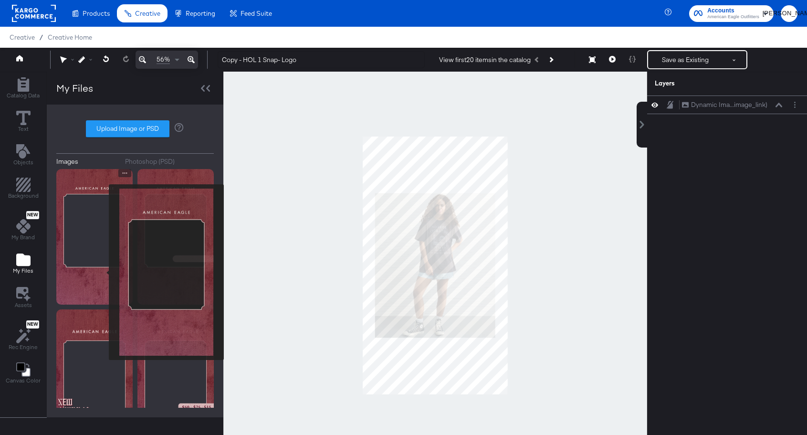
click at [103, 272] on img at bounding box center [94, 236] width 76 height 135
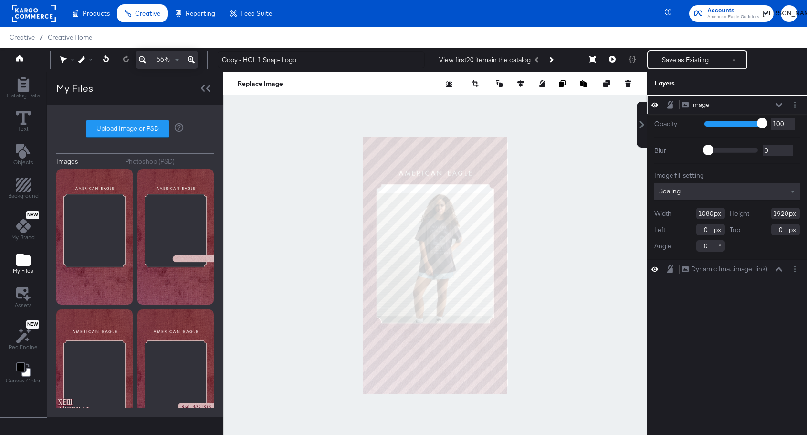
click at [709, 100] on button "Image Image" at bounding box center [695, 105] width 29 height 10
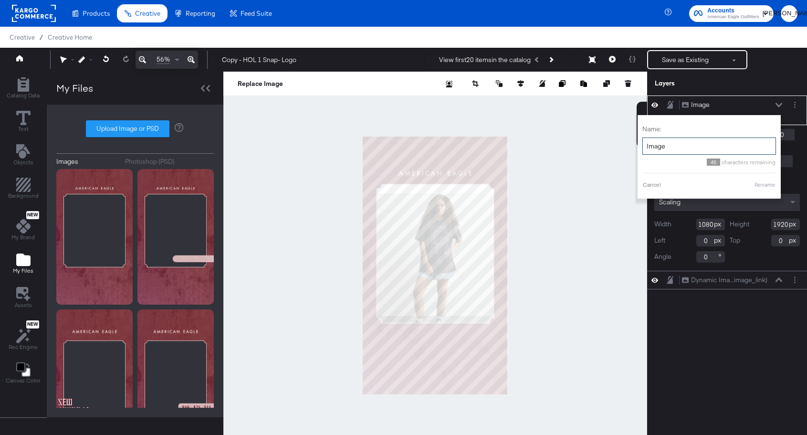
click at [663, 143] on input "Image" at bounding box center [709, 146] width 134 height 18
type input "Logo Overlay"
click at [765, 187] on button "Rename" at bounding box center [765, 184] width 22 height 9
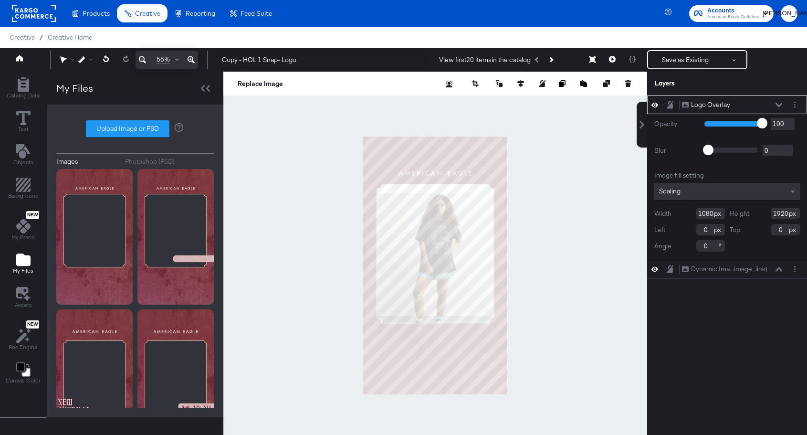
click at [777, 104] on icon at bounding box center [778, 105] width 7 height 4
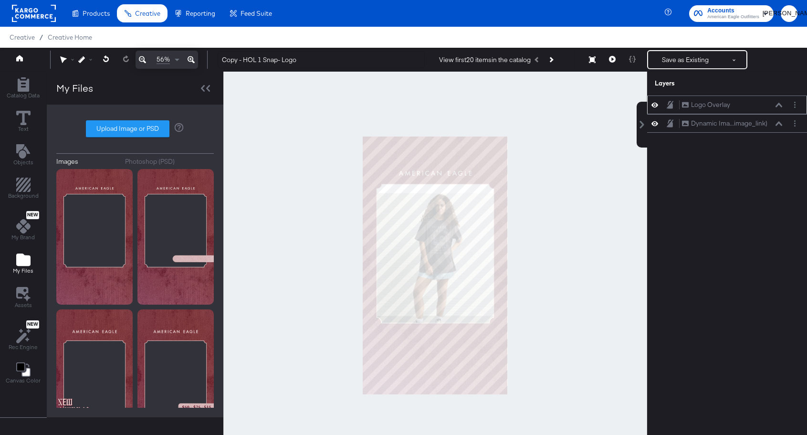
click at [667, 108] on icon at bounding box center [669, 105] width 7 height 8
click at [777, 126] on div "Dynamic Ima...image_link) Dynamic Image (image_link)" at bounding box center [731, 123] width 101 height 10
click at [780, 126] on div "Dynamic Ima...image_link) Dynamic Image (image_link)" at bounding box center [731, 123] width 101 height 10
click at [777, 124] on icon at bounding box center [778, 123] width 7 height 4
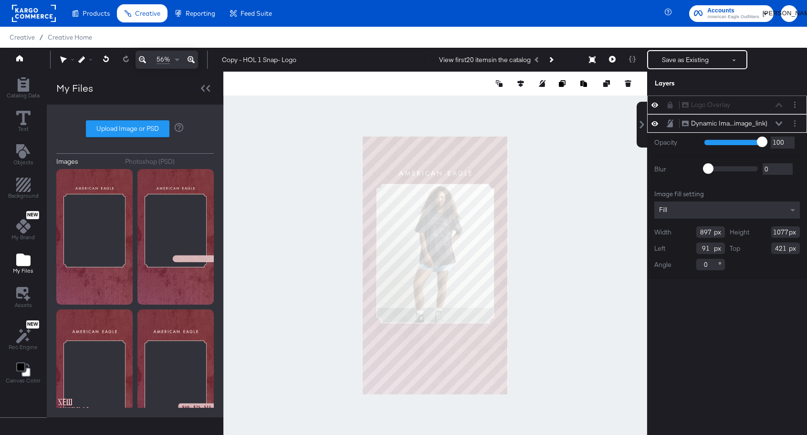
type input "350"
type input "1047"
click at [566, 252] on div at bounding box center [435, 265] width 424 height 387
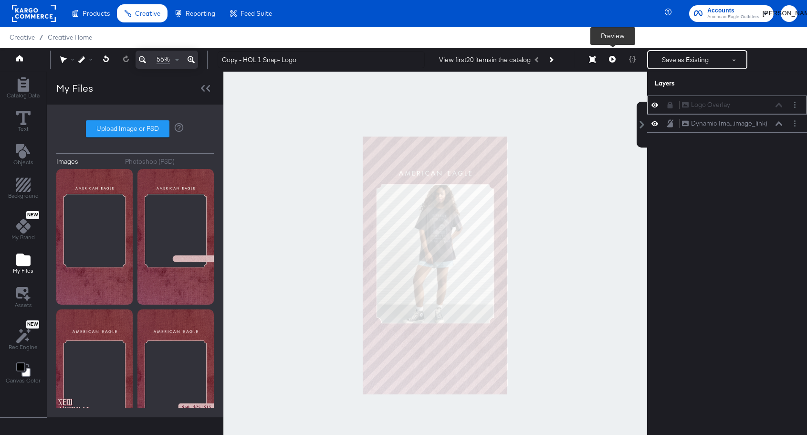
click at [612, 62] on button at bounding box center [612, 59] width 20 height 19
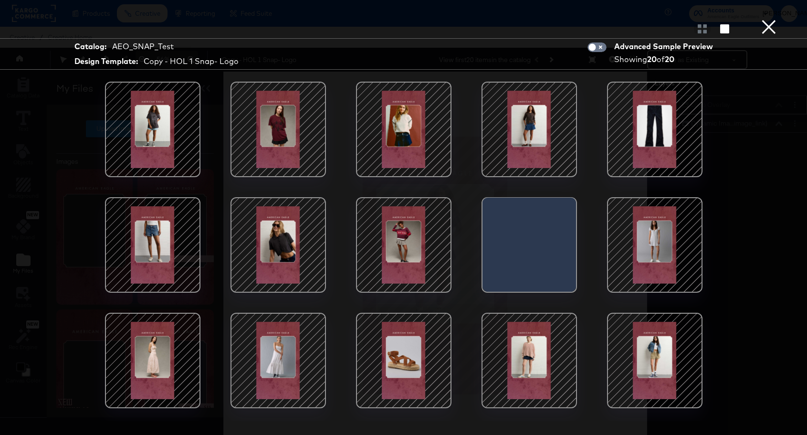
click at [772, 19] on button "×" at bounding box center [768, 9] width 19 height 19
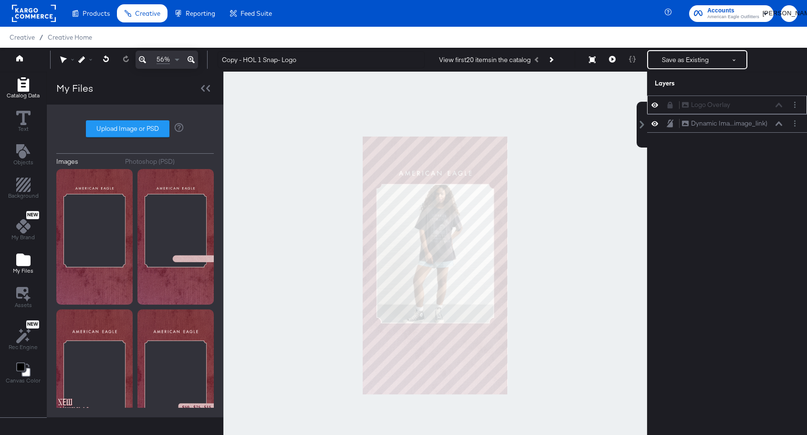
click at [20, 89] on icon "Add Rectangle" at bounding box center [22, 84] width 11 height 14
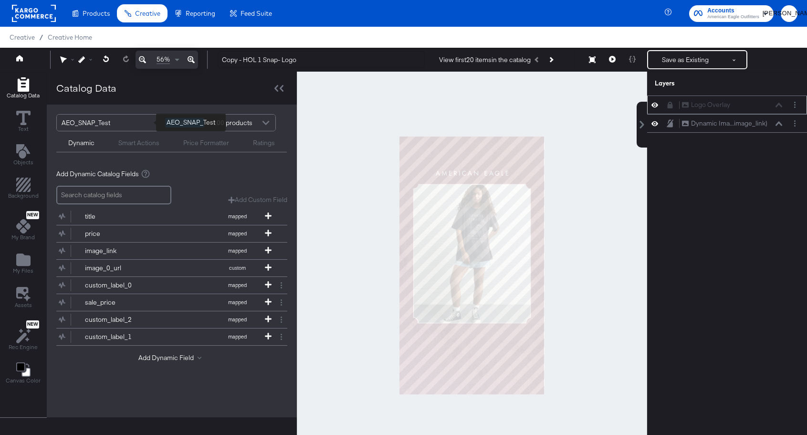
click at [93, 121] on div "AEO_SNAP_Test" at bounding box center [110, 122] width 96 height 16
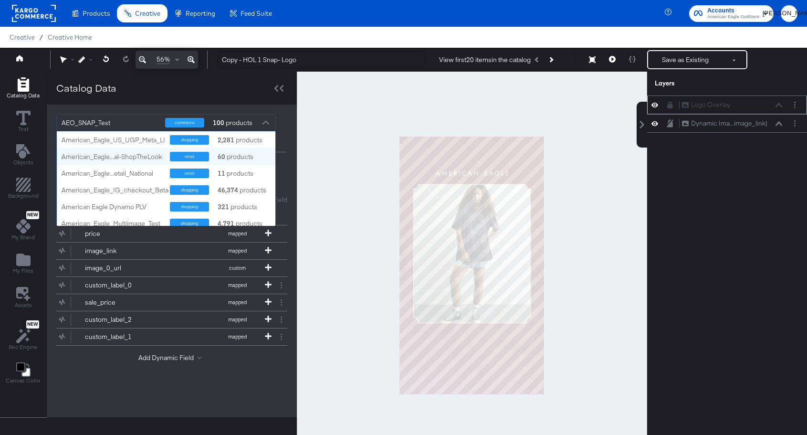
click at [331, 138] on div at bounding box center [472, 265] width 350 height 387
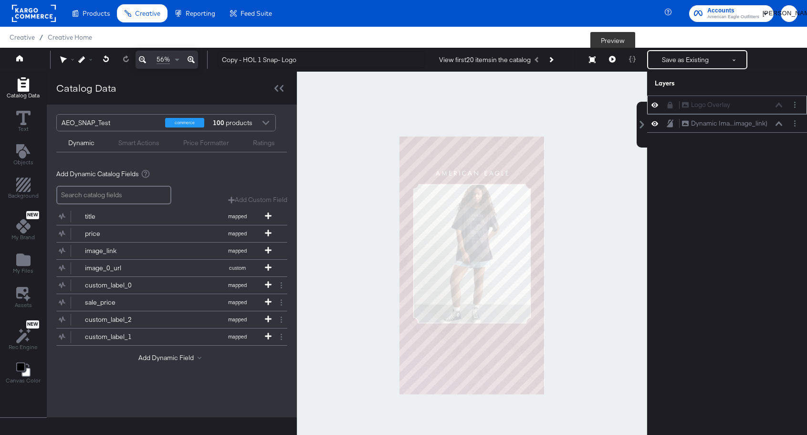
click at [611, 61] on icon at bounding box center [612, 59] width 7 height 7
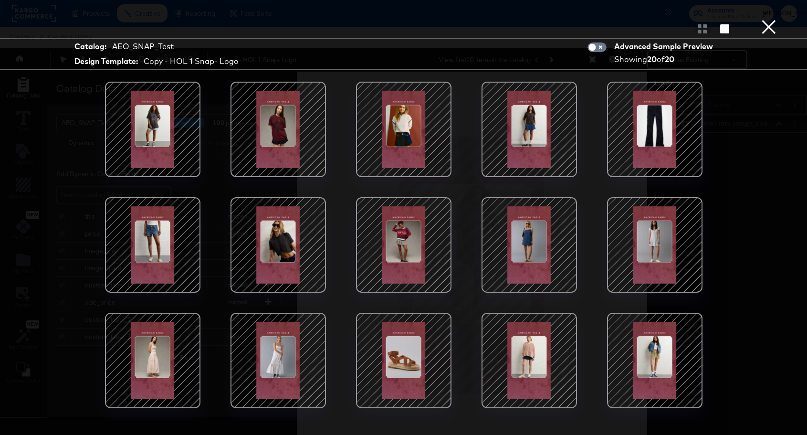
click at [186, 130] on div at bounding box center [152, 129] width 81 height 81
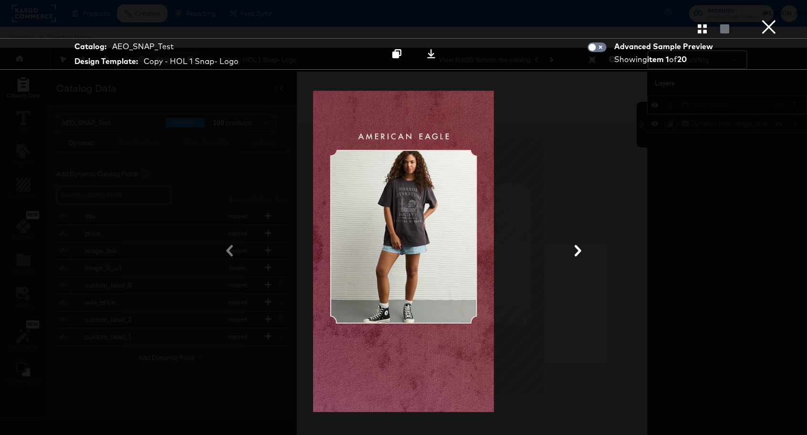
click at [575, 253] on icon at bounding box center [577, 250] width 11 height 11
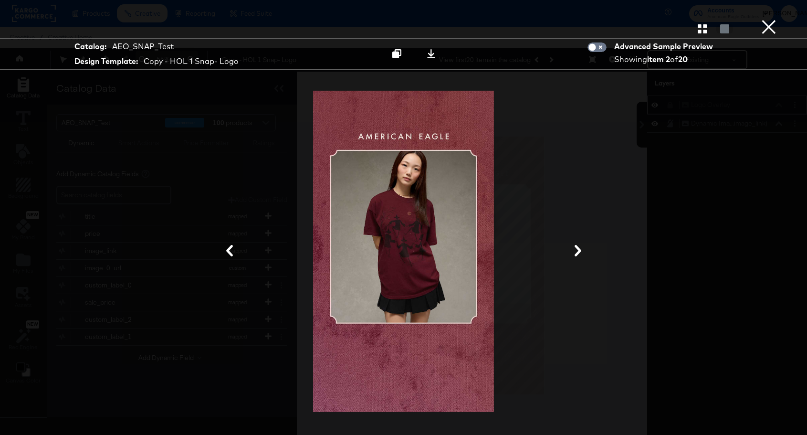
click at [575, 253] on icon at bounding box center [577, 250] width 11 height 11
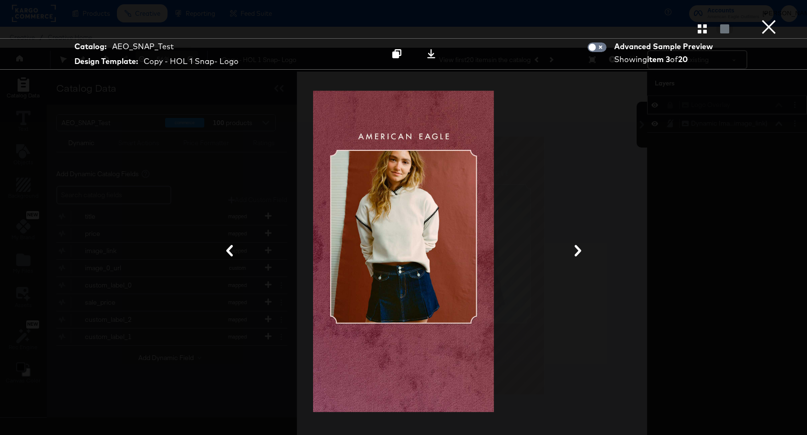
click at [575, 253] on icon at bounding box center [577, 250] width 11 height 11
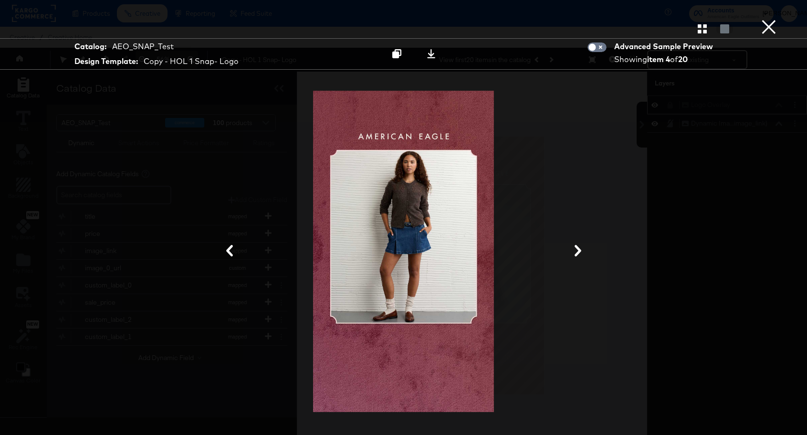
click at [575, 253] on icon at bounding box center [577, 250] width 11 height 11
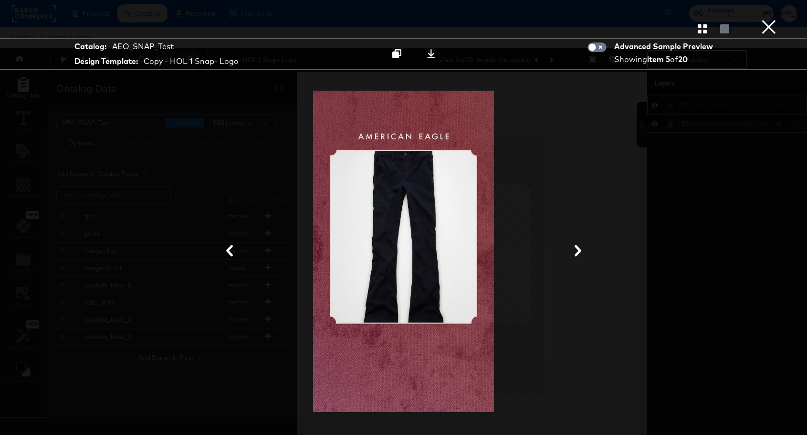
click at [575, 253] on icon at bounding box center [577, 250] width 11 height 11
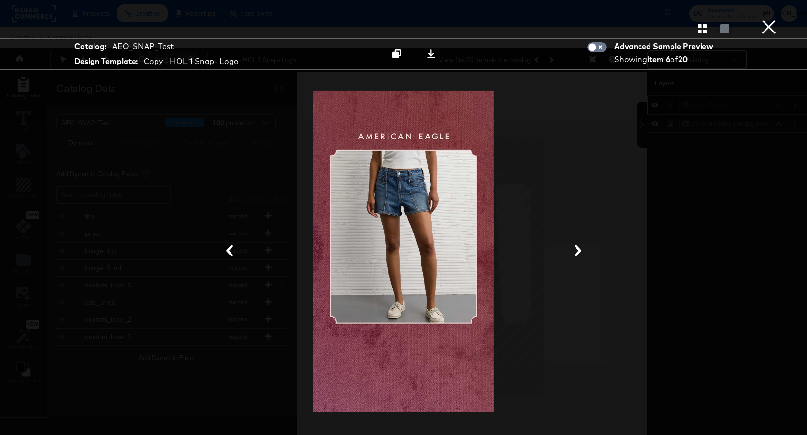
click at [575, 253] on icon at bounding box center [577, 250] width 11 height 11
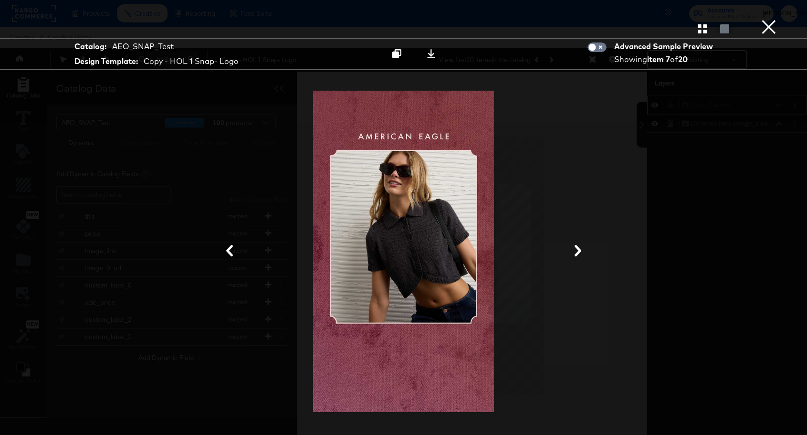
click at [773, 19] on button "×" at bounding box center [768, 9] width 19 height 19
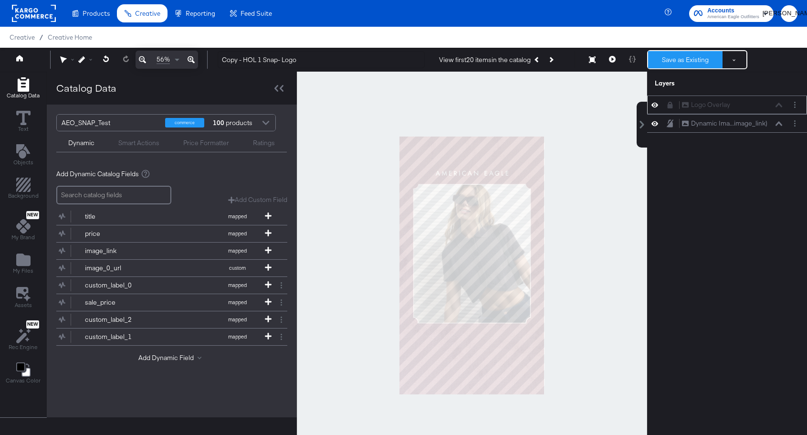
click at [686, 62] on button "Save as Existing" at bounding box center [685, 59] width 74 height 17
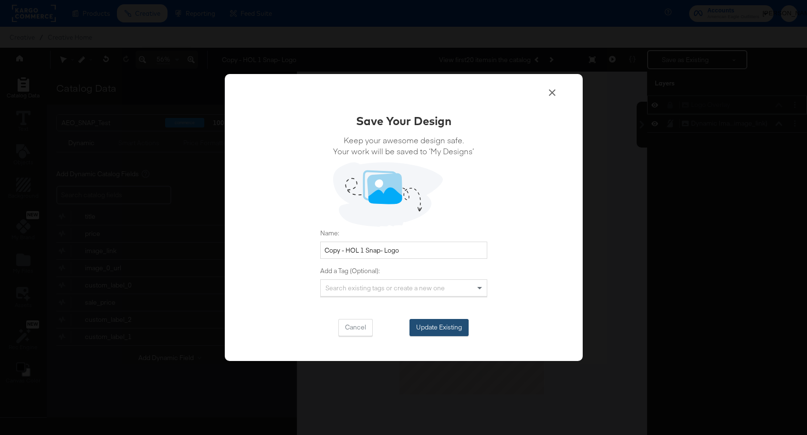
click at [435, 325] on button "Update Existing" at bounding box center [438, 327] width 59 height 17
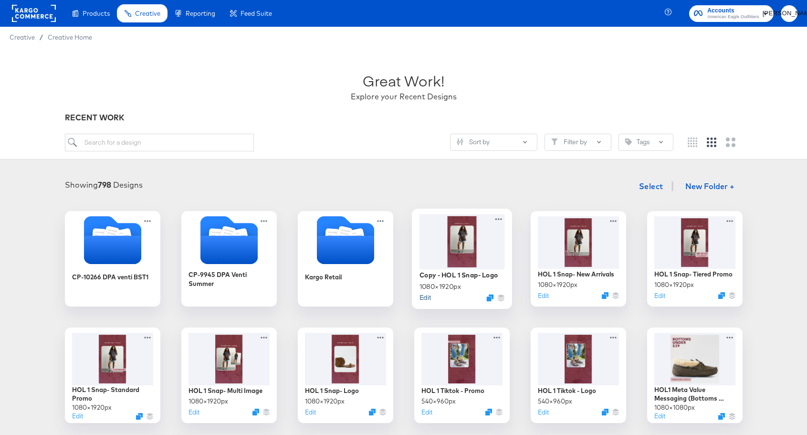
click at [424, 295] on button "Edit" at bounding box center [424, 296] width 11 height 9
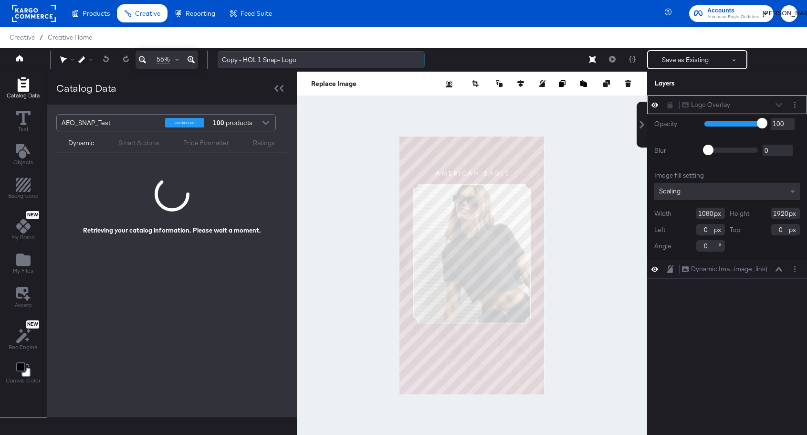
click at [241, 62] on input "Copy - HOL 1 Snap- Logo" at bounding box center [321, 60] width 207 height 18
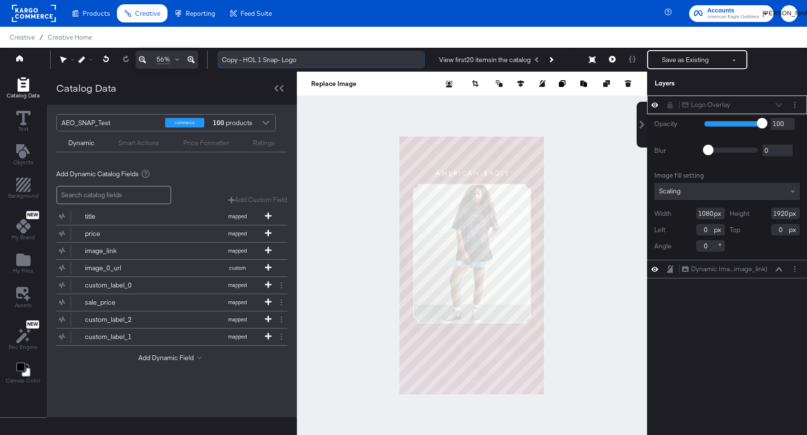
drag, startPoint x: 243, startPoint y: 62, endPoint x: 222, endPoint y: 60, distance: 20.6
click at [222, 60] on input "Copy - HOL 1 Snap- Logo" at bounding box center [321, 60] width 207 height 18
drag, startPoint x: 242, startPoint y: 60, endPoint x: 256, endPoint y: 60, distance: 13.8
click at [256, 60] on input "HOL 1 Snap- Logo" at bounding box center [321, 60] width 207 height 18
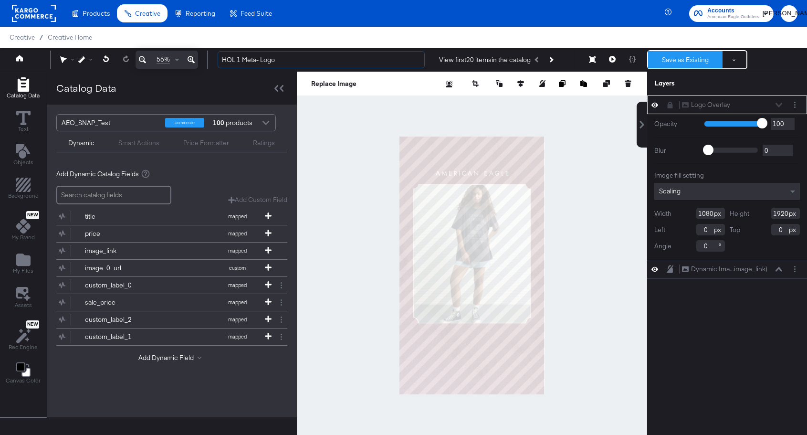
type input "HOL 1 Meta- Logo"
click at [686, 59] on button "Save as Existing" at bounding box center [685, 59] width 74 height 17
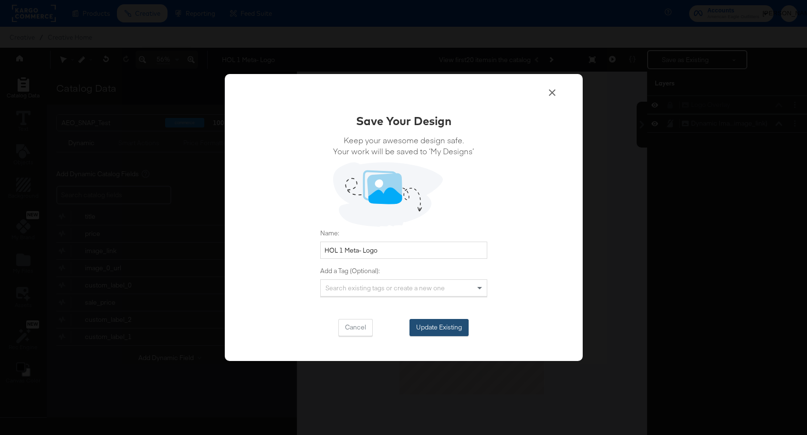
click at [426, 331] on button "Update Existing" at bounding box center [438, 327] width 59 height 17
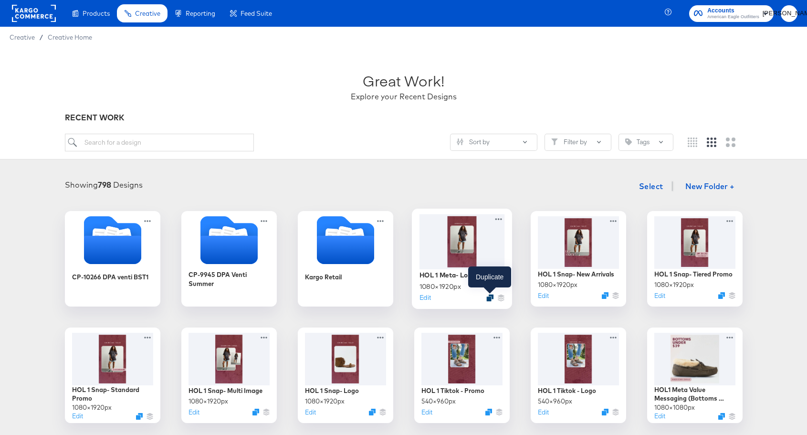
click at [488, 297] on icon "Duplicate" at bounding box center [489, 297] width 7 height 7
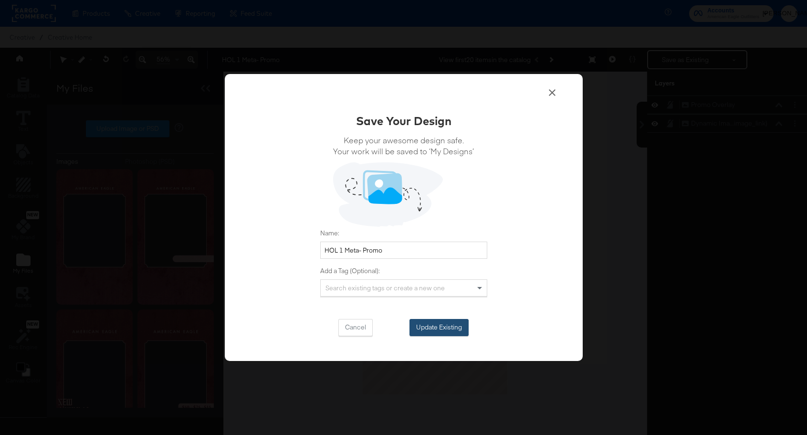
click at [453, 323] on button "Update Existing" at bounding box center [438, 327] width 59 height 17
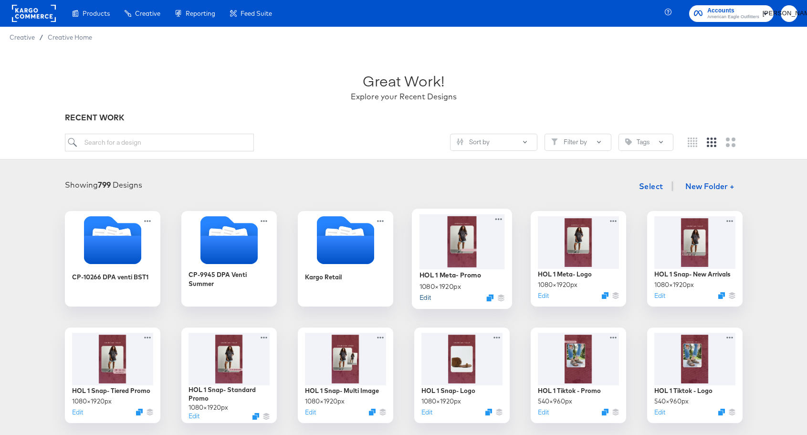
click at [427, 298] on button "Edit" at bounding box center [424, 296] width 11 height 9
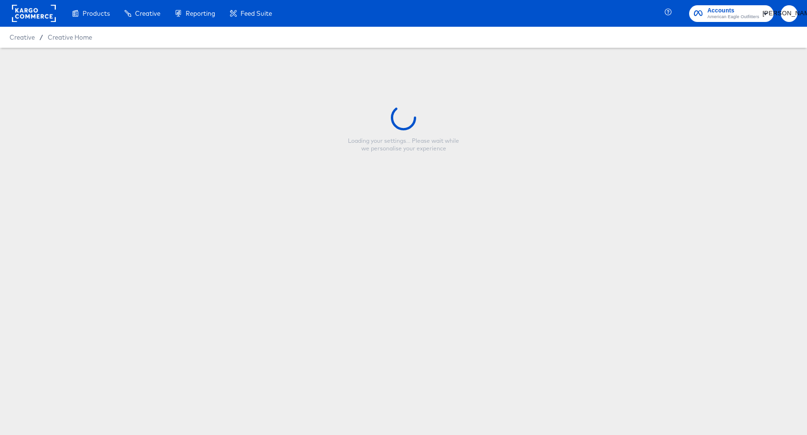
type input "HOL 1 Meta- Promo"
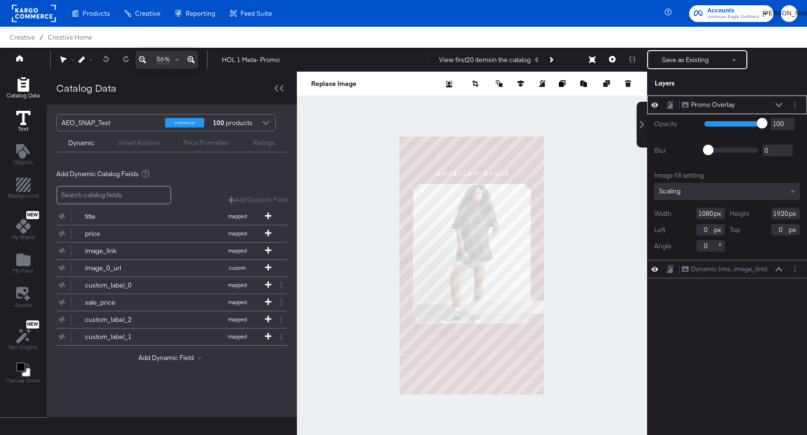
click at [21, 119] on icon at bounding box center [23, 118] width 14 height 14
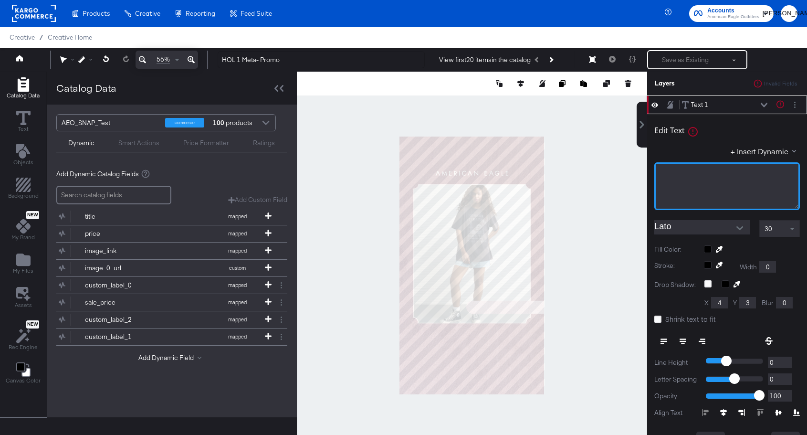
click at [668, 185] on div "﻿" at bounding box center [726, 186] width 145 height 48
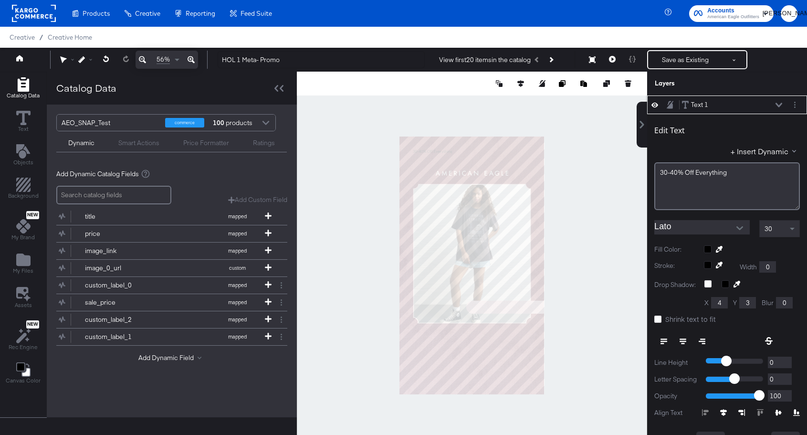
click at [703, 232] on input "Lato" at bounding box center [694, 227] width 81 height 14
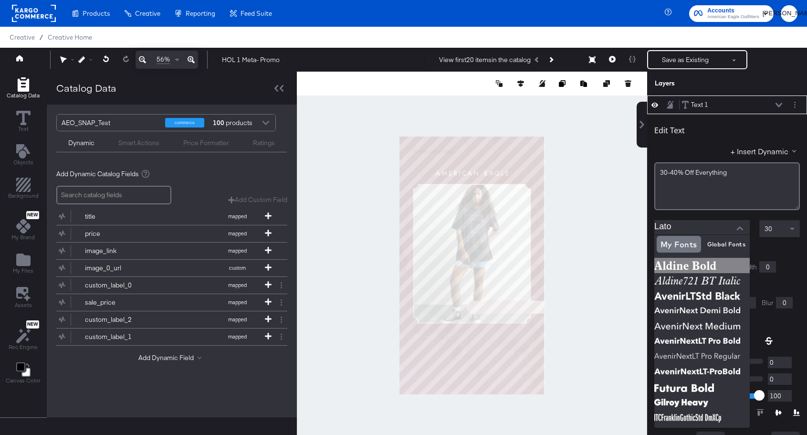
click at [675, 261] on img at bounding box center [701, 265] width 95 height 15
type input "Aldine Bold"
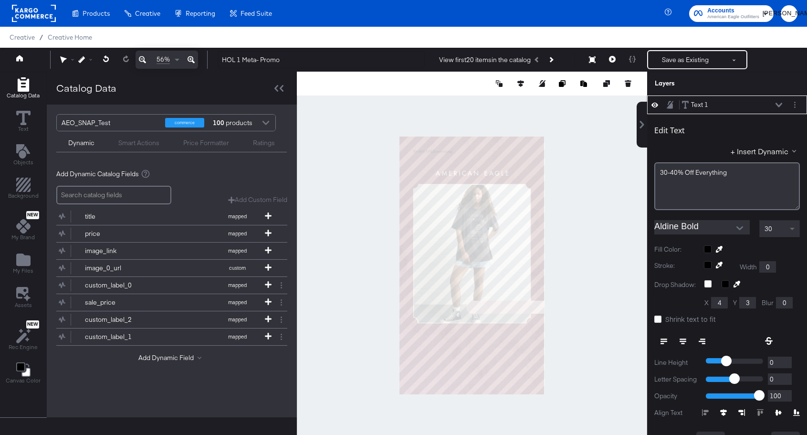
click at [792, 230] on span at bounding box center [793, 228] width 12 height 16
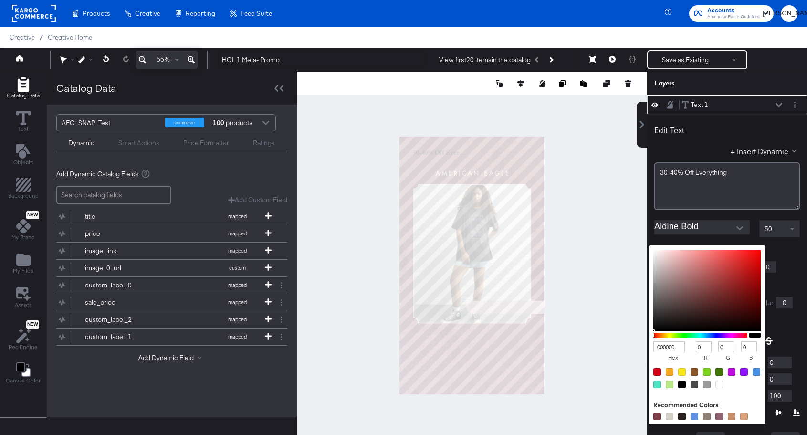
click at [709, 251] on div "000000 hex 0 r 0 g 0 b 100 a Recommended Colors" at bounding box center [752, 249] width 96 height 8
click at [674, 345] on input "000000" at bounding box center [668, 346] width 31 height 11
type input "681"
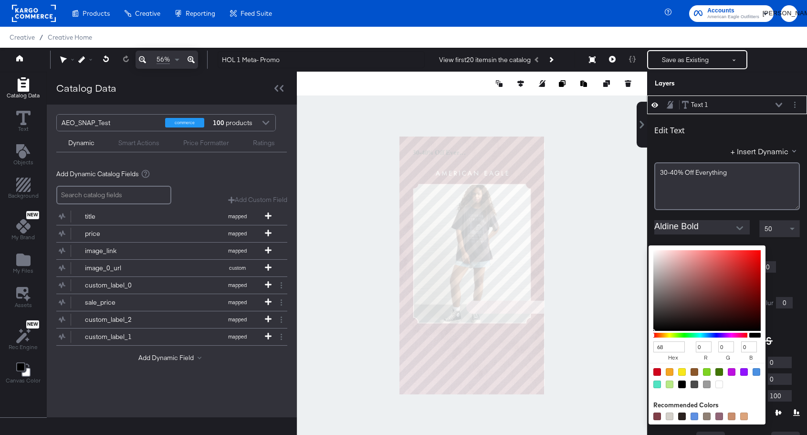
type input "102"
type input "136"
type input "17"
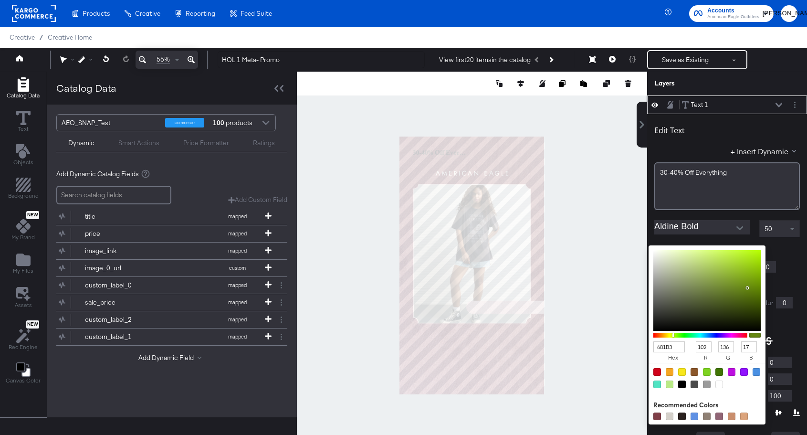
type input "681B31"
type input "104"
type input "27"
type input "49"
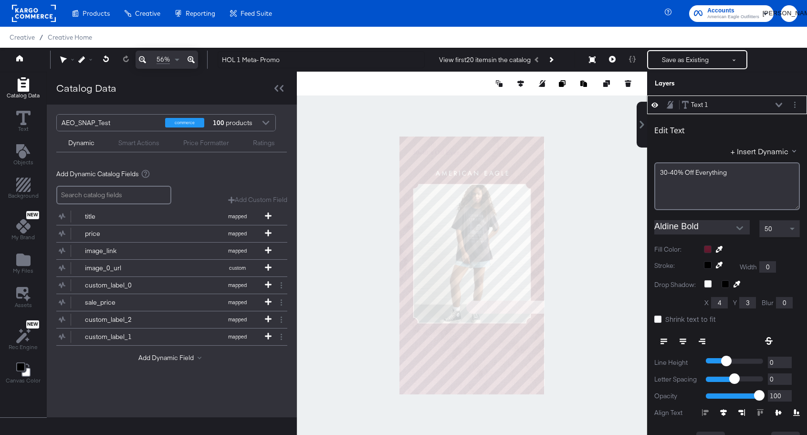
click at [783, 283] on div at bounding box center [754, 285] width 100 height 10
type input "589"
type input "1252"
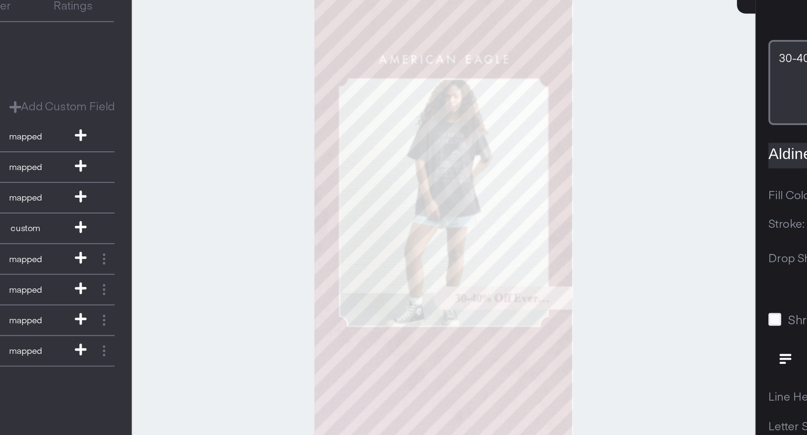
type input "56"
click at [658, 318] on icon at bounding box center [657, 318] width 7 height 7
click at [0, 0] on input "Shrink text to fit" at bounding box center [0, 0] width 0 height 0
click at [550, 305] on div at bounding box center [472, 265] width 350 height 387
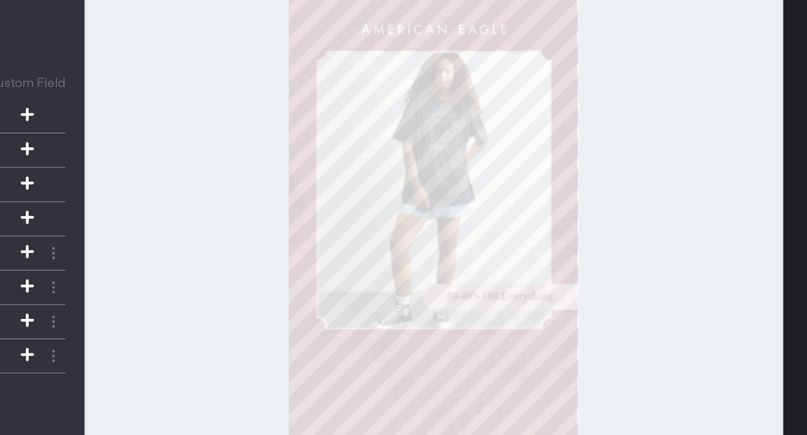
click at [664, 95] on div "Catalog Data Text Objects Background New My Brand My Files Assets New Rec Engin…" at bounding box center [403, 84] width 807 height 24
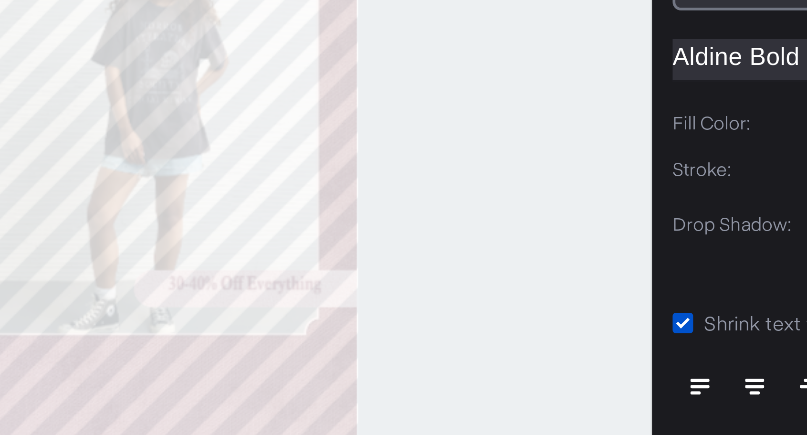
type input "71"
type input "1237"
type input "420"
type input "75"
type input "568"
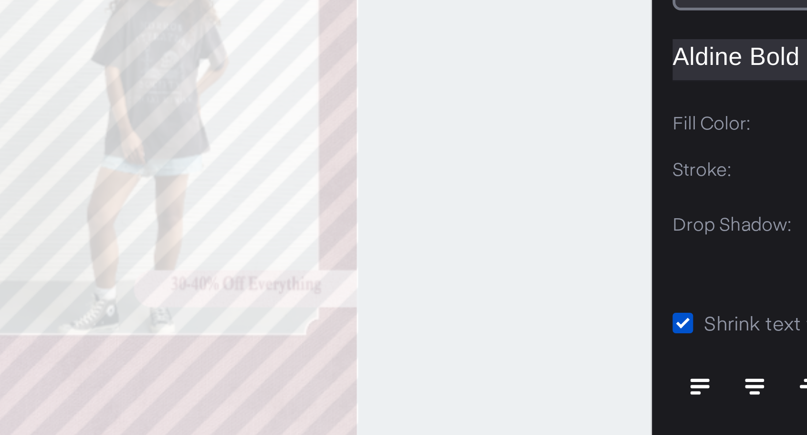
type input "1234"
type input "423"
type input "565"
type input "1258"
type input "551"
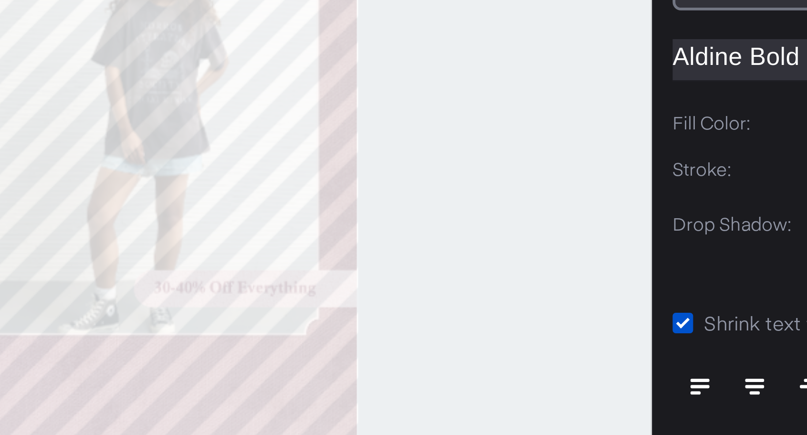
type input "1251"
type input "482"
type input "50"
click at [561, 324] on div at bounding box center [472, 265] width 350 height 387
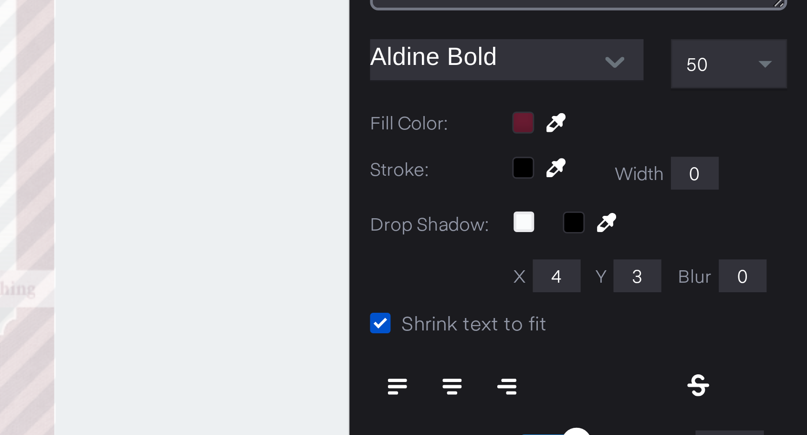
click at [639, 308] on div at bounding box center [472, 265] width 350 height 387
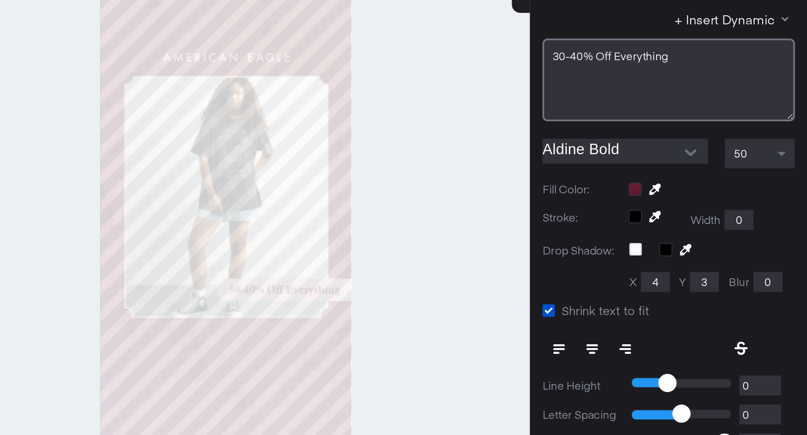
click at [571, 322] on div at bounding box center [472, 265] width 350 height 387
type input "557"
type input "1250"
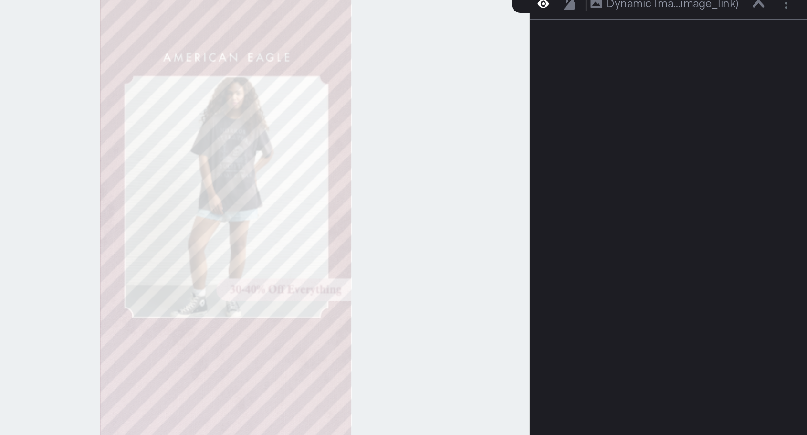
click at [586, 312] on div at bounding box center [472, 265] width 350 height 387
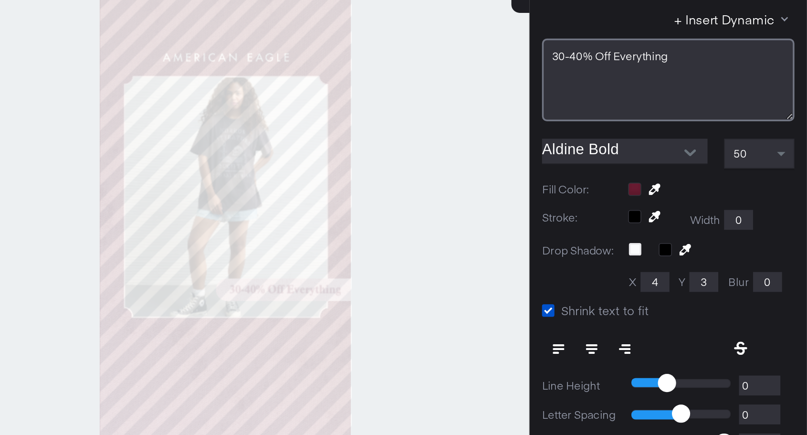
type input "1251"
click at [582, 306] on div at bounding box center [472, 265] width 350 height 387
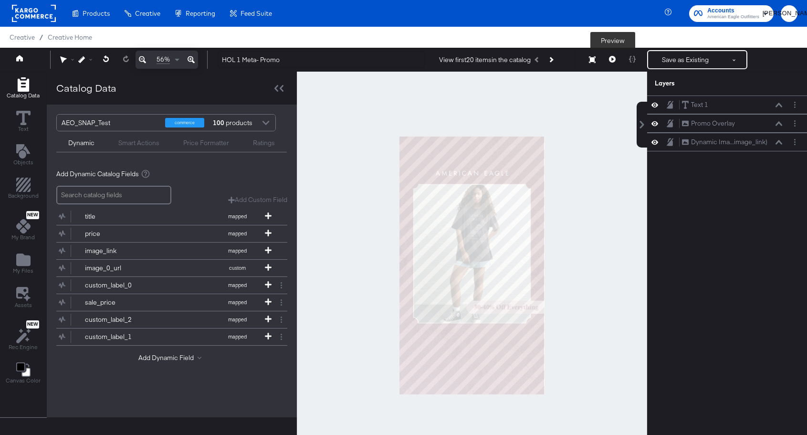
click at [609, 58] on icon at bounding box center [612, 59] width 7 height 7
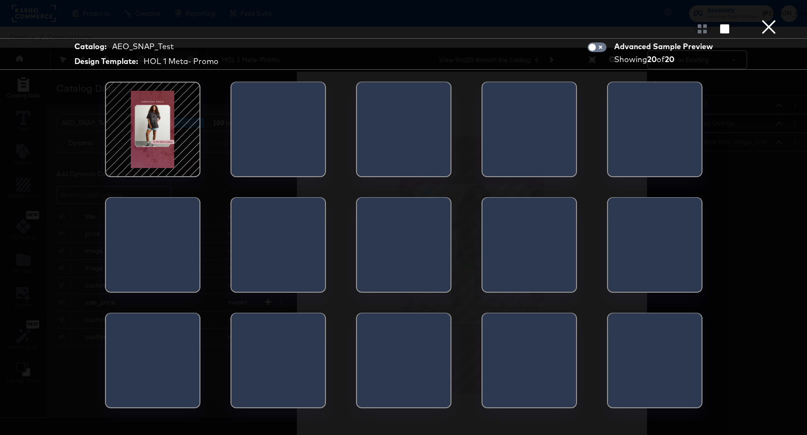
click at [163, 140] on div at bounding box center [152, 129] width 81 height 81
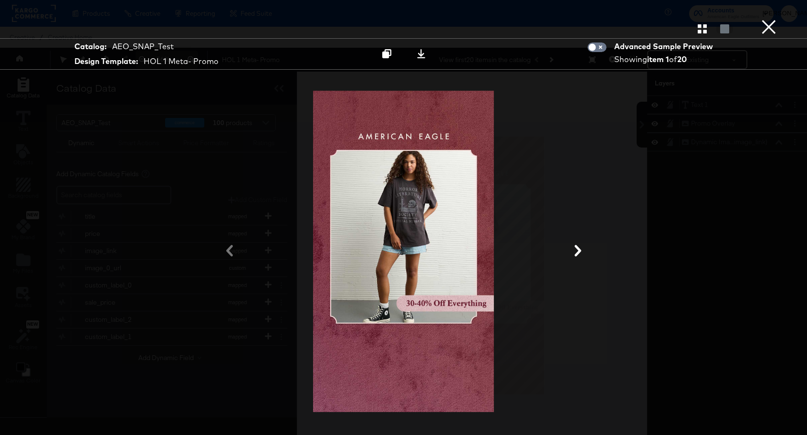
click at [574, 253] on icon at bounding box center [577, 250] width 11 height 11
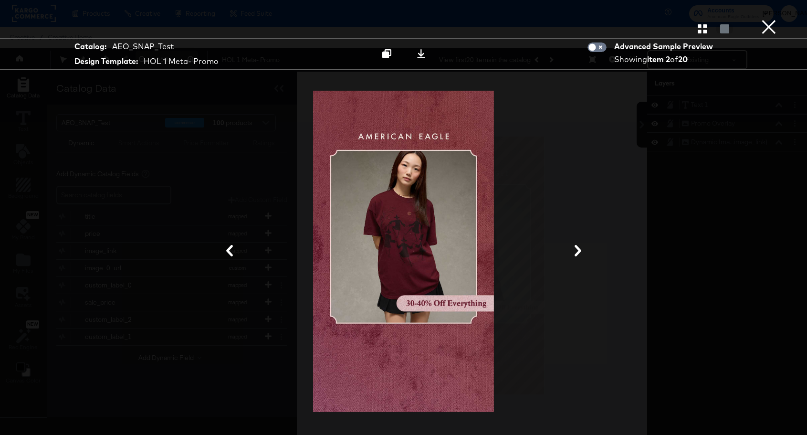
click at [760, 19] on button "×" at bounding box center [768, 9] width 19 height 19
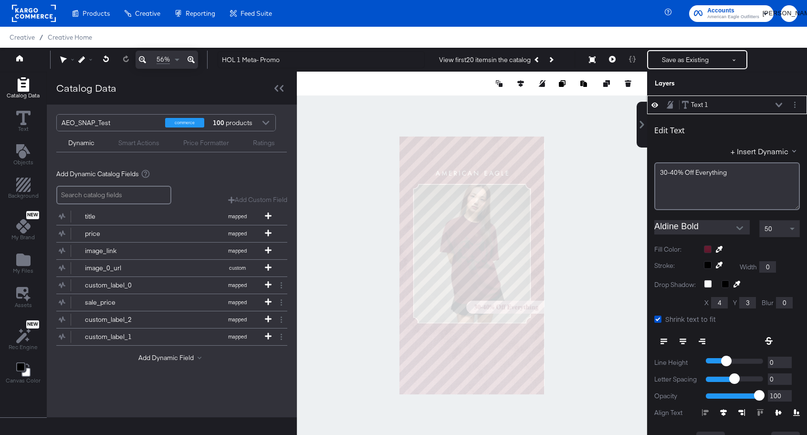
scroll to position [10, 0]
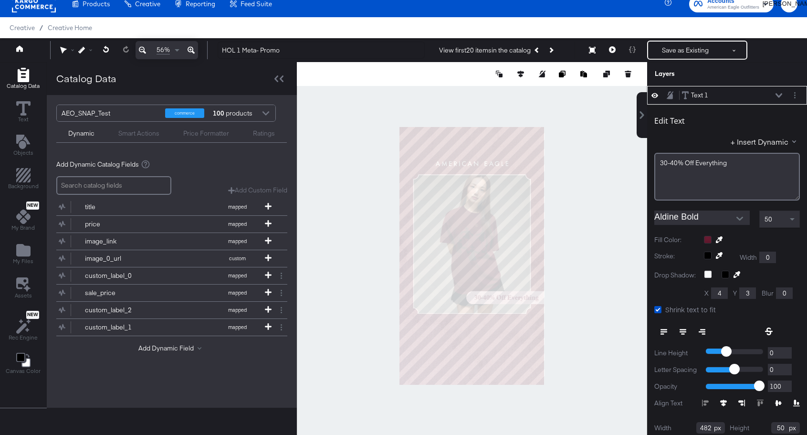
type input "560"
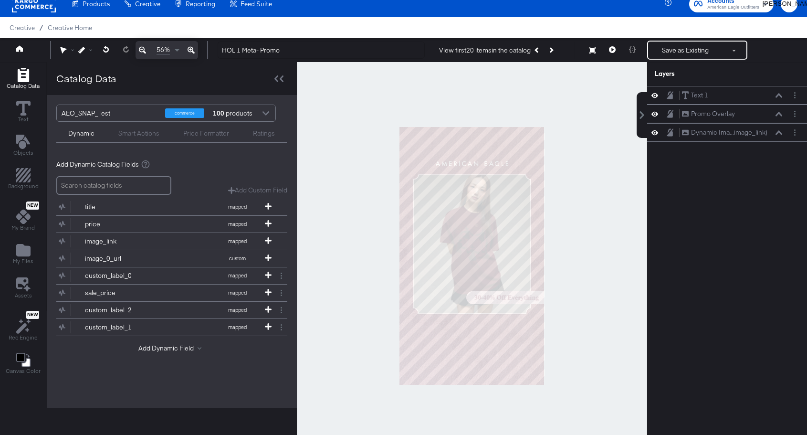
click at [586, 260] on div at bounding box center [472, 255] width 350 height 387
click at [674, 51] on button "Save as Existing" at bounding box center [685, 50] width 74 height 17
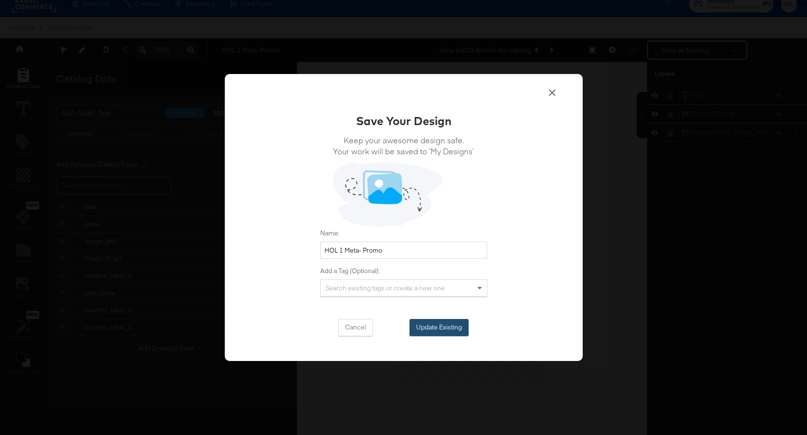
click at [445, 330] on button "Update Existing" at bounding box center [438, 327] width 59 height 17
